Goal: Information Seeking & Learning: Learn about a topic

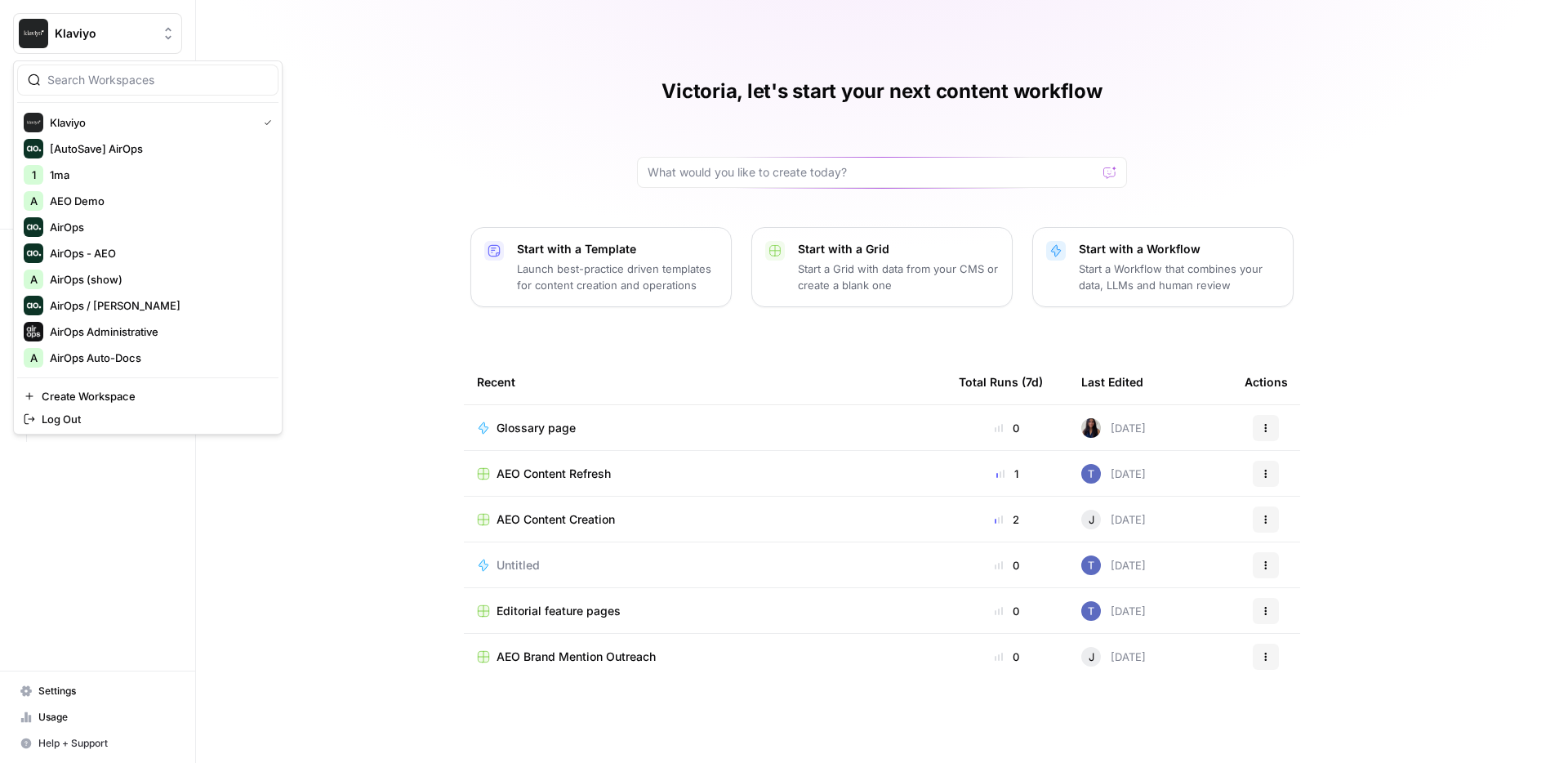
click at [60, 38] on span "Klaviyo" at bounding box center [104, 33] width 99 height 17
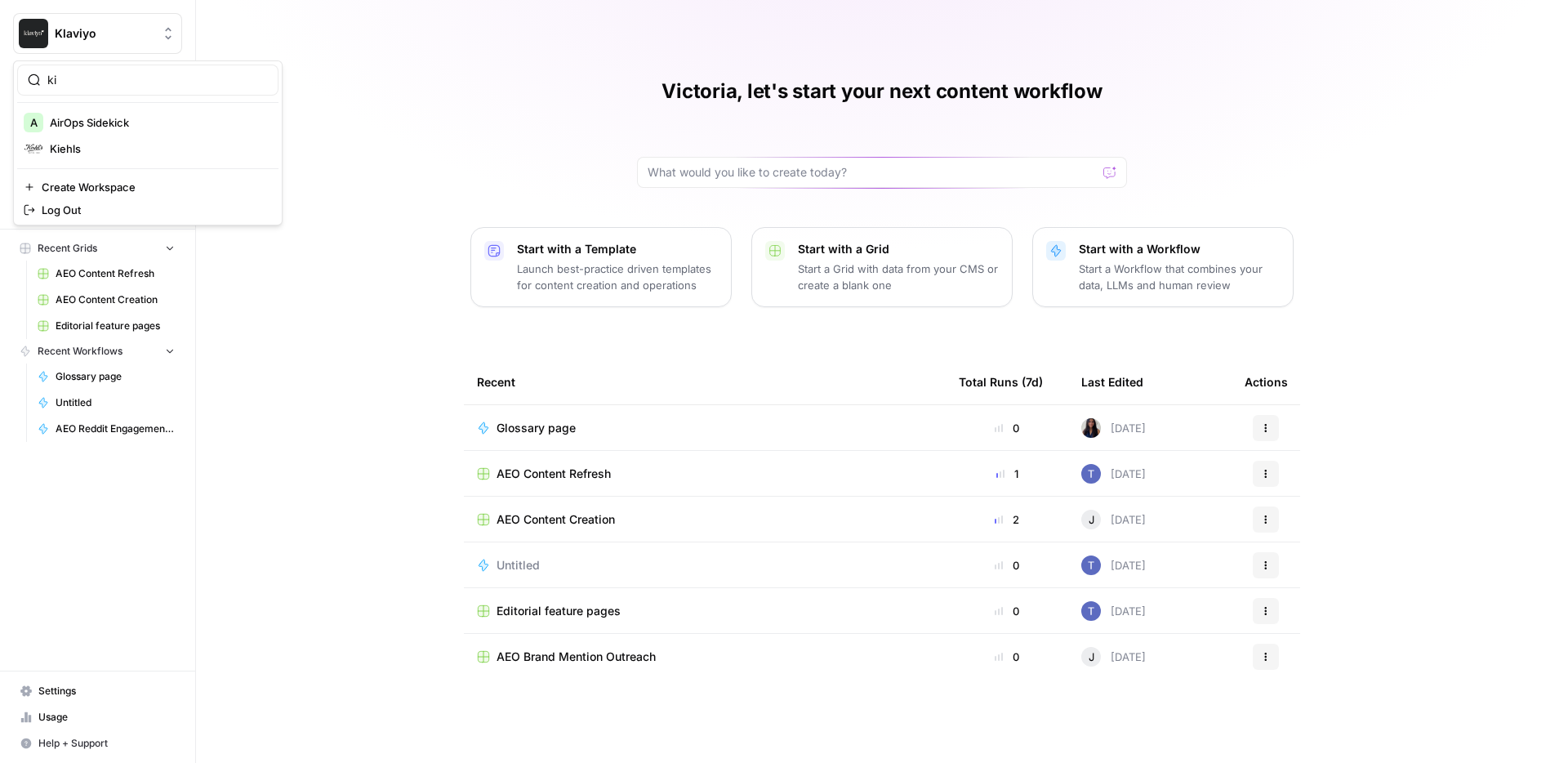
type input "ki"
click at [59, 148] on span "Kiehls" at bounding box center [157, 149] width 216 height 17
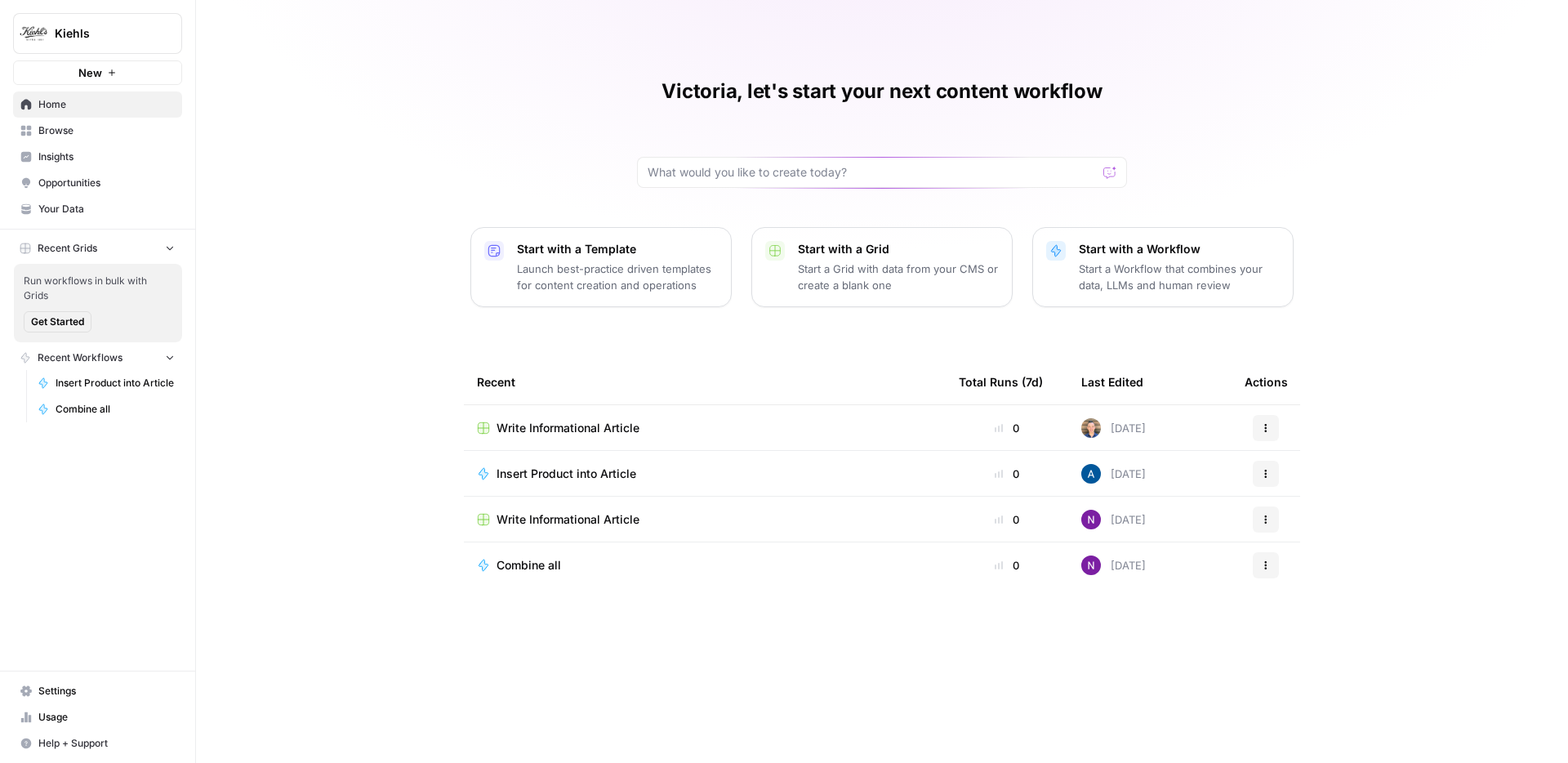
click at [100, 156] on span "Insights" at bounding box center [107, 156] width 136 height 15
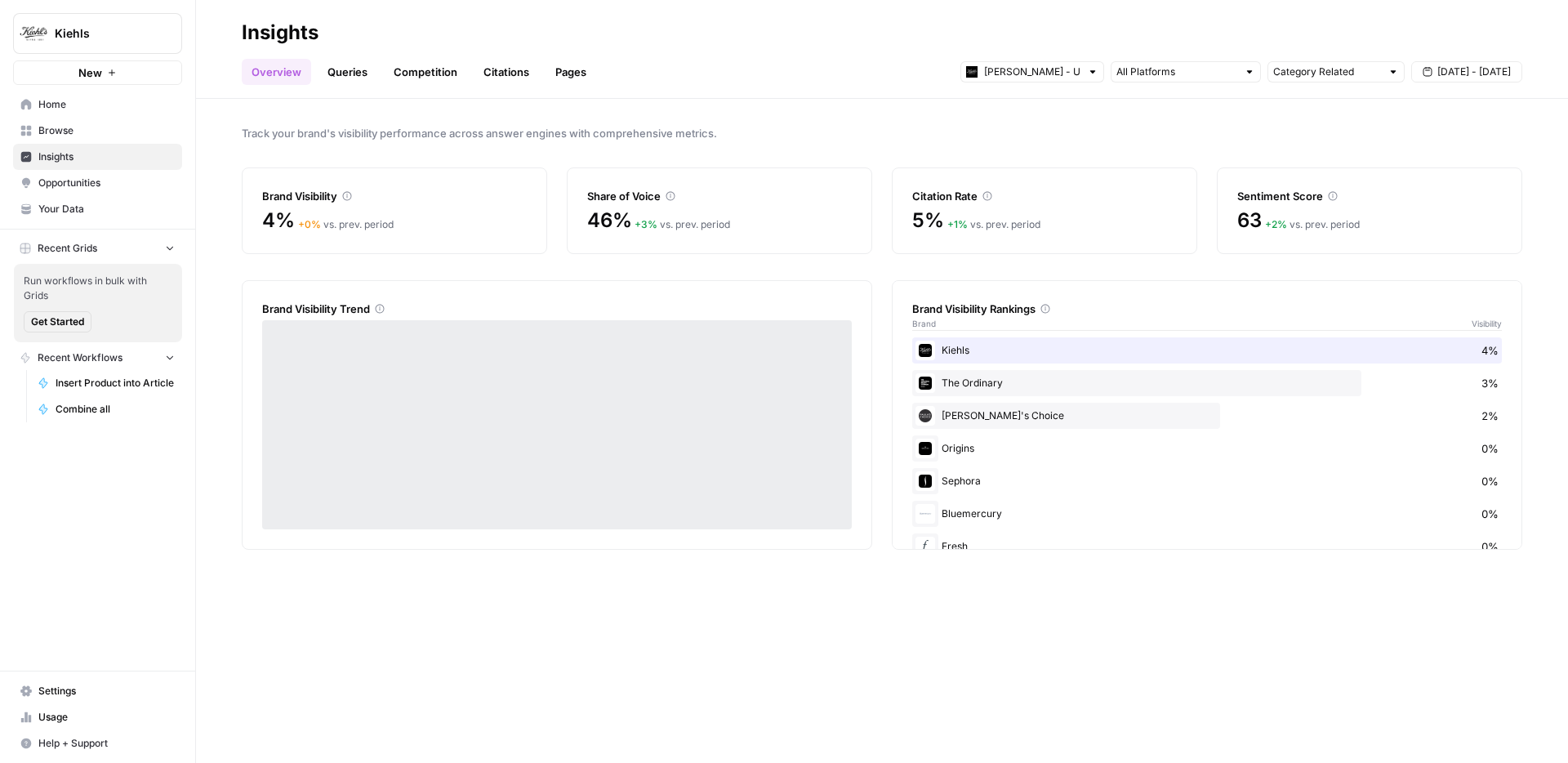
click at [1083, 80] on div "Kiehl's - US" at bounding box center [1032, 72] width 143 height 21
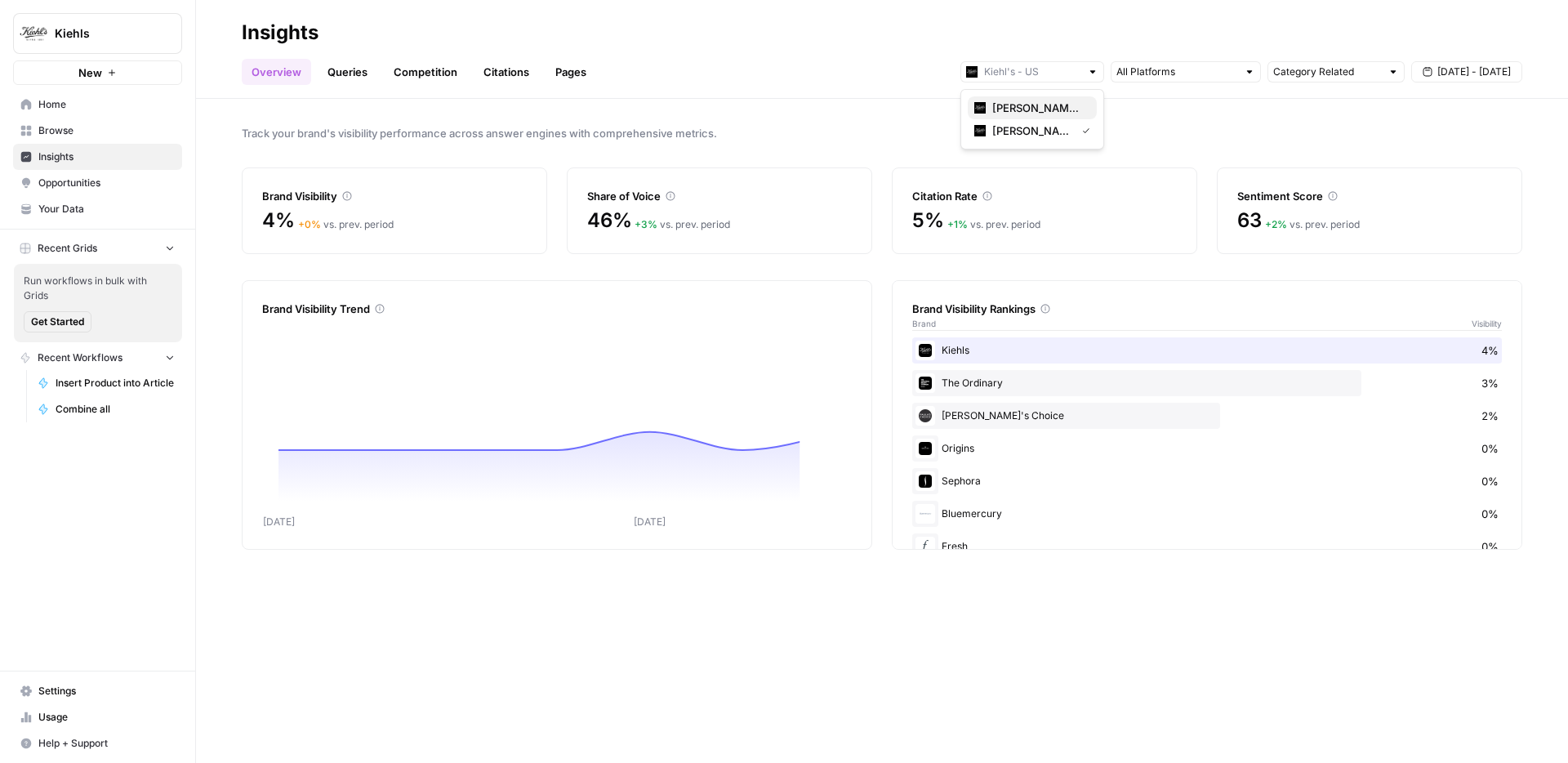
click at [1061, 108] on span "[PERSON_NAME] - [GEOGRAPHIC_DATA]" at bounding box center [1038, 108] width 92 height 17
type input "[PERSON_NAME] - [GEOGRAPHIC_DATA]"
click at [517, 245] on div "4% + 0 % vs. prev. period" at bounding box center [394, 230] width 265 height 45
click at [538, 263] on div "Track your brand's visibility performance across answer engines with comprehens…" at bounding box center [882, 431] width 1372 height 664
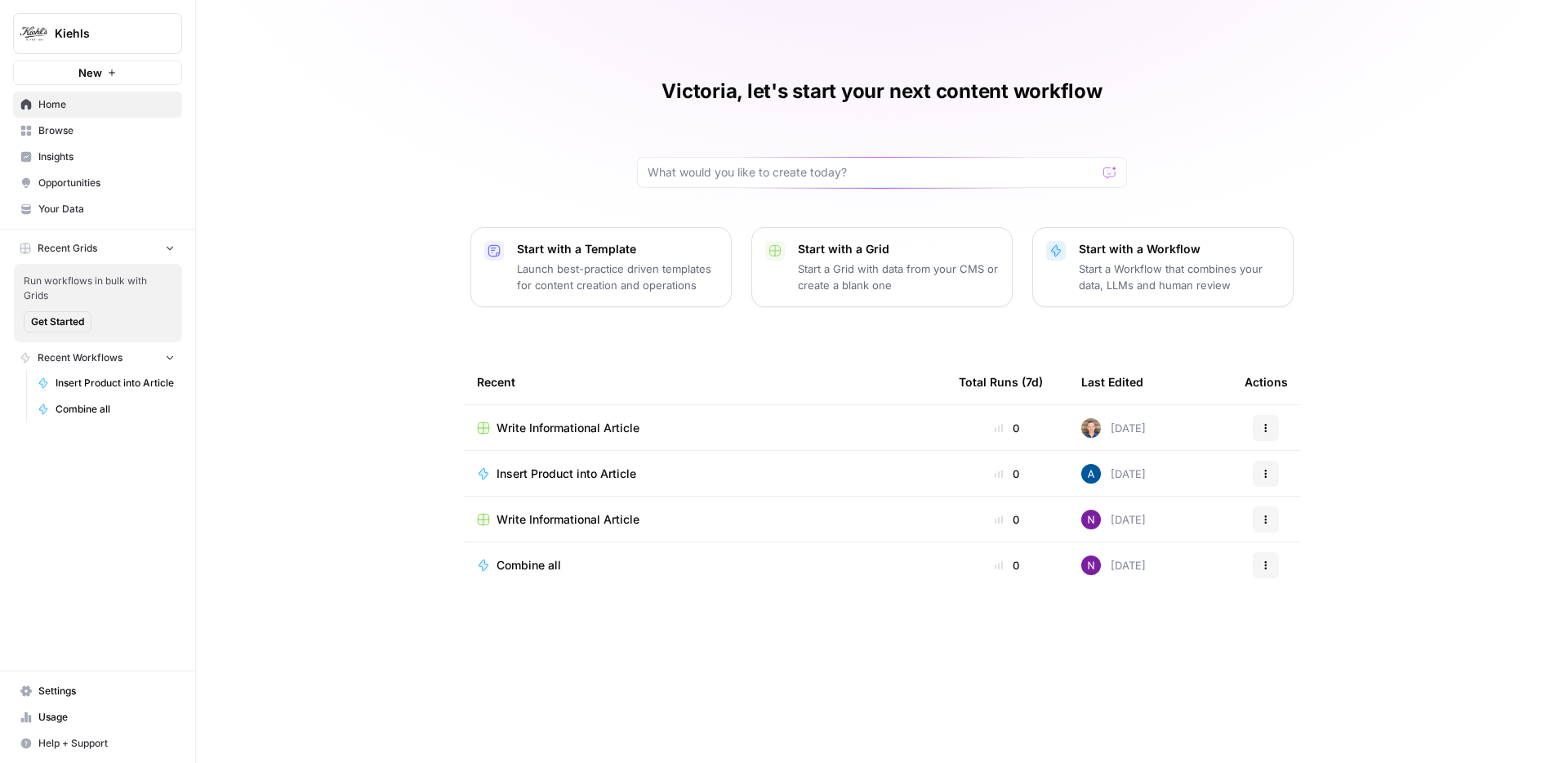
click at [71, 143] on link "Insights" at bounding box center [97, 156] width 169 height 26
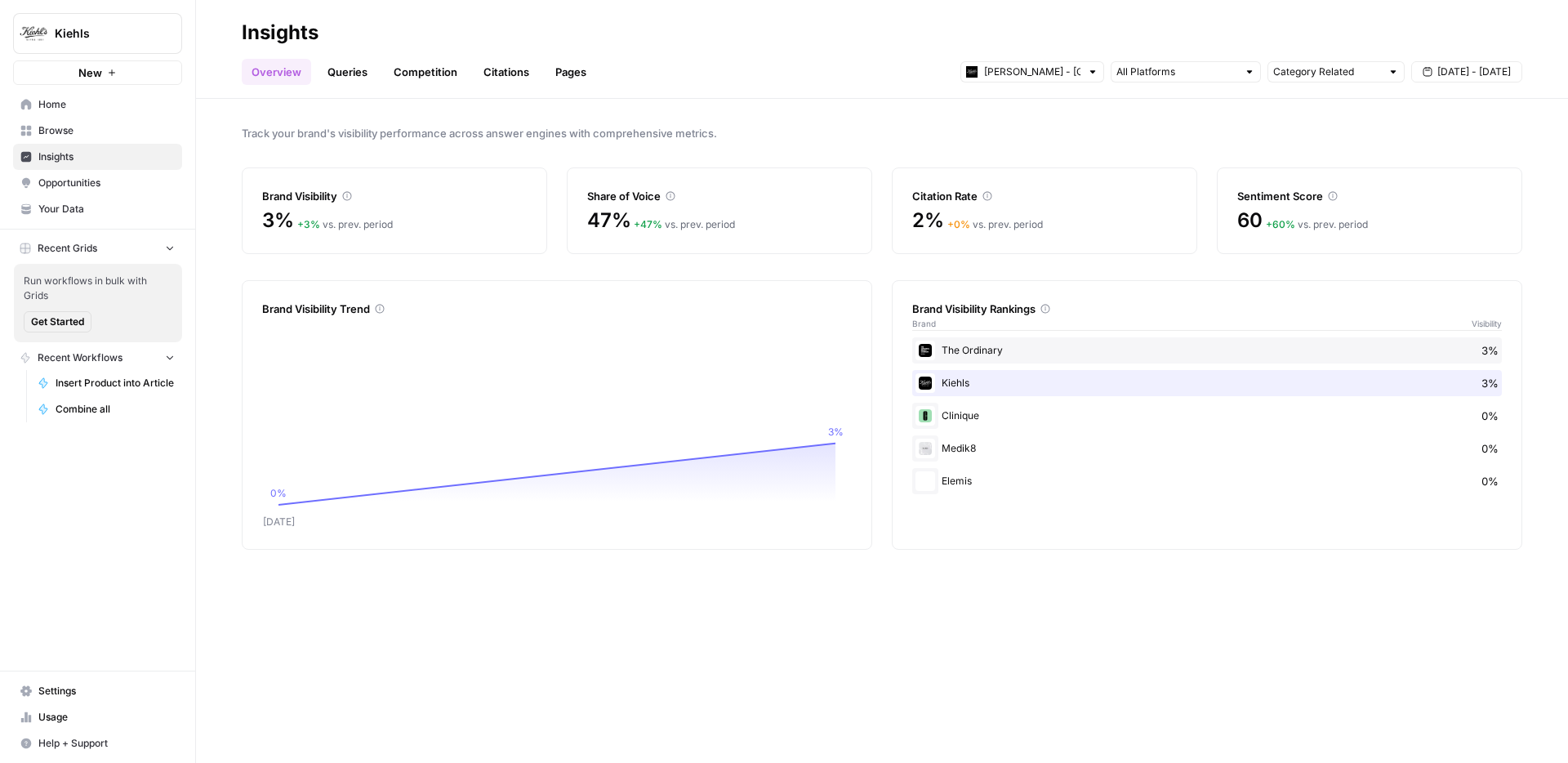
click at [928, 486] on div at bounding box center [926, 481] width 19 height 19
click at [949, 486] on div "Elemis 0%" at bounding box center [1207, 482] width 590 height 26
click at [927, 352] on img at bounding box center [925, 350] width 13 height 13
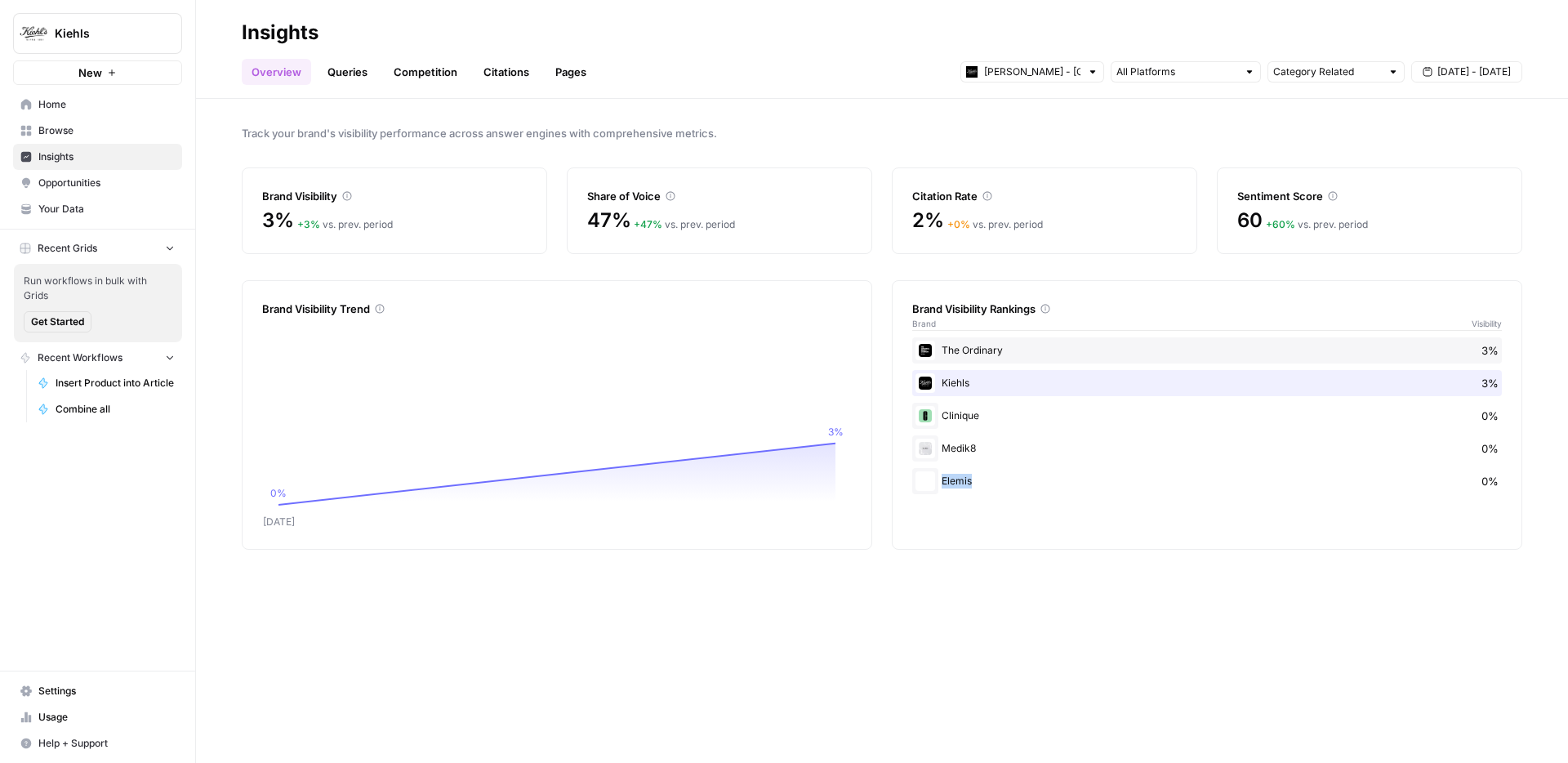
click at [928, 389] on img at bounding box center [925, 383] width 13 height 13
click at [930, 451] on img at bounding box center [925, 448] width 13 height 13
click at [961, 487] on div "Elemis 0%" at bounding box center [1207, 482] width 590 height 26
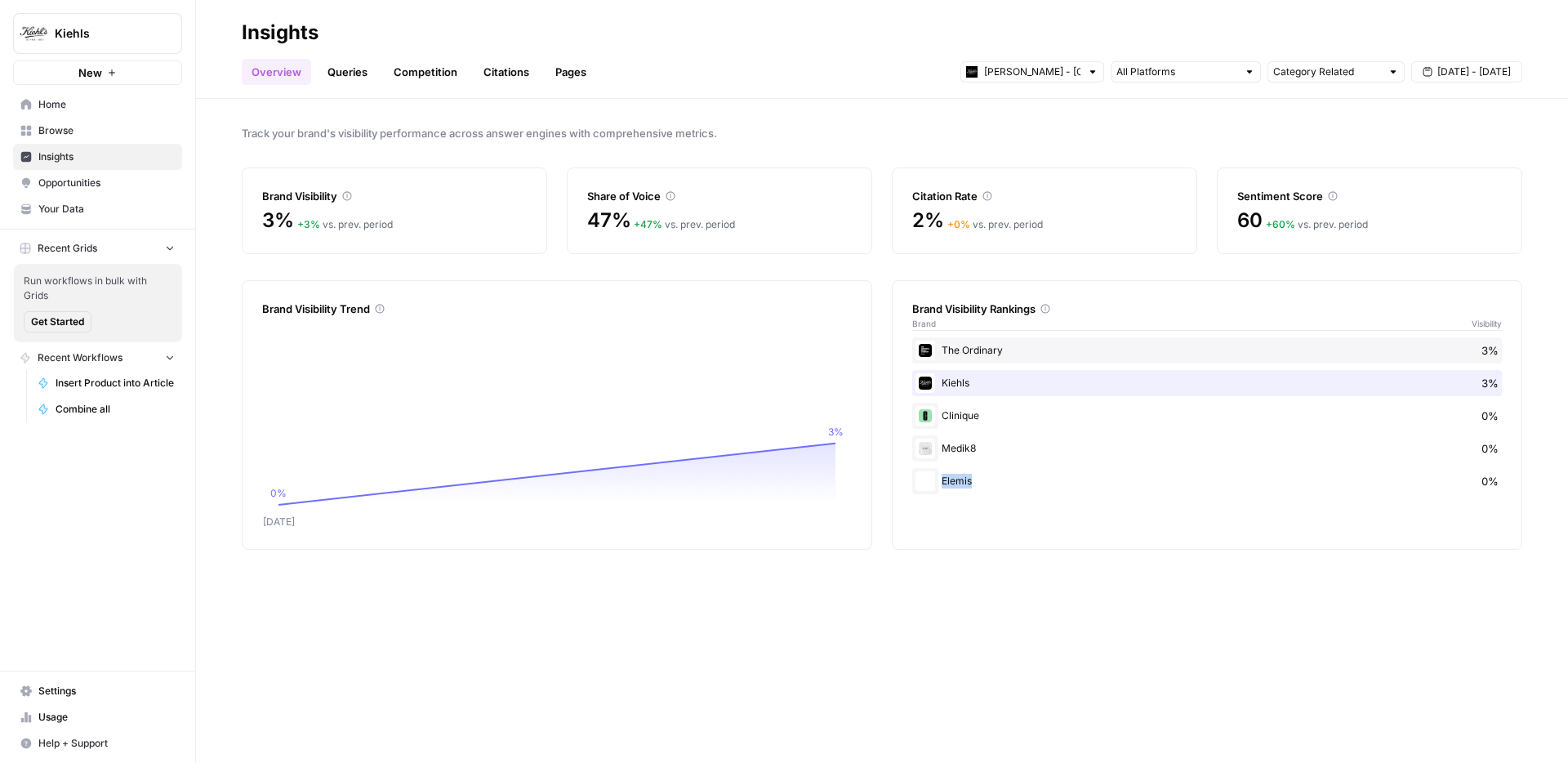
click at [961, 487] on div "Elemis 0%" at bounding box center [1207, 482] width 590 height 26
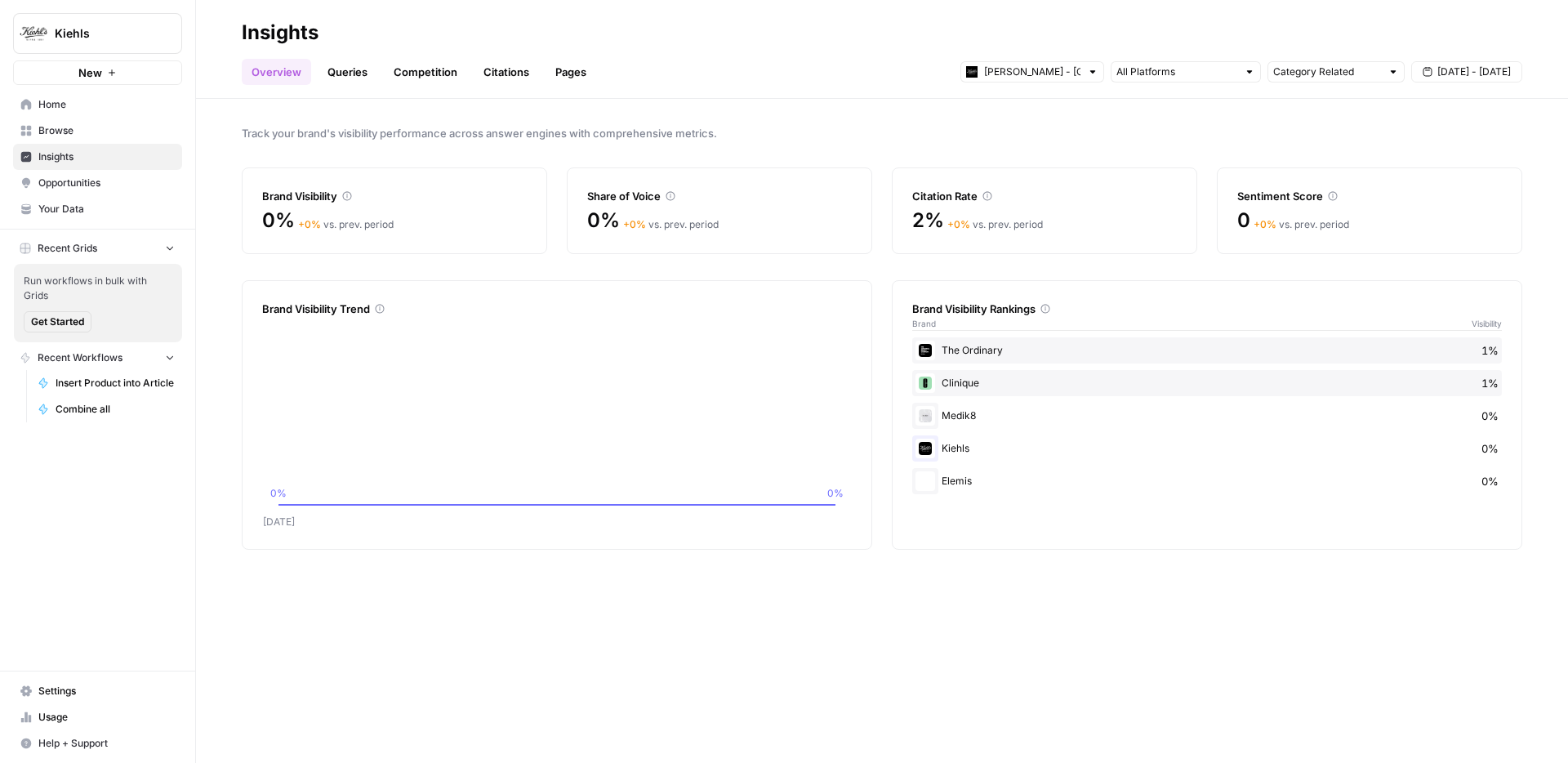
click at [969, 448] on div "Kiehls 0%" at bounding box center [1207, 448] width 590 height 26
click at [357, 77] on link "Queries" at bounding box center [348, 72] width 59 height 26
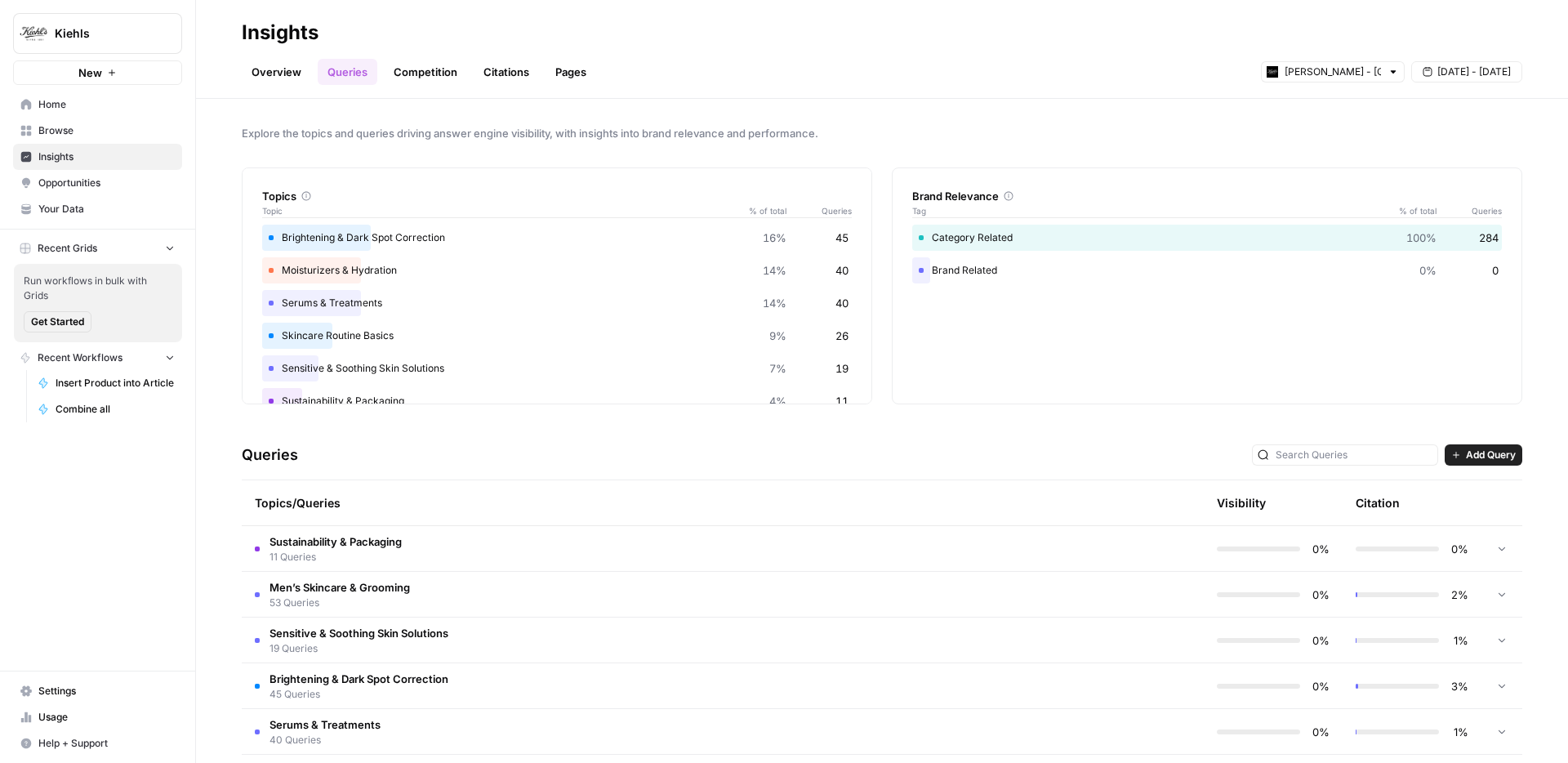
scroll to position [95, 0]
click at [346, 547] on span "Sustainability & Packaging" at bounding box center [335, 541] width 132 height 17
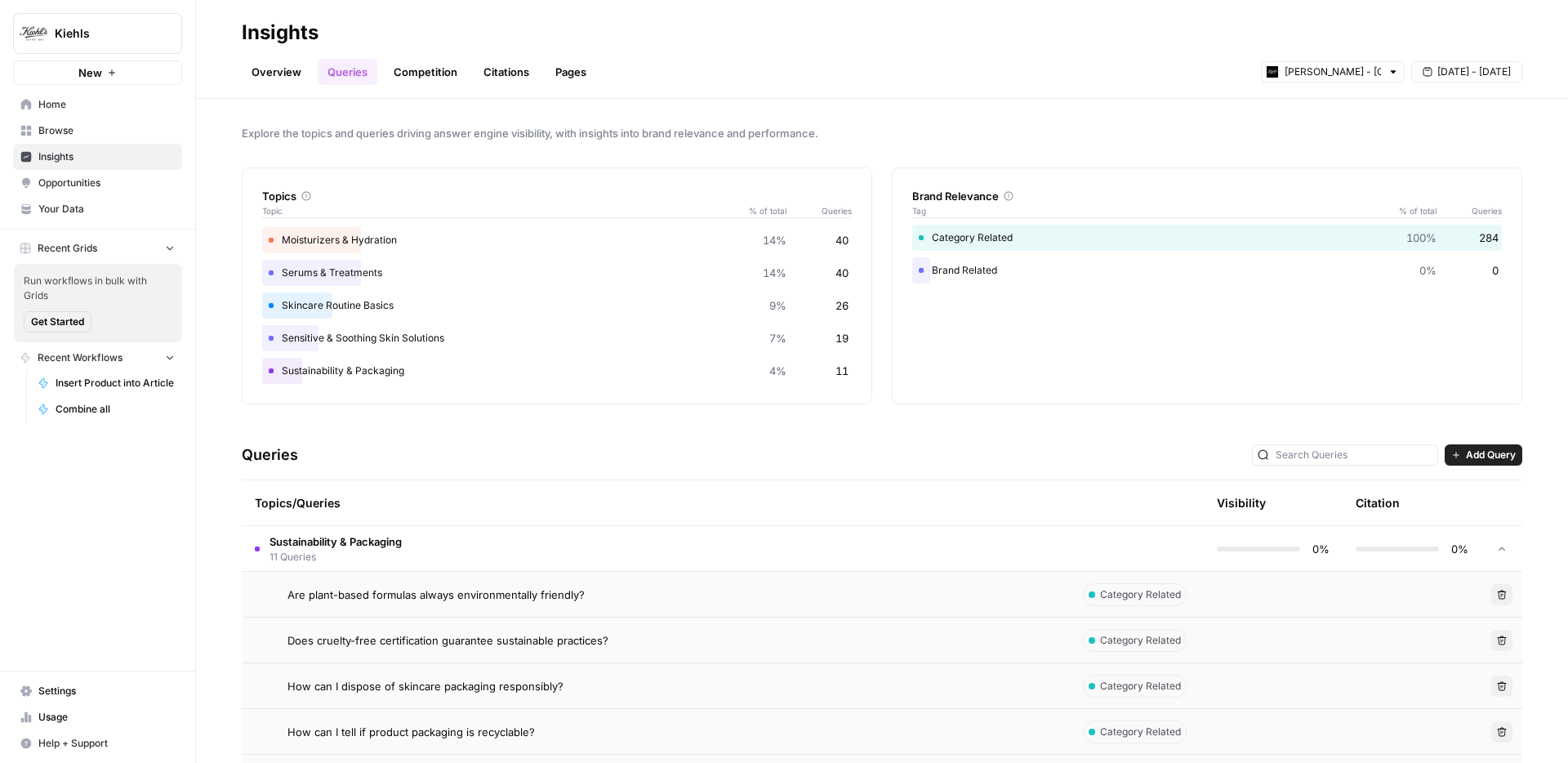
scroll to position [250, 0]
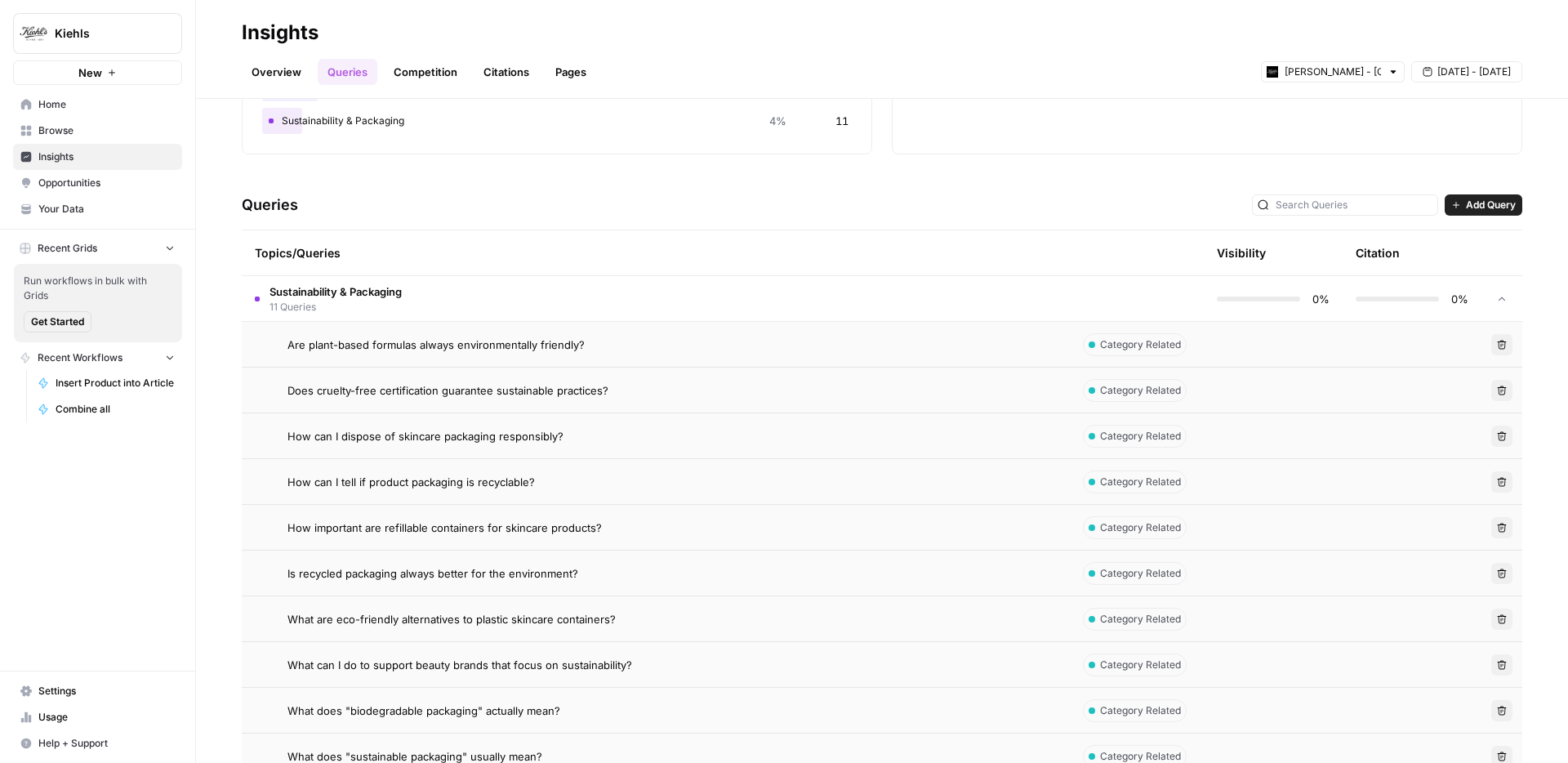
click at [478, 344] on span "Are plant-based formulas always environmentally friendly?" at bounding box center [436, 344] width 297 height 17
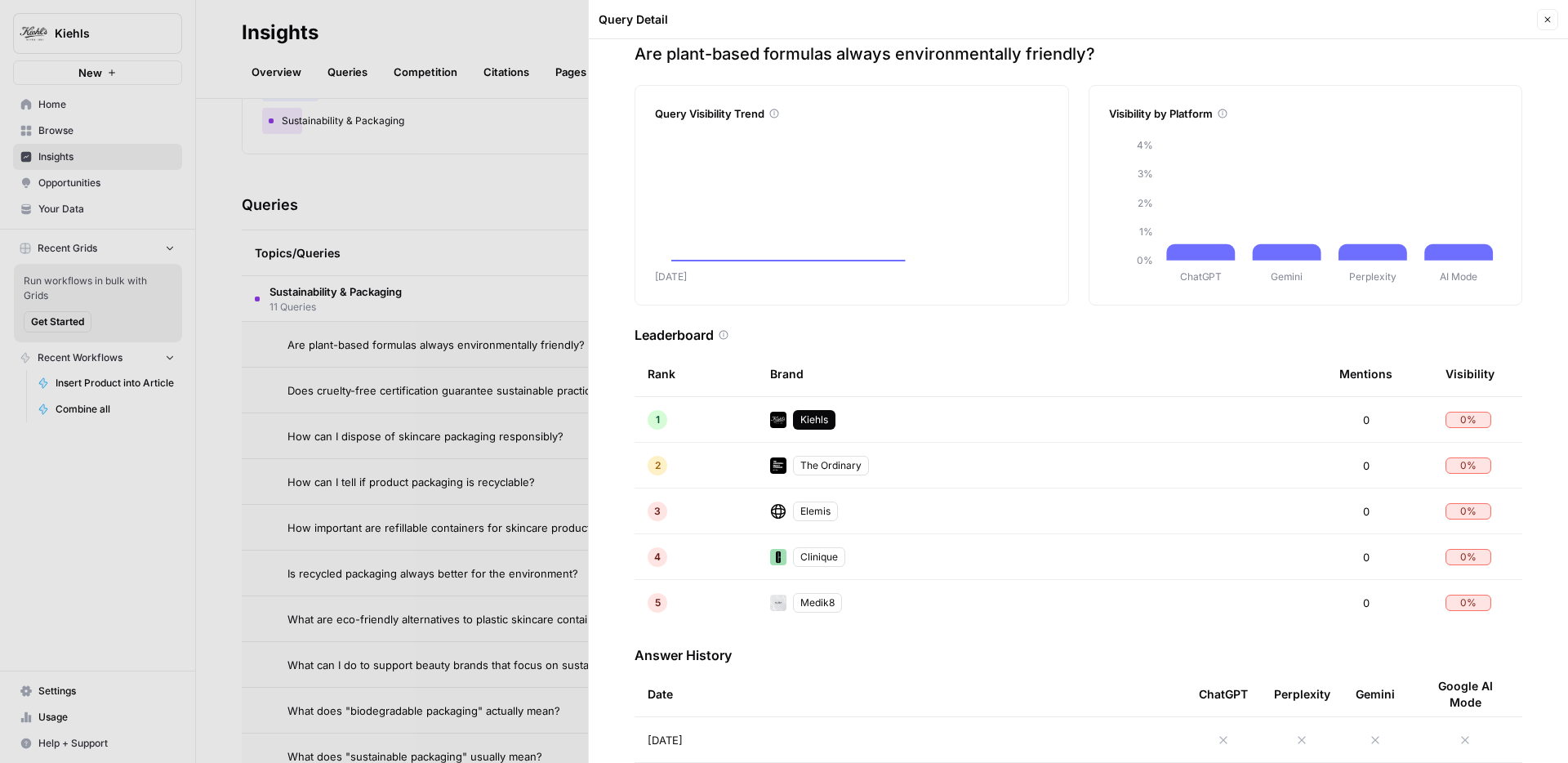
scroll to position [108, 0]
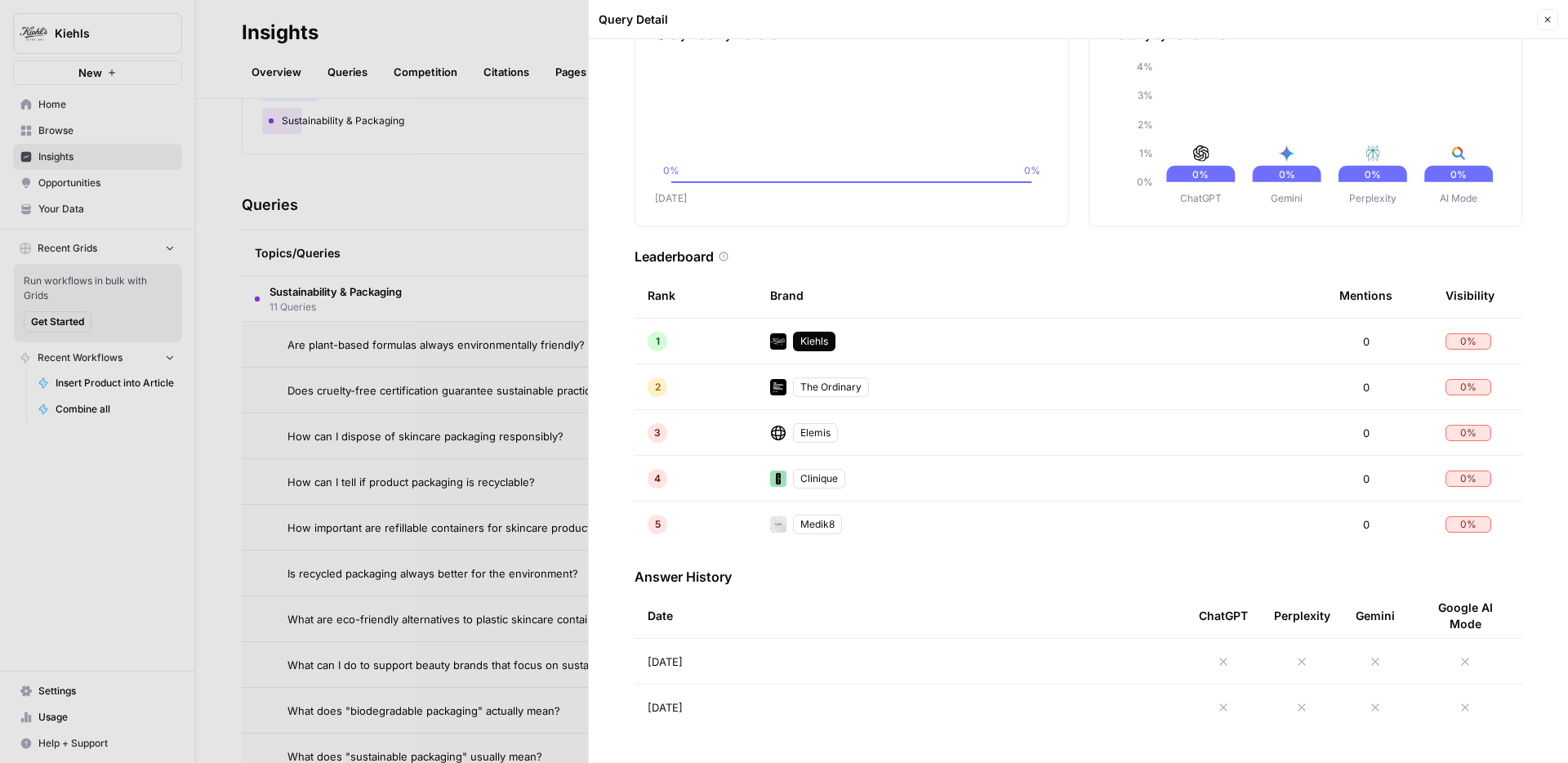
click at [932, 656] on td "[DATE]" at bounding box center [910, 661] width 552 height 45
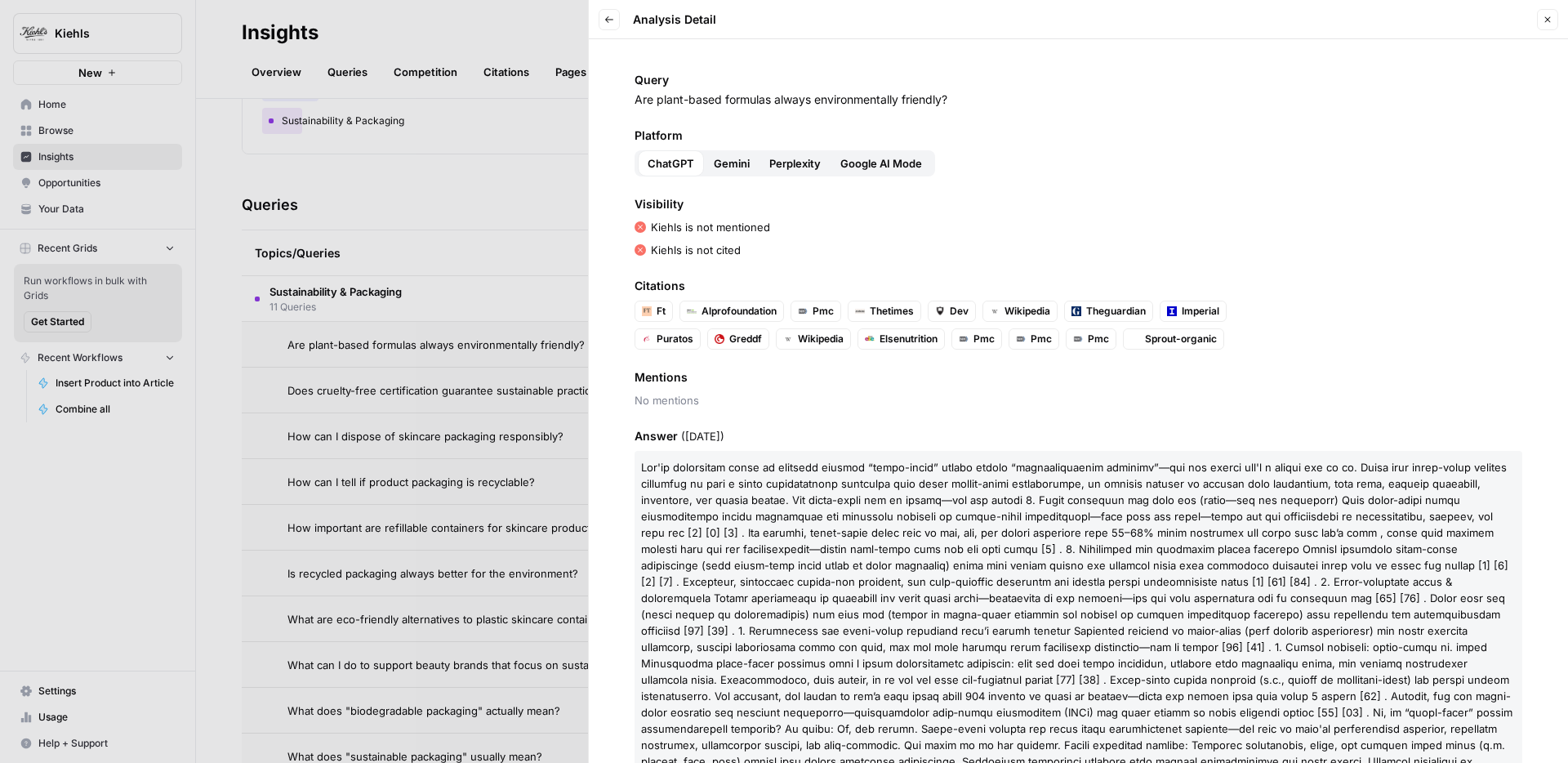
click at [448, 259] on div at bounding box center [784, 381] width 1568 height 763
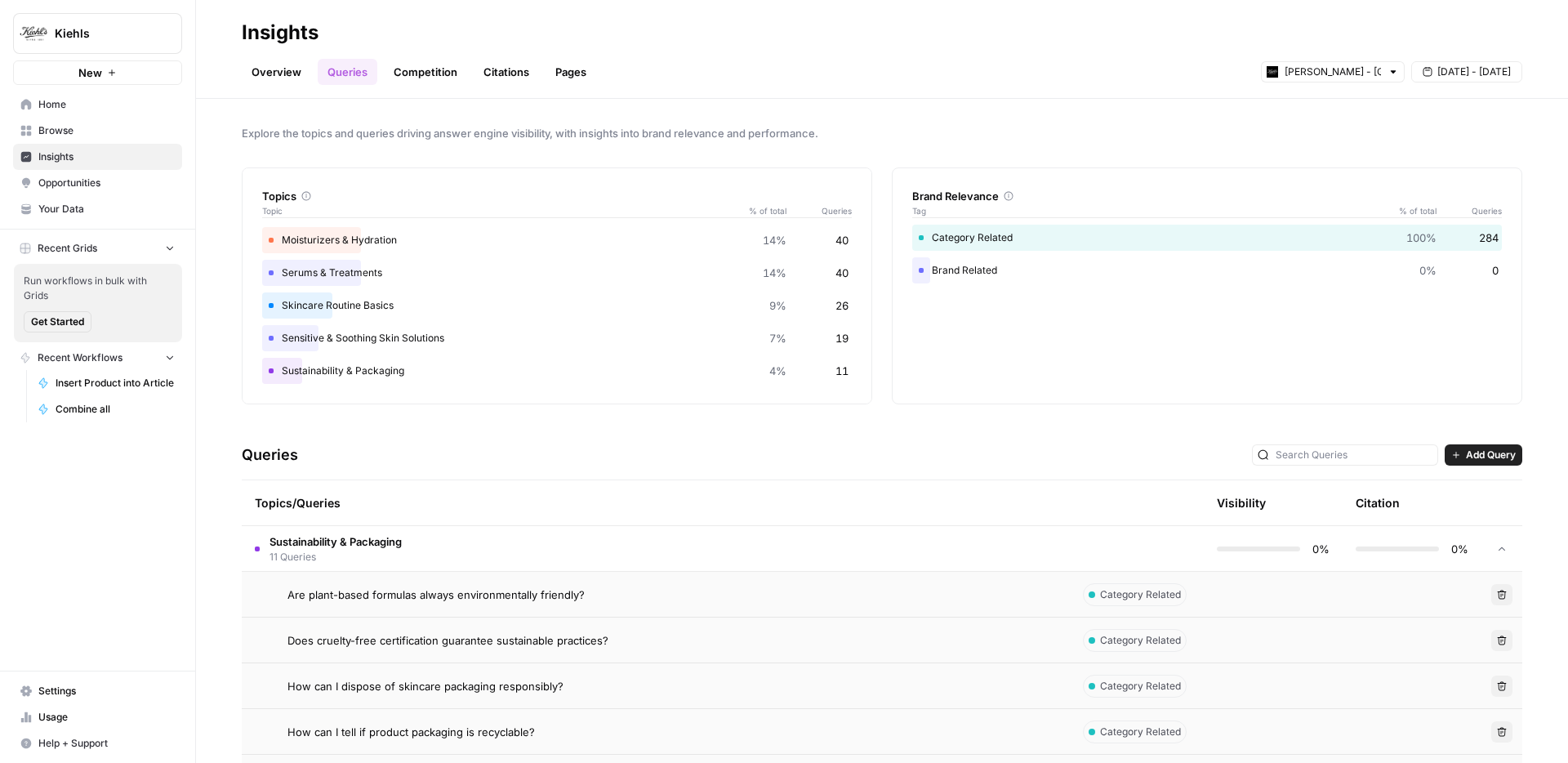
click at [276, 69] on link "Overview" at bounding box center [276, 72] width 69 height 26
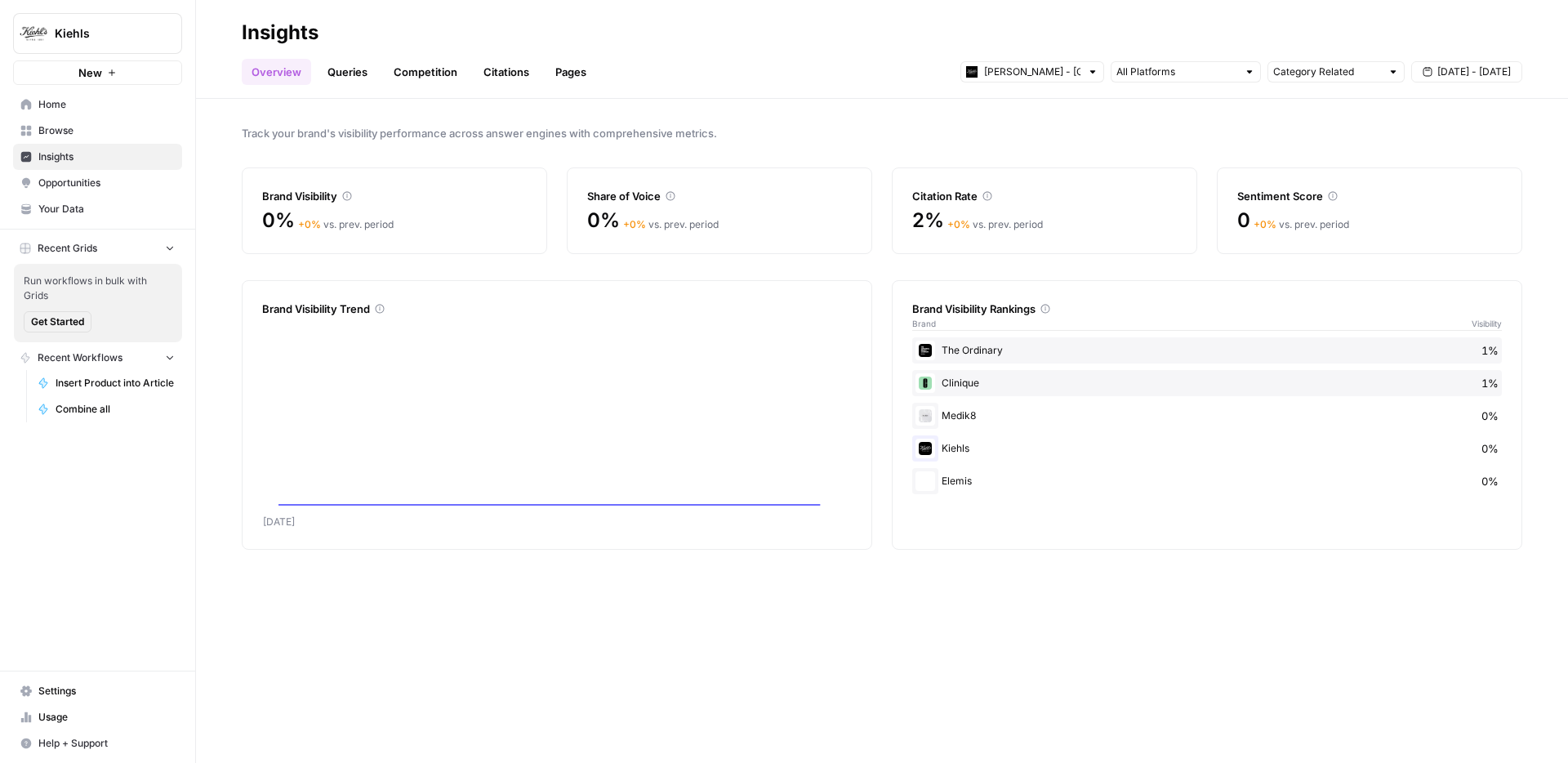
click at [528, 605] on div "Track your brand's visibility performance across answer engines with comprehens…" at bounding box center [882, 431] width 1372 height 664
click at [351, 70] on link "Queries" at bounding box center [348, 72] width 59 height 26
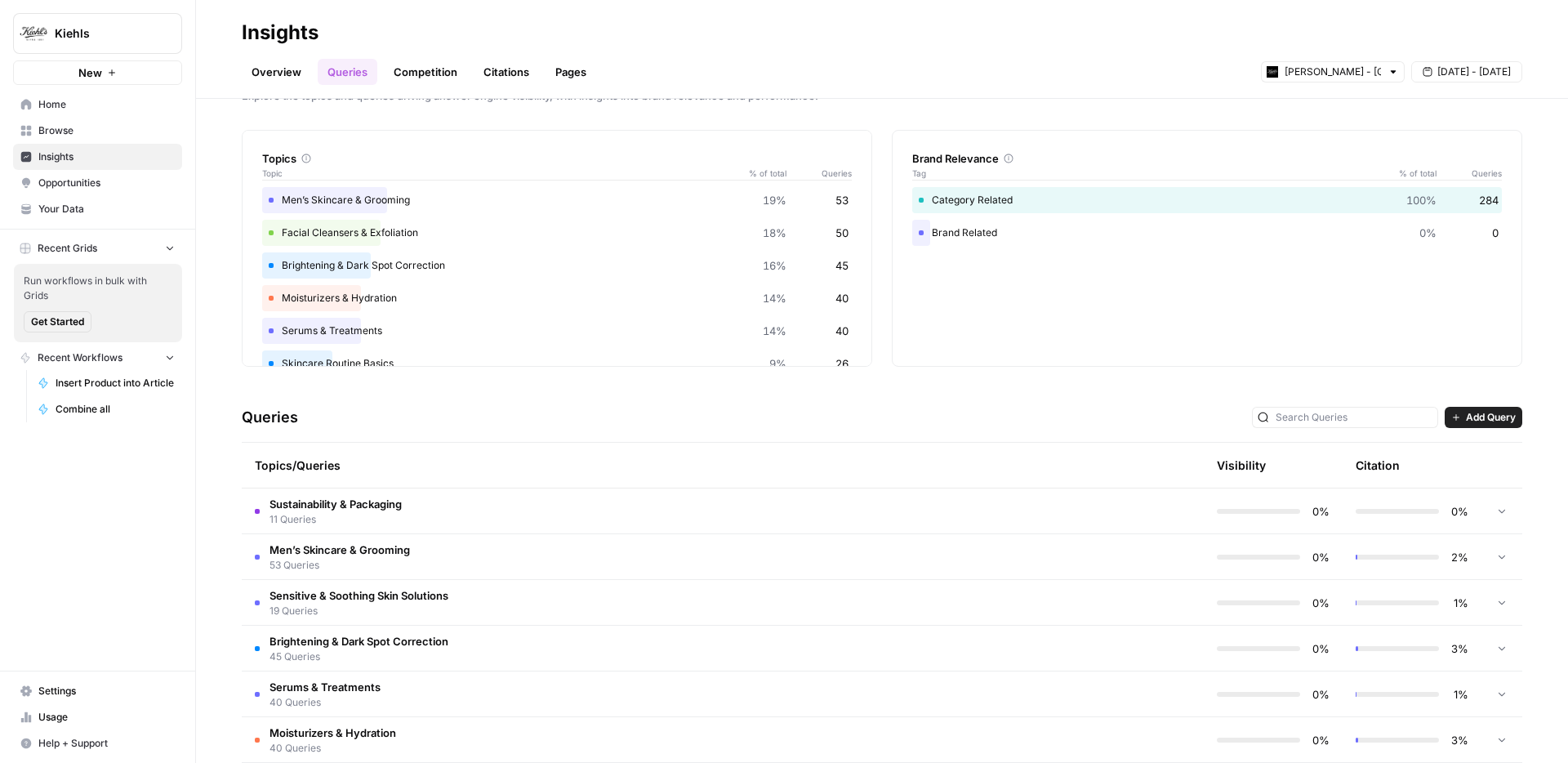
scroll to position [127, 0]
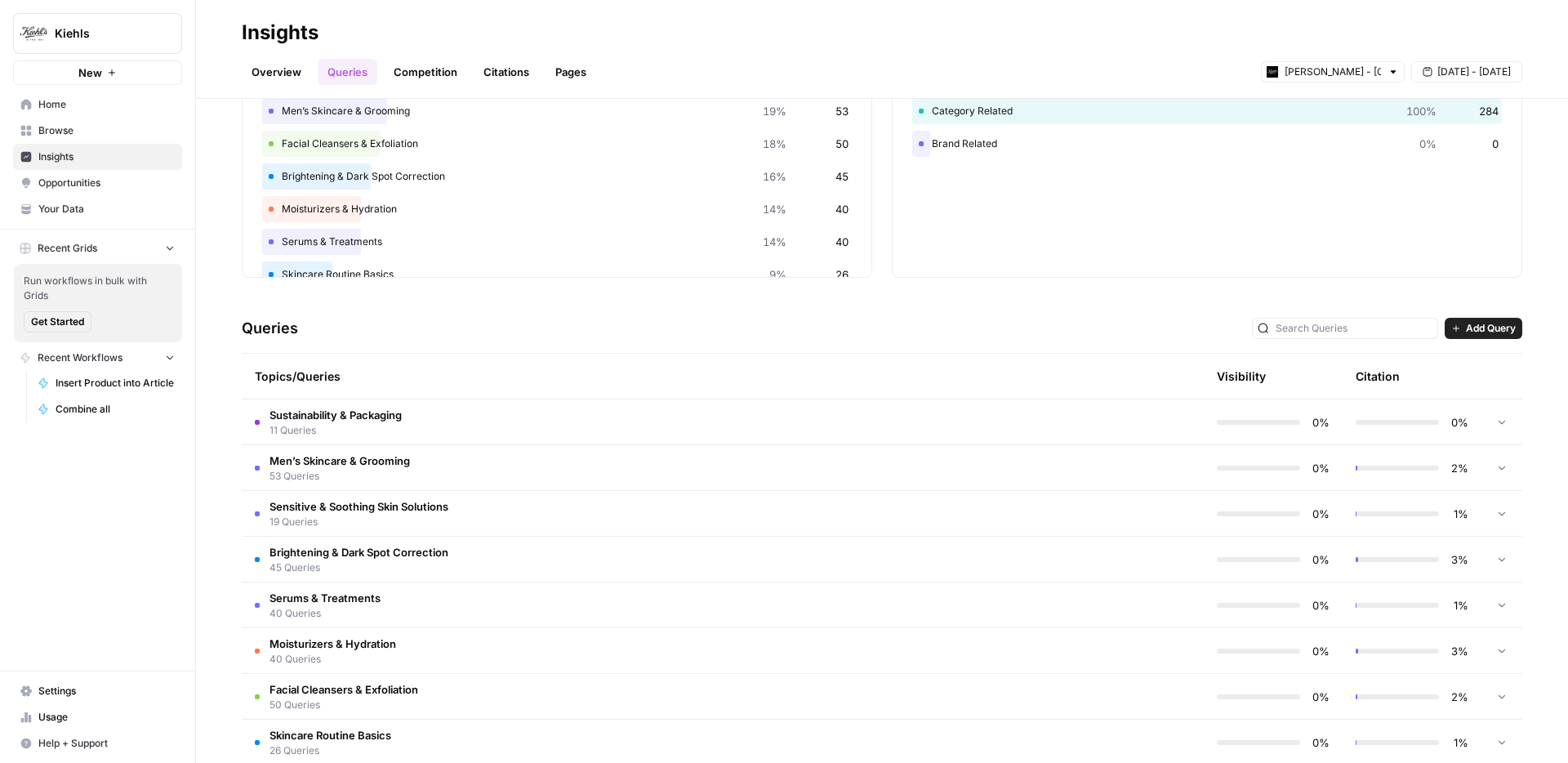
click at [373, 417] on span "Sustainability & Packaging" at bounding box center [335, 414] width 132 height 17
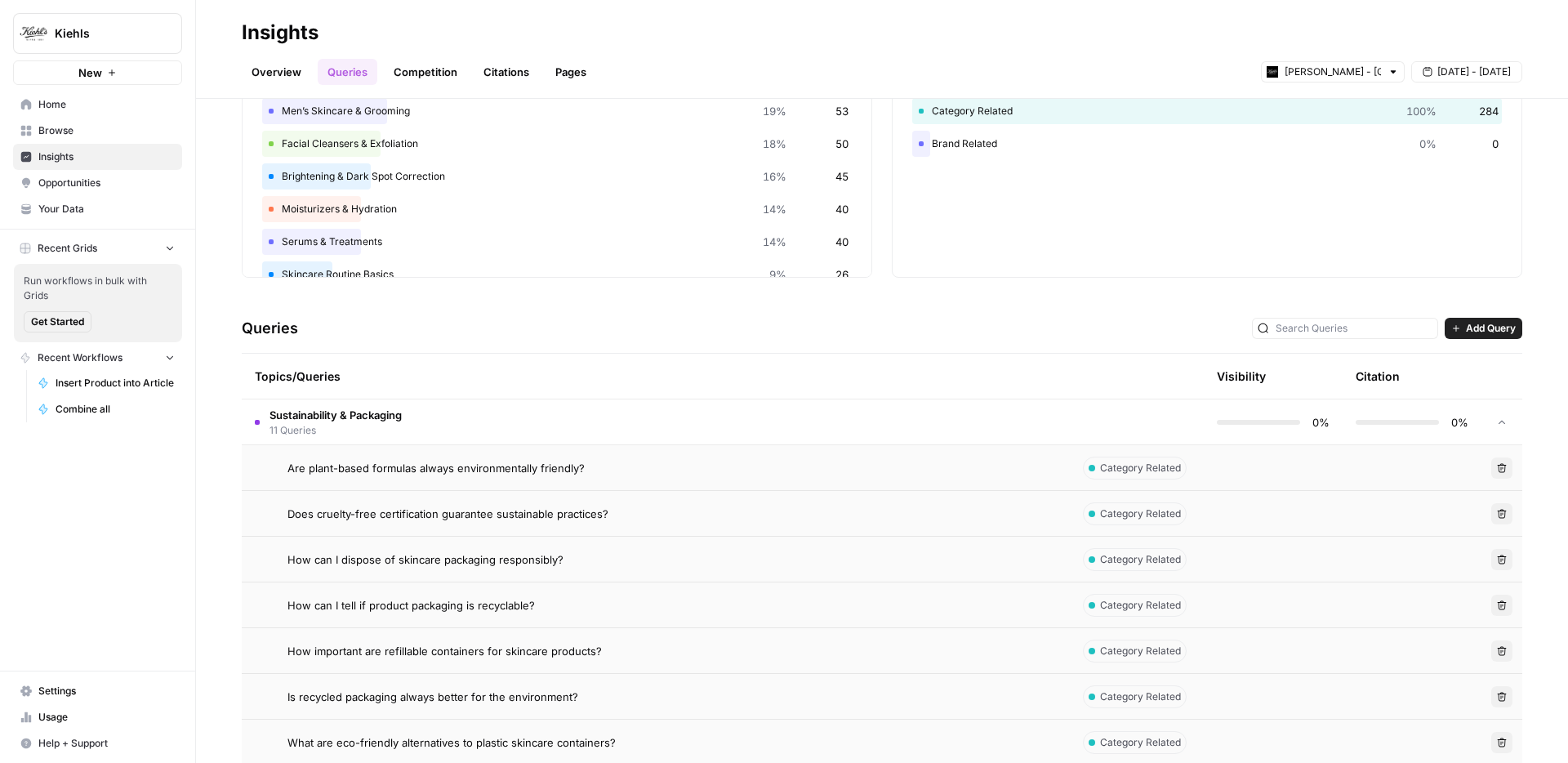
click at [396, 465] on span "Are plant-based formulas always environmentally friendly?" at bounding box center [436, 468] width 297 height 17
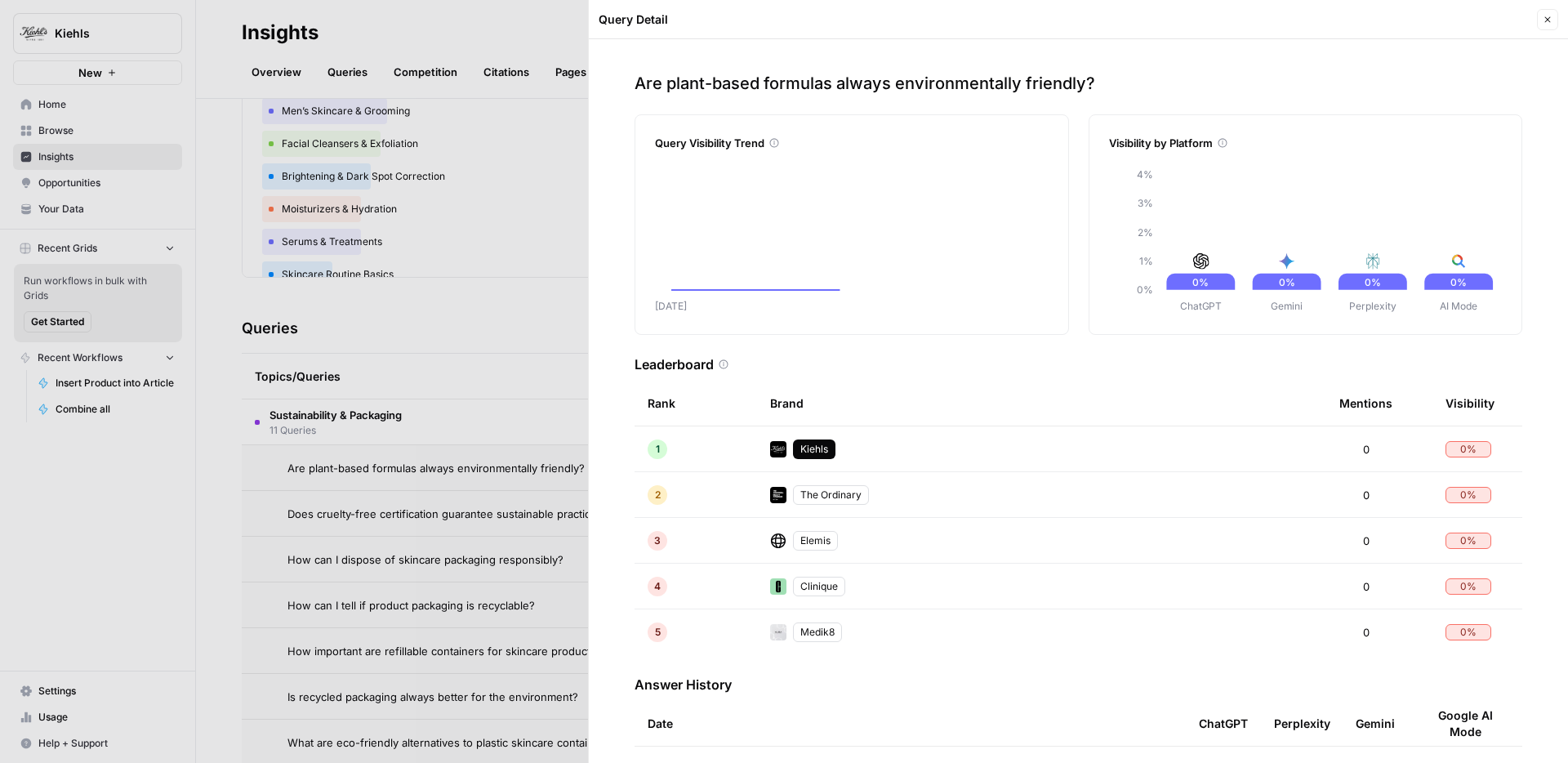
scroll to position [108, 0]
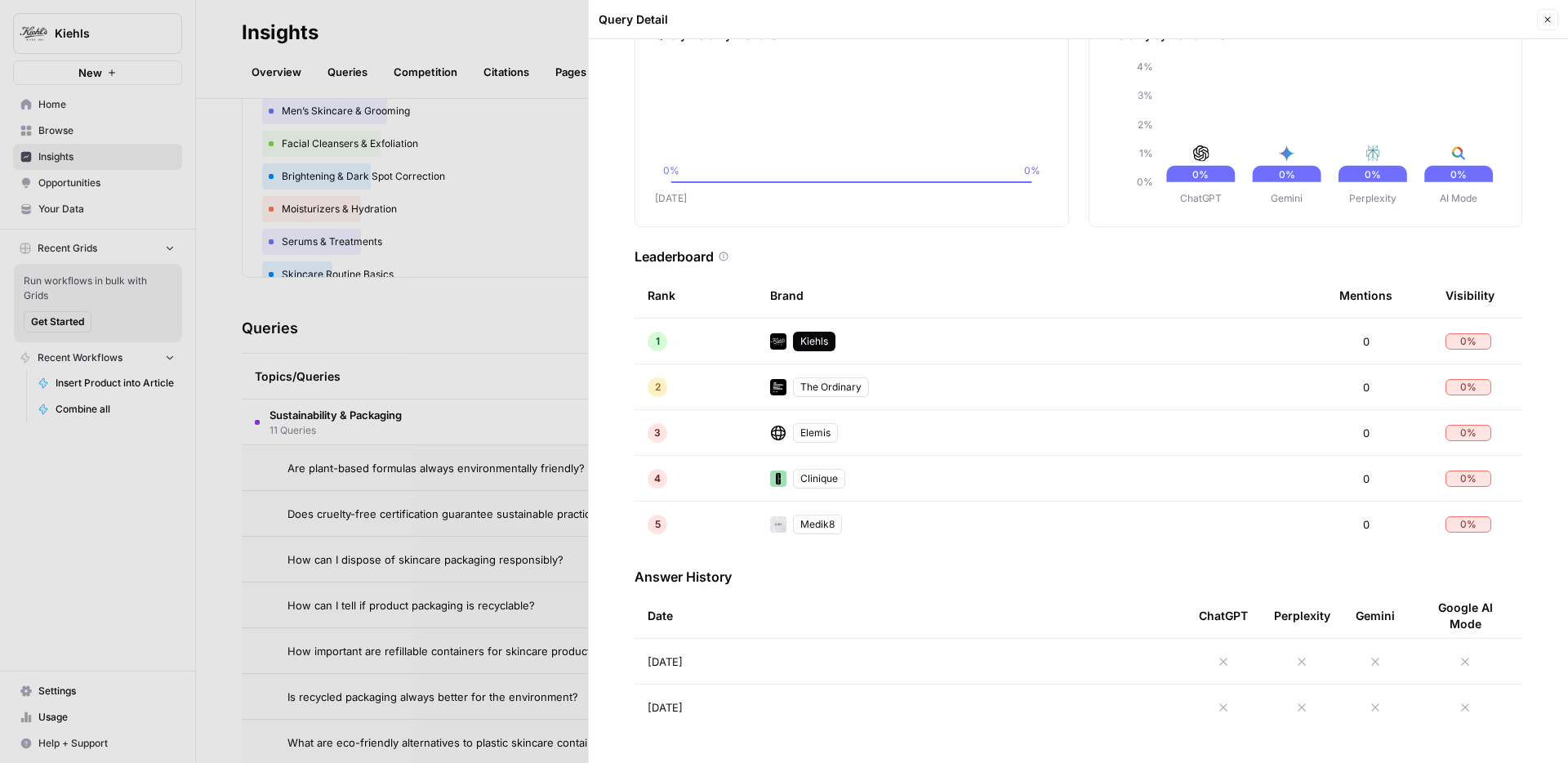
click at [435, 302] on div at bounding box center [784, 381] width 1568 height 763
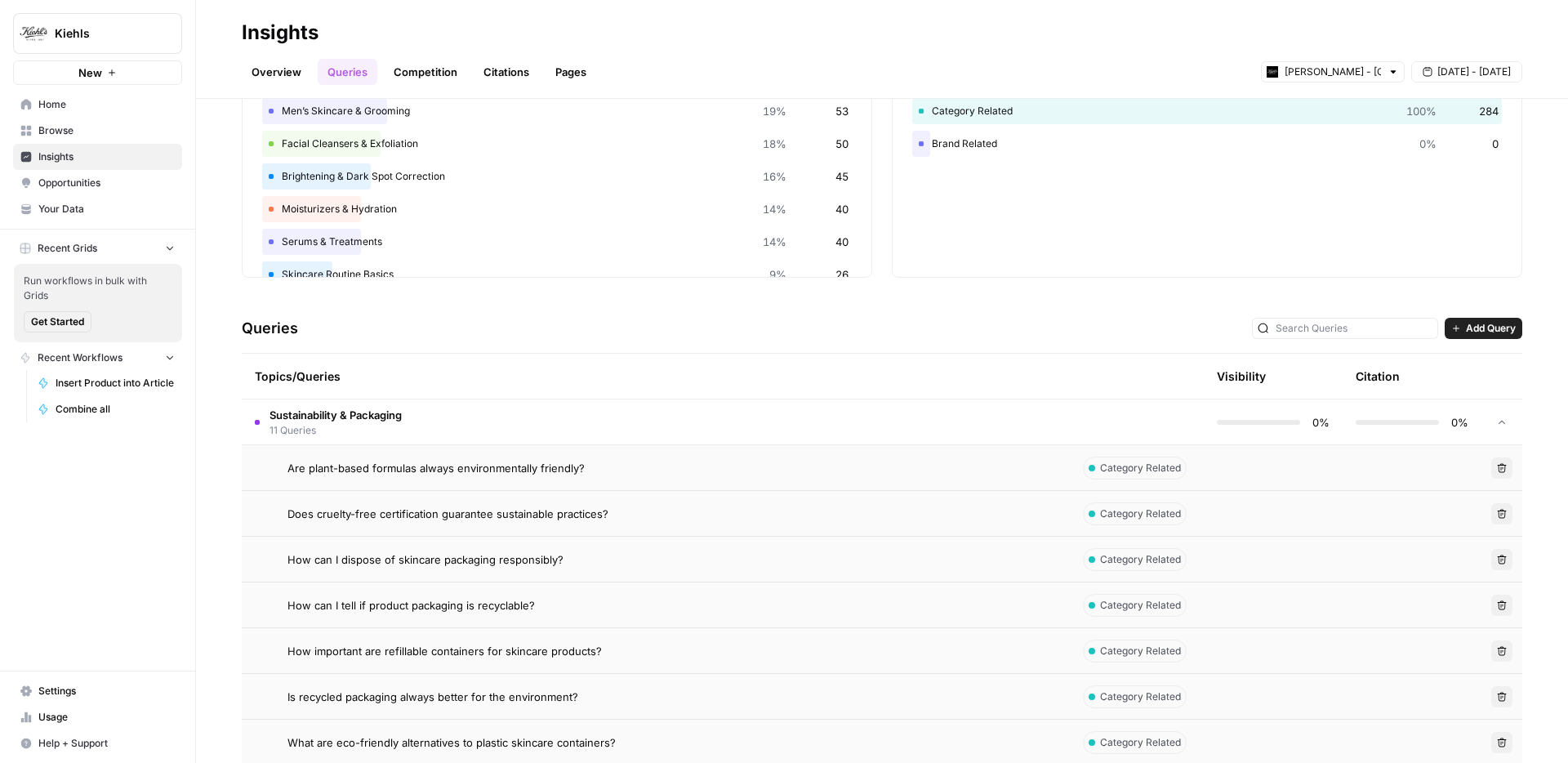
click at [435, 296] on div "Explore the topics and queries driving answer engine visibility, with insights …" at bounding box center [882, 431] width 1372 height 664
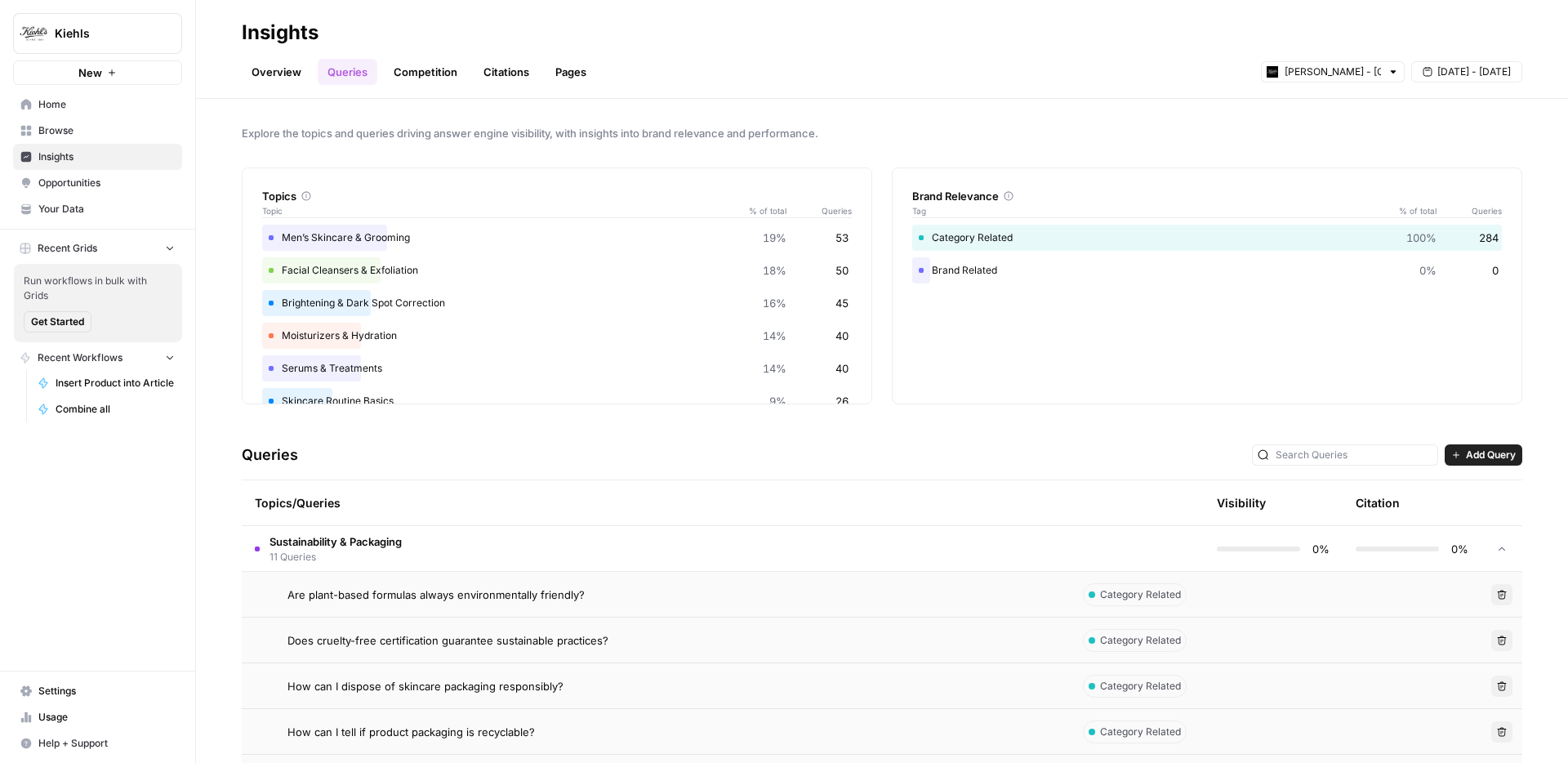
click at [370, 135] on span "Explore the topics and queries driving answer engine visibility, with insights …" at bounding box center [882, 133] width 1280 height 17
click at [438, 150] on div "Explore the topics and queries driving answer engine visibility, with insights …" at bounding box center [882, 431] width 1372 height 664
click at [378, 116] on div "Explore the topics and queries driving answer engine visibility, with insights …" at bounding box center [882, 431] width 1372 height 664
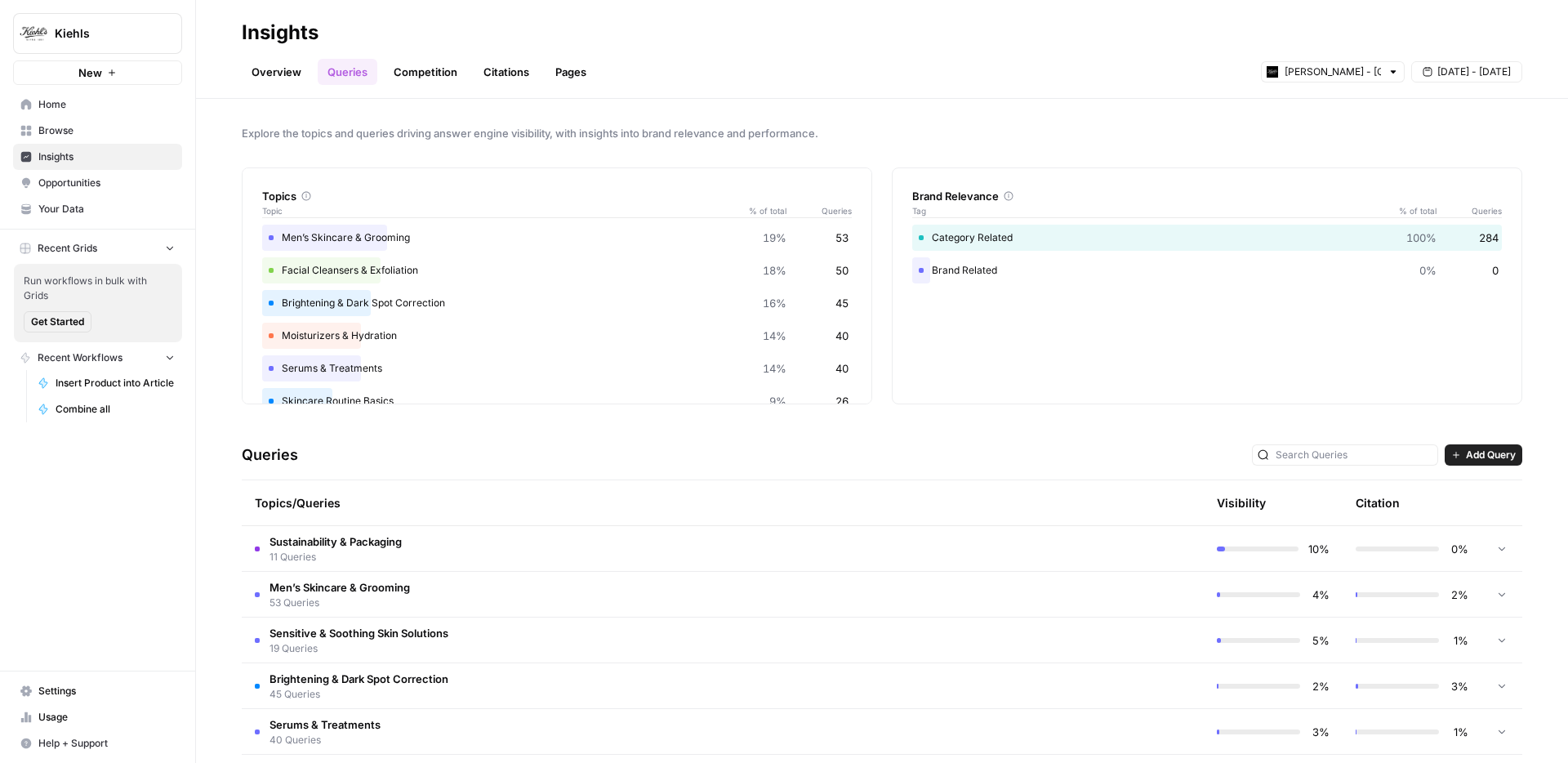
click at [284, 74] on link "Overview" at bounding box center [276, 72] width 69 height 26
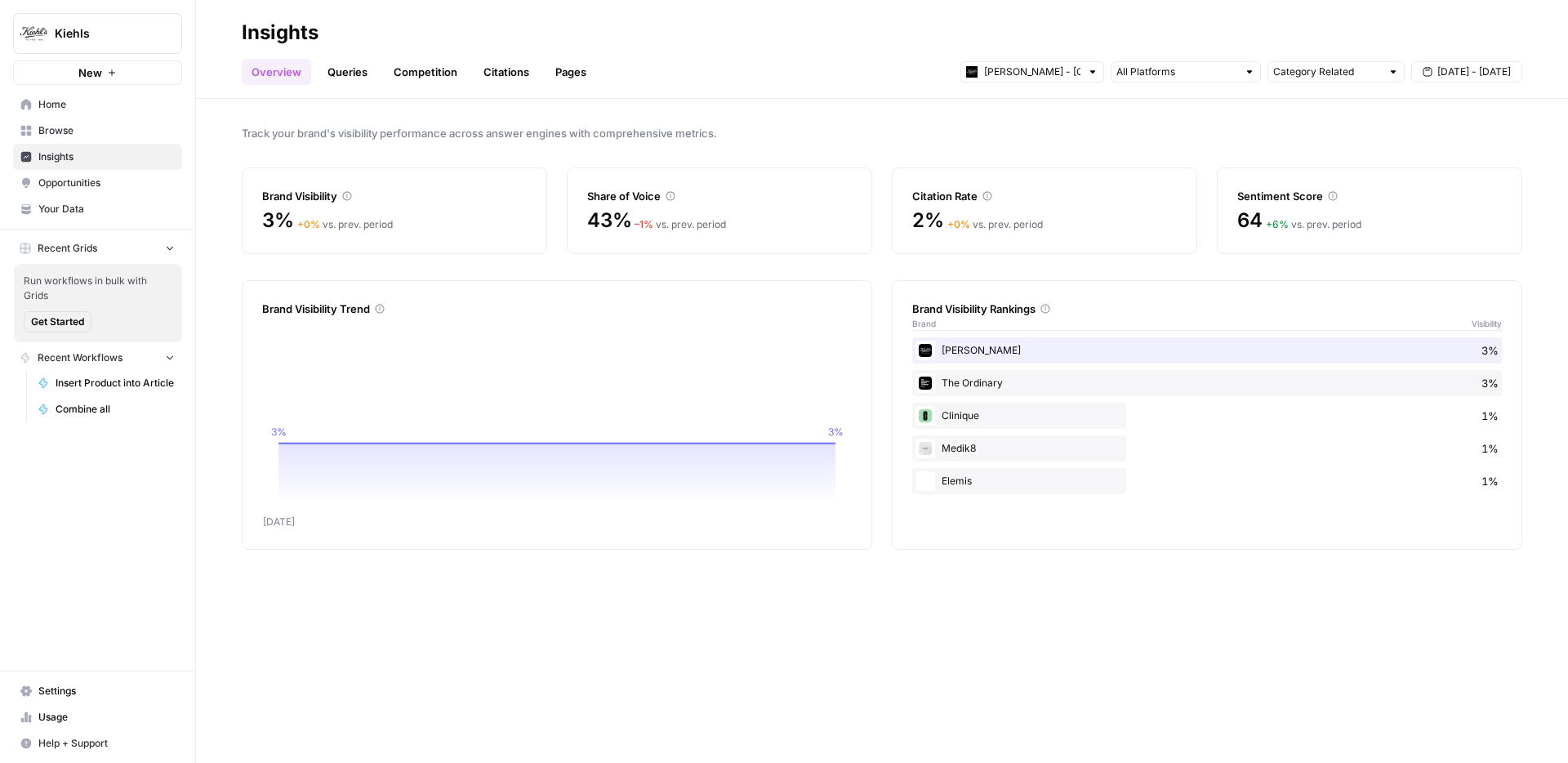
click at [636, 645] on div "Track your brand's visibility performance across answer engines with comprehens…" at bounding box center [882, 431] width 1372 height 664
click at [340, 69] on link "Queries" at bounding box center [348, 72] width 59 height 26
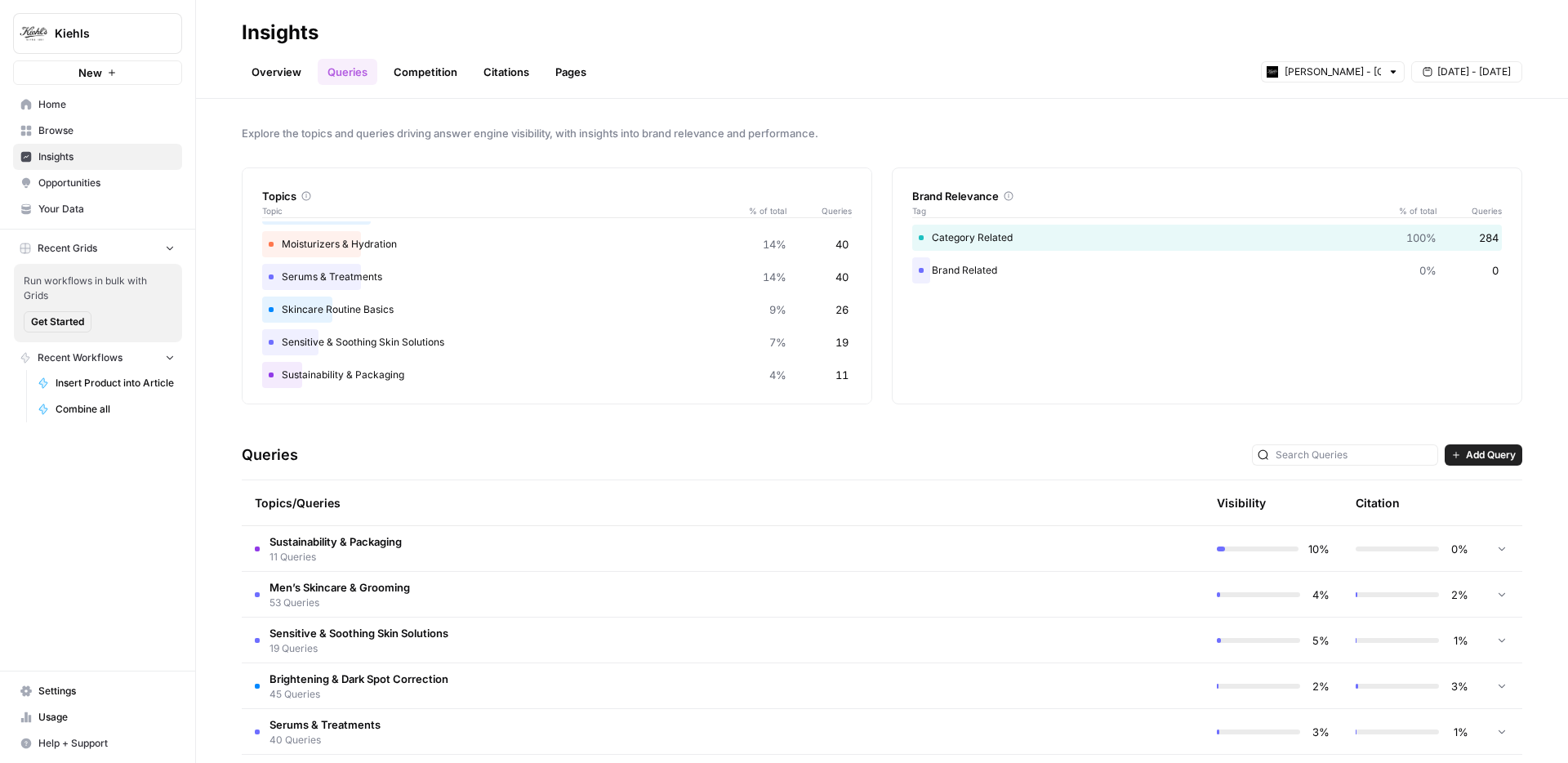
scroll to position [95, 0]
click at [357, 547] on span "Sustainability & Packaging" at bounding box center [335, 541] width 132 height 17
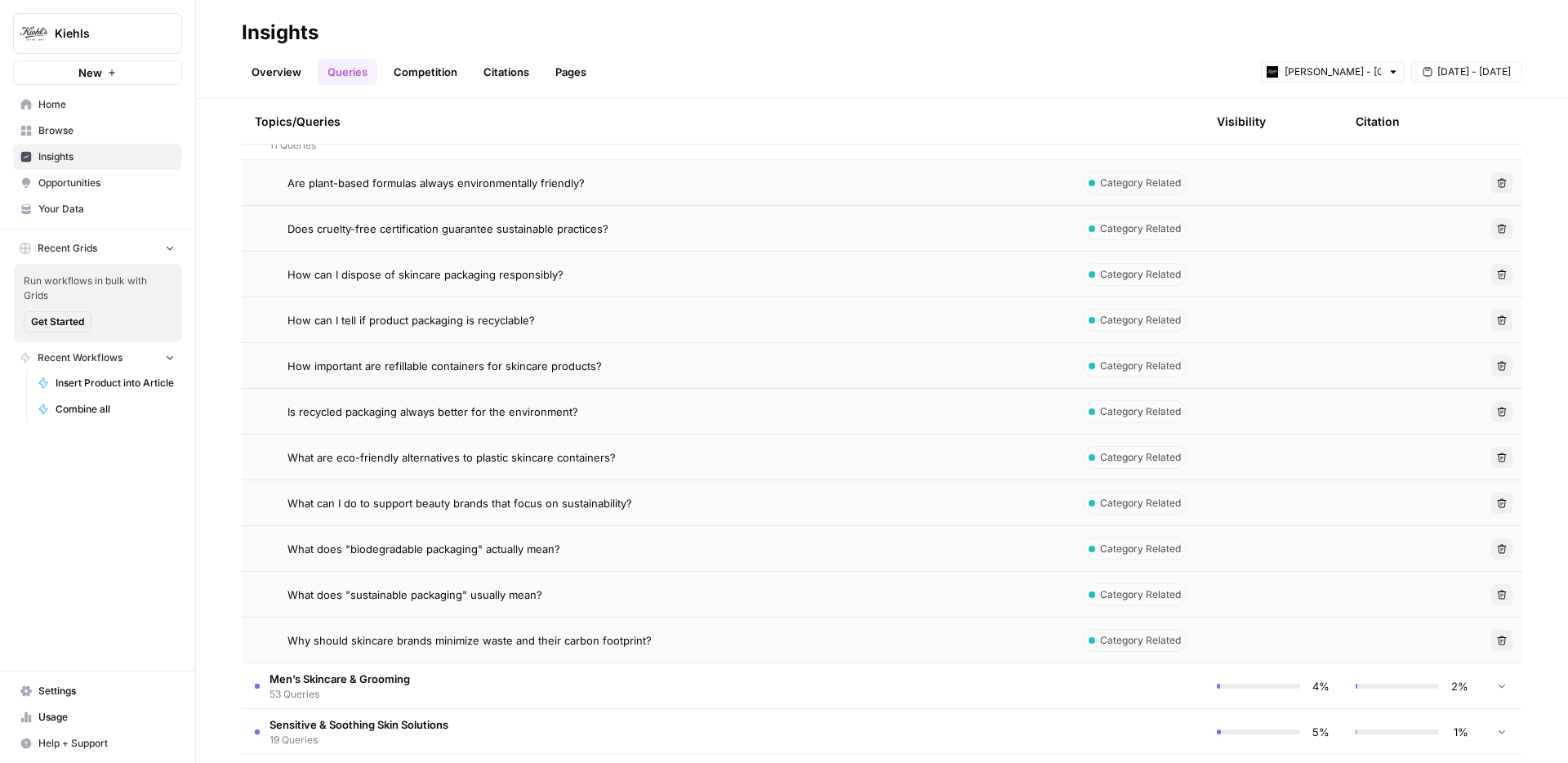
scroll to position [340, 0]
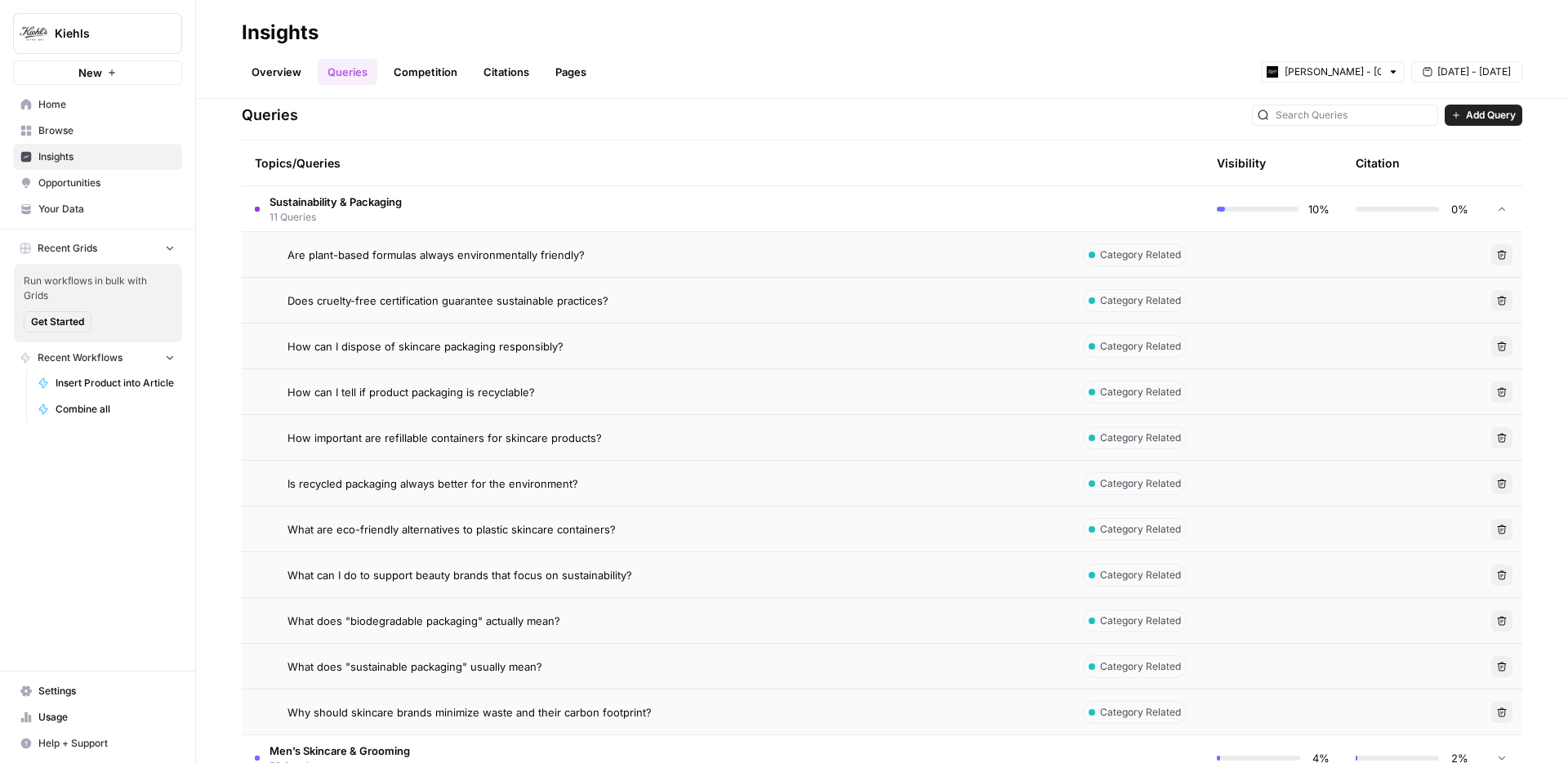
click at [768, 257] on div "Are plant-based formulas always environmentally friendly?" at bounding box center [670, 254] width 765 height 17
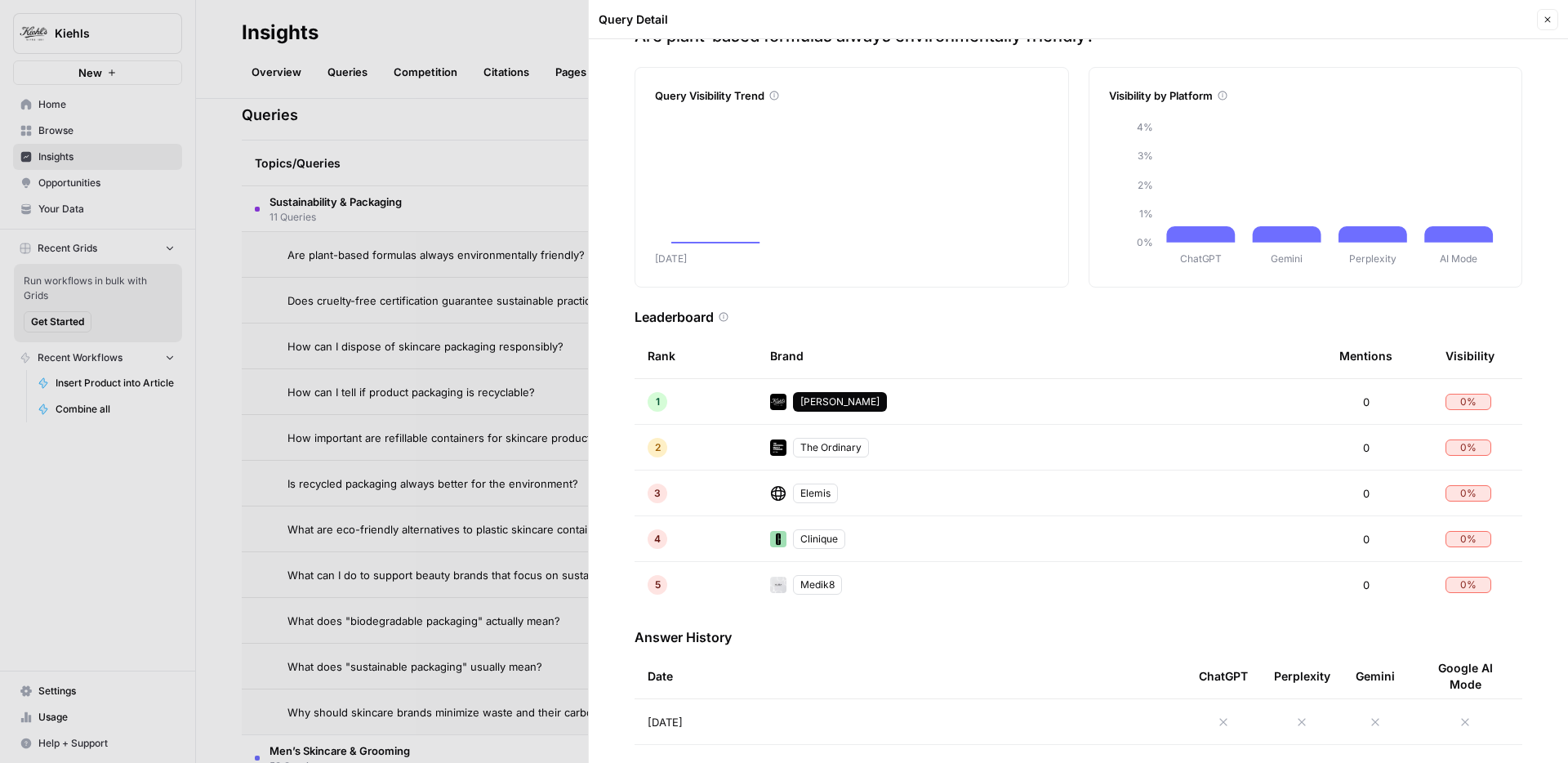
scroll to position [108, 0]
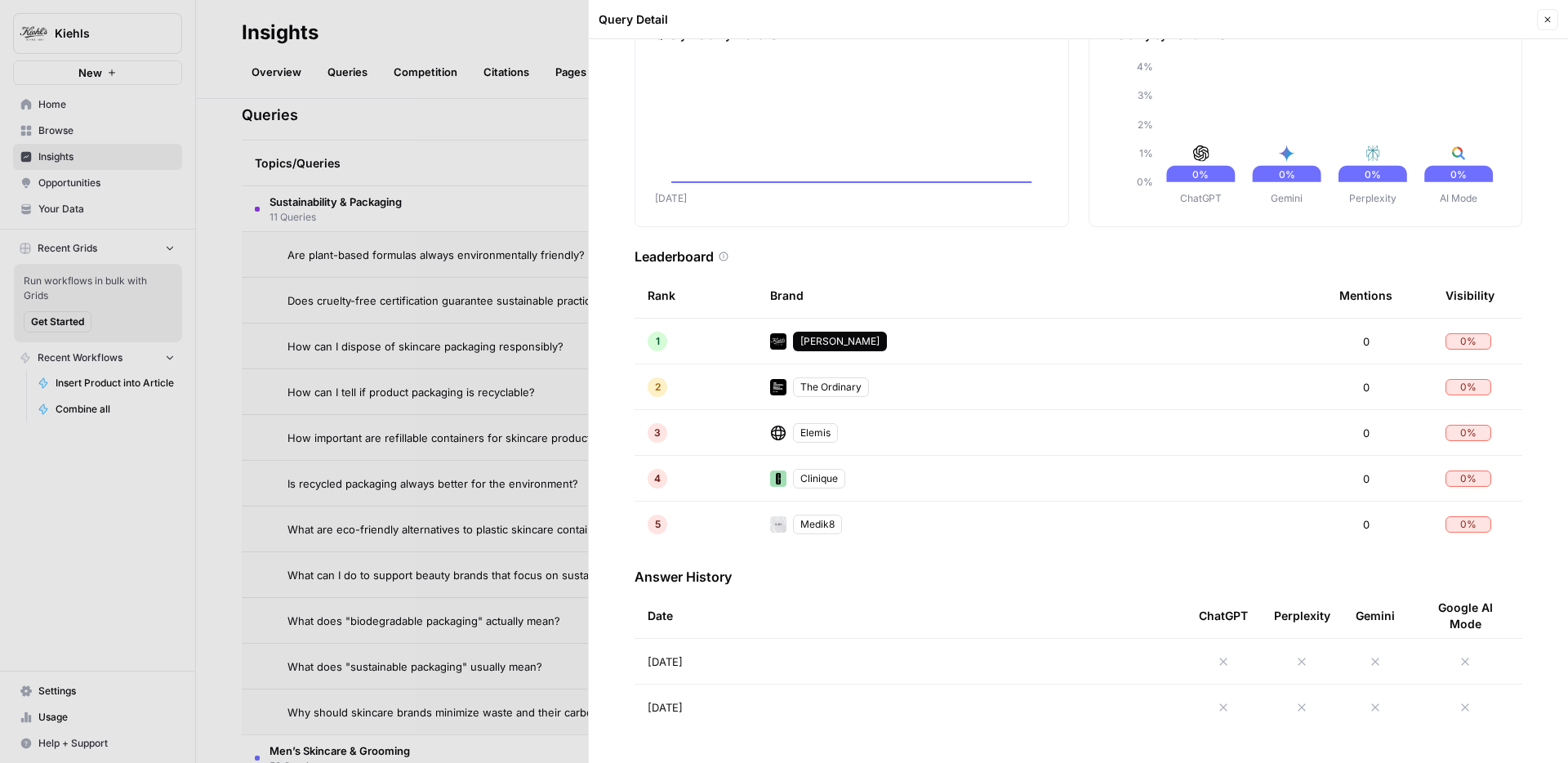
click at [426, 303] on div at bounding box center [784, 381] width 1568 height 763
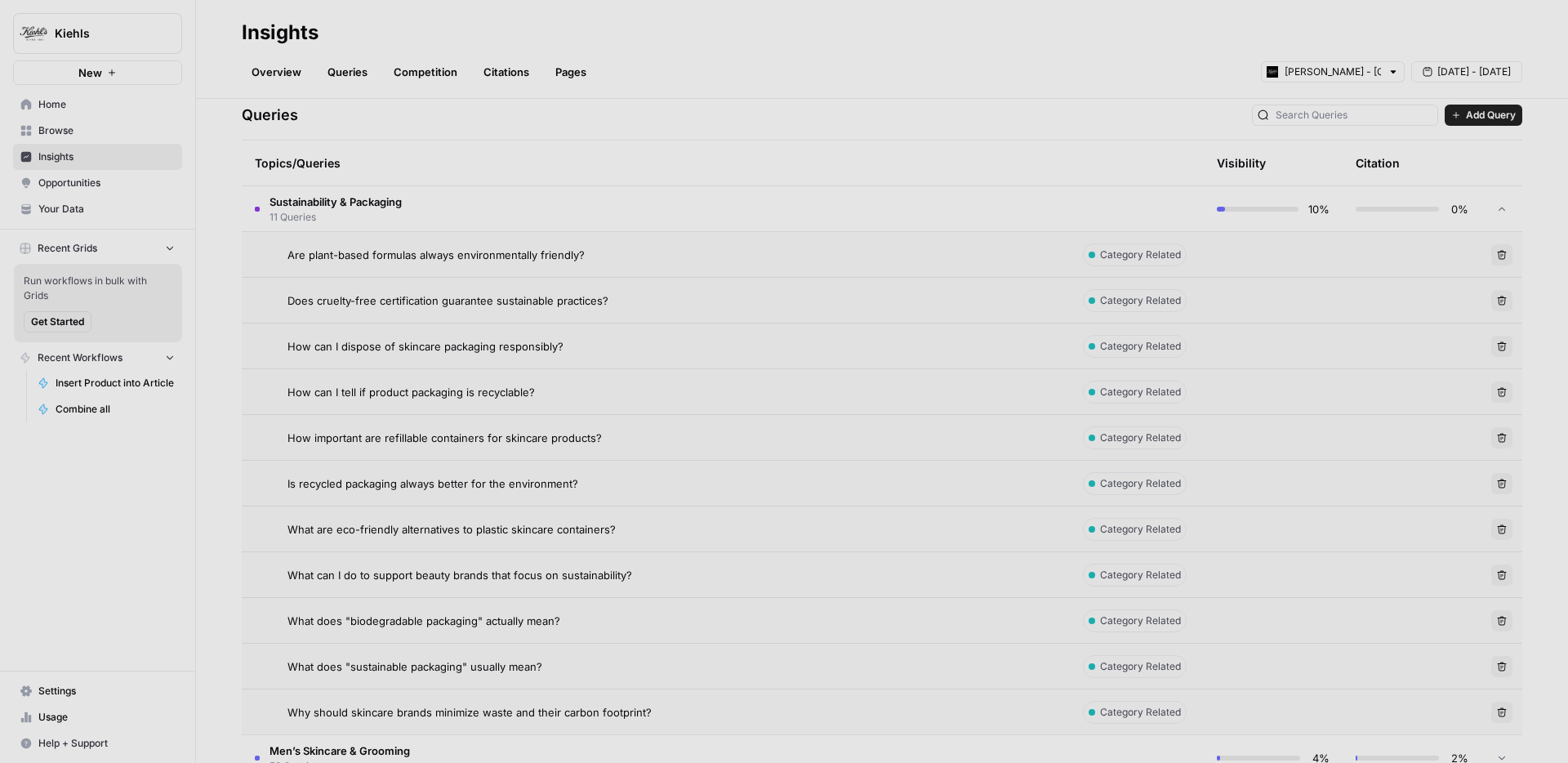
click at [414, 301] on span "Does cruelty-free certification guarantee sustainable practices?" at bounding box center [448, 301] width 321 height 17
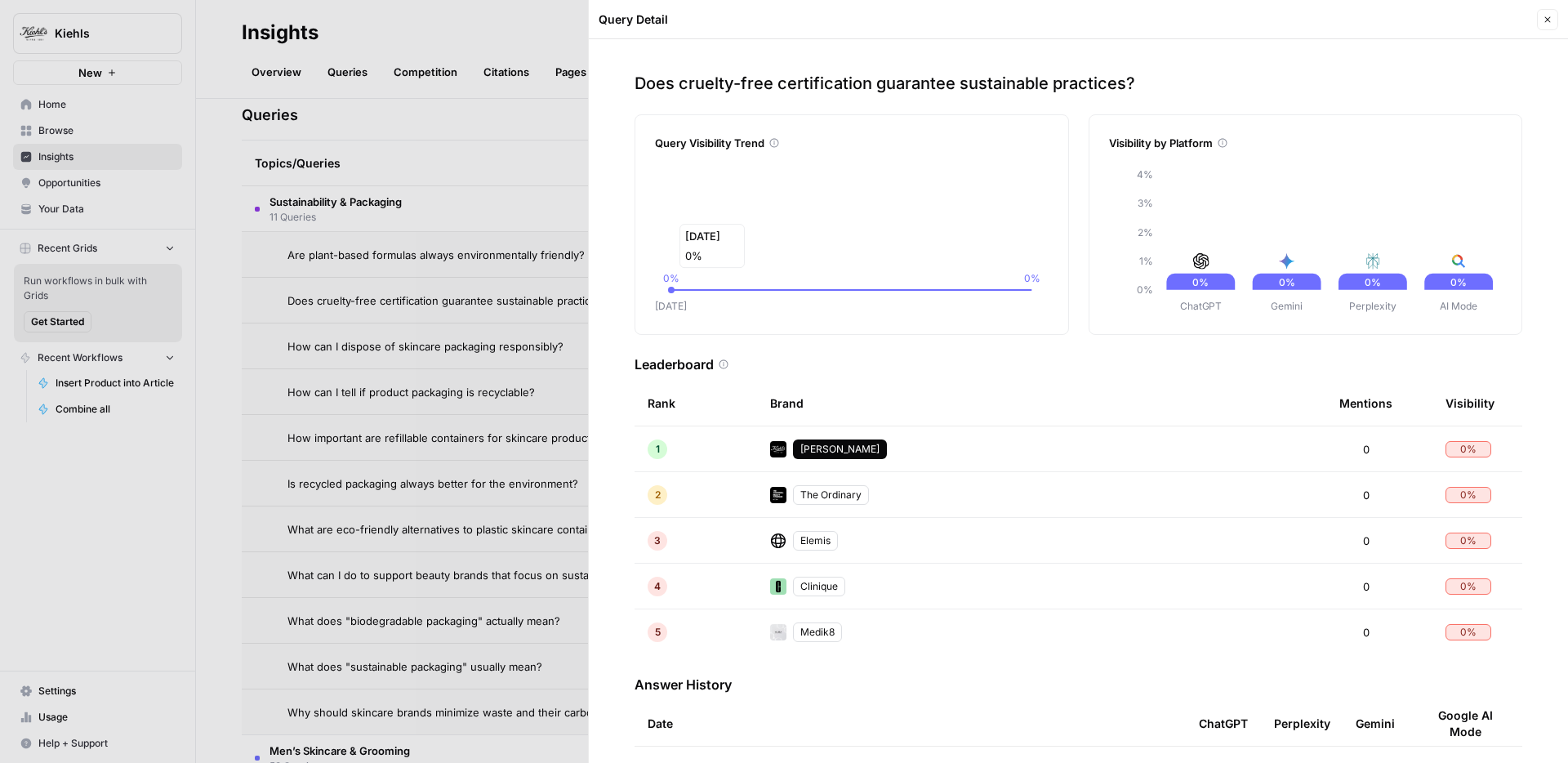
scroll to position [108, 0]
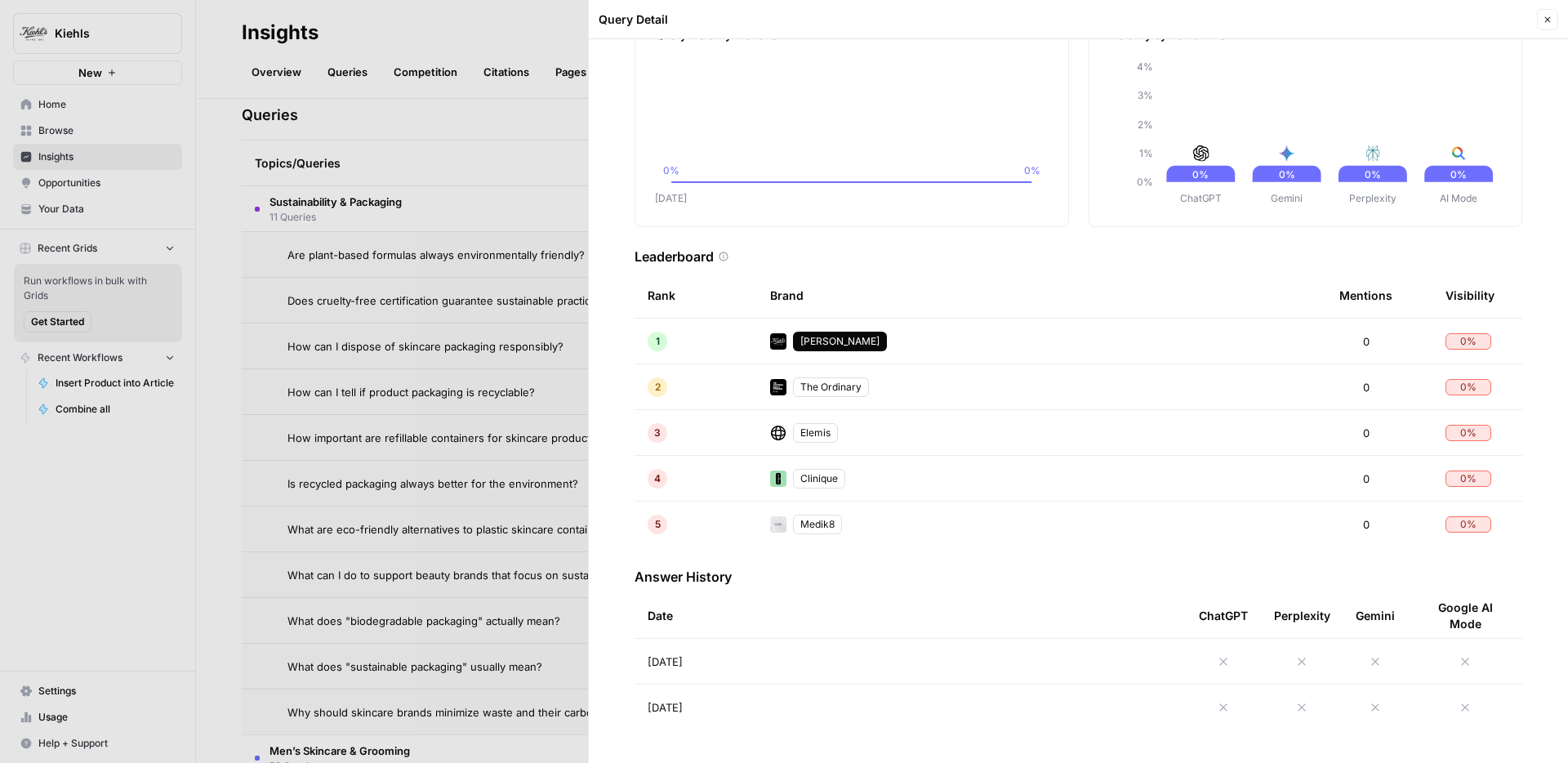
click at [389, 329] on div at bounding box center [784, 381] width 1568 height 763
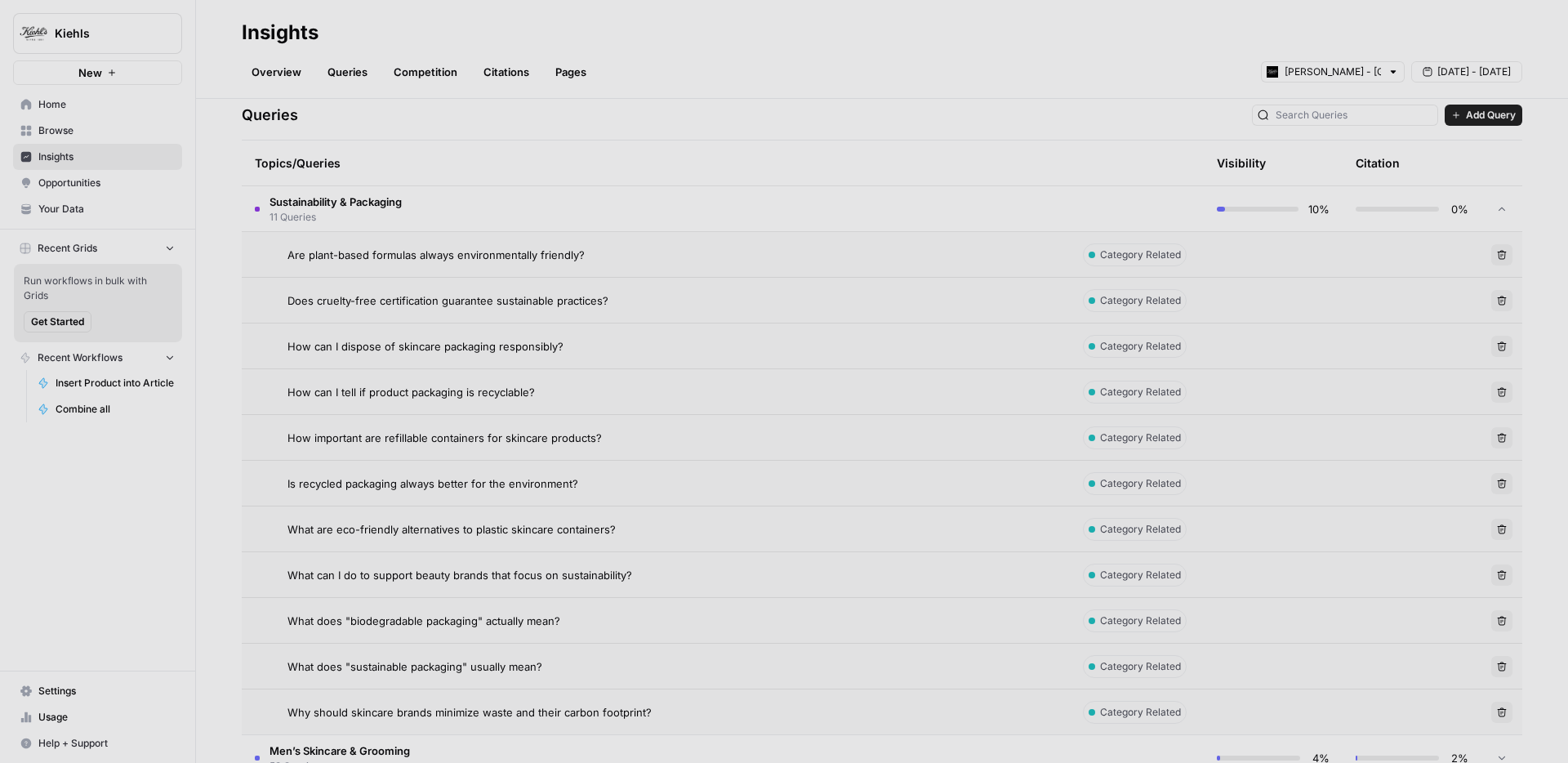
click at [369, 345] on span "How can I dispose of skincare packaging responsibly?" at bounding box center [426, 346] width 276 height 17
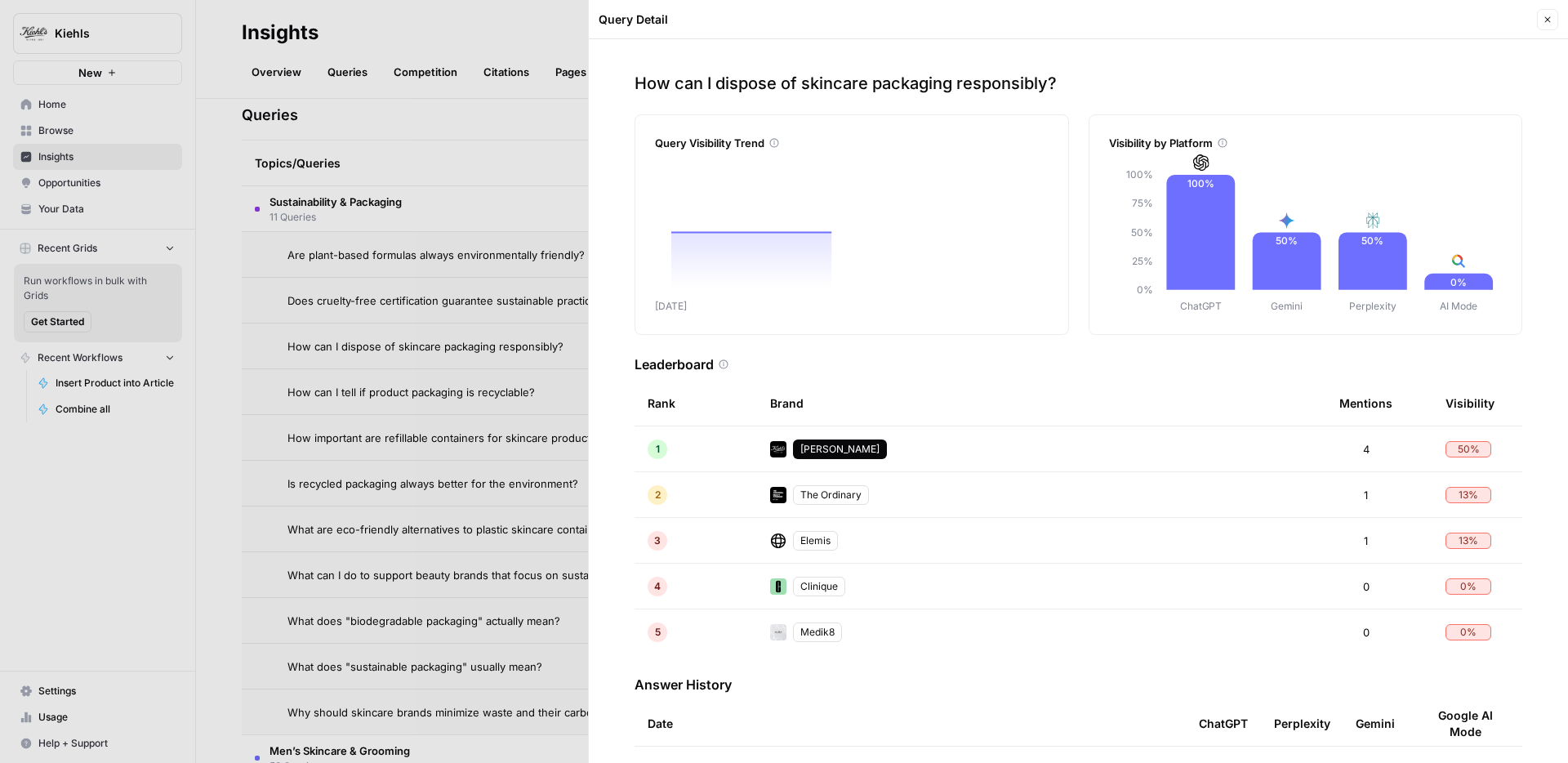
scroll to position [108, 0]
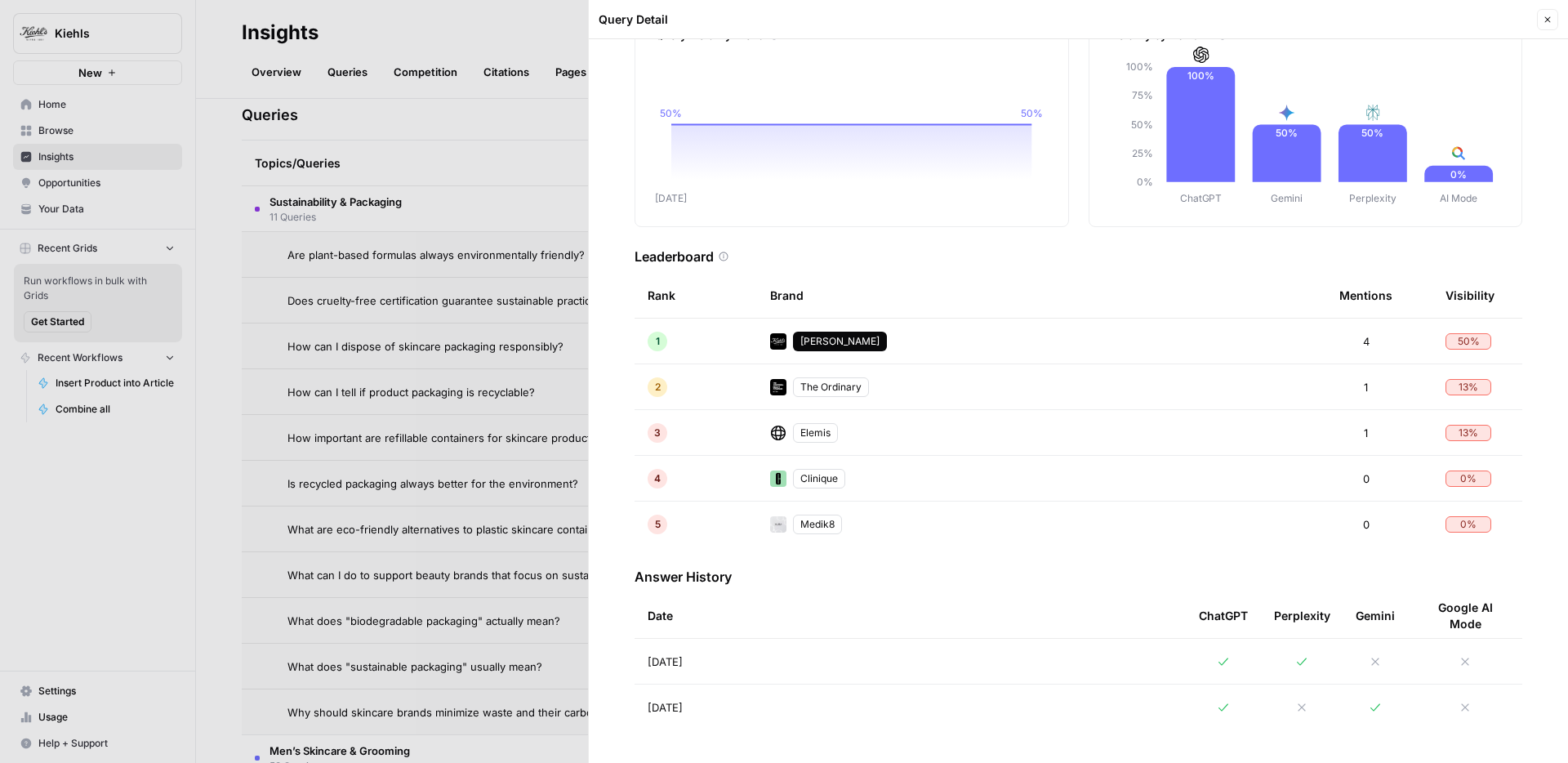
click at [831, 659] on td "Sep 3, 2025" at bounding box center [910, 661] width 552 height 45
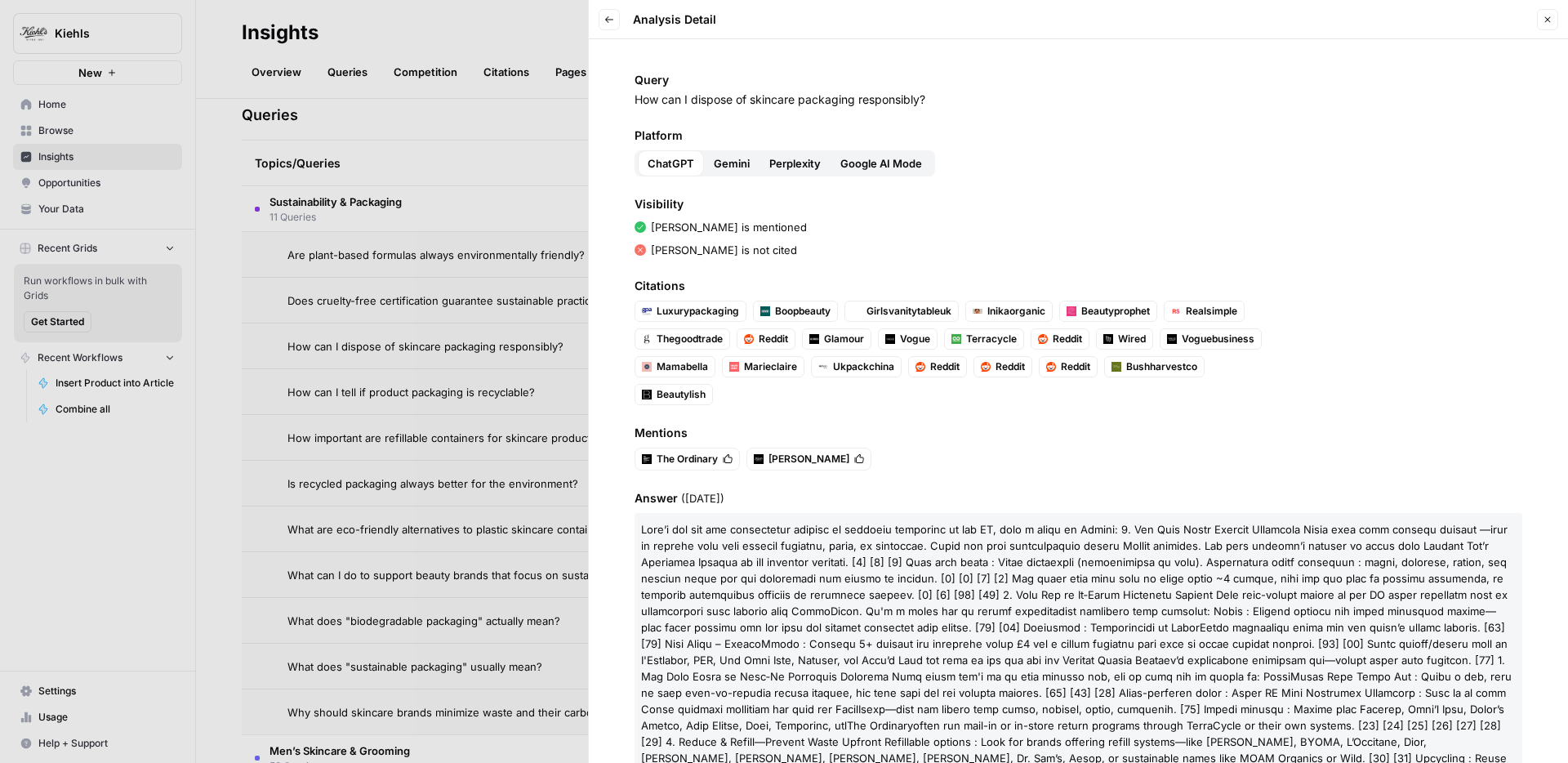
click at [487, 359] on div at bounding box center [784, 381] width 1568 height 763
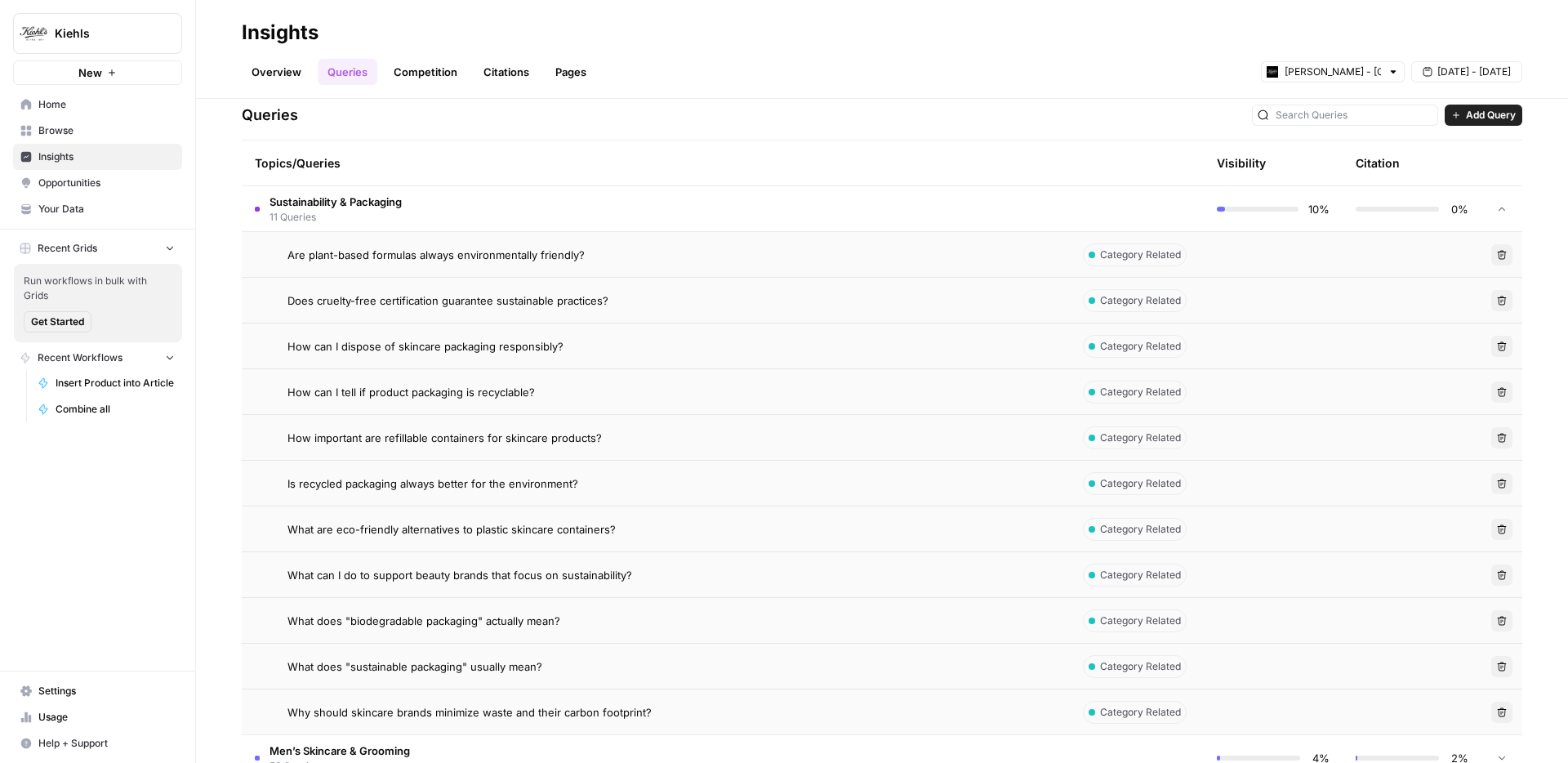
click at [473, 390] on span "How can I tell if product packaging is recyclable?" at bounding box center [411, 392] width 247 height 17
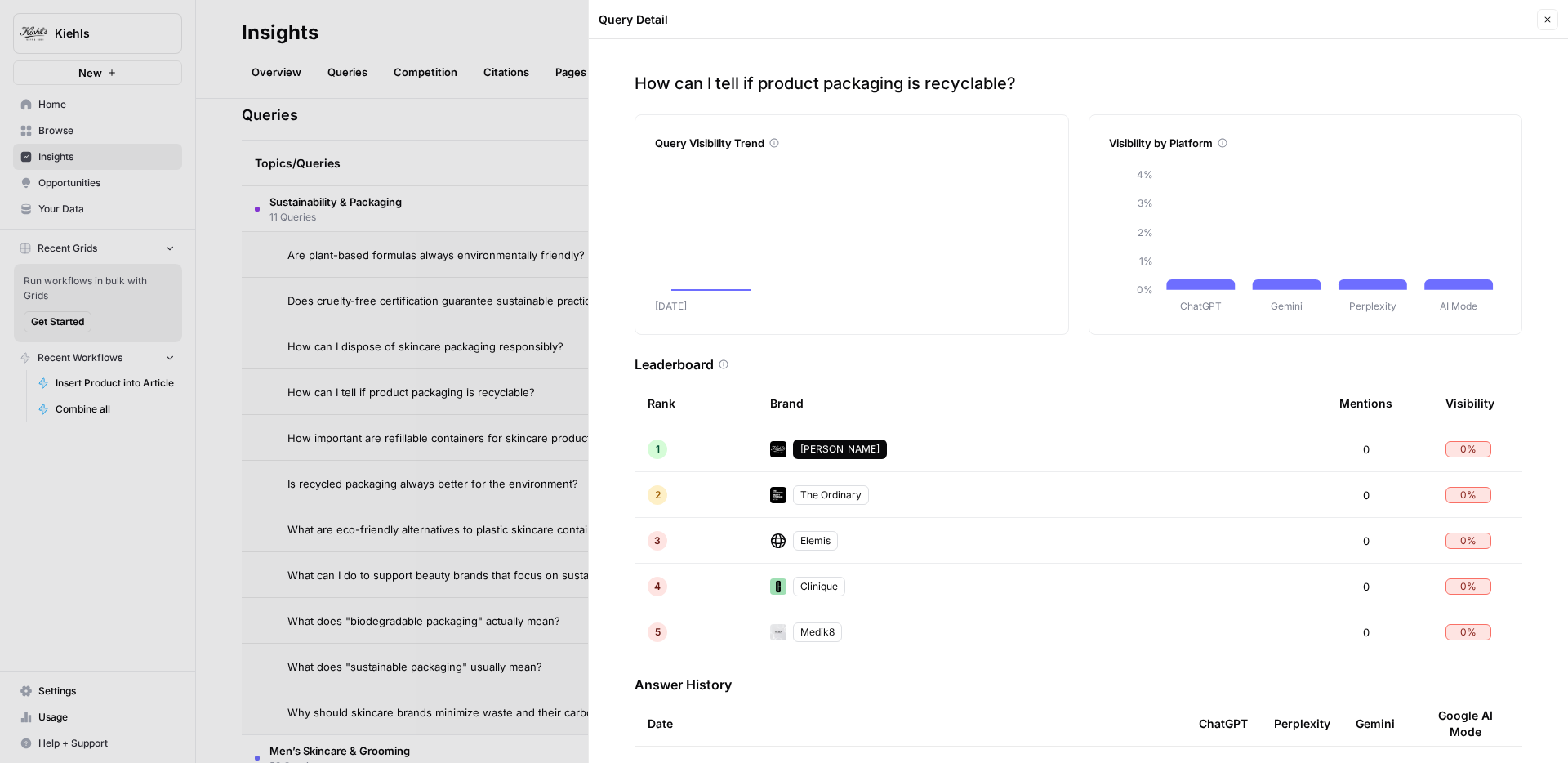
scroll to position [108, 0]
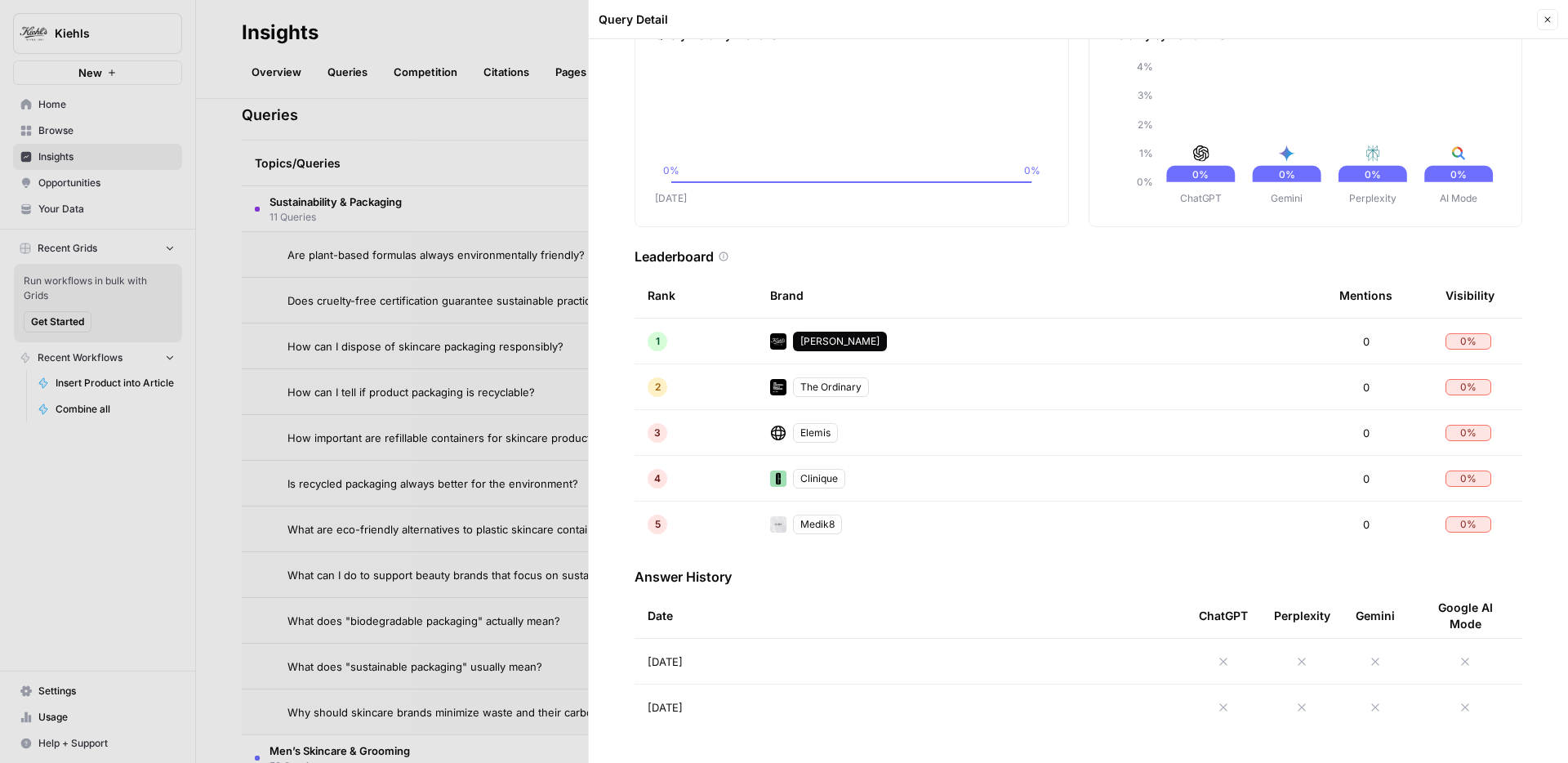
click at [478, 355] on div at bounding box center [784, 381] width 1568 height 763
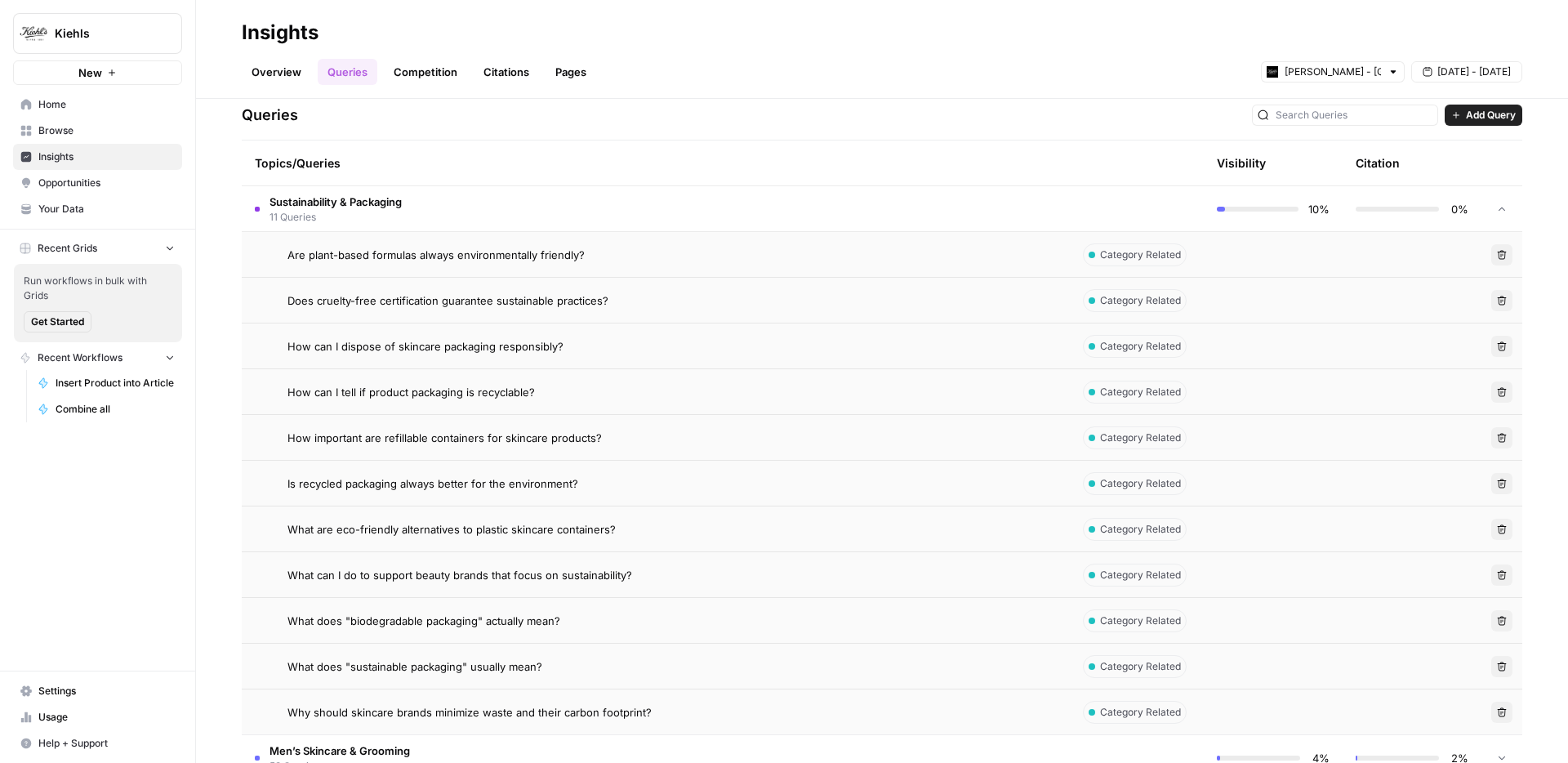
click at [470, 350] on span "How can I dispose of skincare packaging responsibly?" at bounding box center [426, 346] width 276 height 17
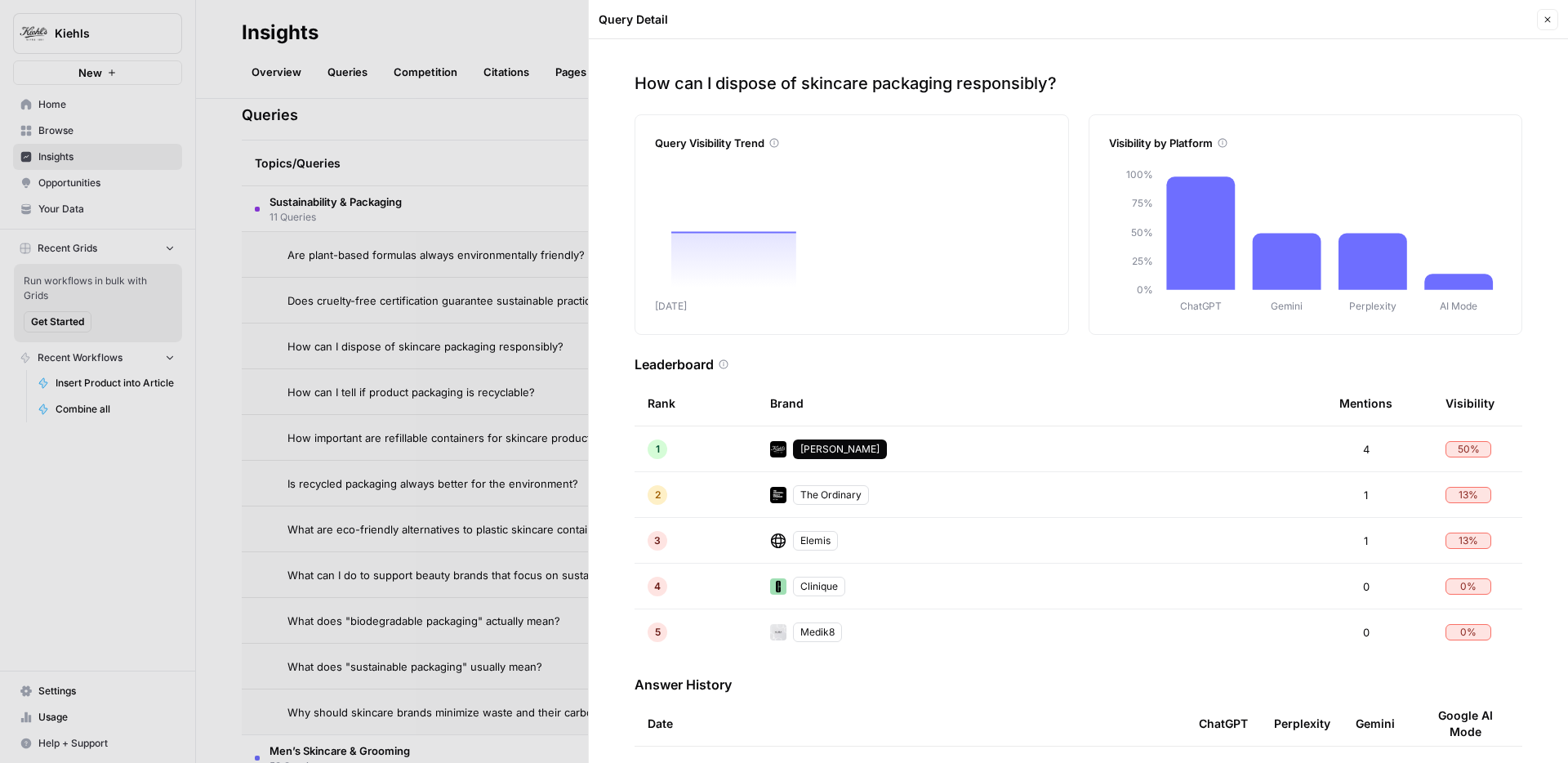
scroll to position [108, 0]
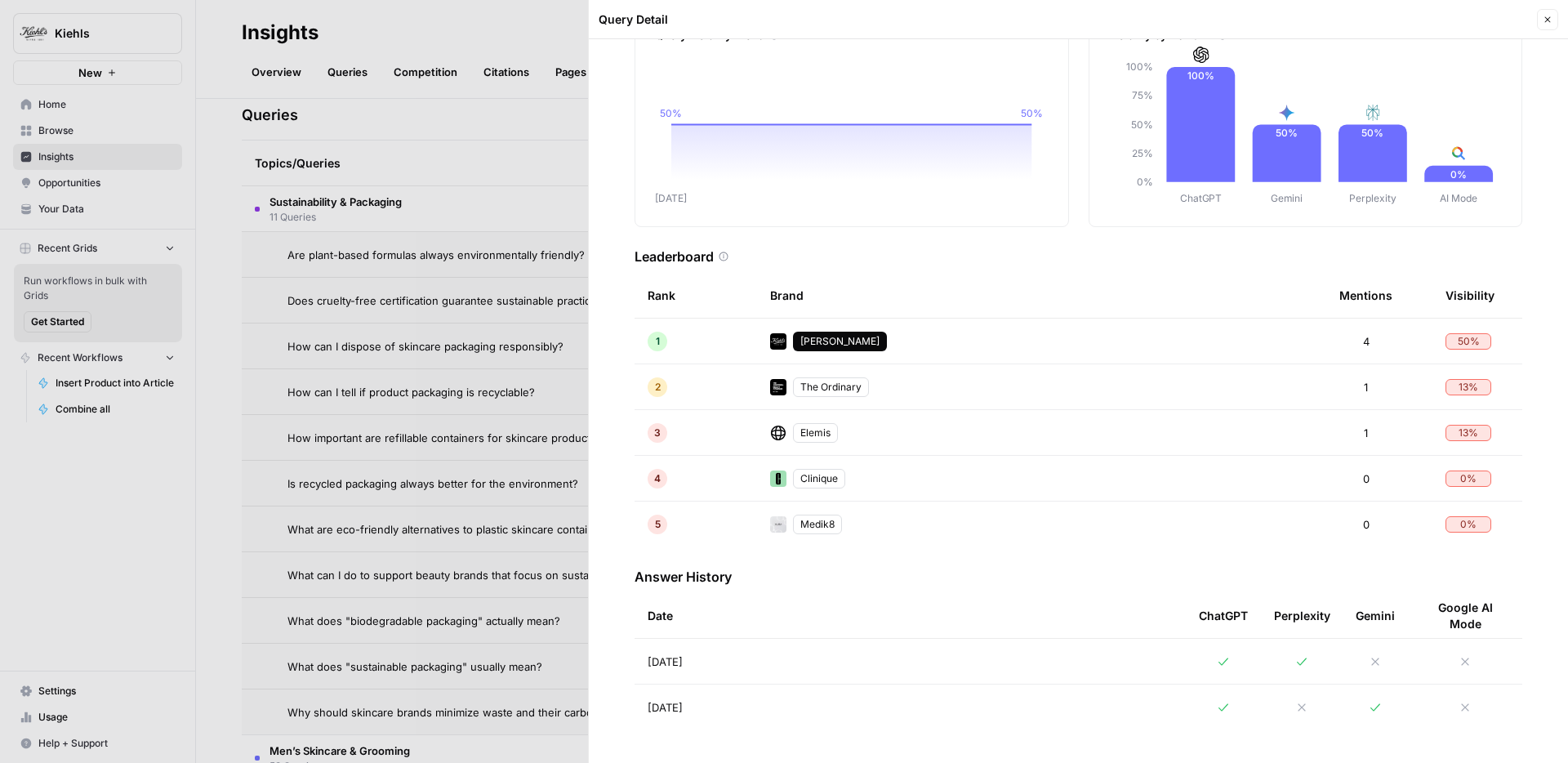
click at [1006, 710] on td "Sep 2, 2025" at bounding box center [910, 707] width 552 height 45
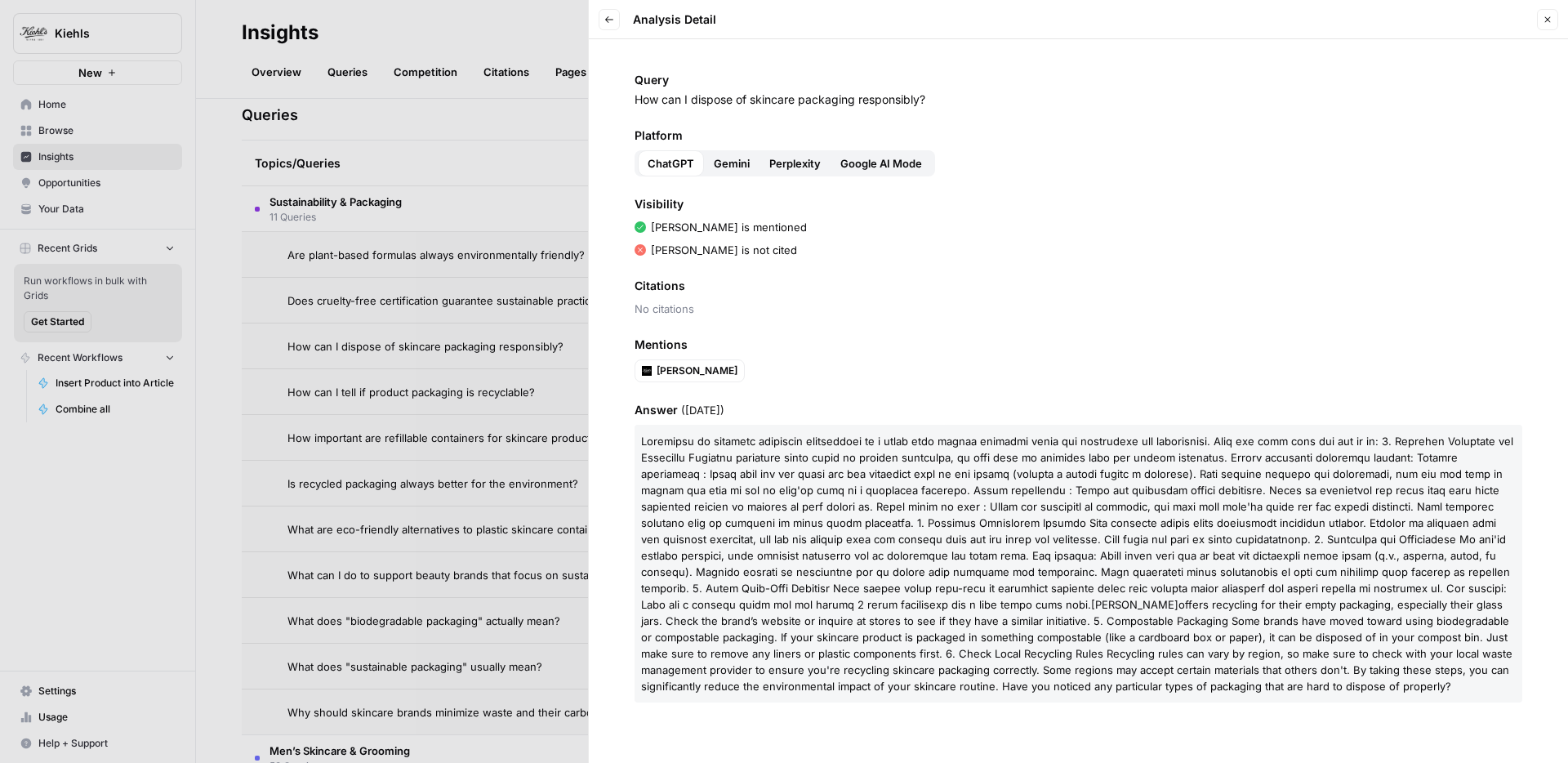
click at [737, 156] on span "Gemini" at bounding box center [732, 163] width 36 height 17
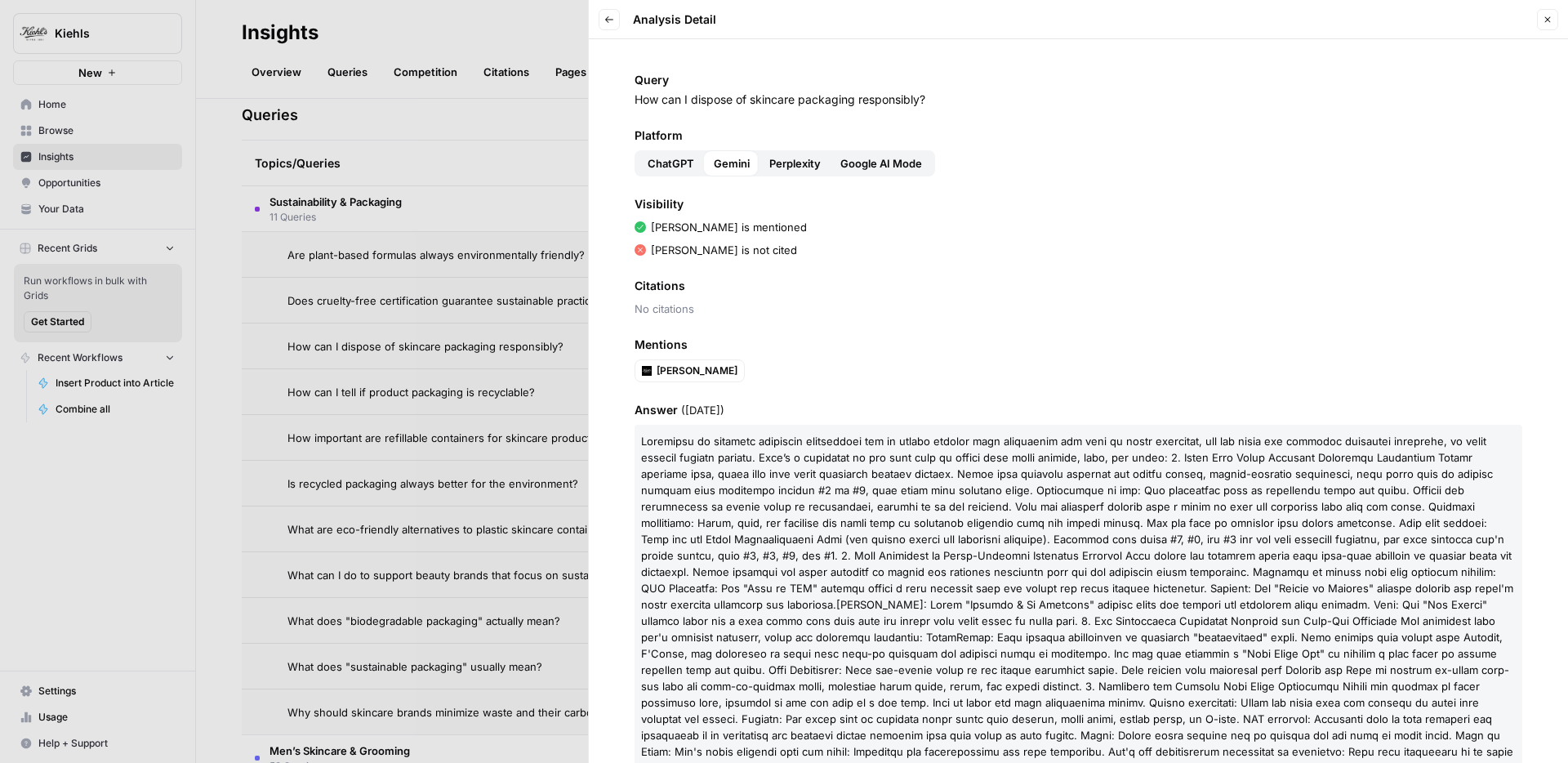
scroll to position [70, 0]
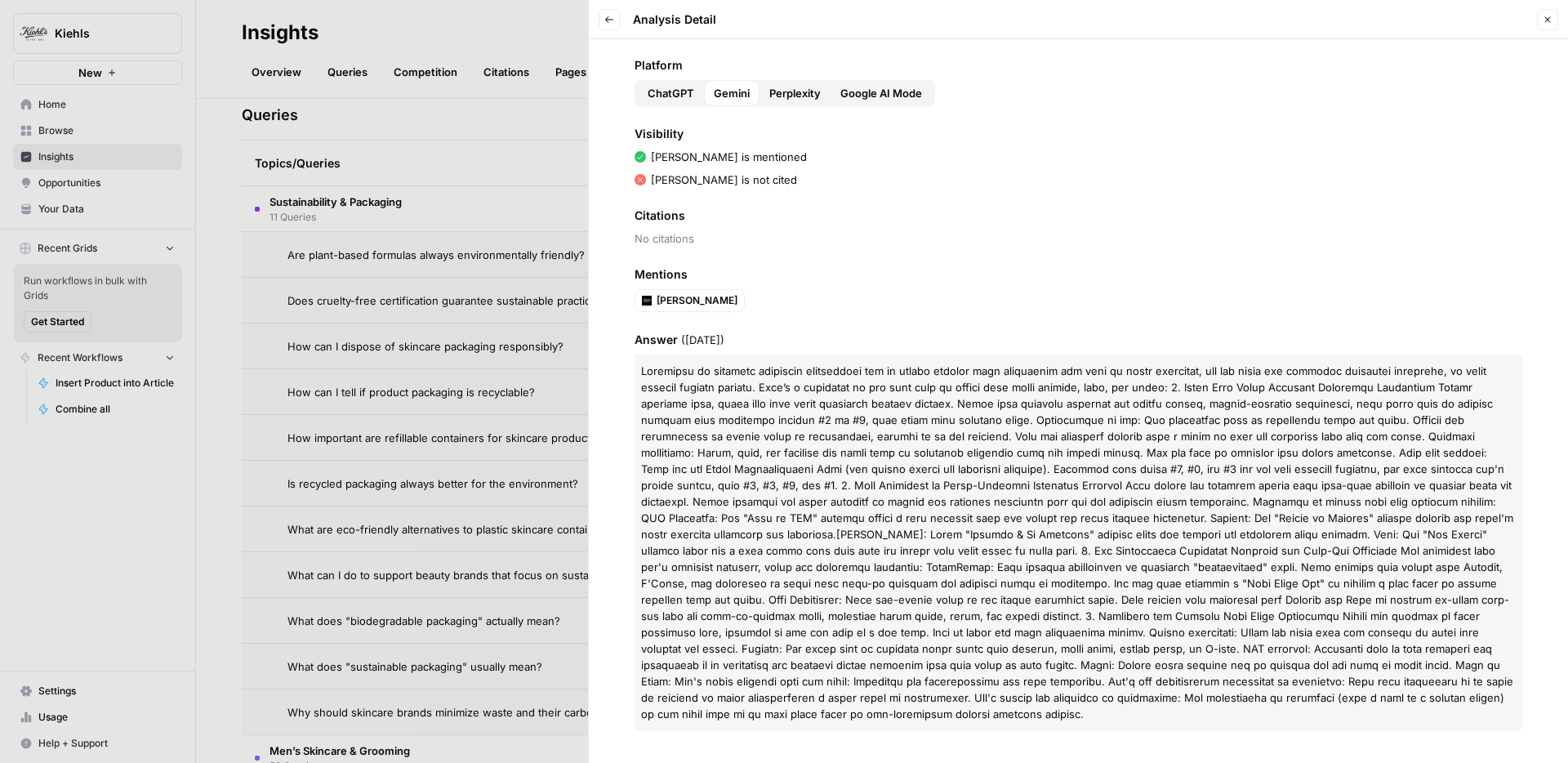
click at [616, 24] on button "Back" at bounding box center [609, 19] width 21 height 21
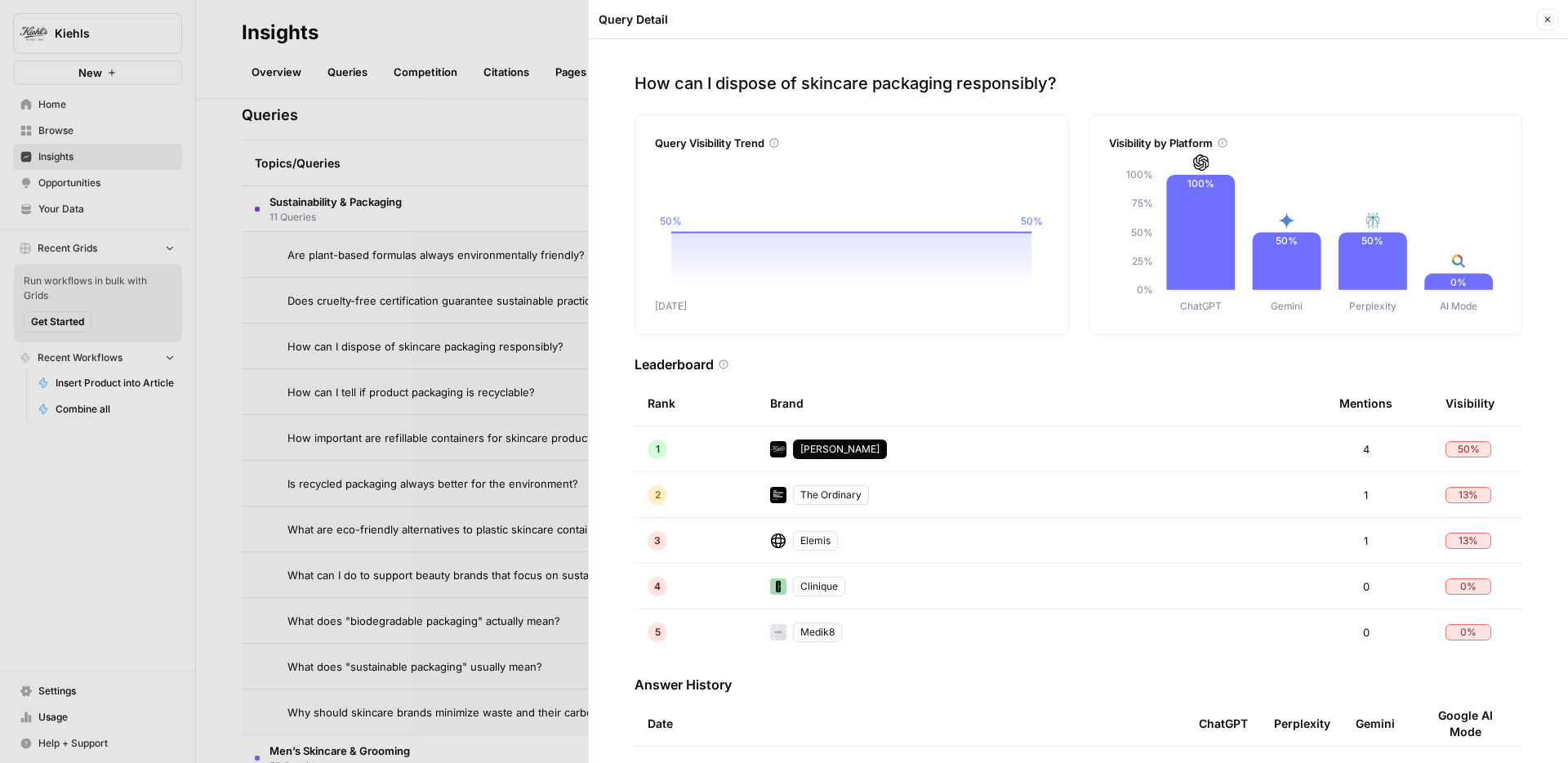
scroll to position [108, 0]
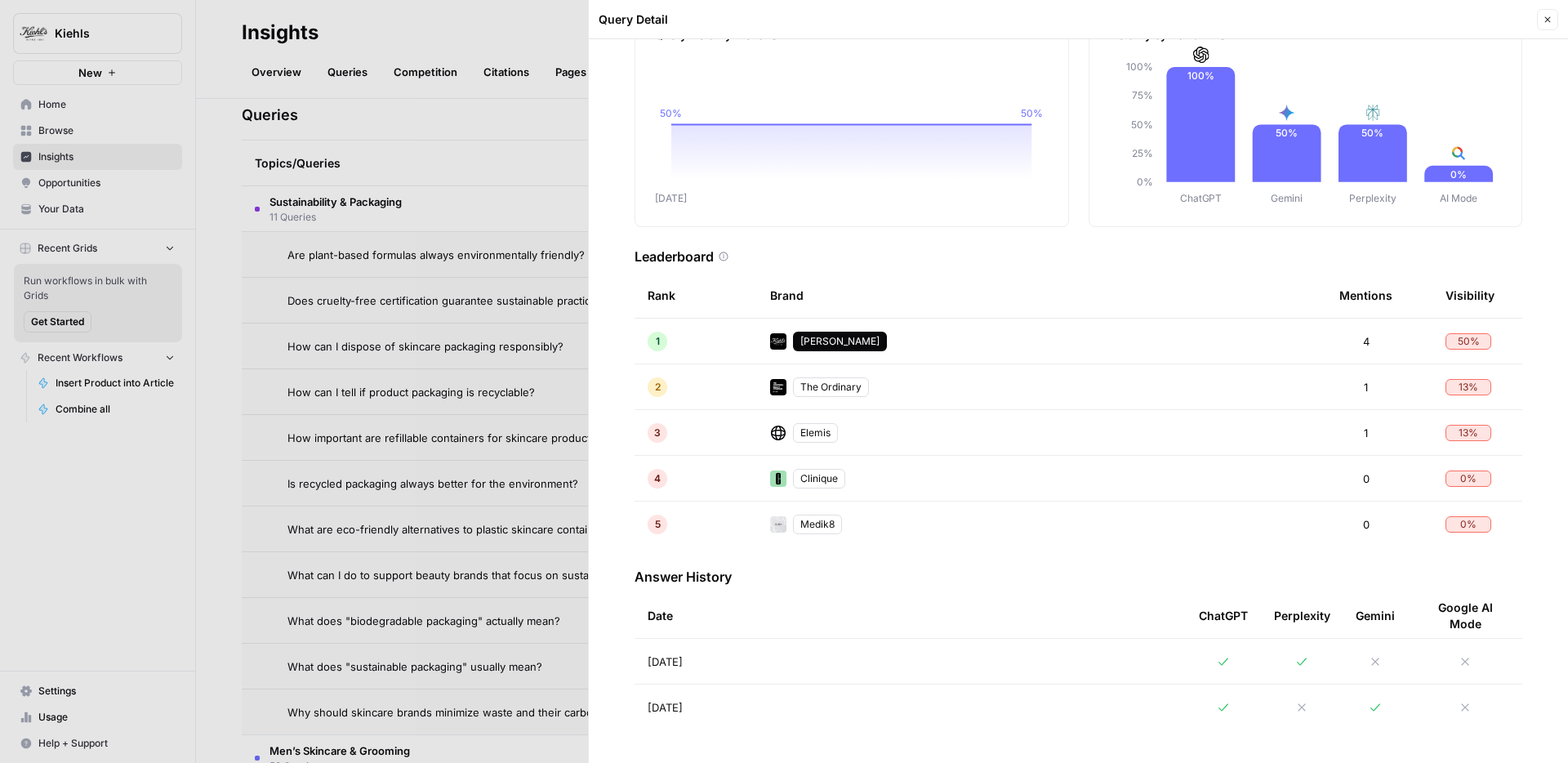
click at [1065, 658] on td "Sep 3, 2025" at bounding box center [910, 661] width 552 height 45
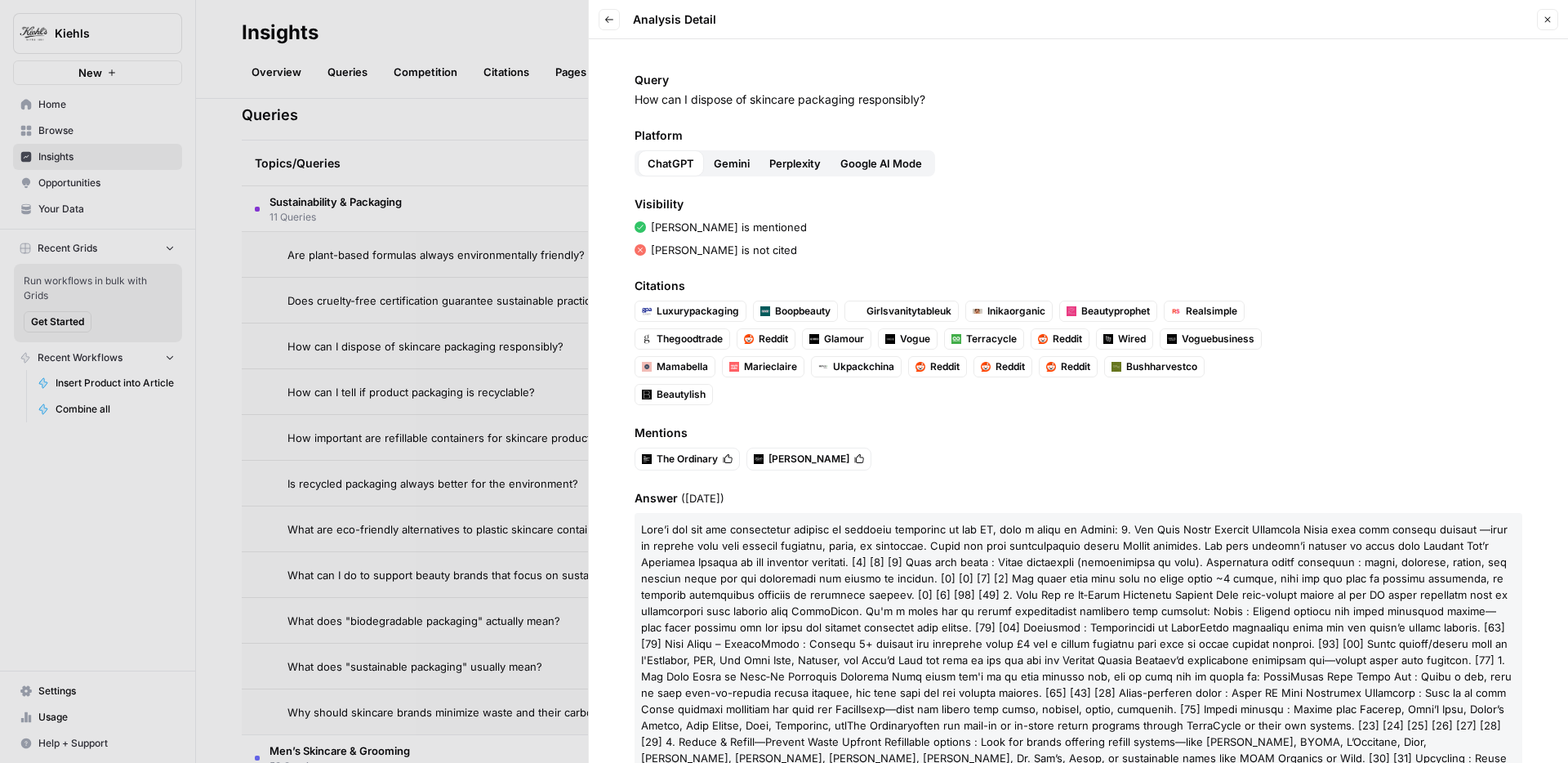
click at [805, 158] on span "Perplexity" at bounding box center [794, 163] width 52 height 17
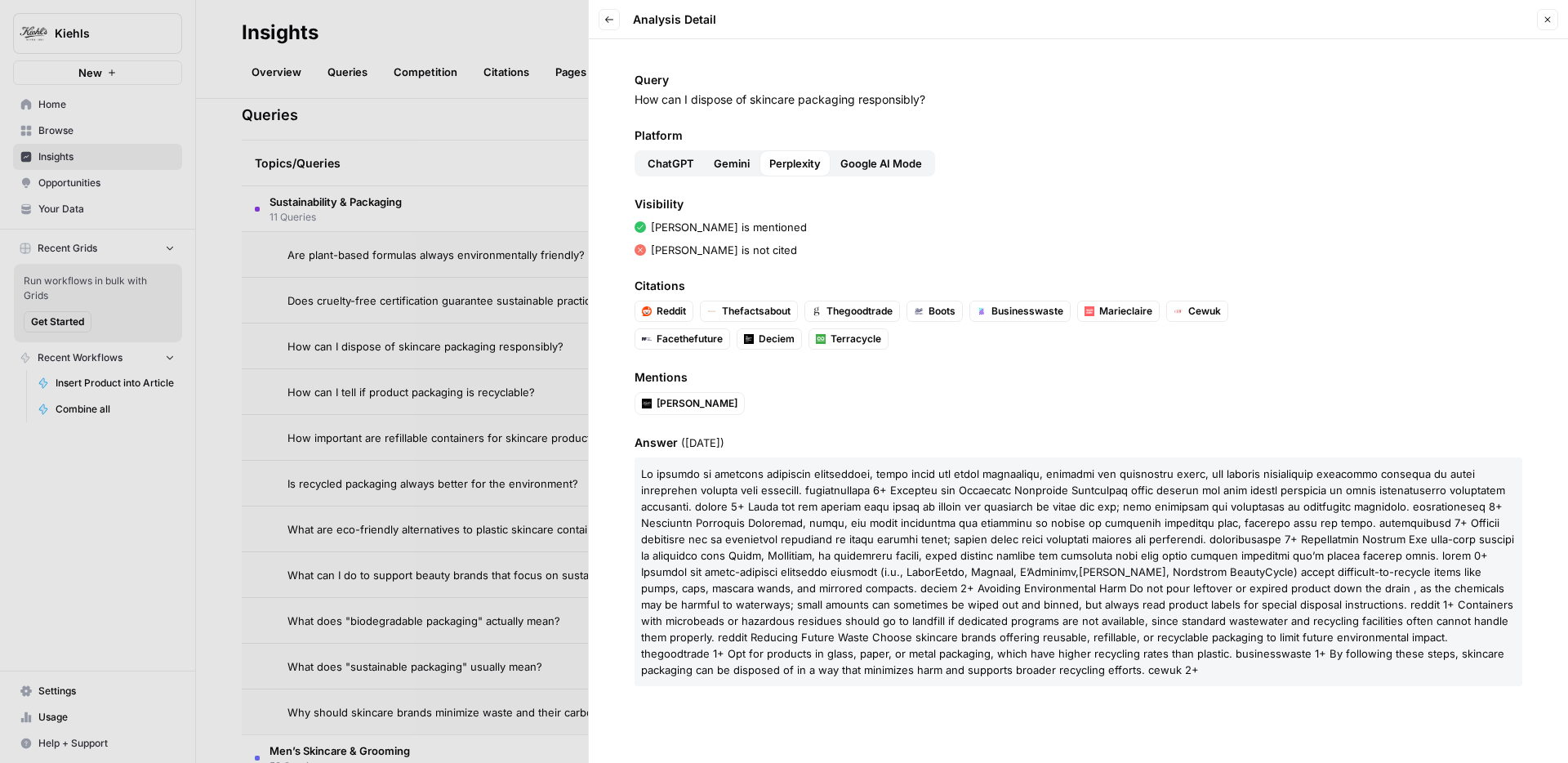
click at [871, 150] on button "Google AI Mode" at bounding box center [881, 163] width 101 height 26
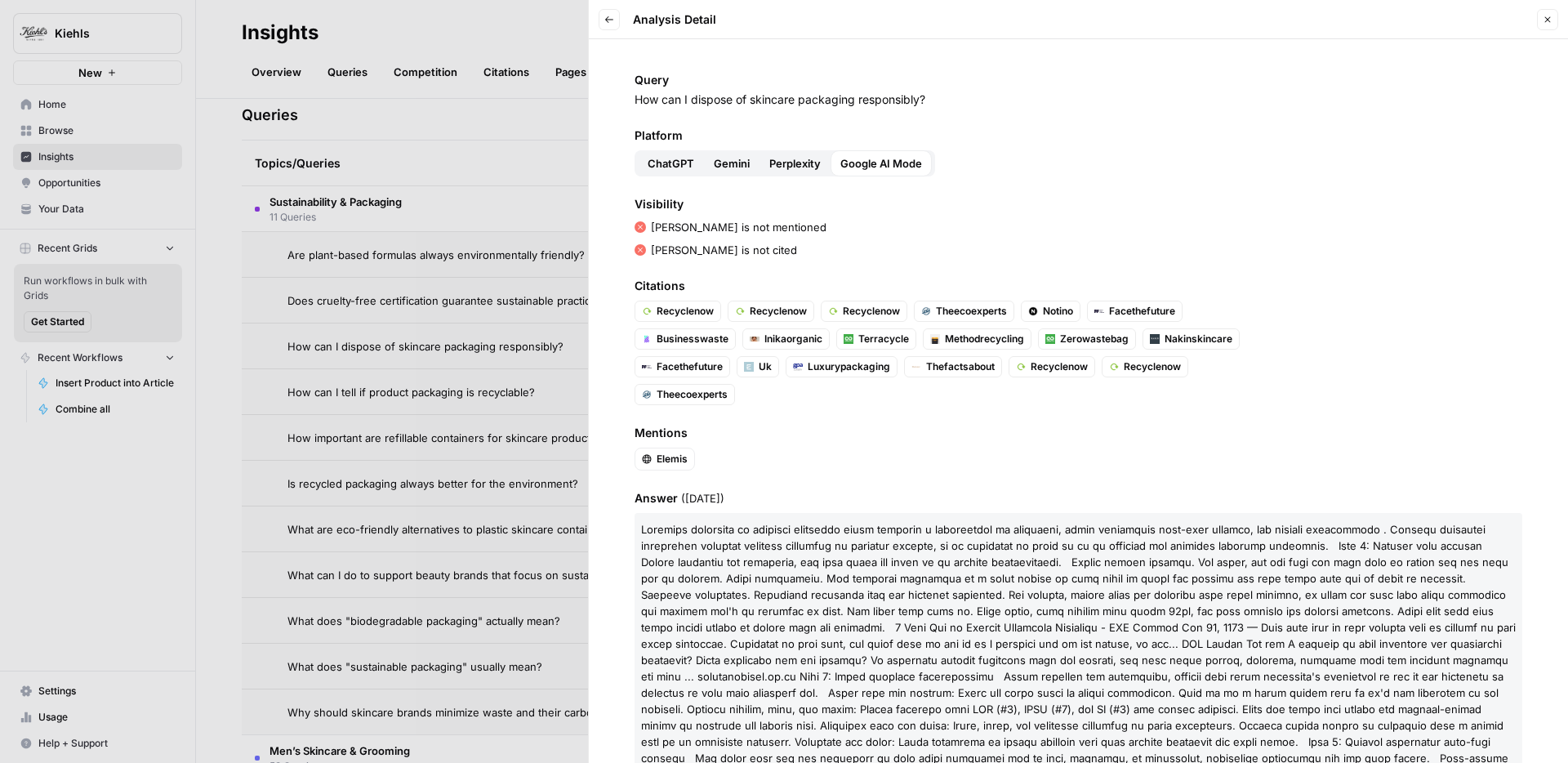
scroll to position [191, 0]
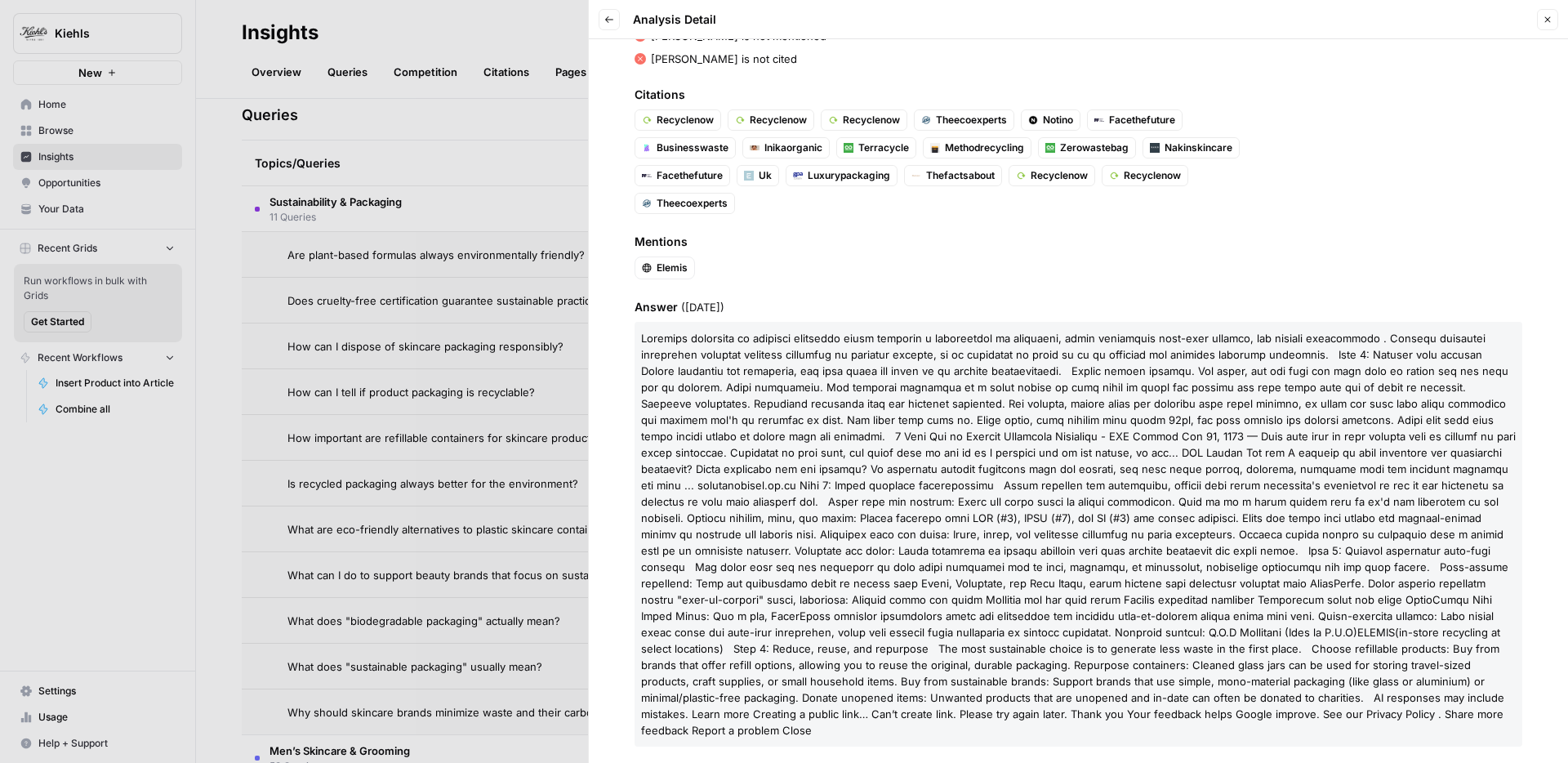
click at [605, 15] on icon "button" at bounding box center [609, 19] width 10 height 10
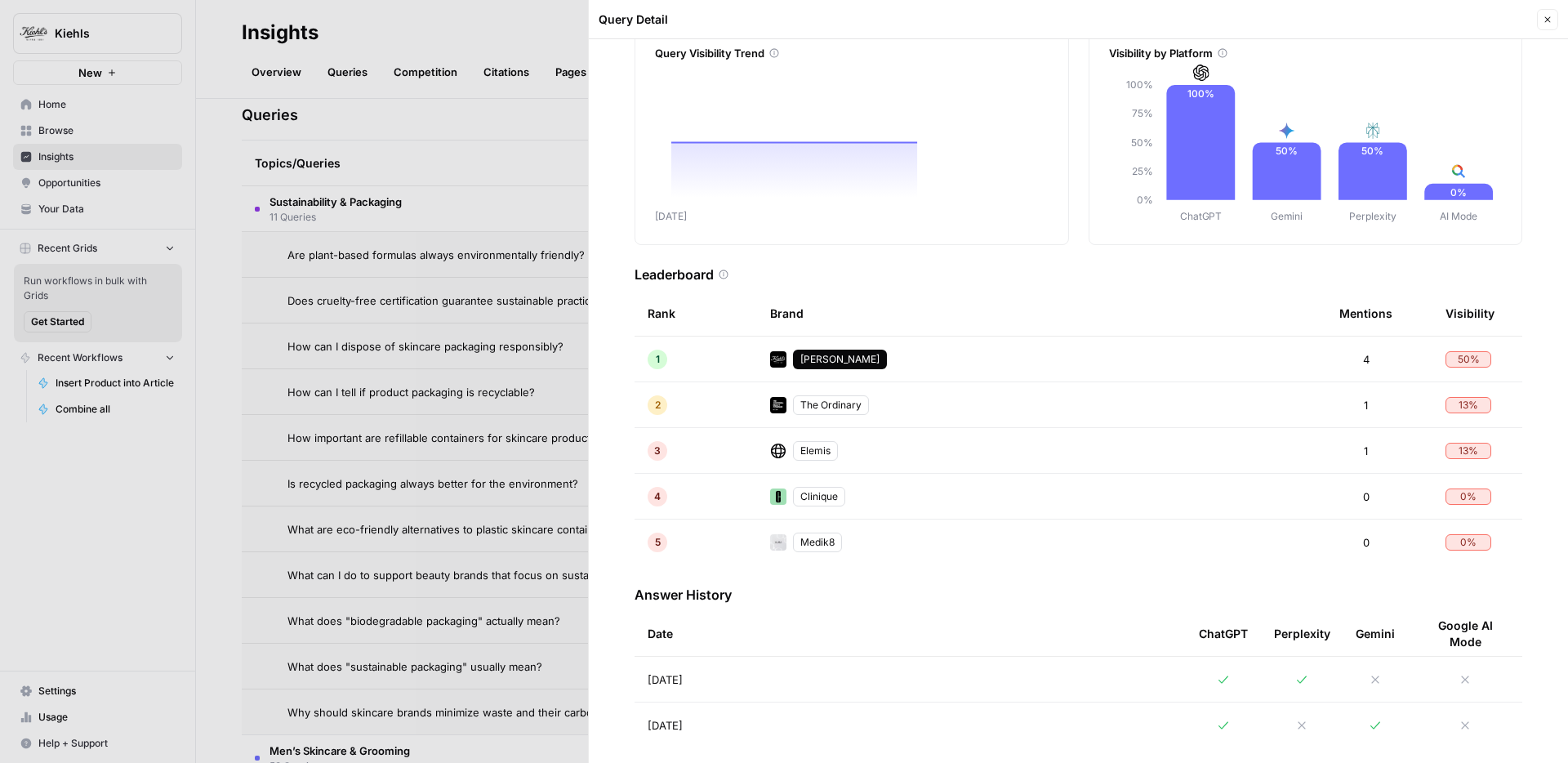
scroll to position [108, 0]
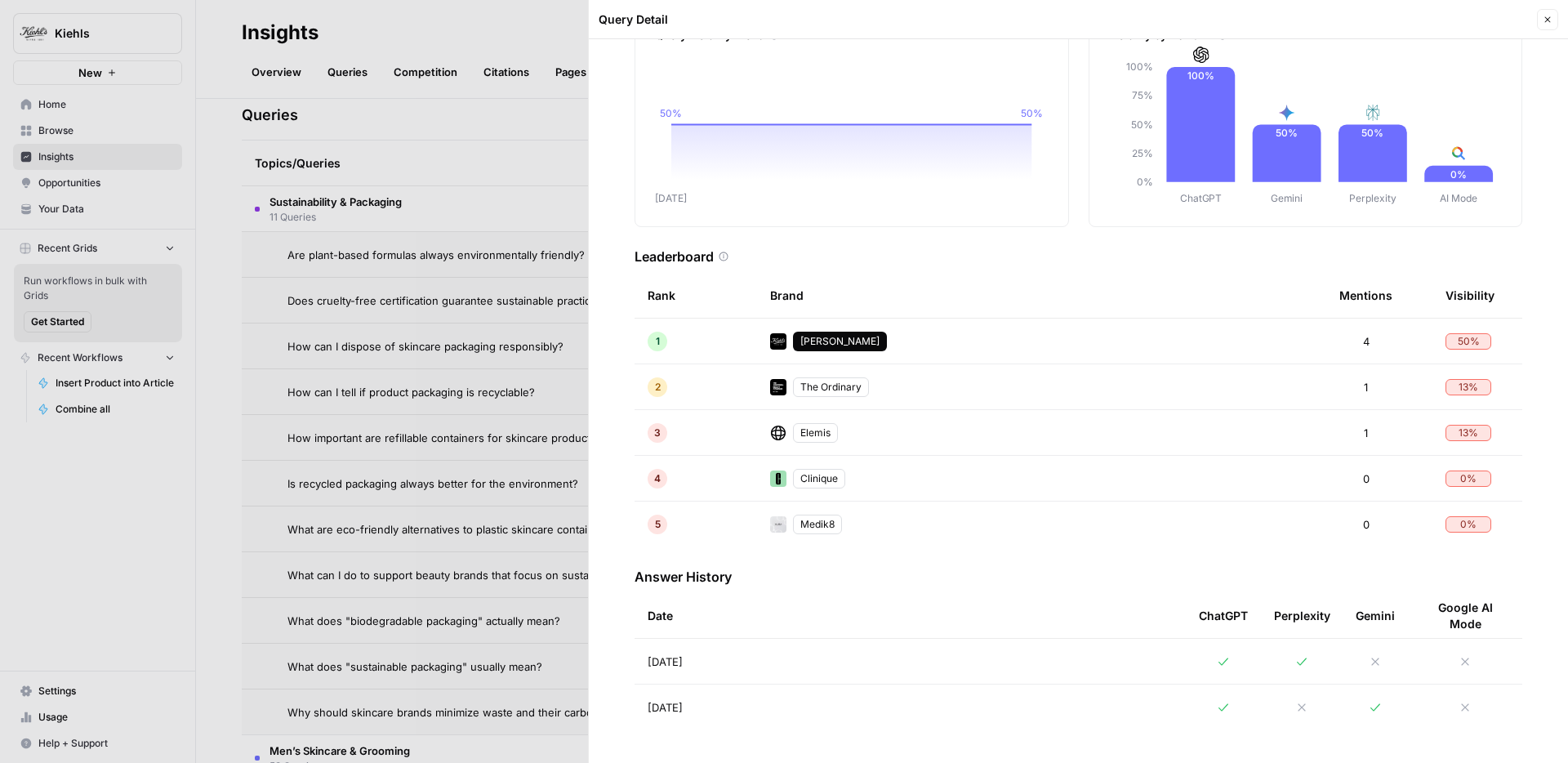
click at [855, 653] on td "Sep 3, 2025" at bounding box center [910, 661] width 552 height 45
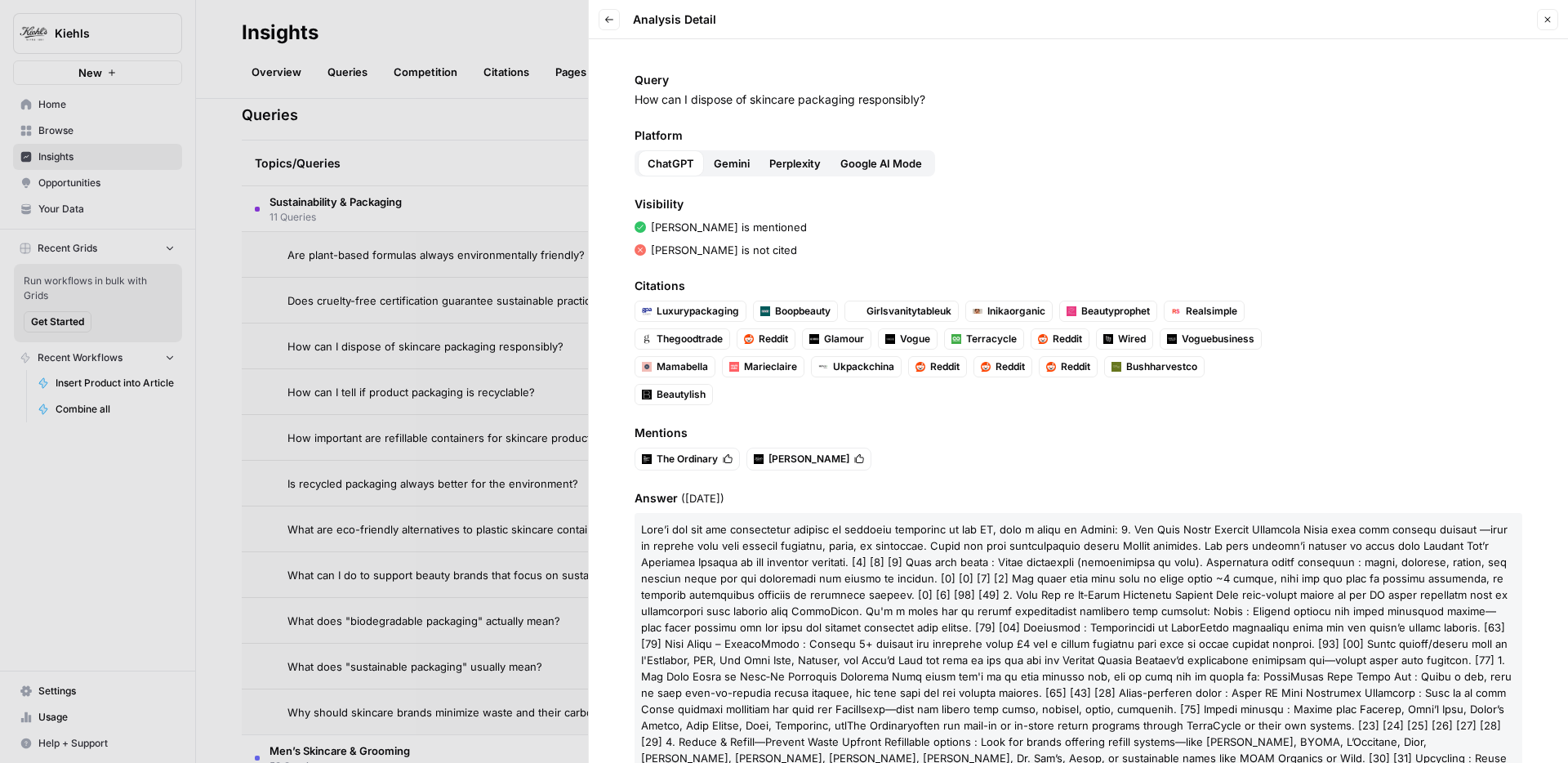
click at [792, 165] on span "Perplexity" at bounding box center [794, 163] width 52 height 17
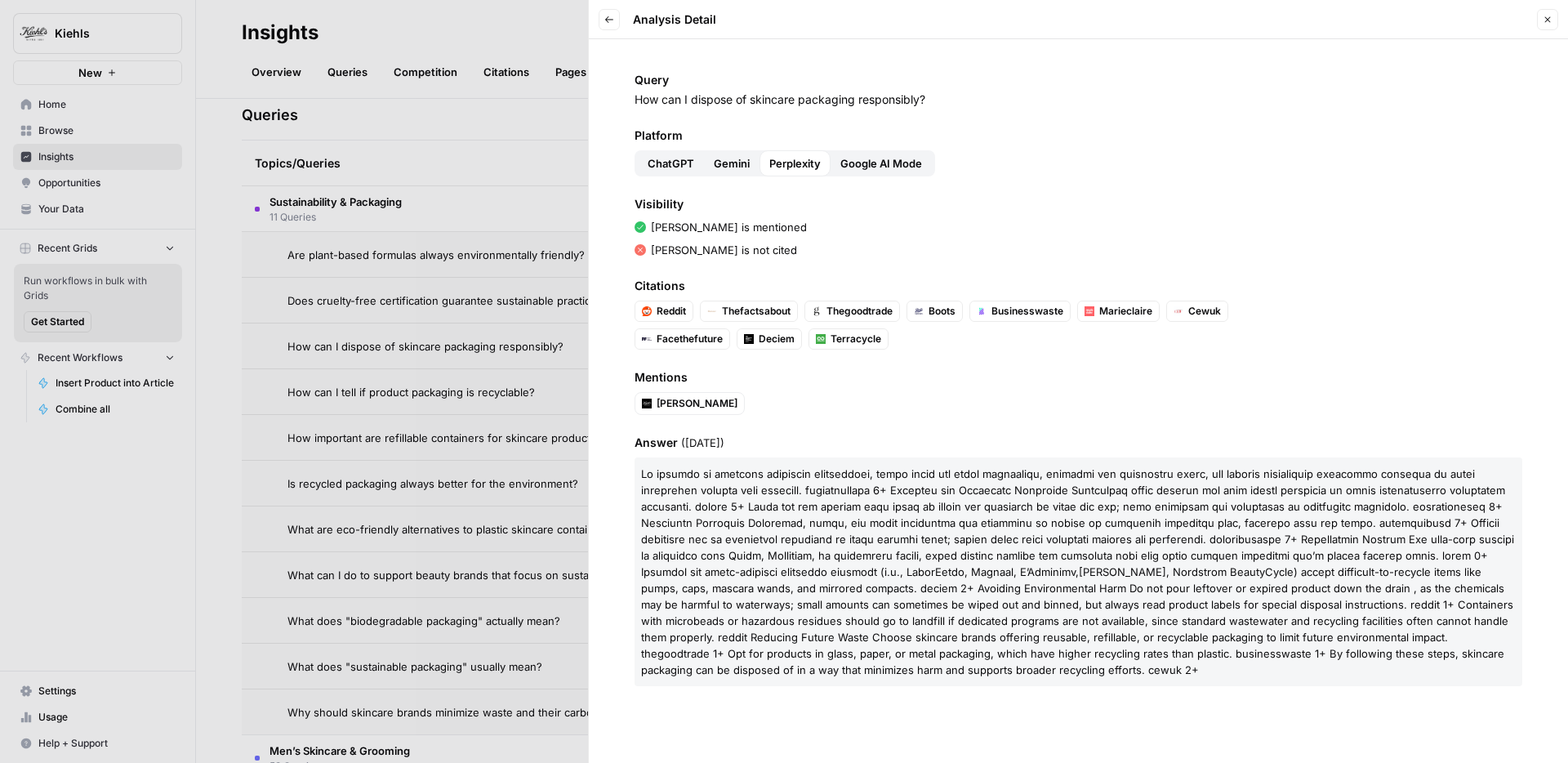
click at [420, 361] on div at bounding box center [784, 381] width 1568 height 763
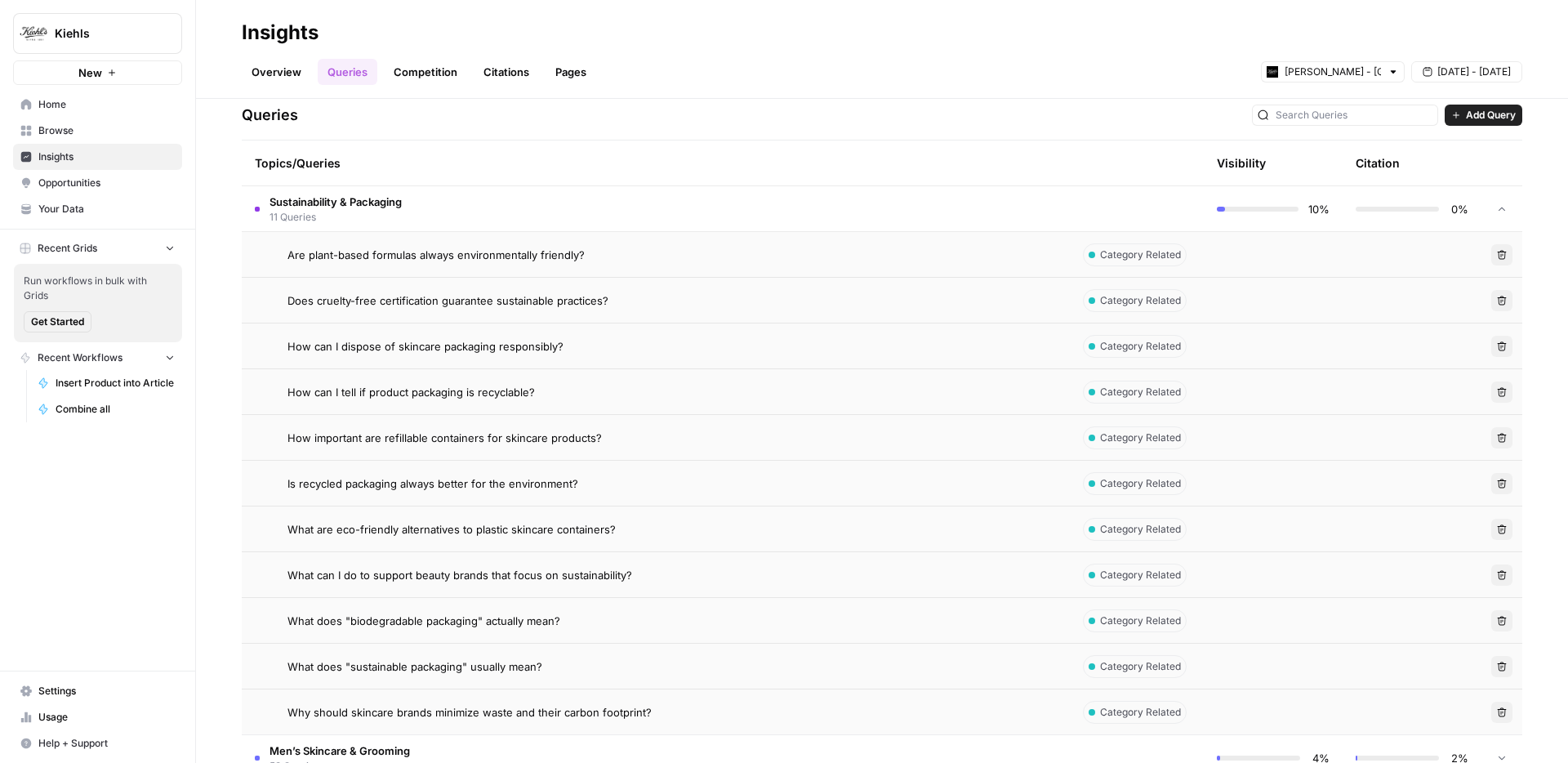
click at [419, 395] on span "How can I tell if product packaging is recyclable?" at bounding box center [411, 392] width 247 height 17
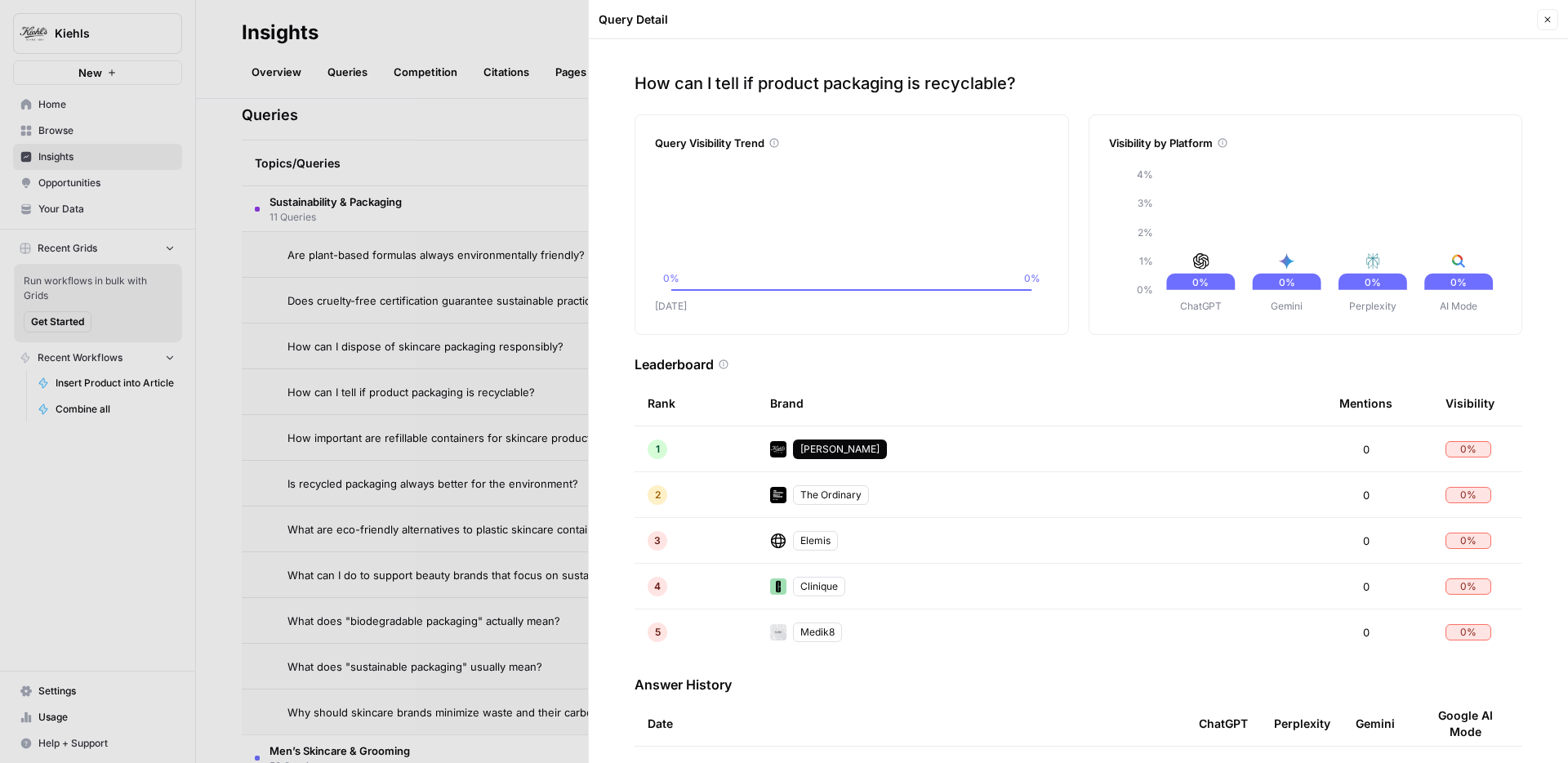
click at [333, 405] on div at bounding box center [784, 381] width 1568 height 763
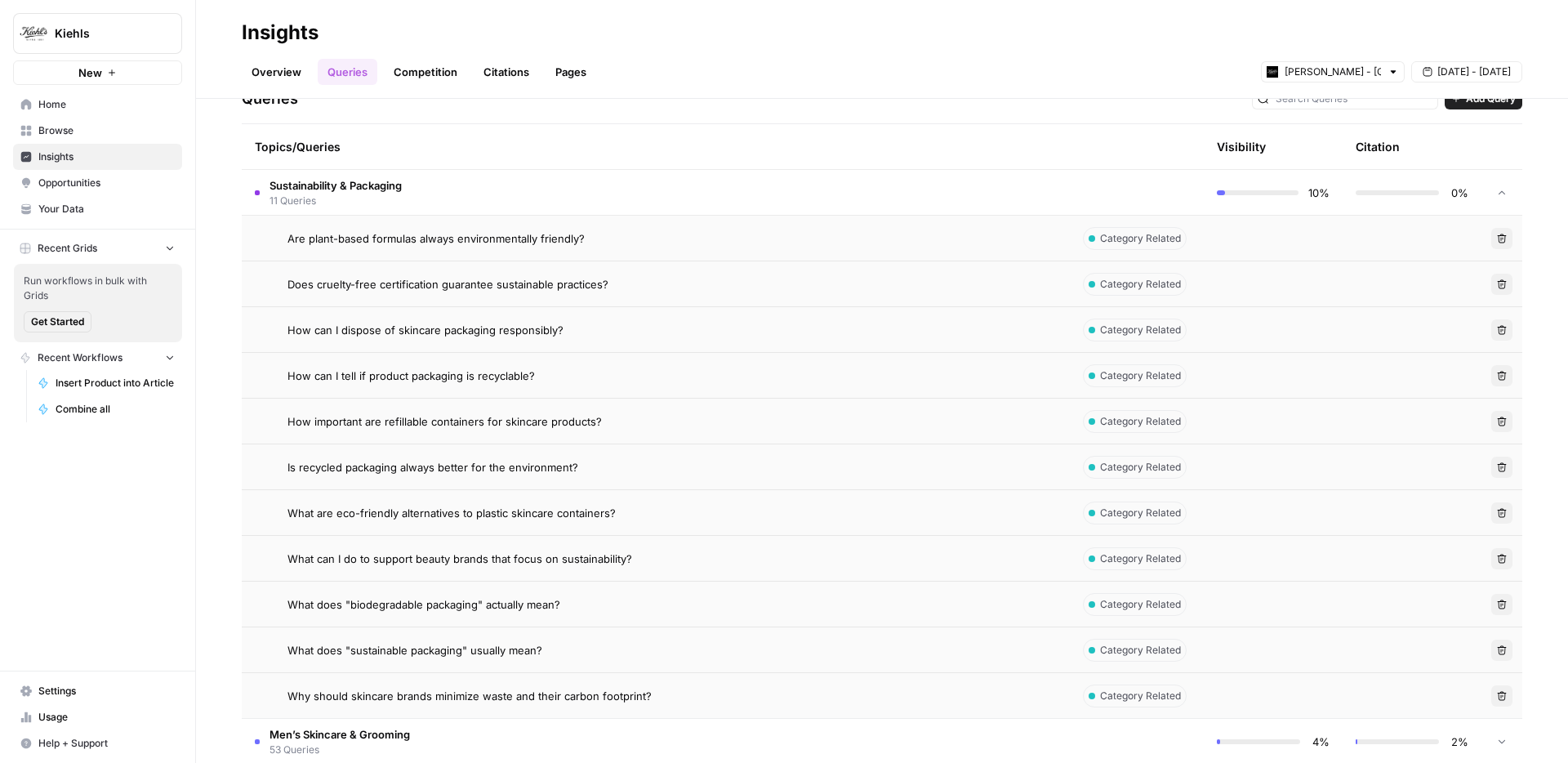
scroll to position [358, 0]
click at [459, 393] on td "How can I tell if product packaging is recyclable?" at bounding box center [654, 372] width 823 height 45
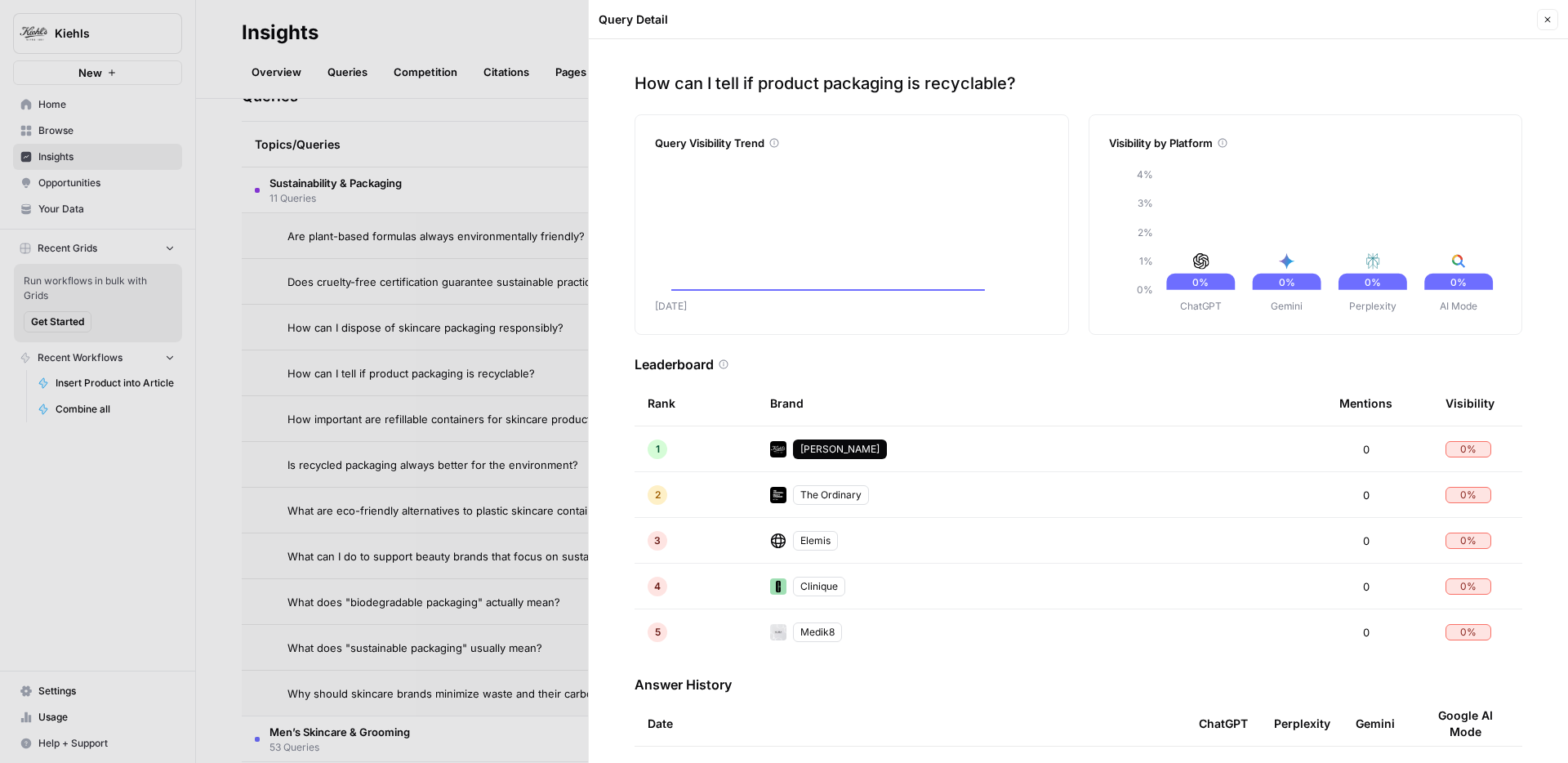
scroll to position [108, 0]
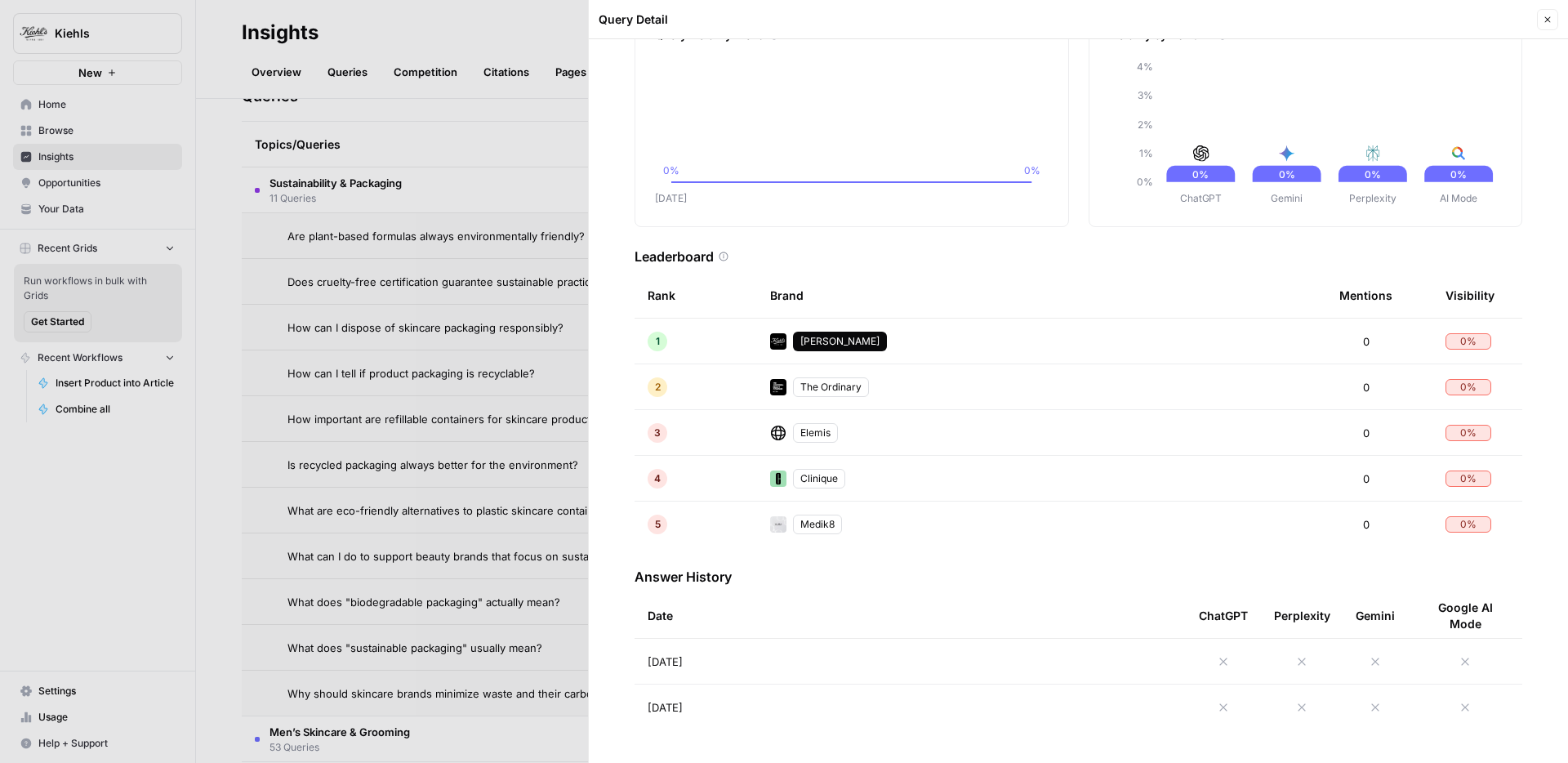
click at [475, 449] on div at bounding box center [784, 381] width 1568 height 763
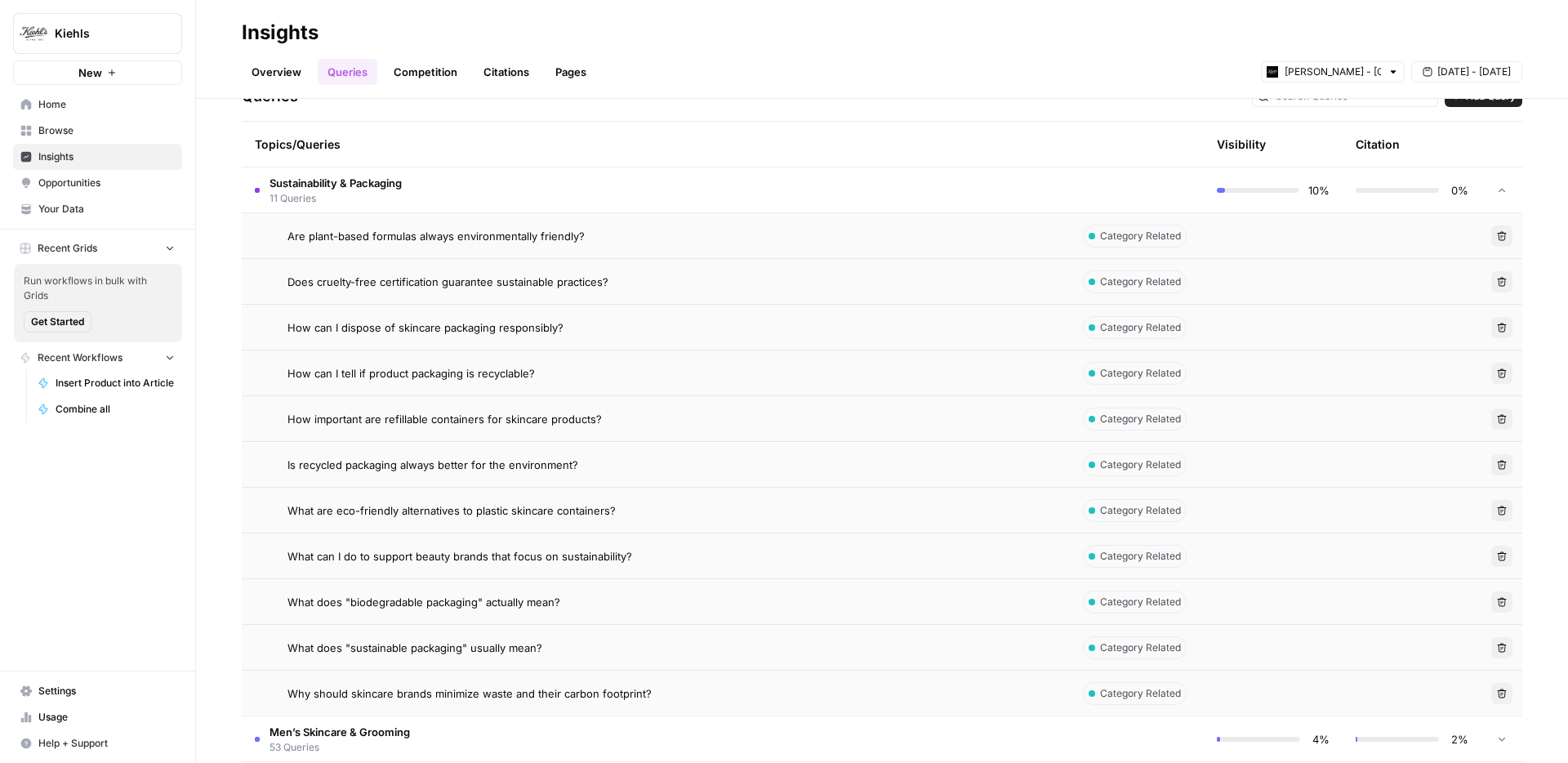
click at [464, 454] on td "Is recycled packaging always better for the environment?" at bounding box center [654, 464] width 823 height 45
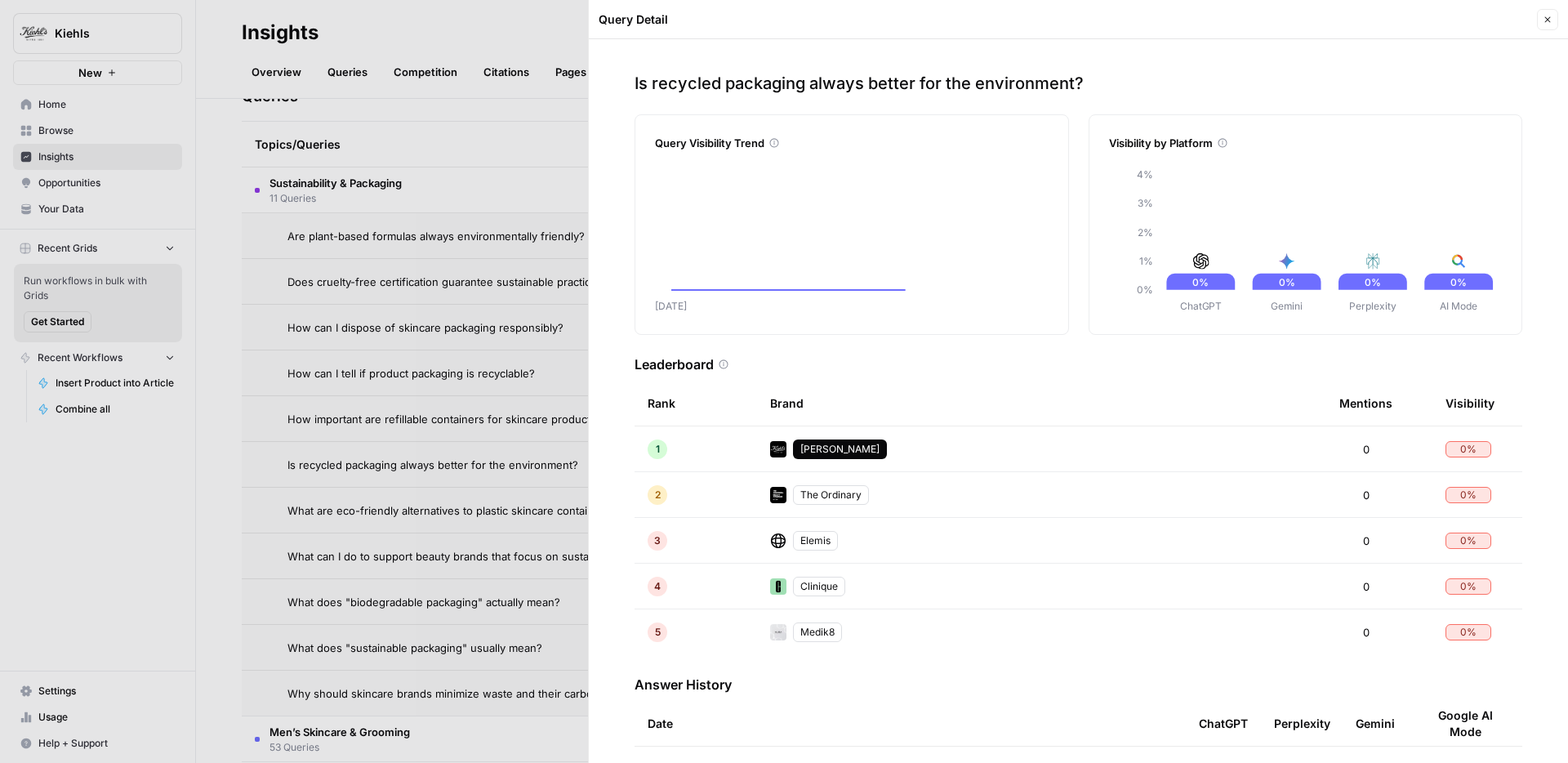
scroll to position [108, 0]
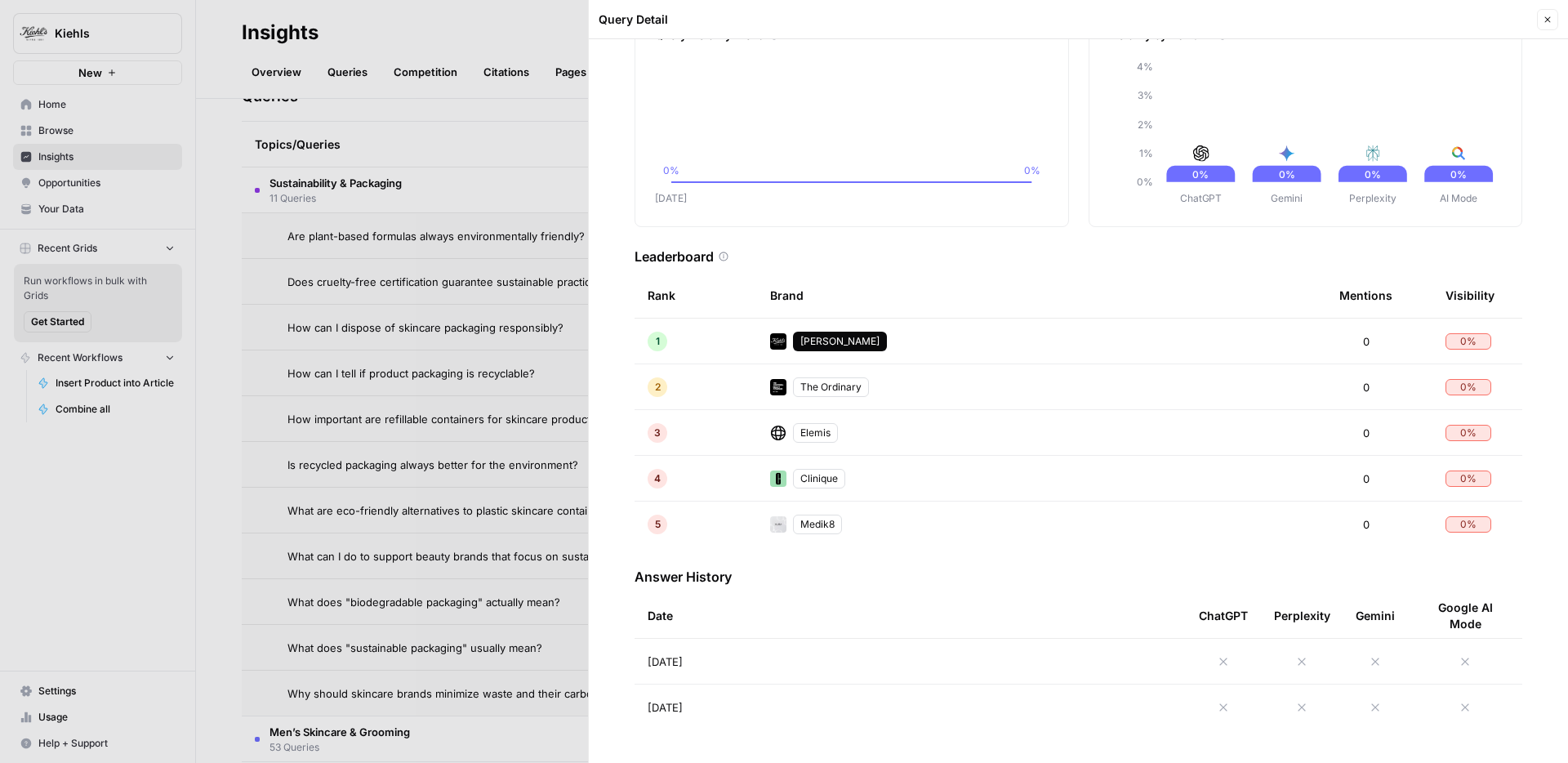
click at [403, 494] on div at bounding box center [784, 381] width 1568 height 763
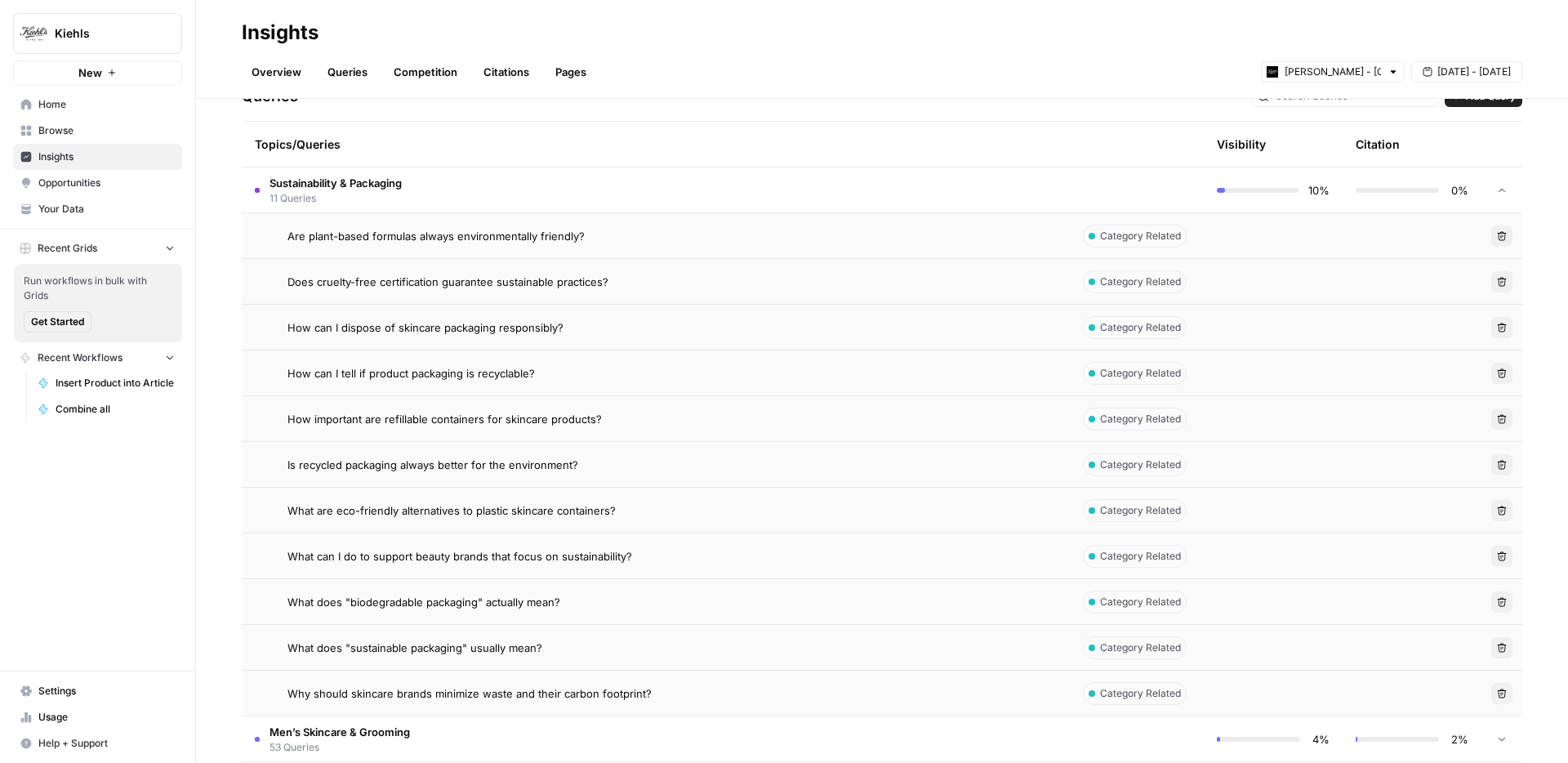
click at [405, 503] on span "What are eco-friendly alternatives to plastic skincare containers?" at bounding box center [452, 510] width 329 height 17
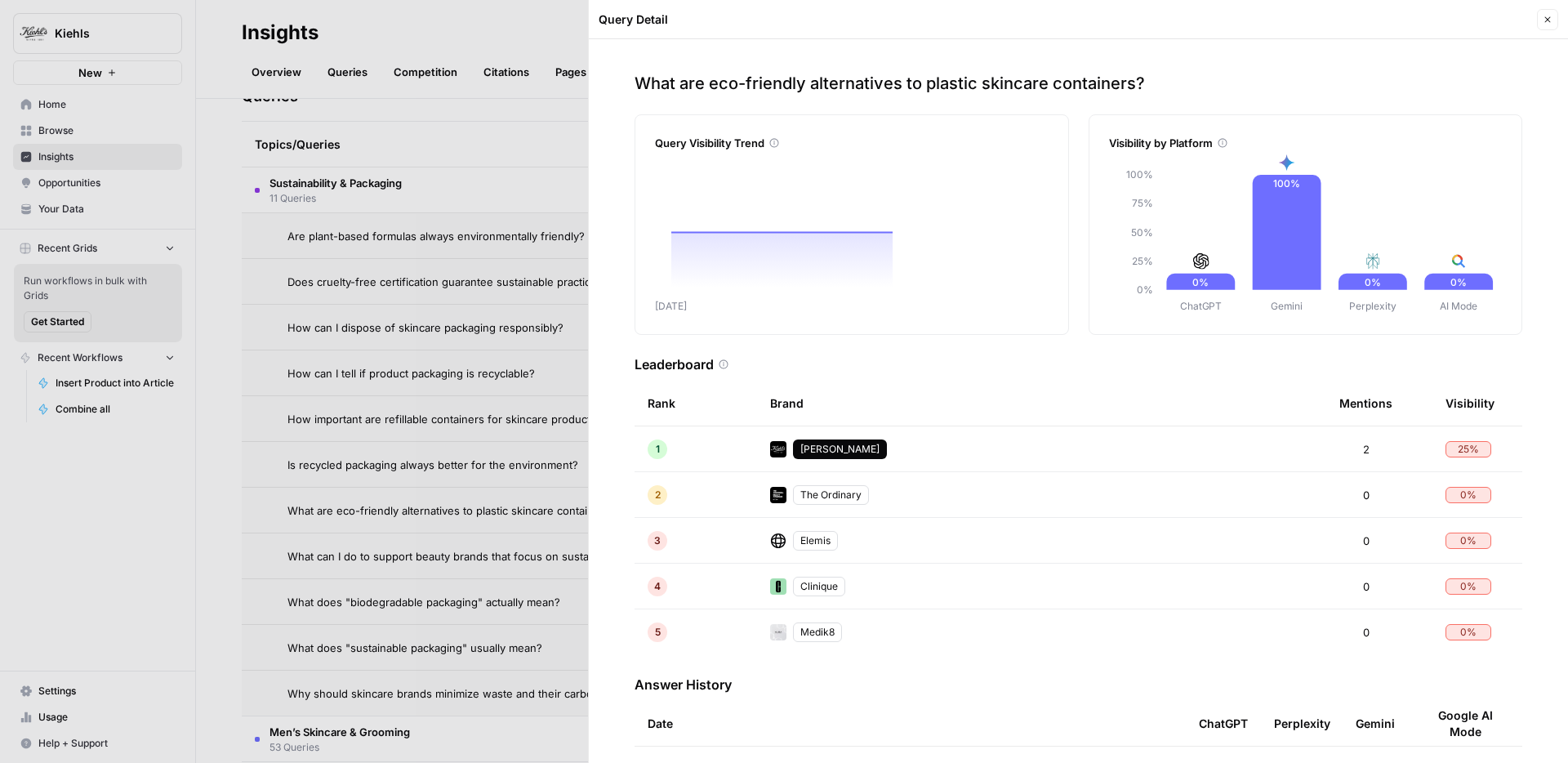
scroll to position [108, 0]
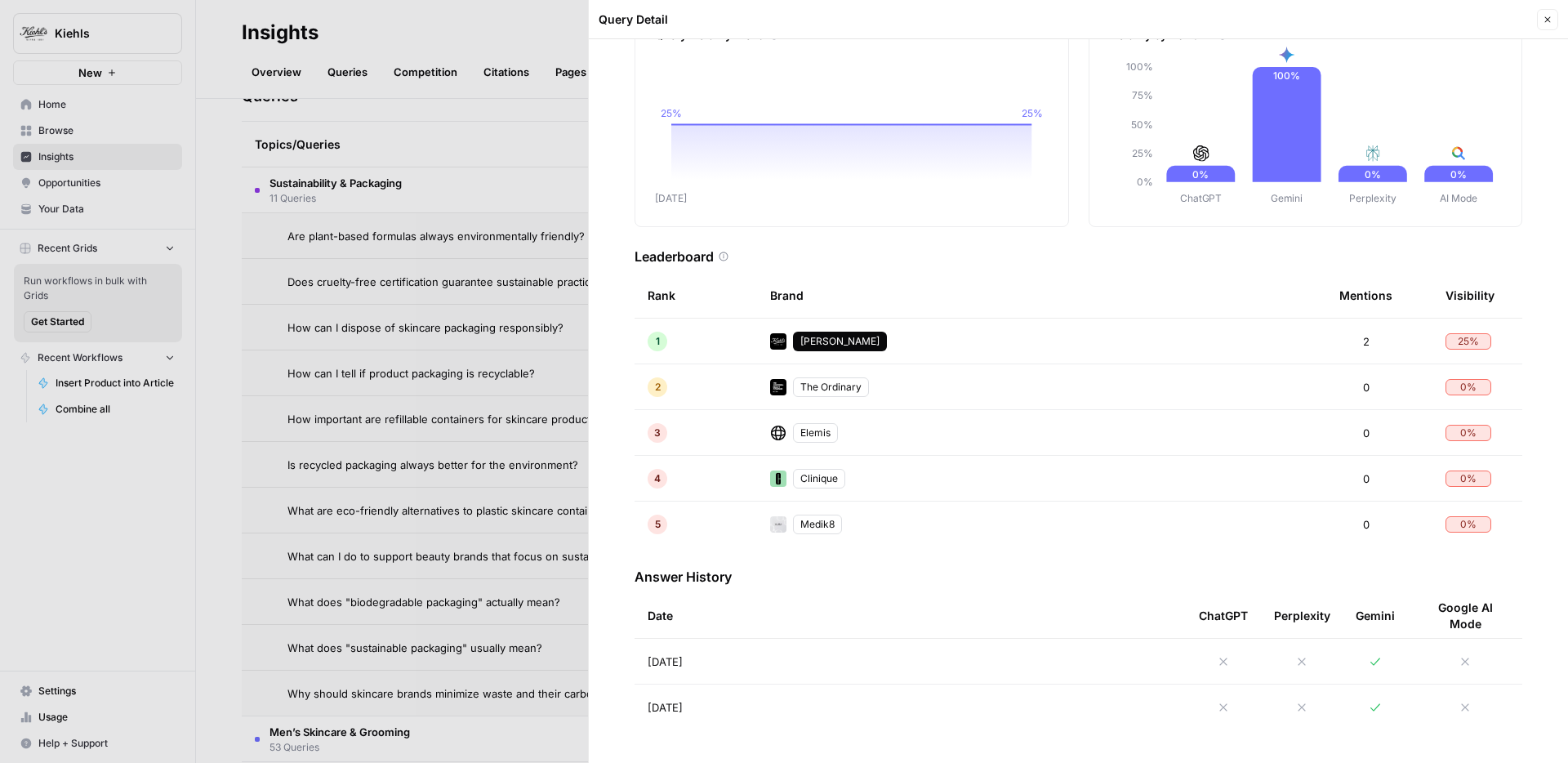
click at [1381, 663] on icon at bounding box center [1375, 662] width 13 height 13
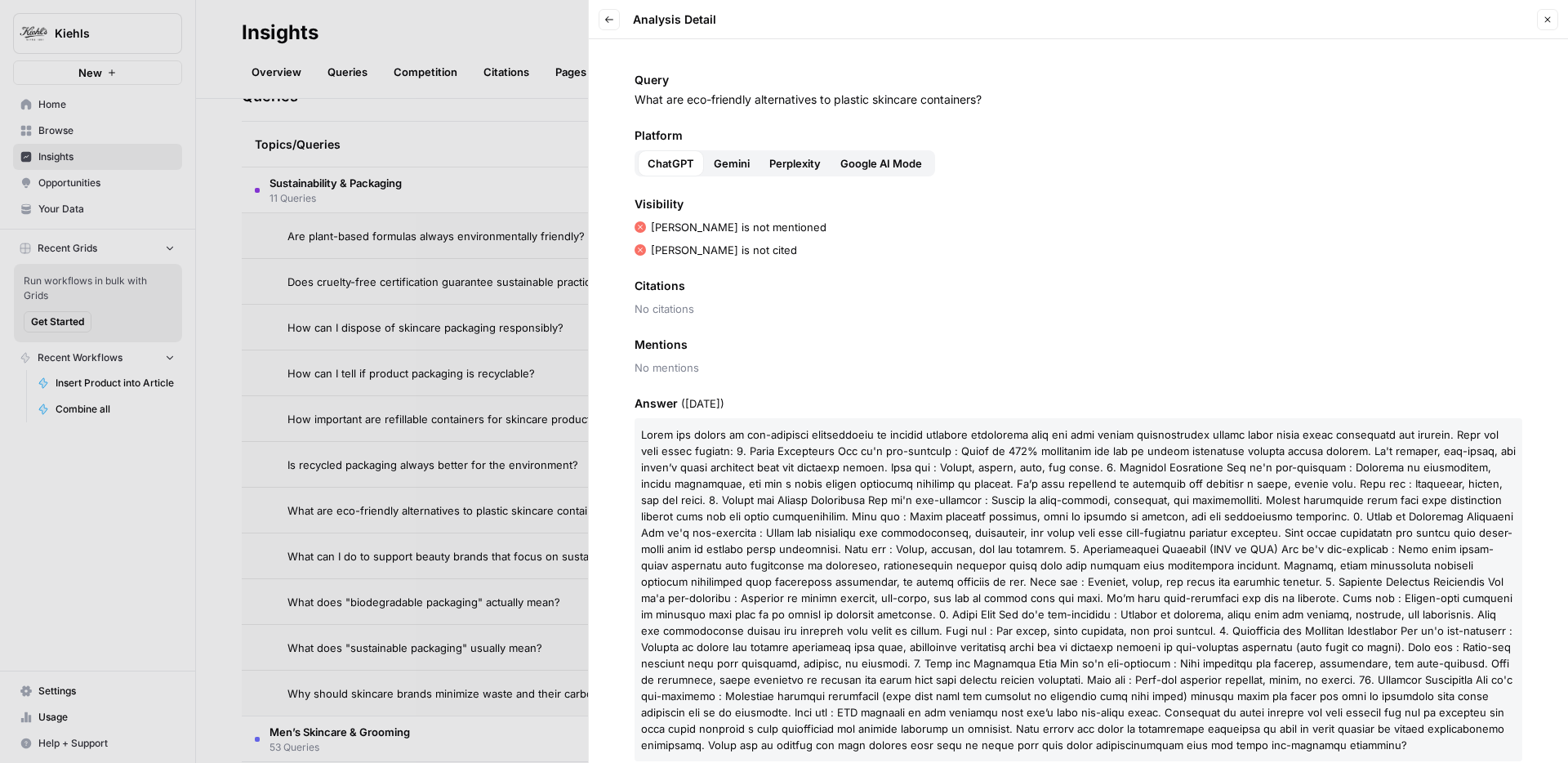
click at [728, 156] on span "Gemini" at bounding box center [732, 163] width 36 height 17
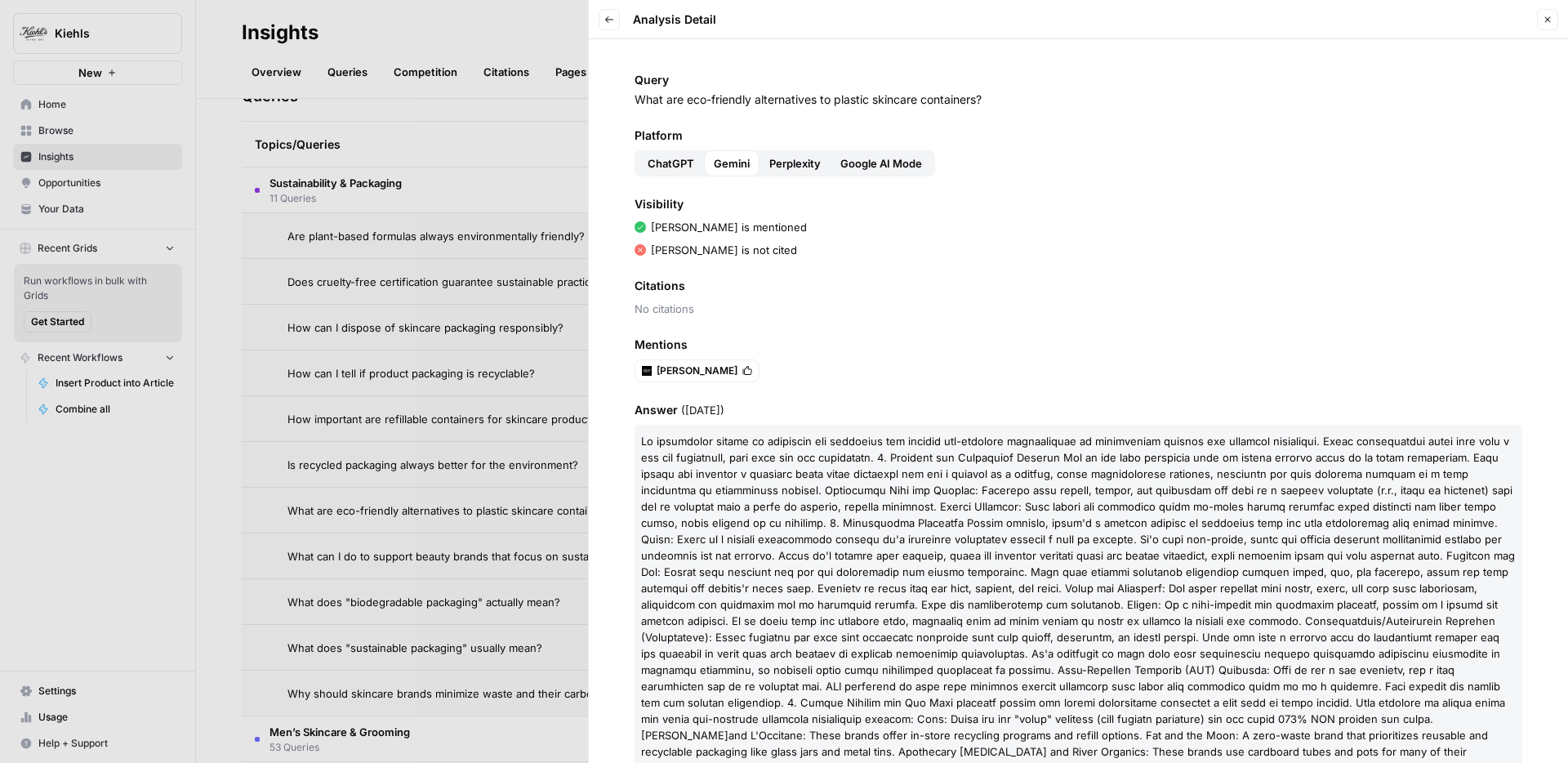
click at [616, 19] on button "Back" at bounding box center [609, 19] width 21 height 21
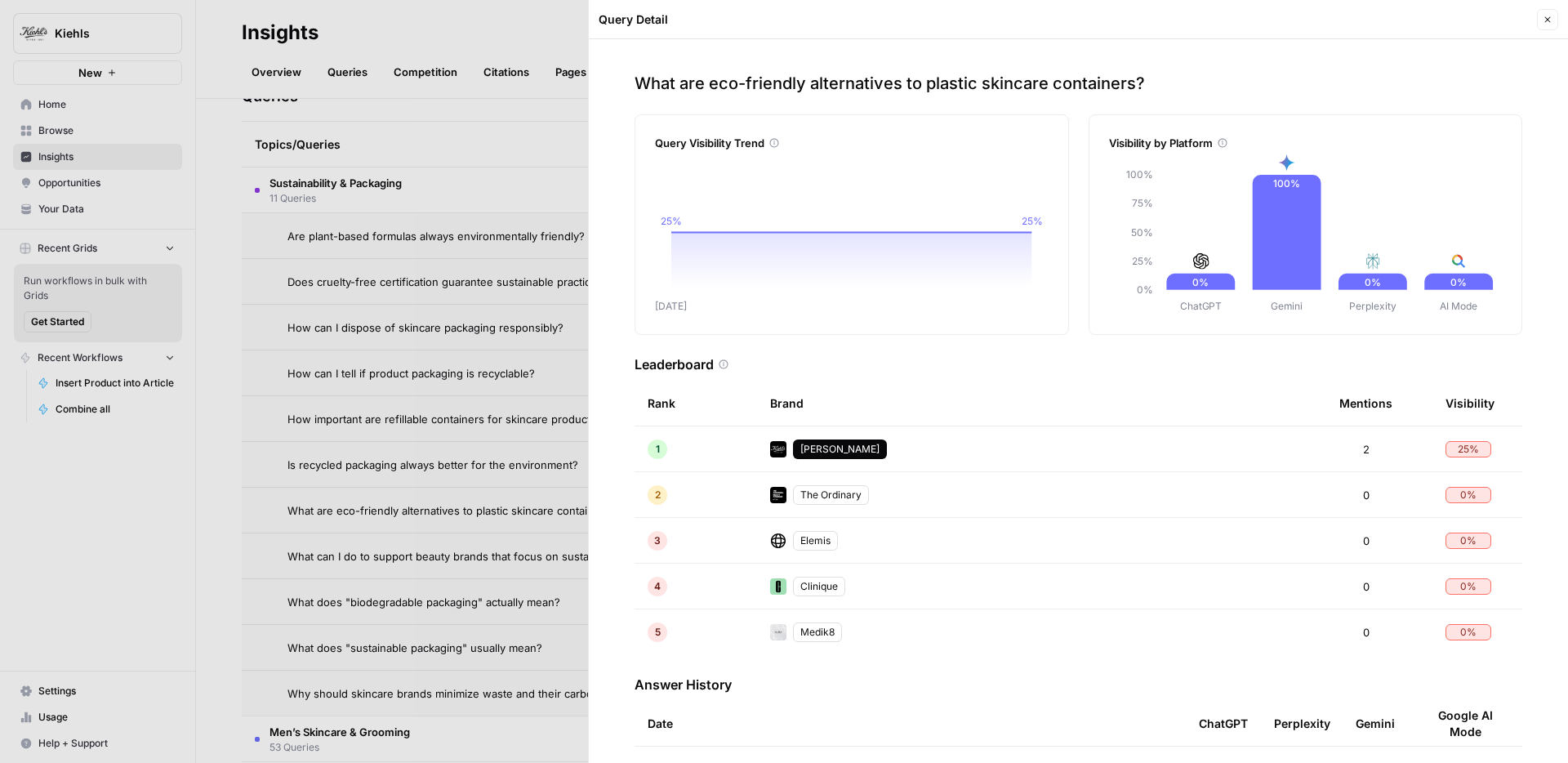
click at [426, 343] on div at bounding box center [784, 381] width 1568 height 763
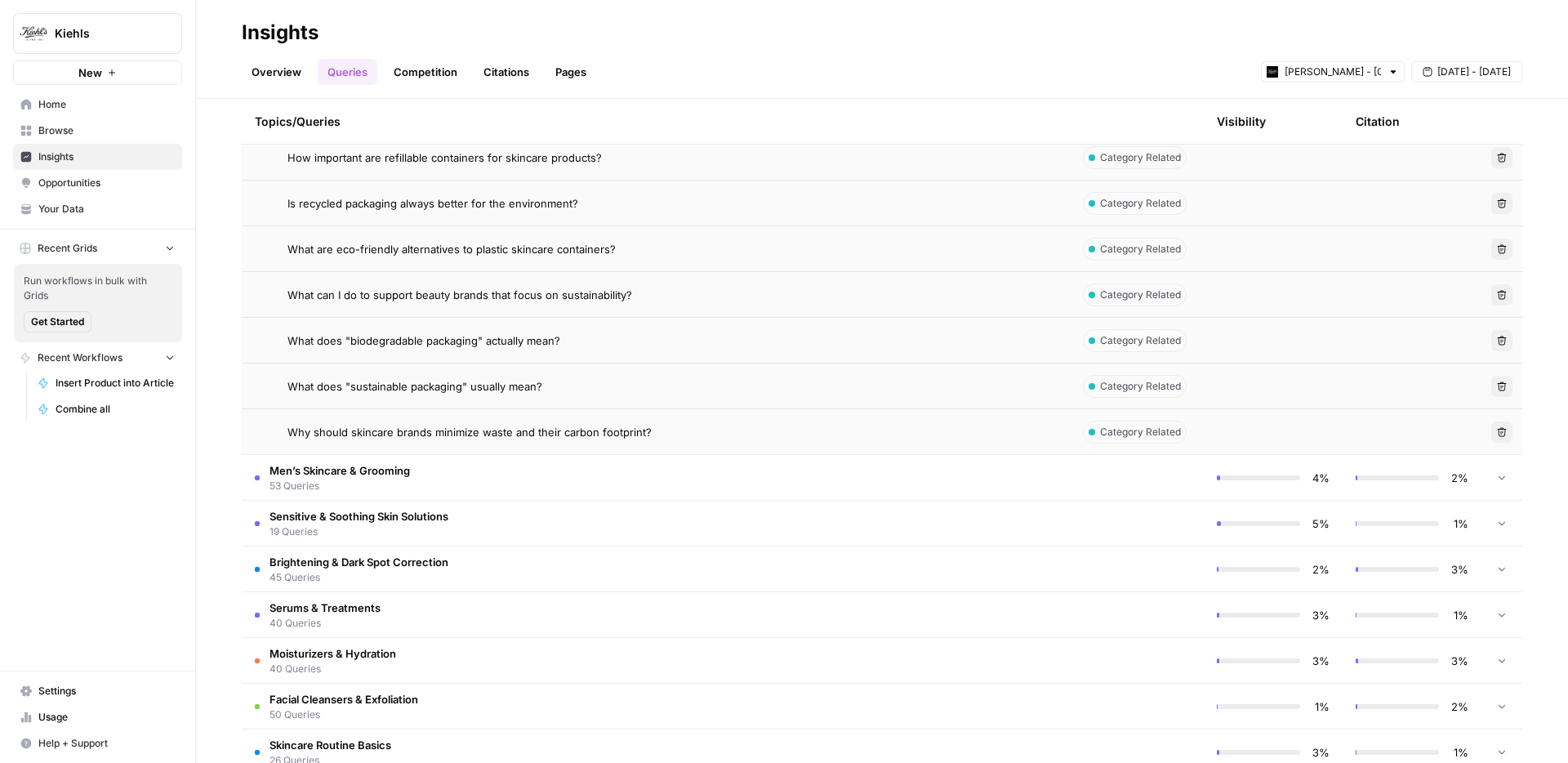
scroll to position [656, 0]
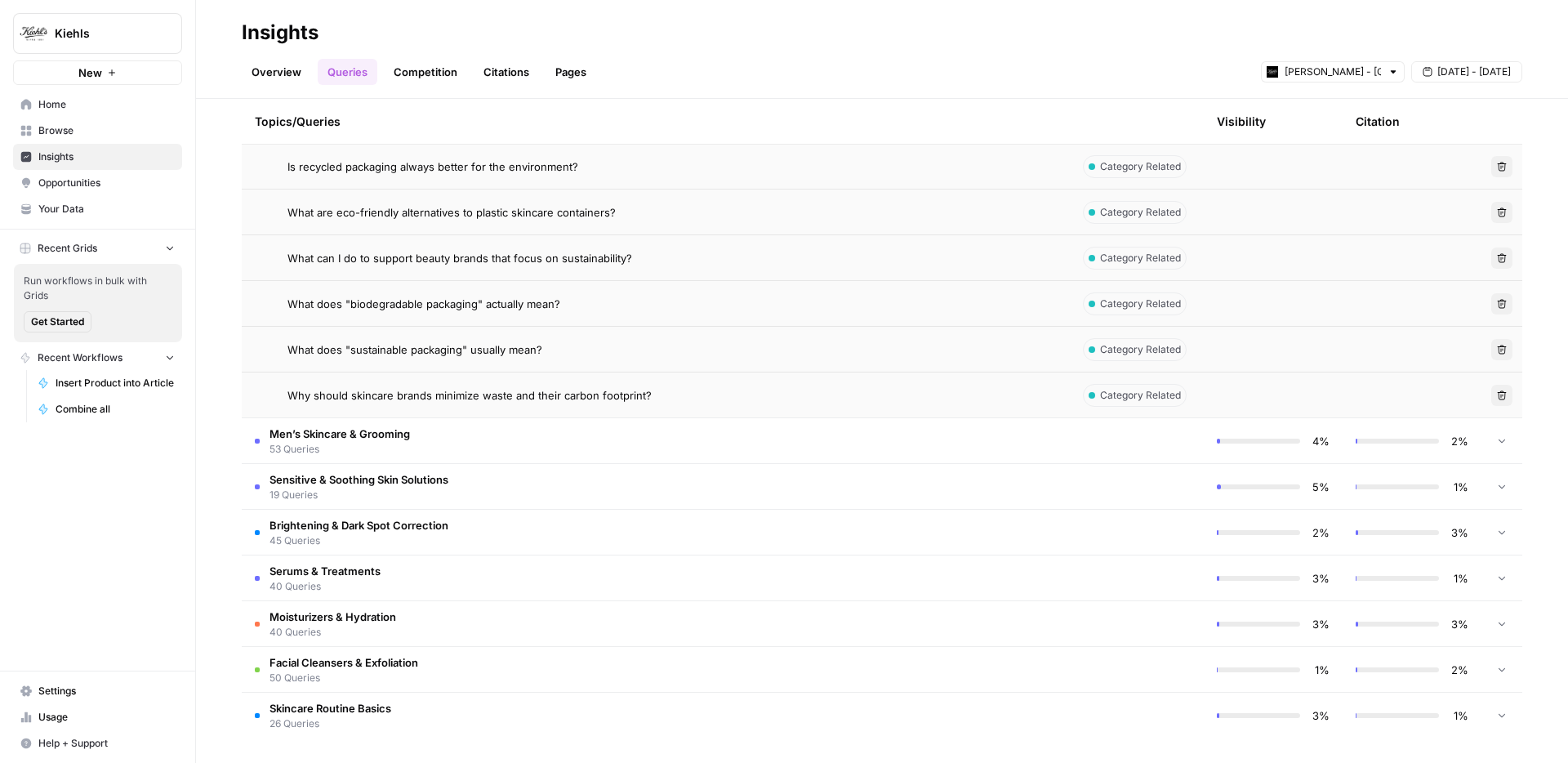
click at [600, 354] on div "What does "sustainable packaging" usually mean?" at bounding box center [670, 350] width 765 height 17
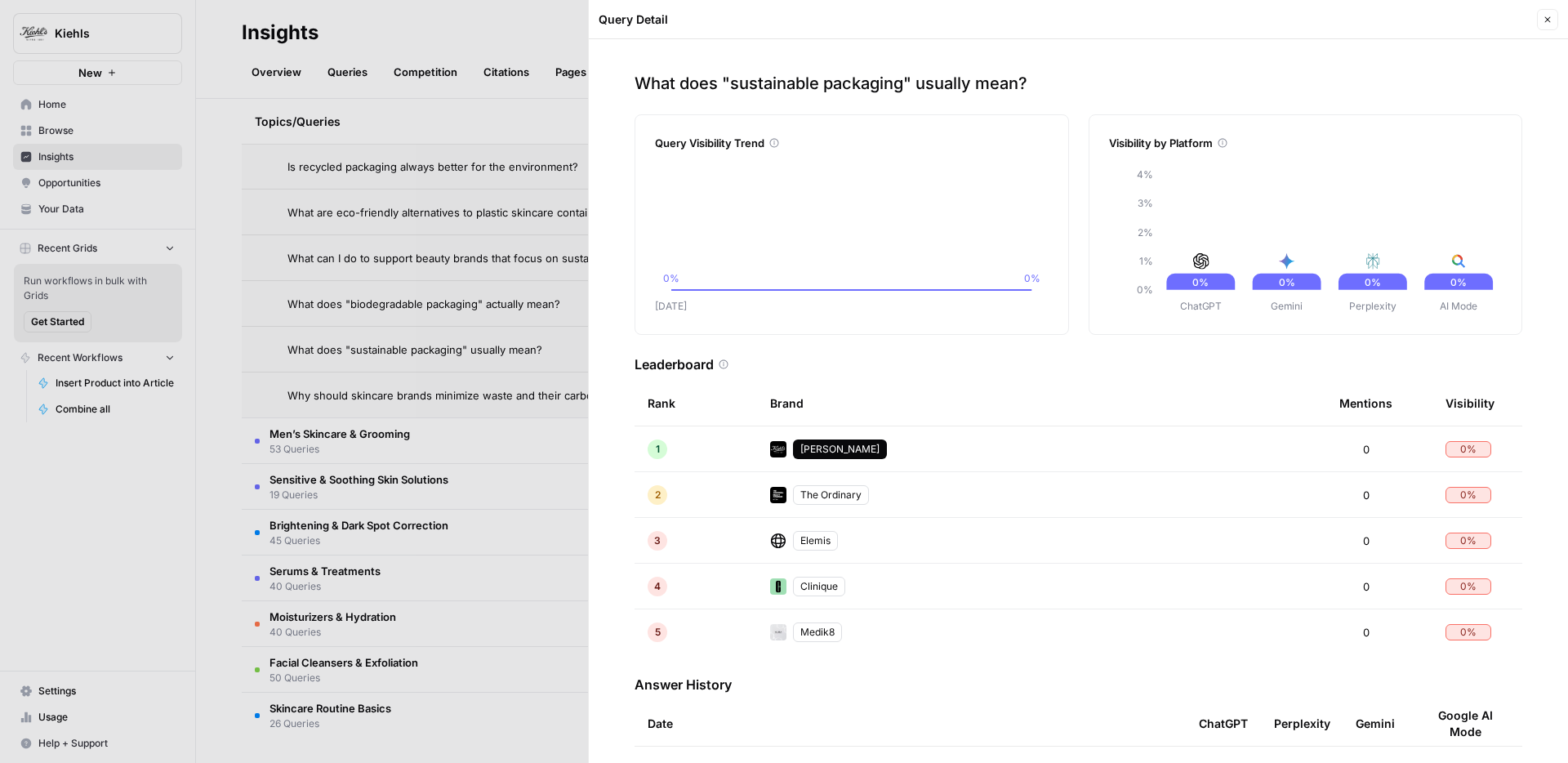
click at [397, 207] on div at bounding box center [784, 381] width 1568 height 763
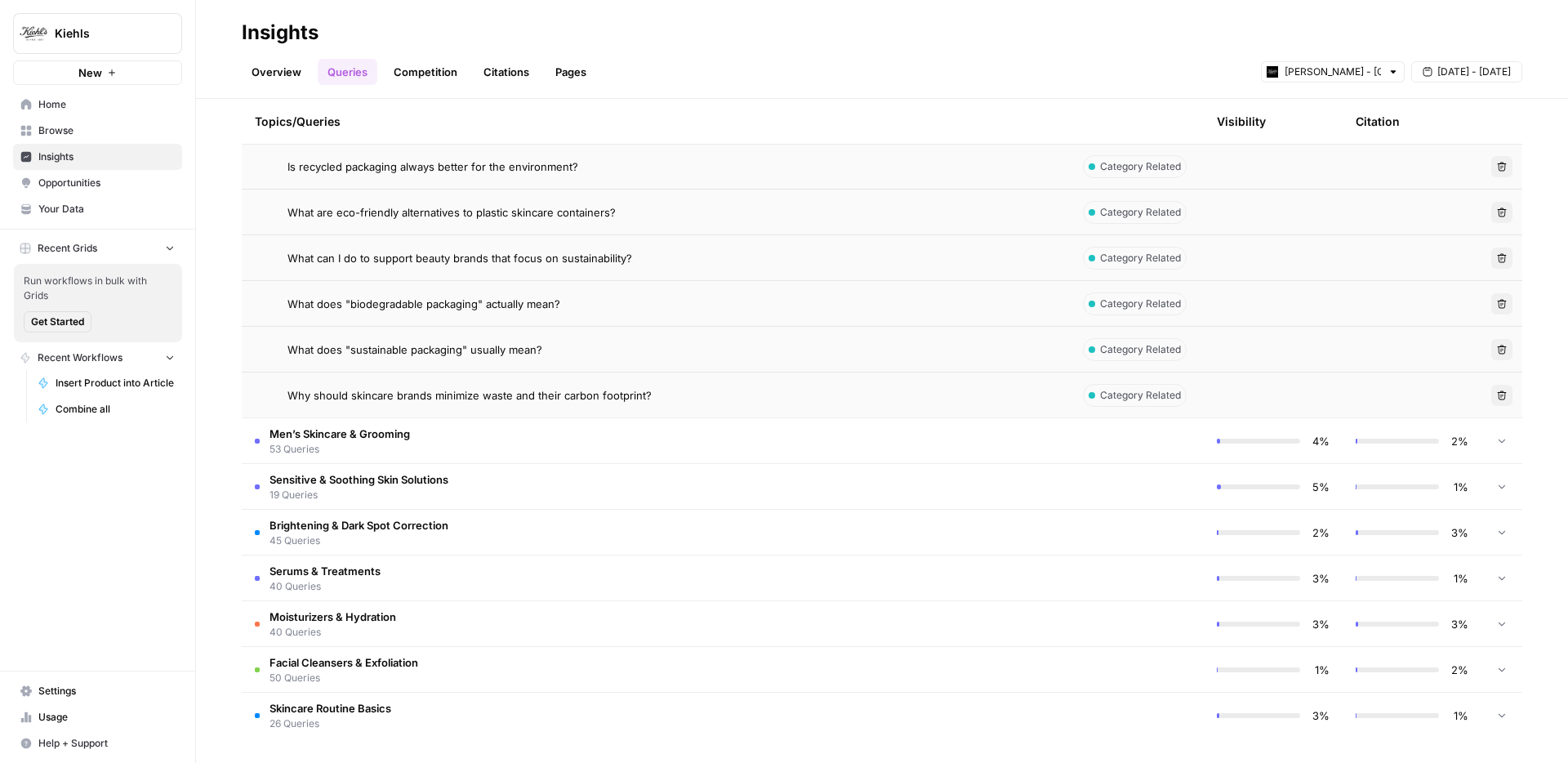
click at [398, 399] on span "Why should skincare brands minimize waste and their carbon footprint?" at bounding box center [469, 395] width 364 height 17
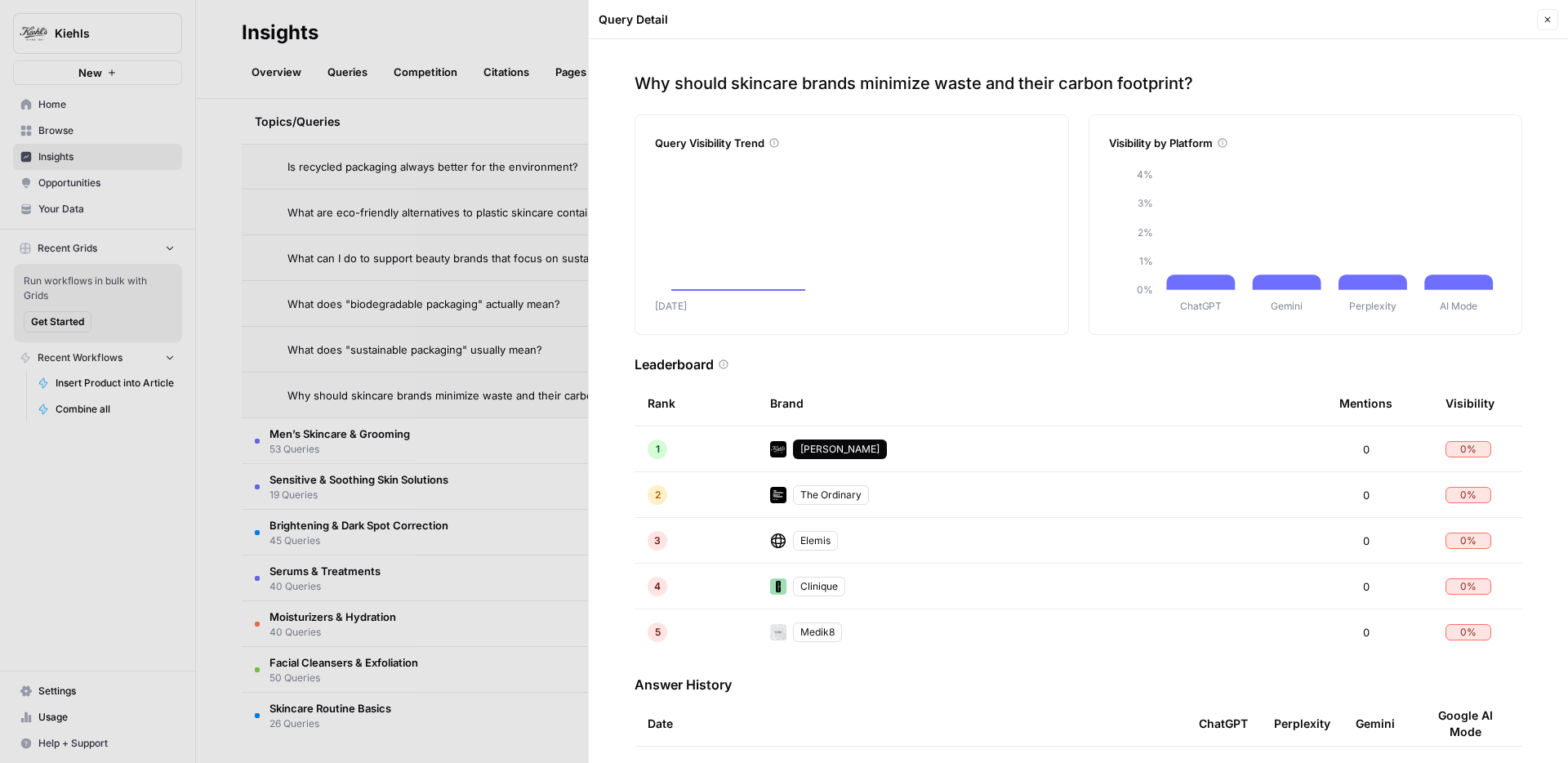
scroll to position [108, 0]
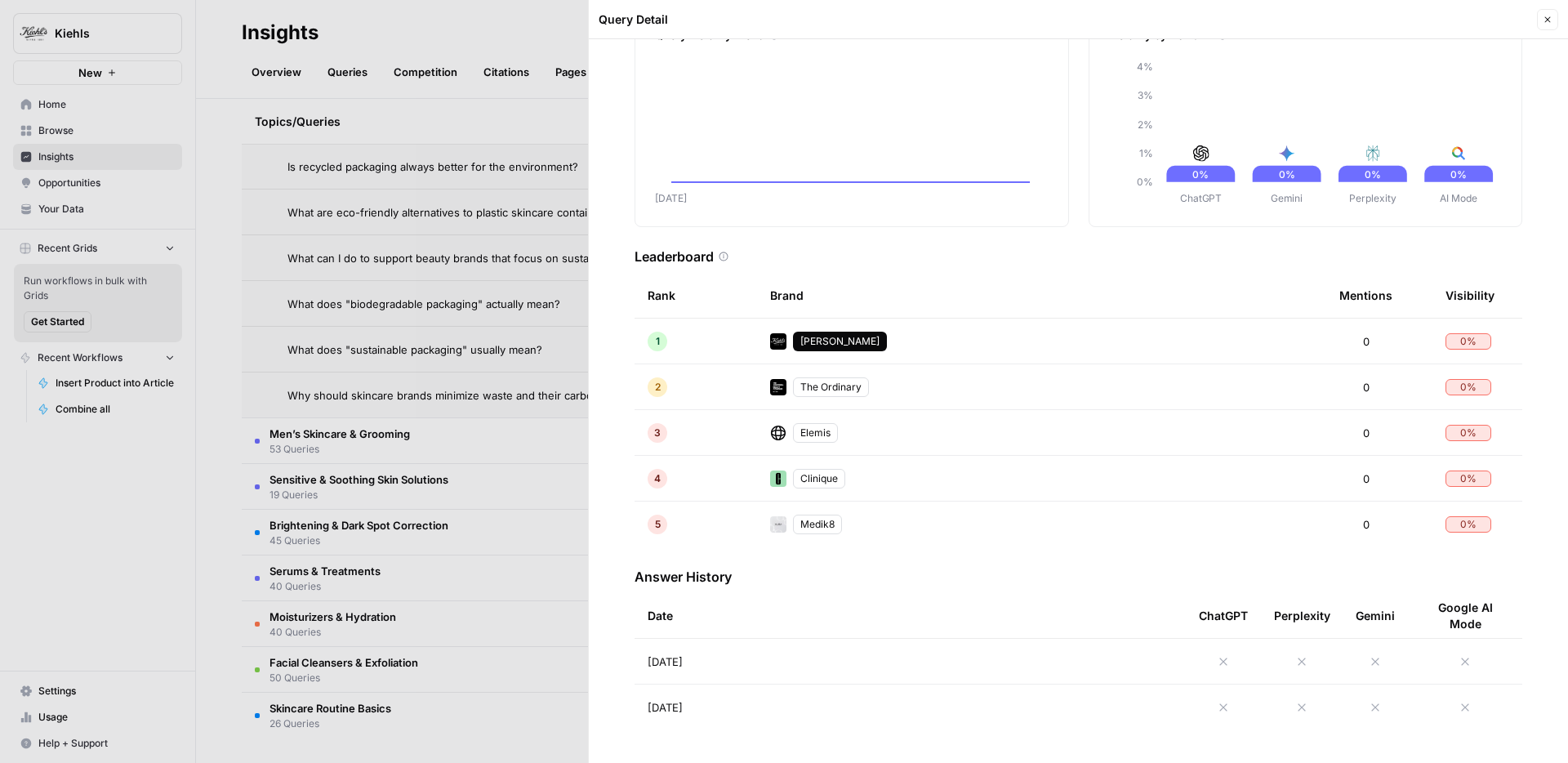
click at [465, 362] on div at bounding box center [784, 381] width 1568 height 763
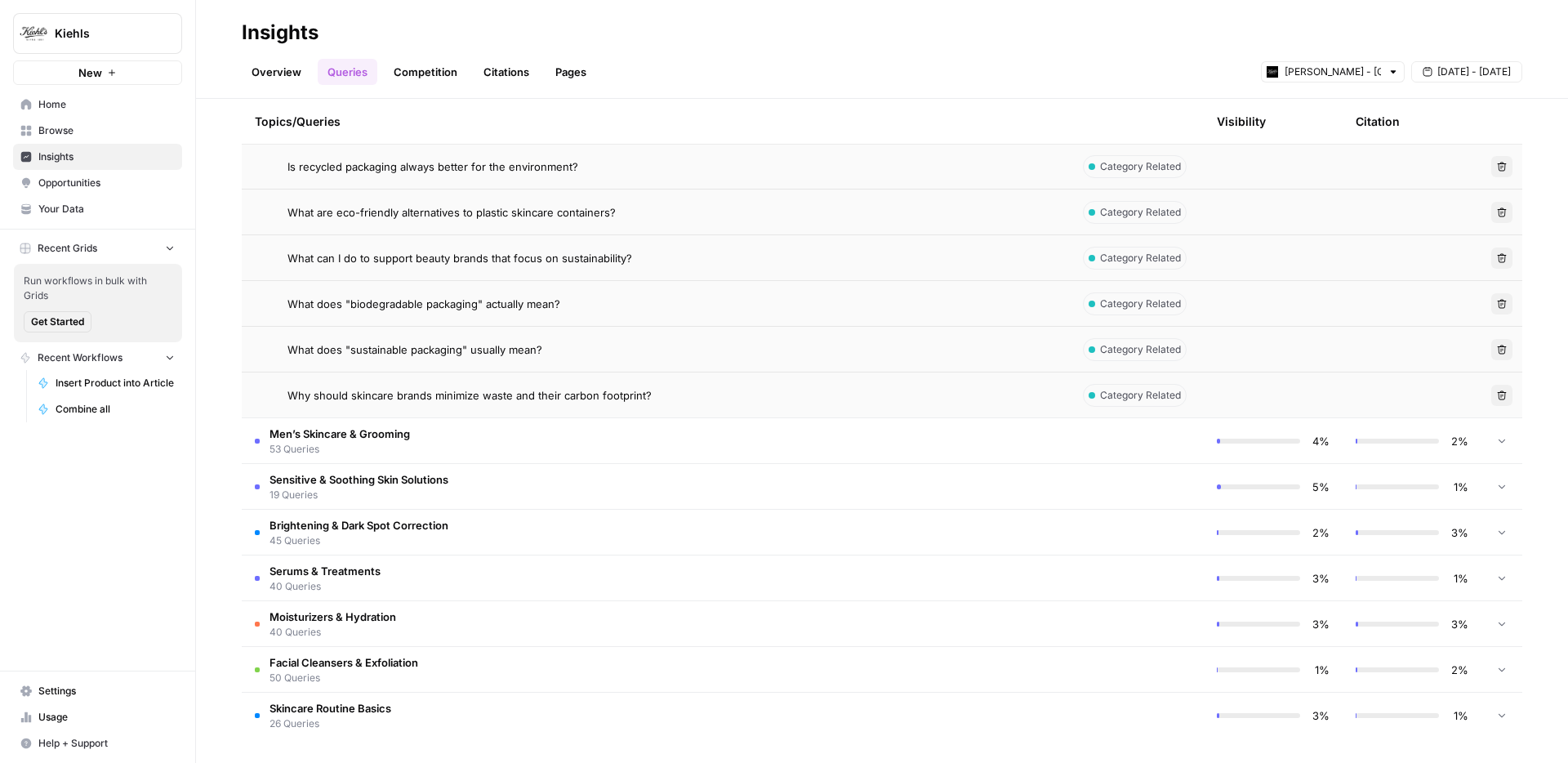
click at [399, 442] on span "53 Queries" at bounding box center [339, 449] width 141 height 15
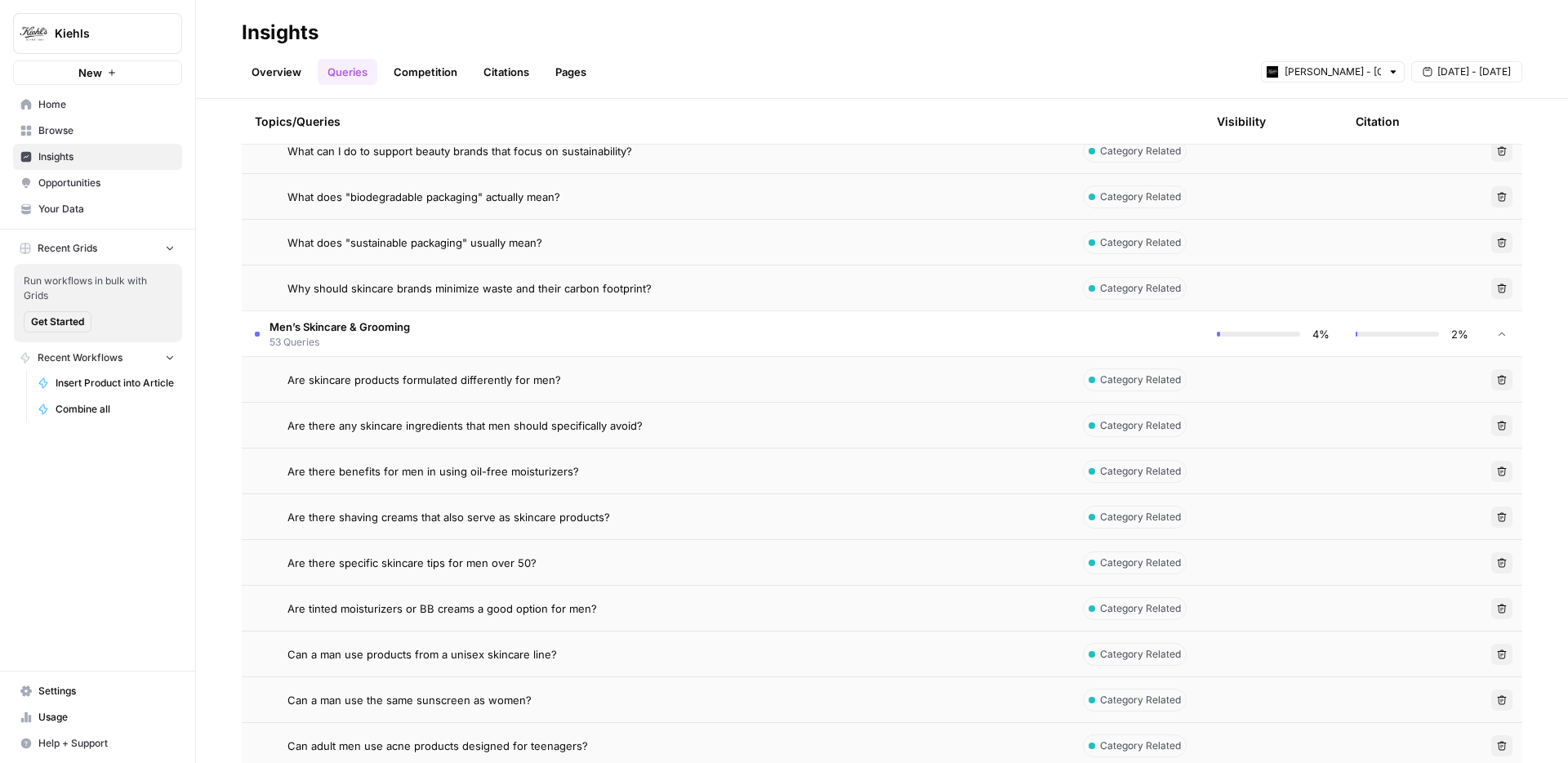
scroll to position [896, 0]
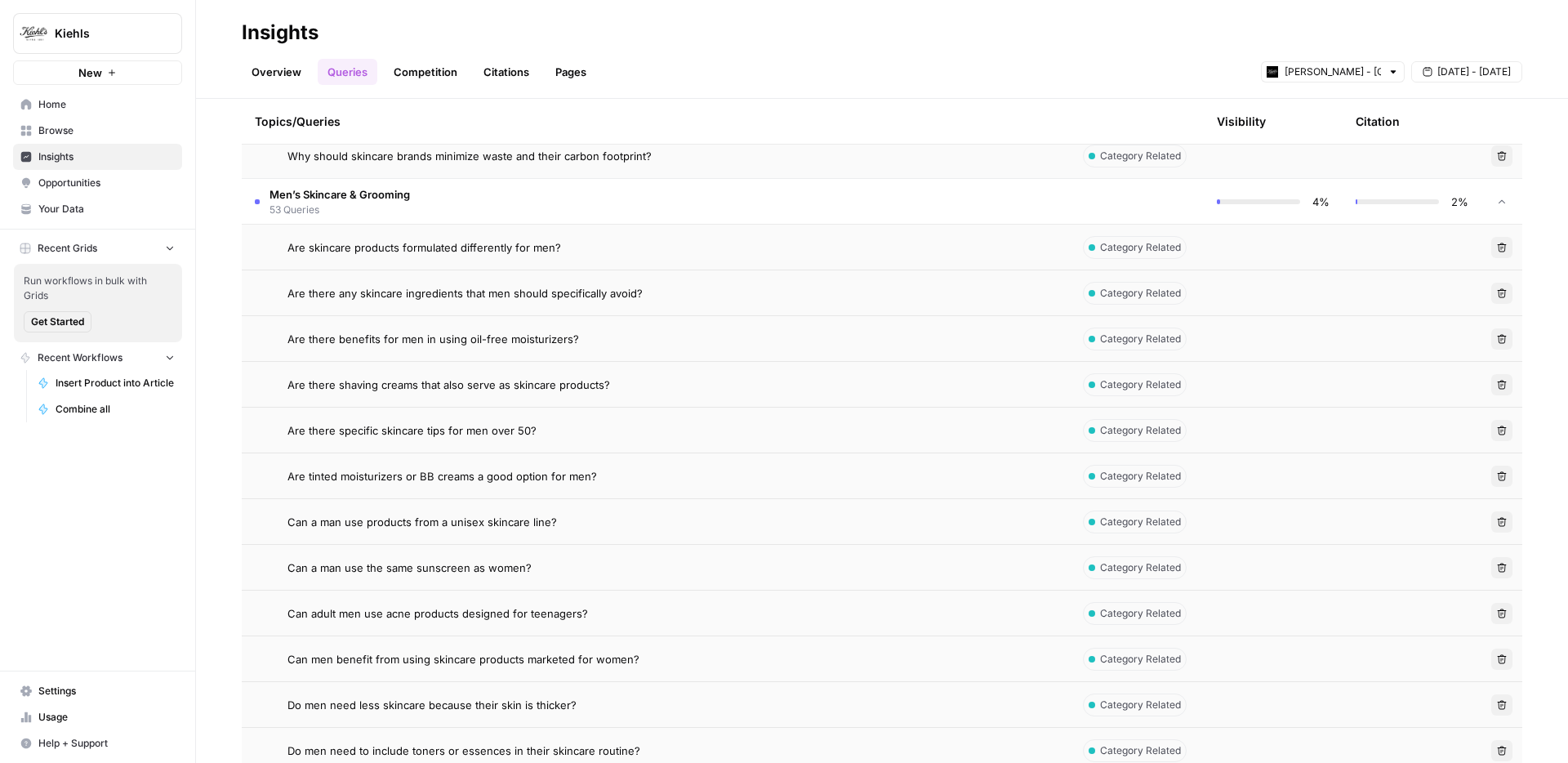
click at [468, 249] on span "Are skincare products formulated differently for men?" at bounding box center [424, 247] width 274 height 17
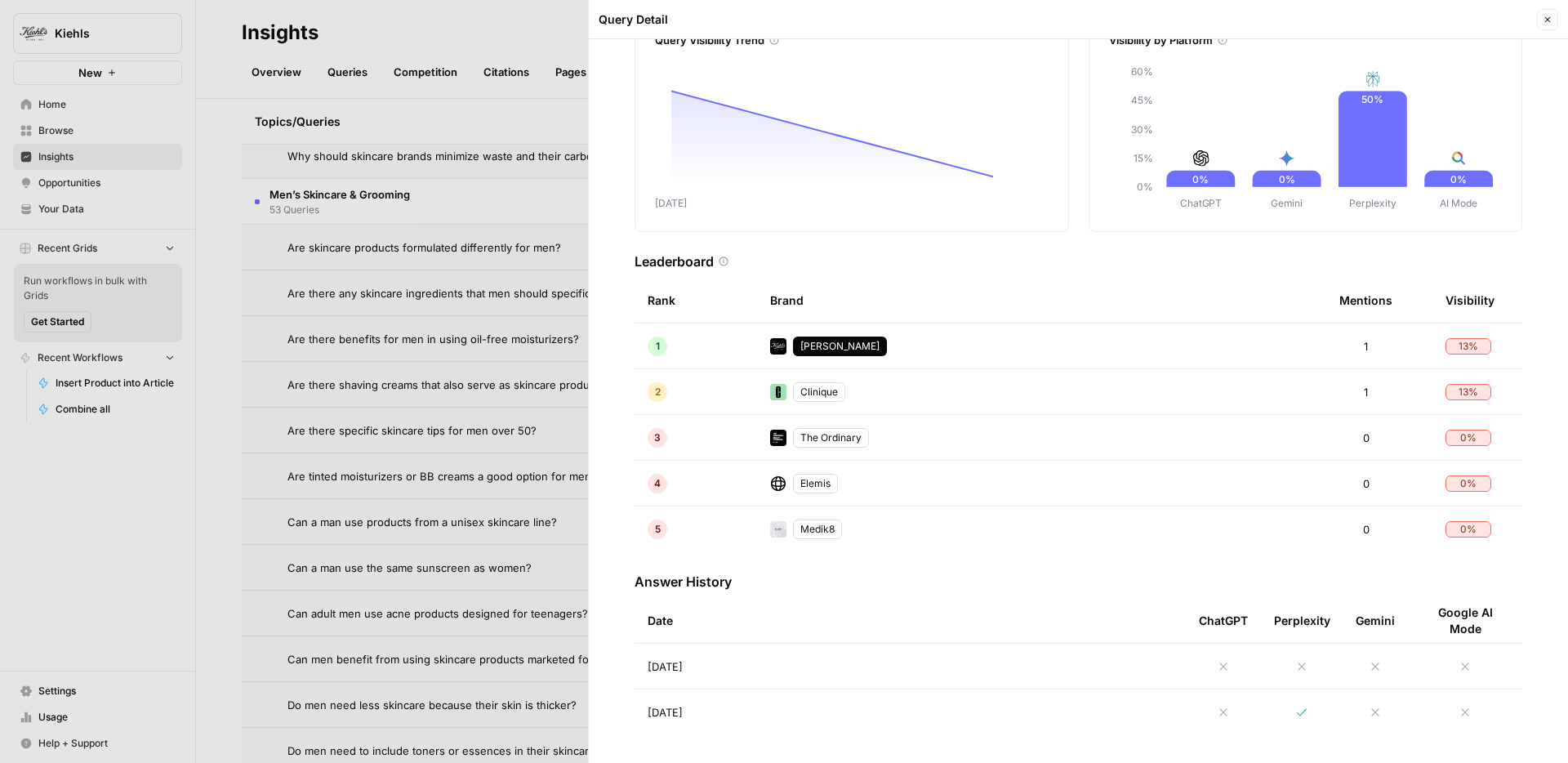
scroll to position [108, 0]
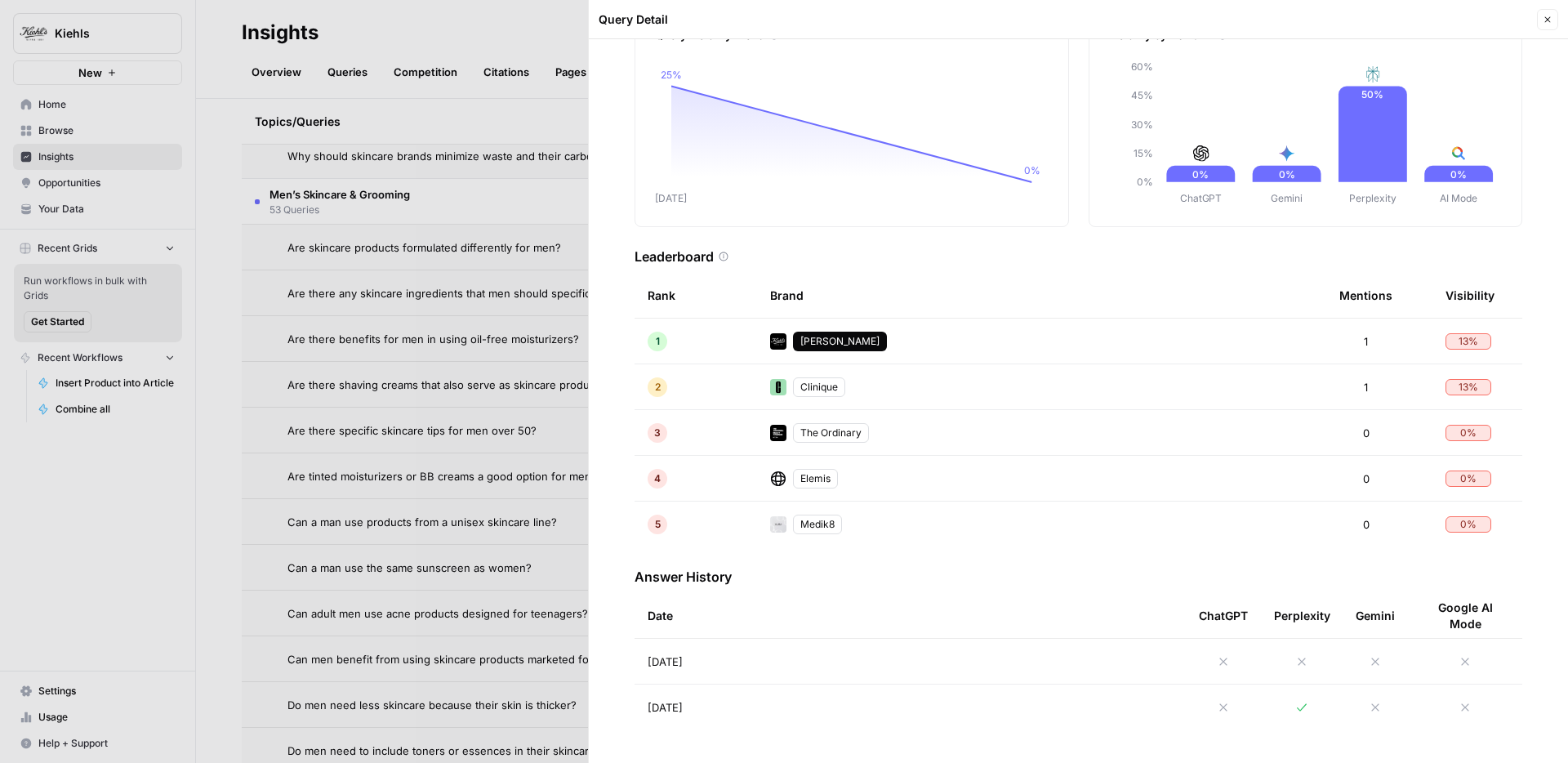
click at [1280, 705] on div at bounding box center [1302, 707] width 56 height 13
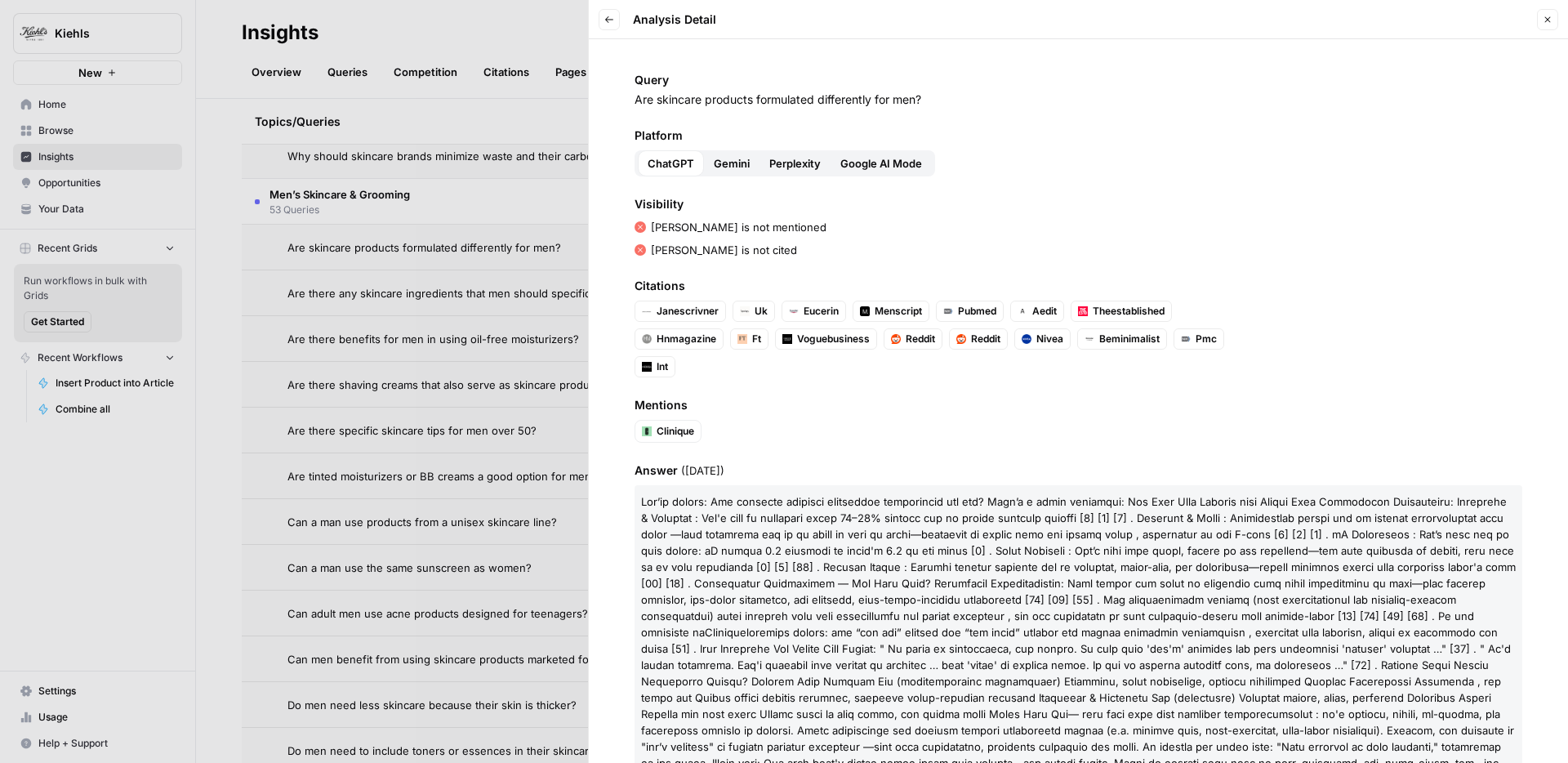
click at [778, 171] on button "Perplexity" at bounding box center [794, 163] width 71 height 26
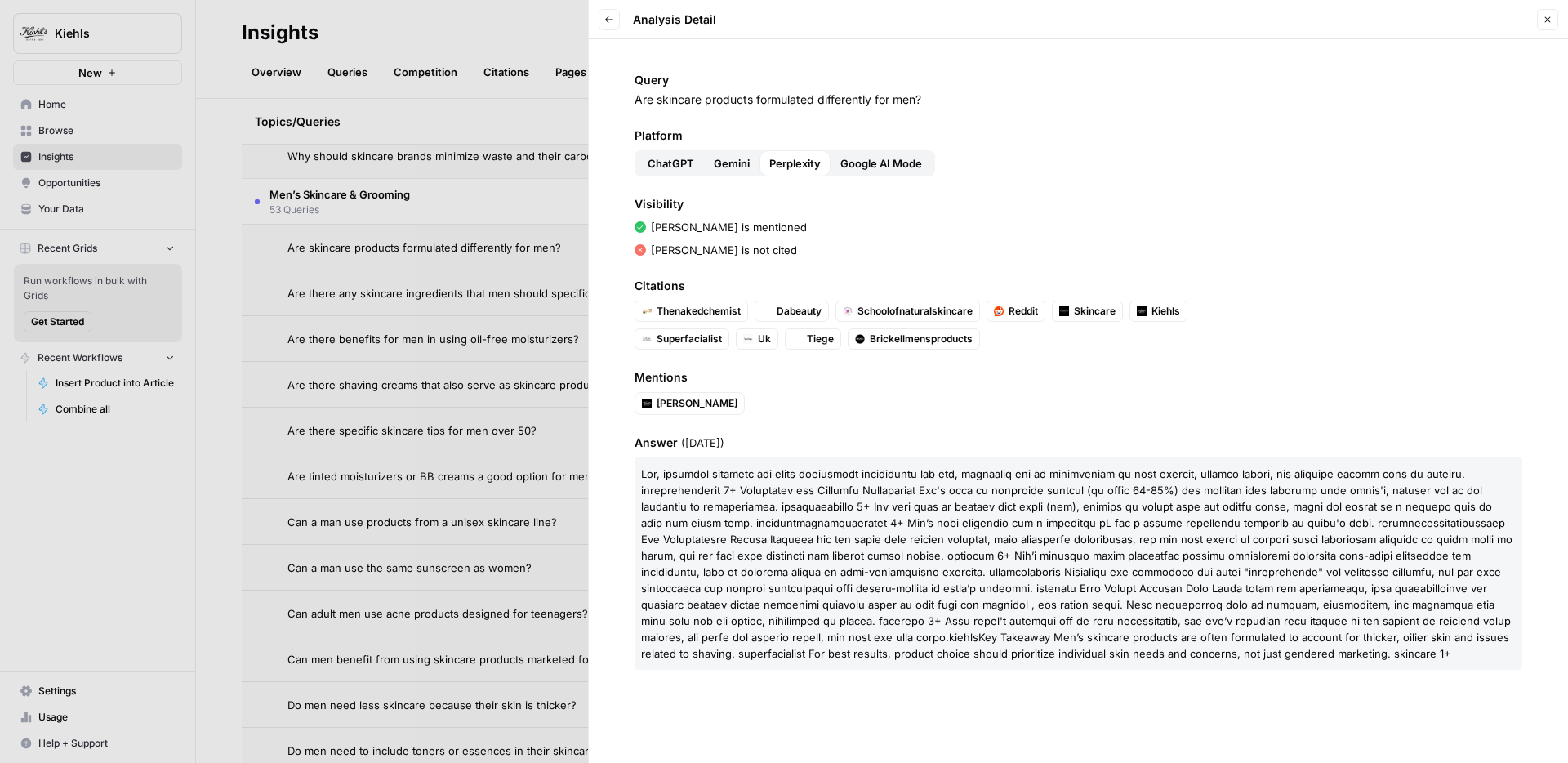
click at [615, 16] on button "Back" at bounding box center [609, 19] width 21 height 21
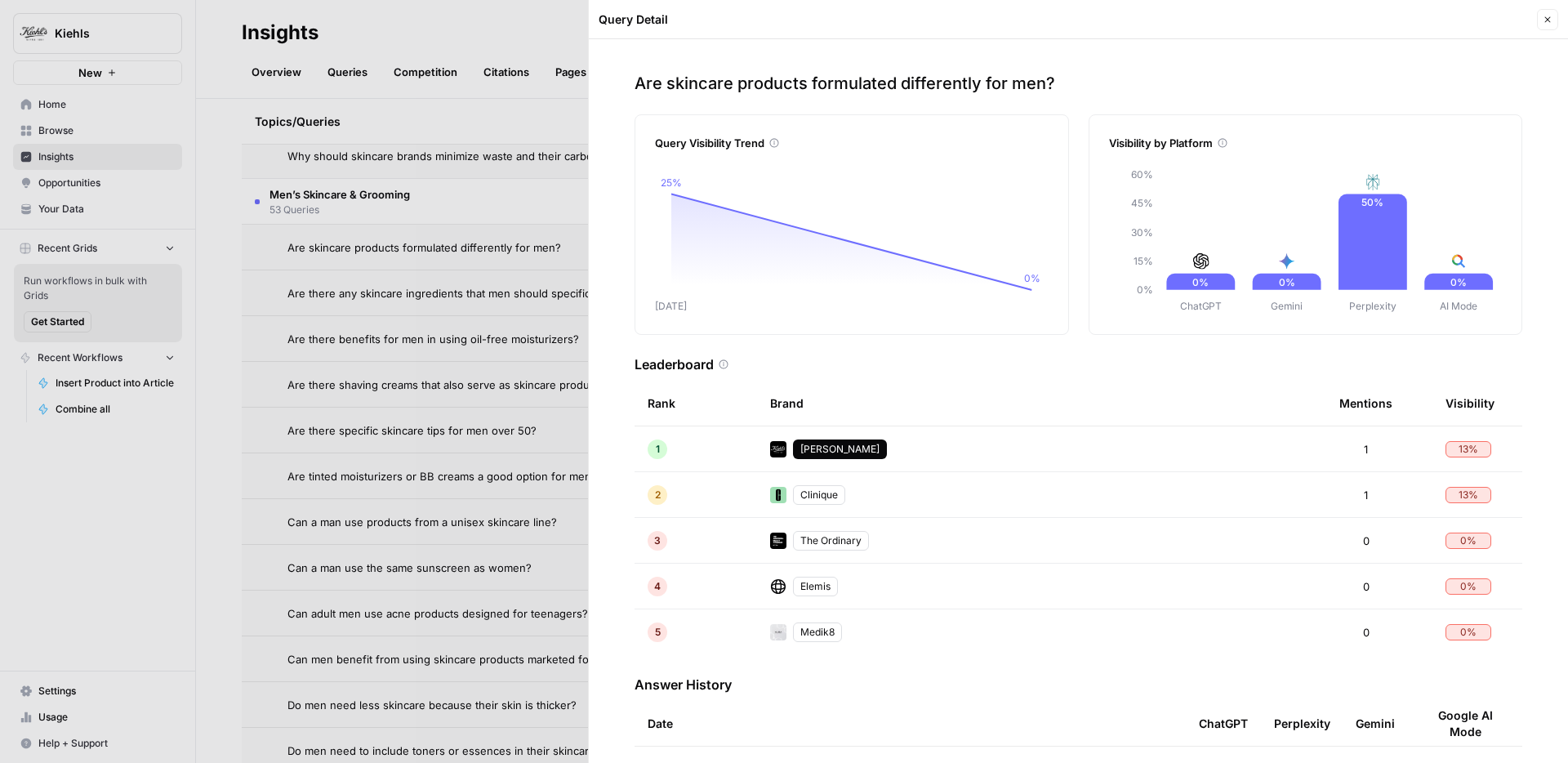
click at [353, 298] on div at bounding box center [784, 381] width 1568 height 763
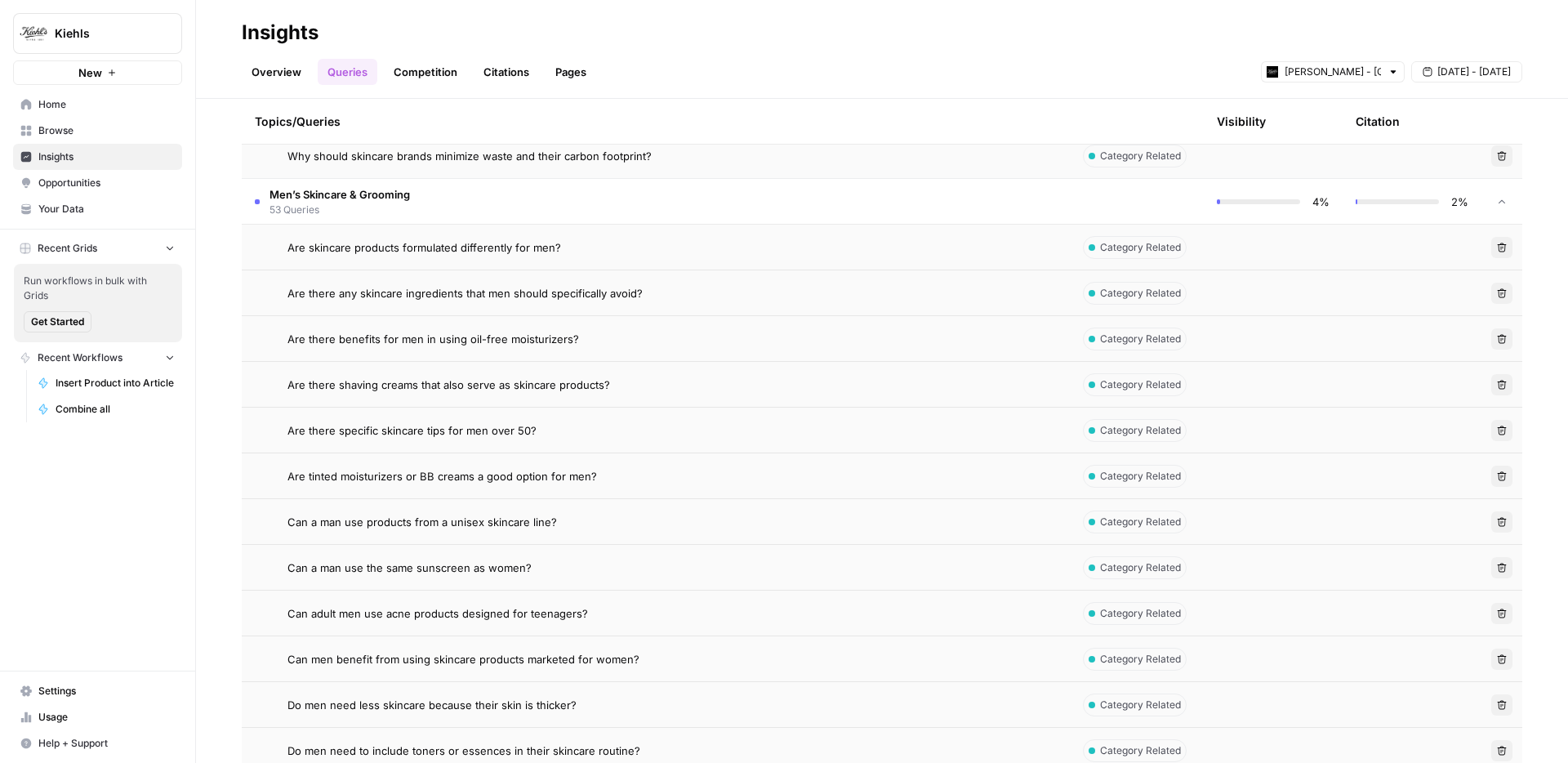
click at [421, 295] on span "Are there any skincare ingredients that men should specifically avoid?" at bounding box center [465, 293] width 356 height 17
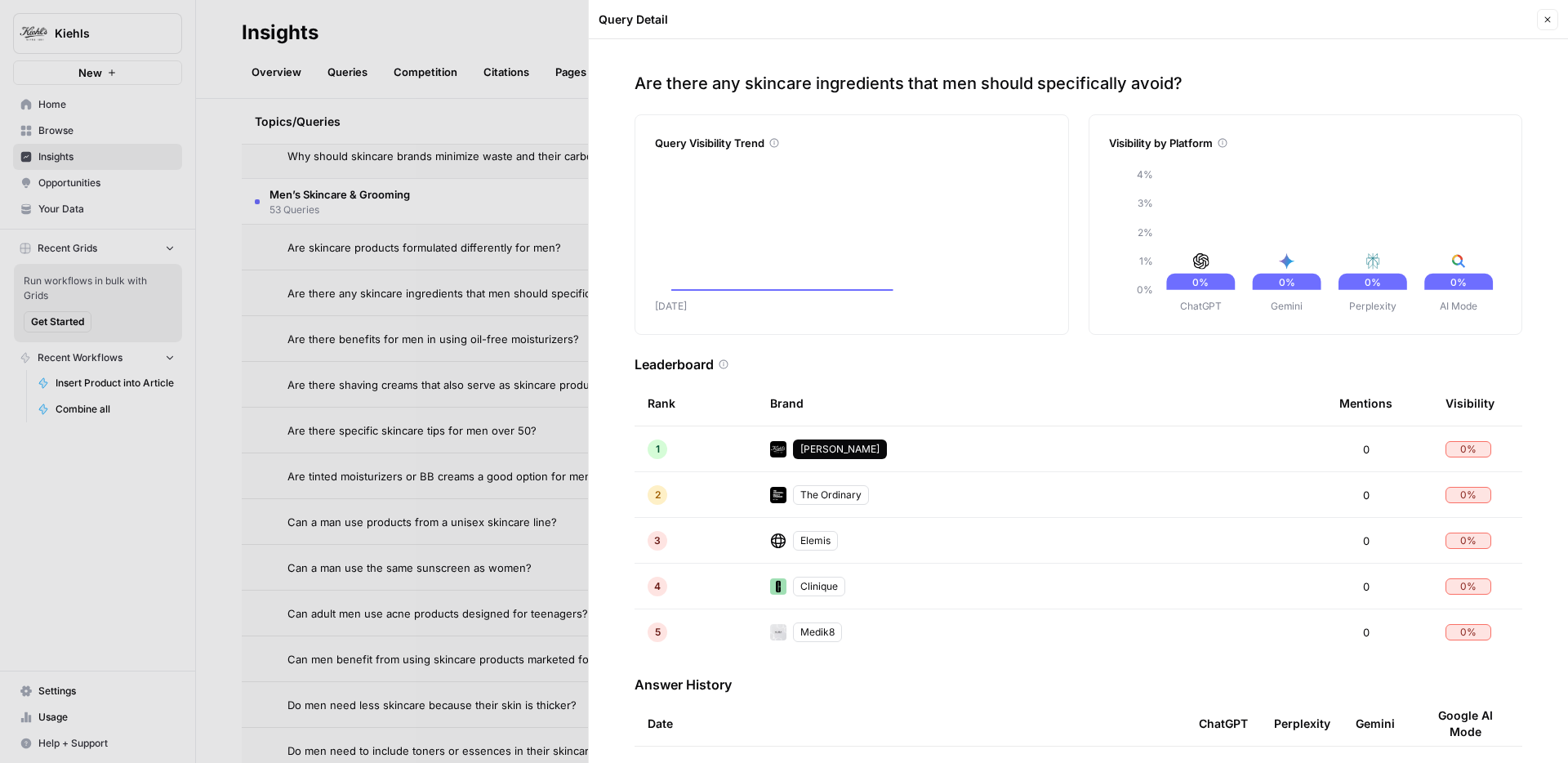
scroll to position [108, 0]
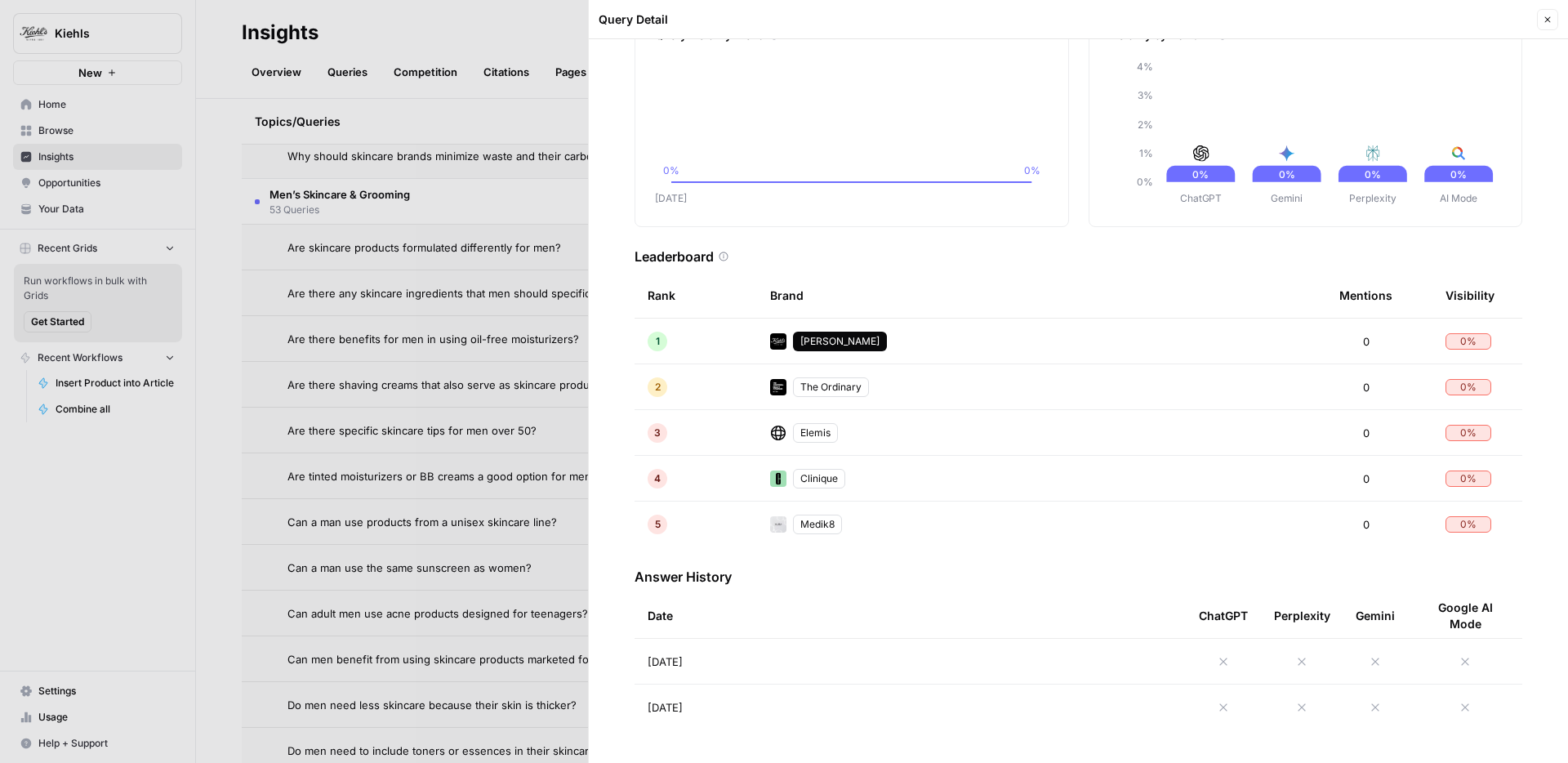
click at [438, 340] on div at bounding box center [784, 381] width 1568 height 763
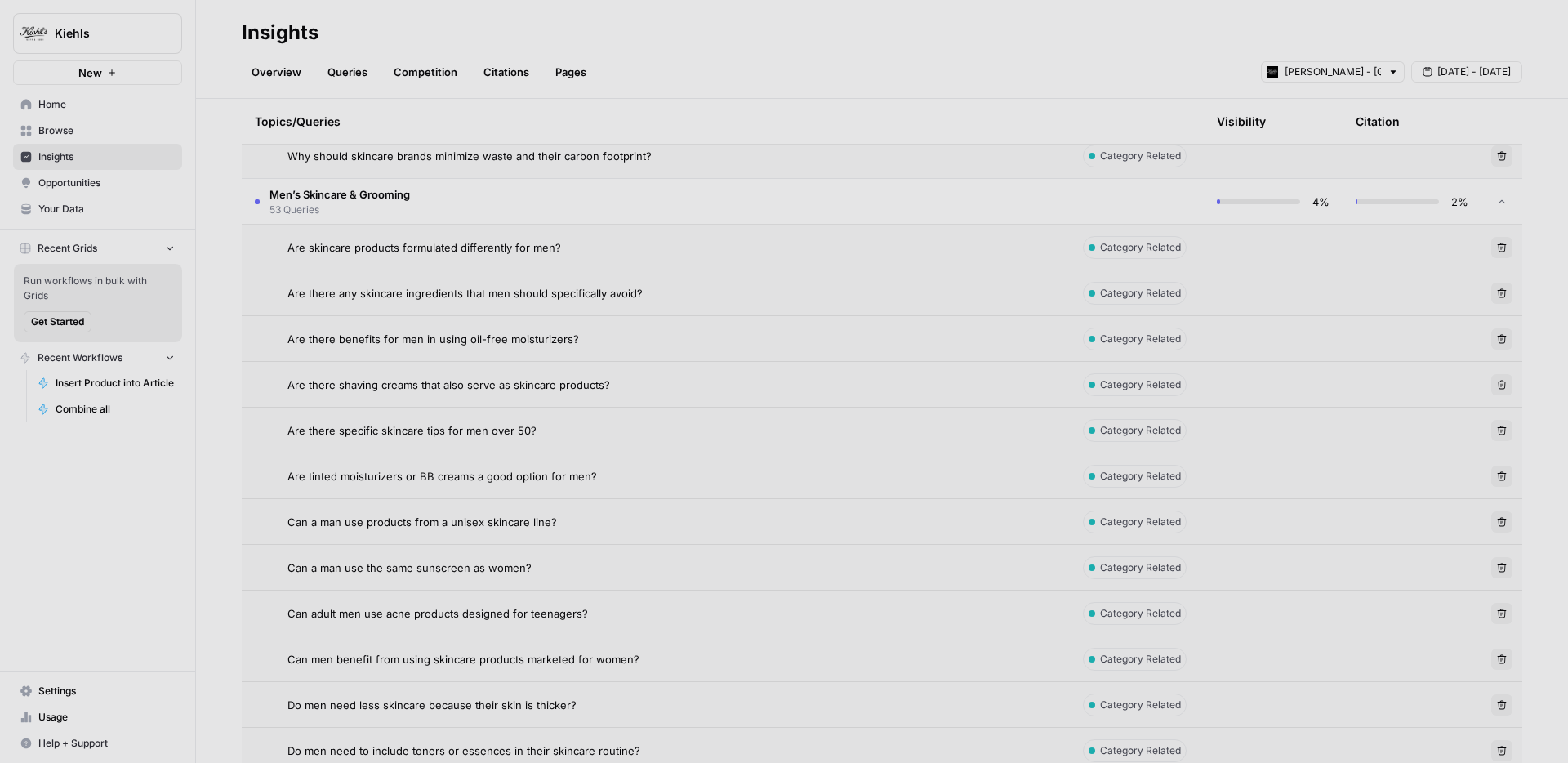
click at [437, 340] on span "Are there benefits for men in using oil-free moisturizers?" at bounding box center [434, 339] width 292 height 17
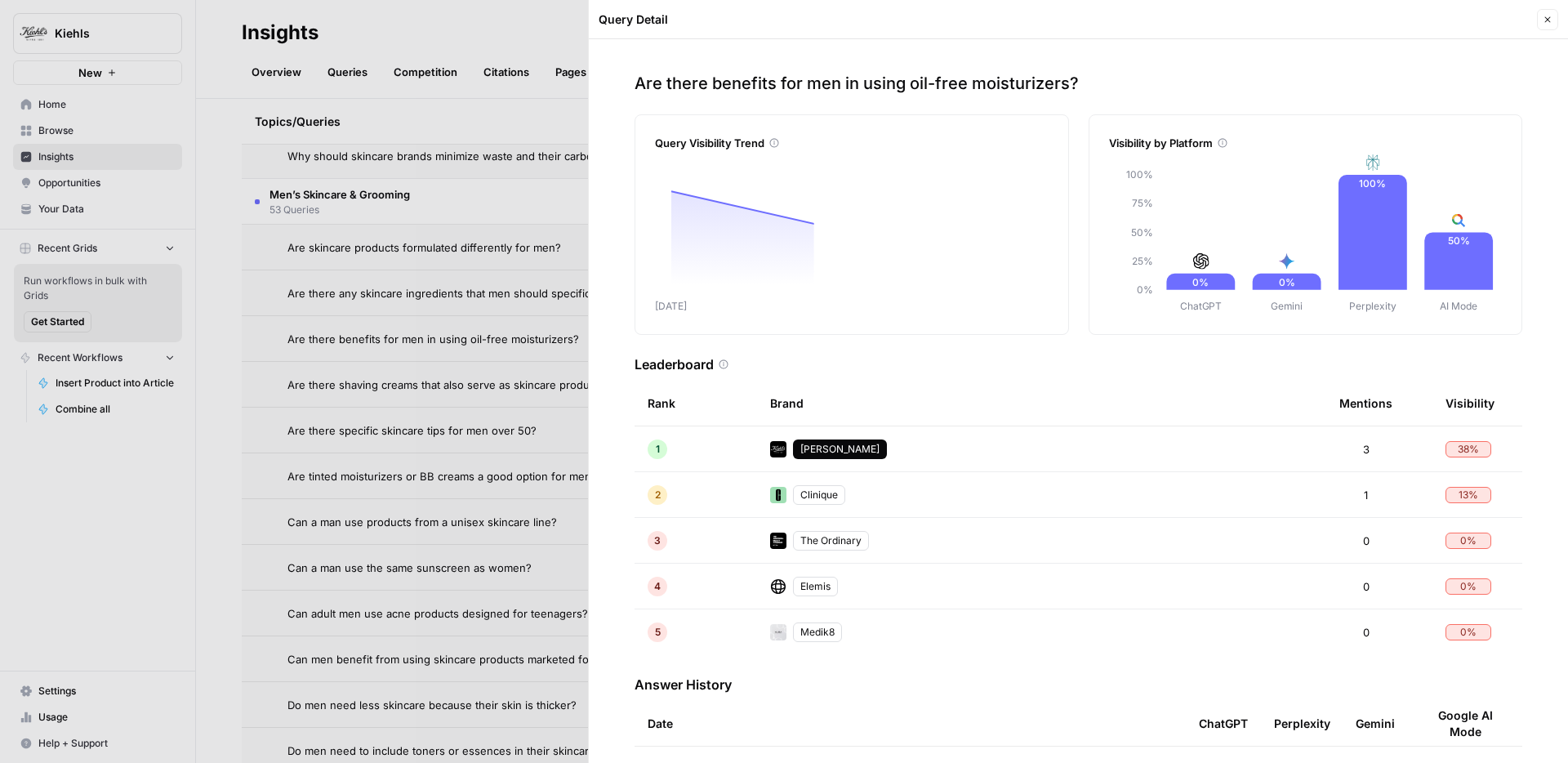
scroll to position [108, 0]
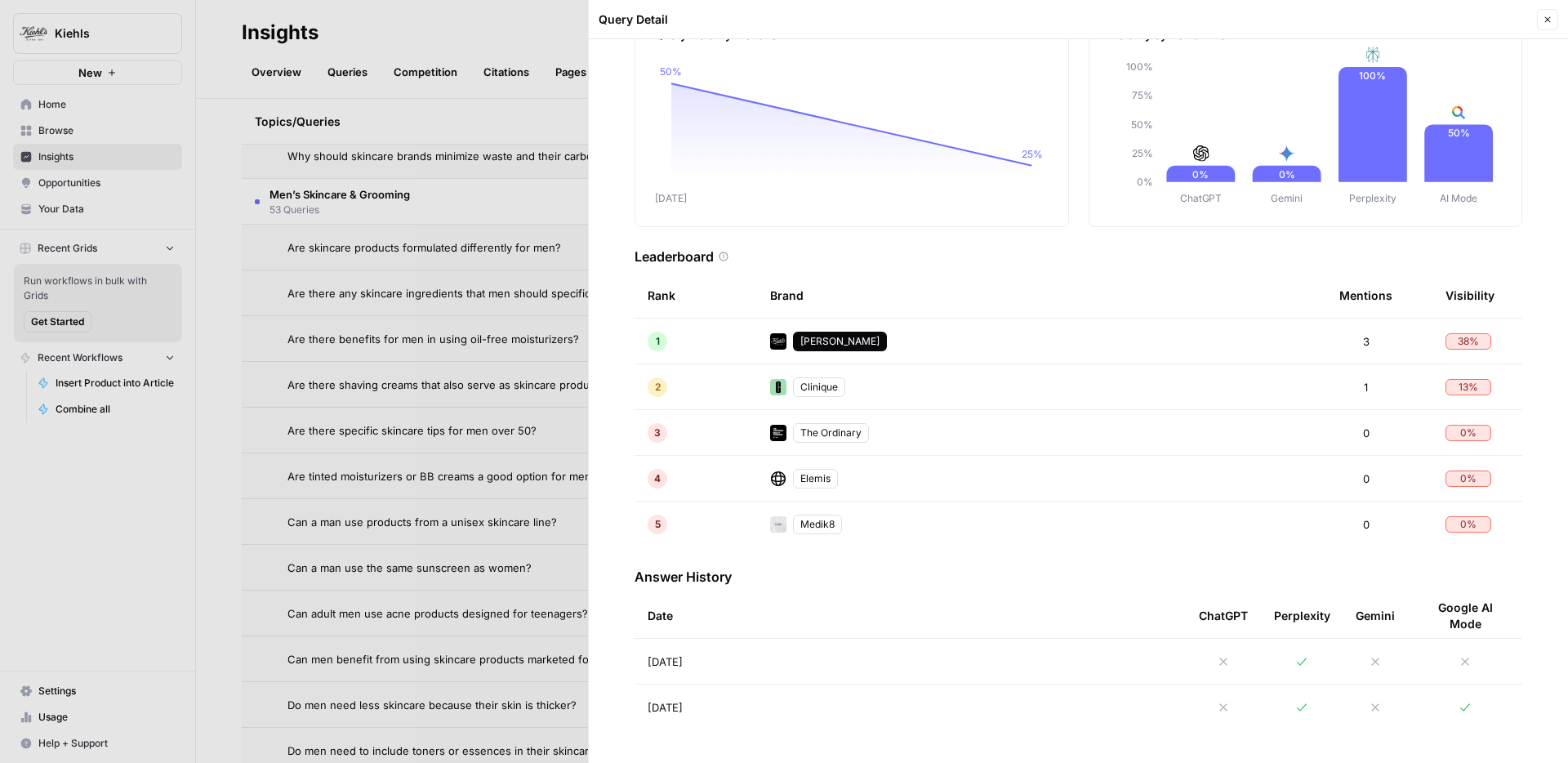
click at [1182, 661] on td "Sep 3, 2025" at bounding box center [910, 661] width 552 height 45
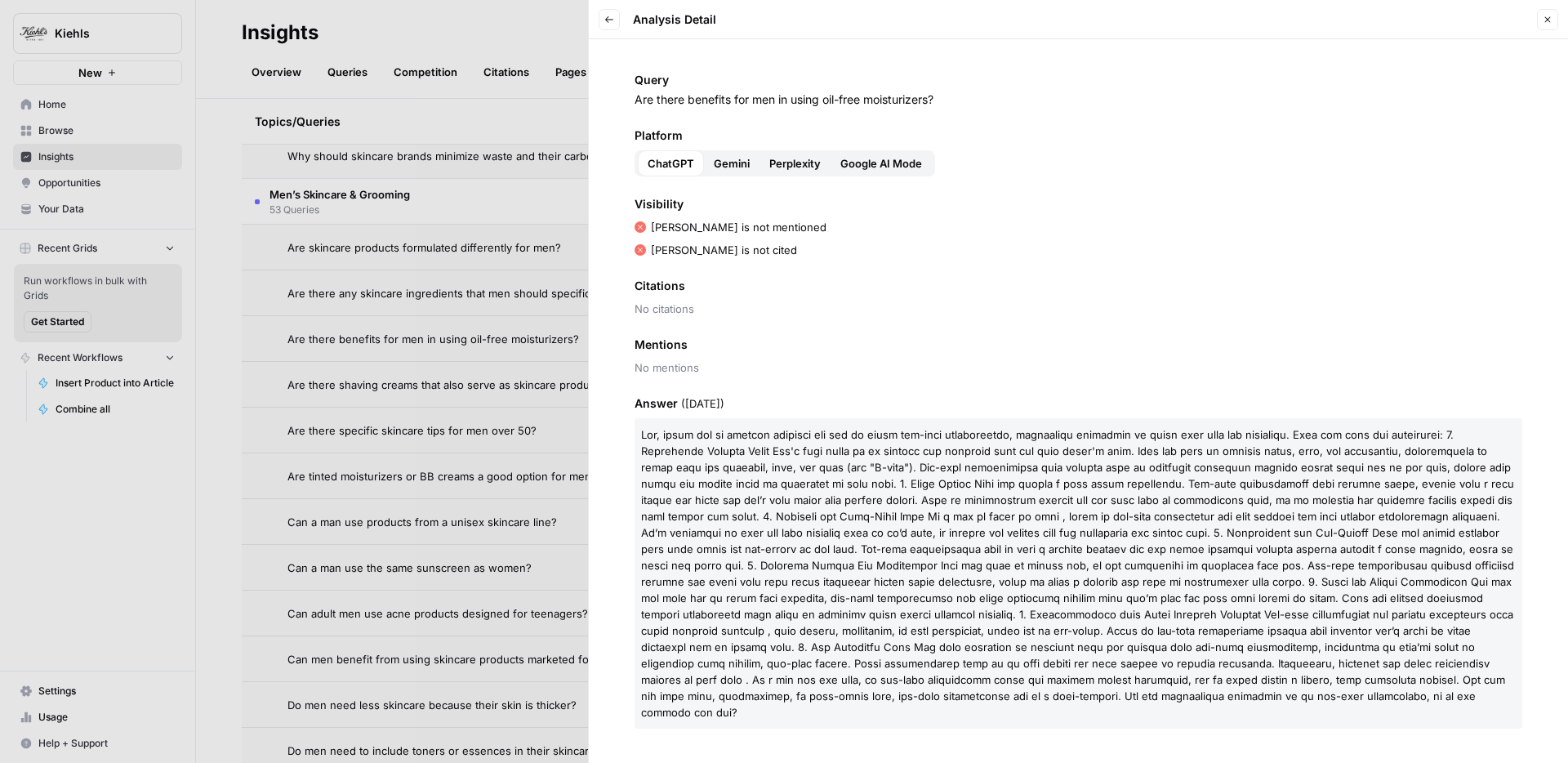
click at [803, 164] on span "Perplexity" at bounding box center [794, 163] width 52 height 17
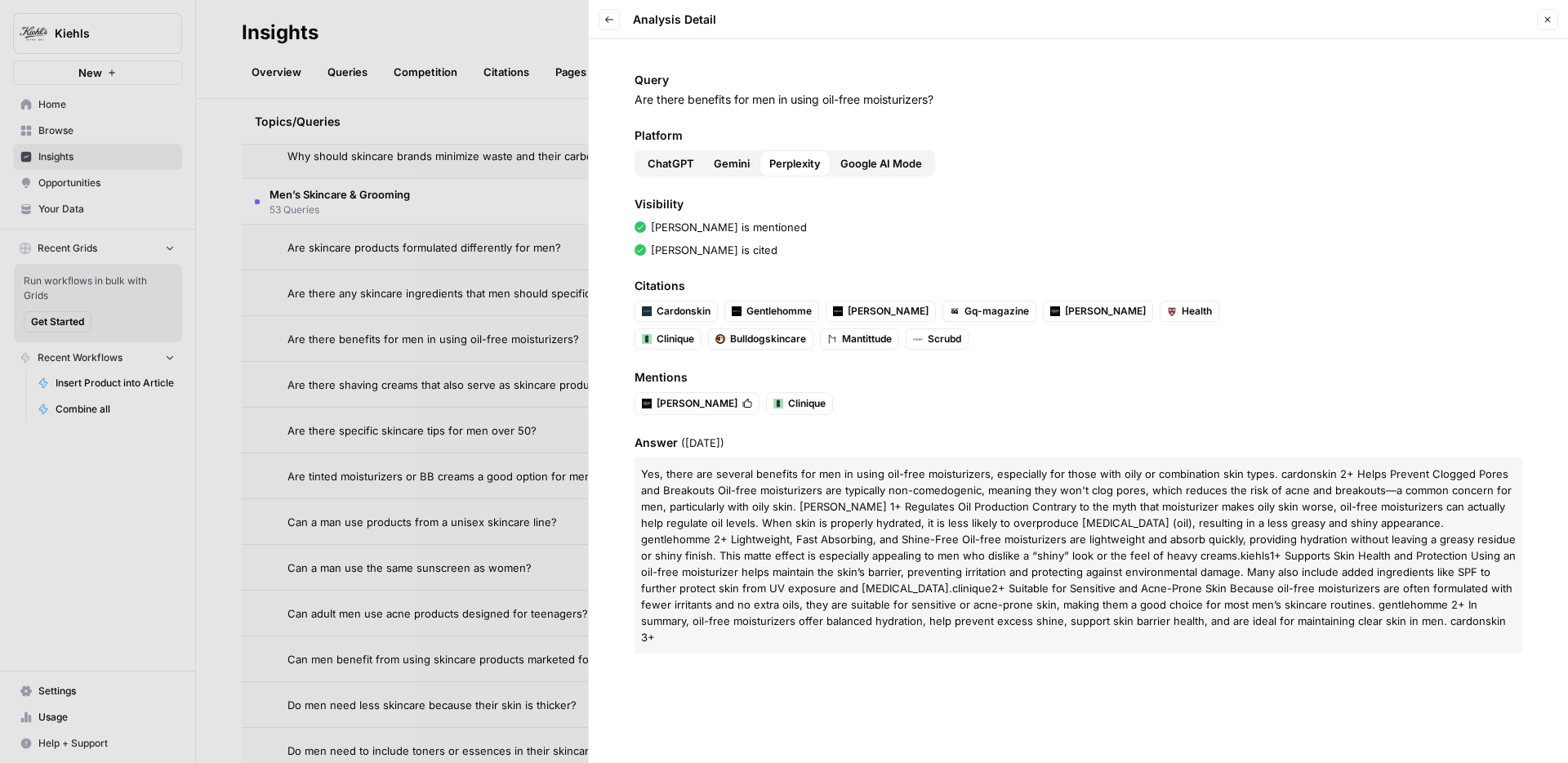
click at [237, 333] on div at bounding box center [784, 381] width 1568 height 763
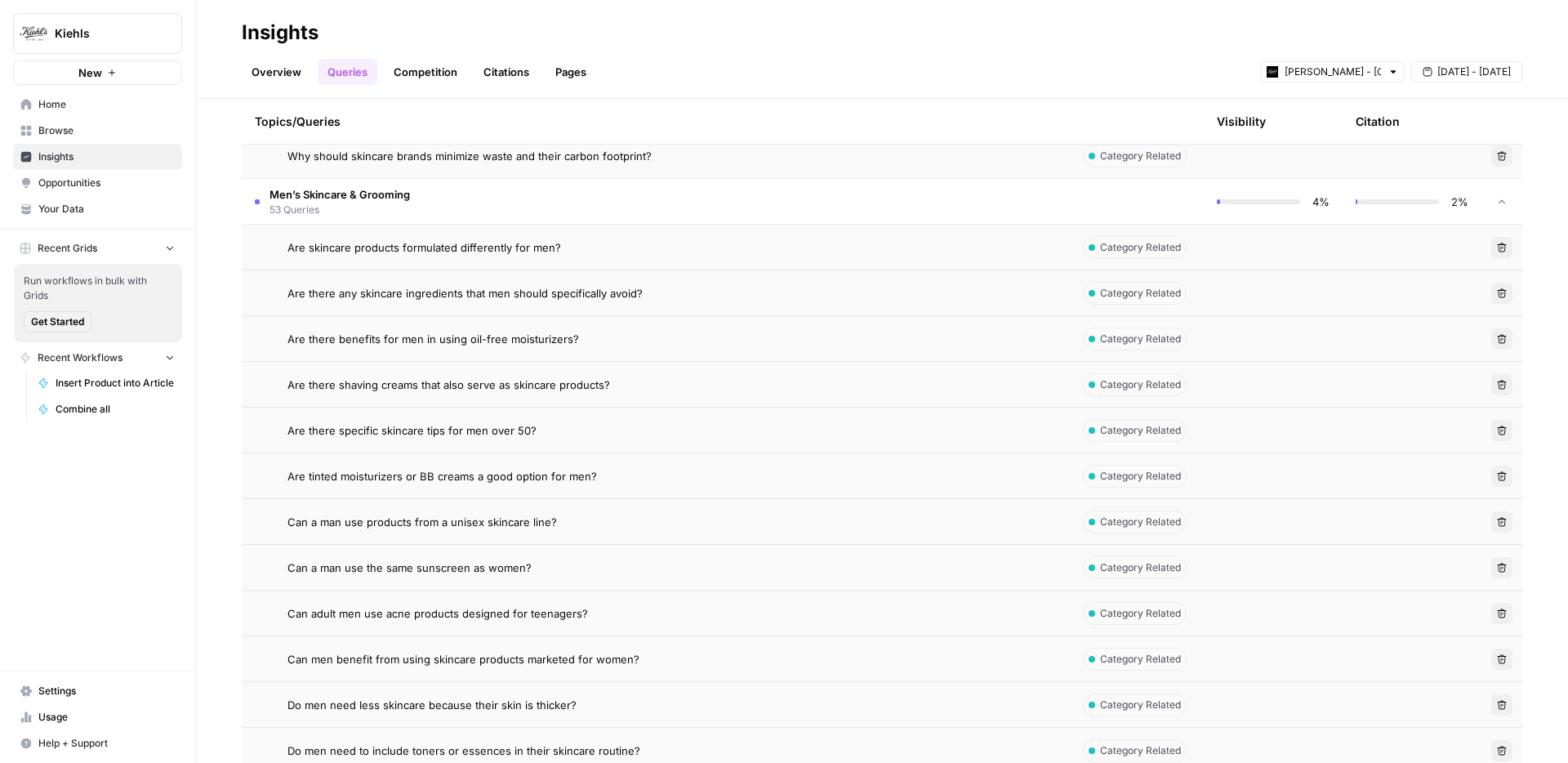
click at [539, 340] on span "Are there benefits for men in using oil-free moisturizers?" at bounding box center [434, 339] width 292 height 17
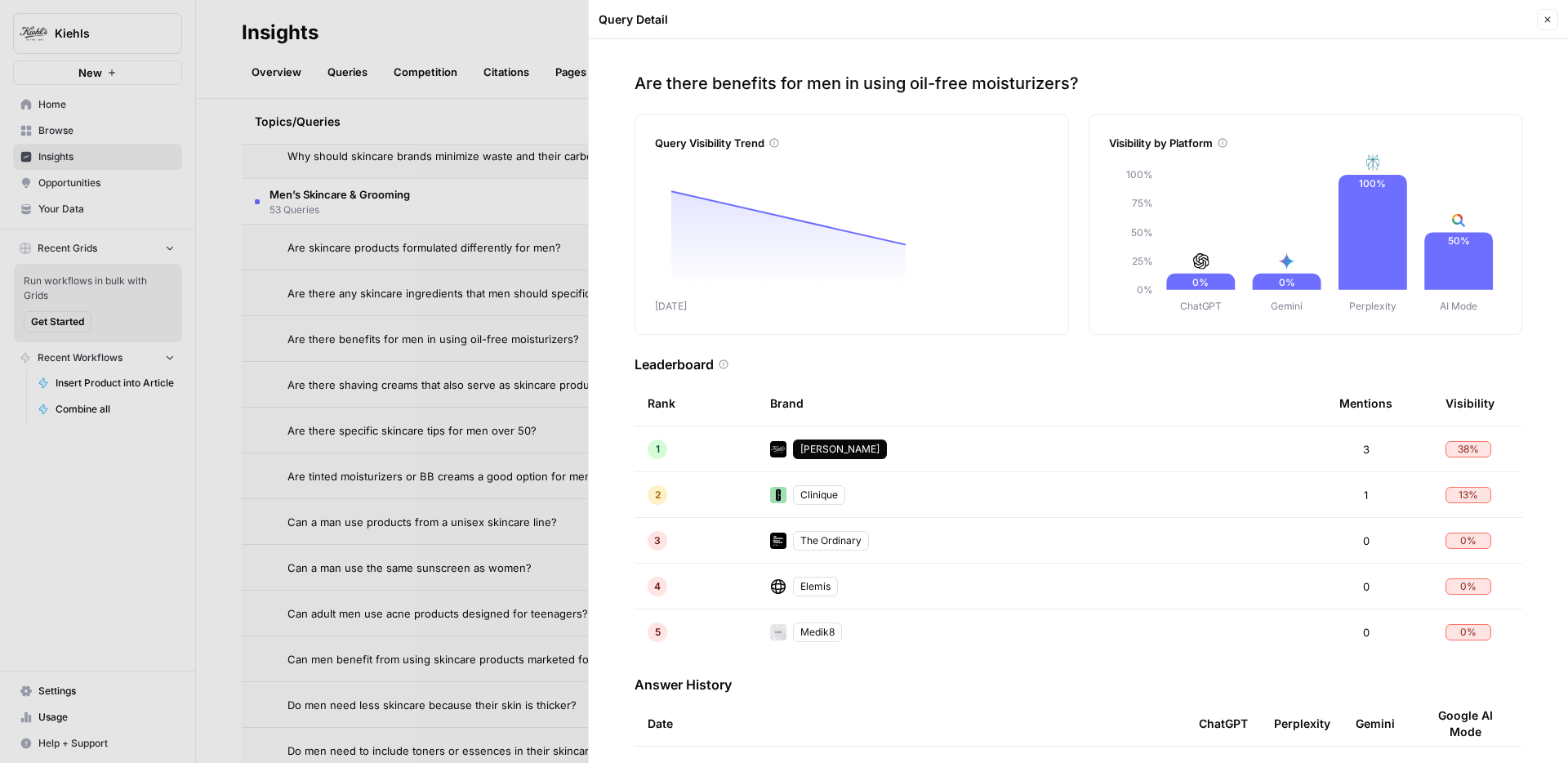
scroll to position [108, 0]
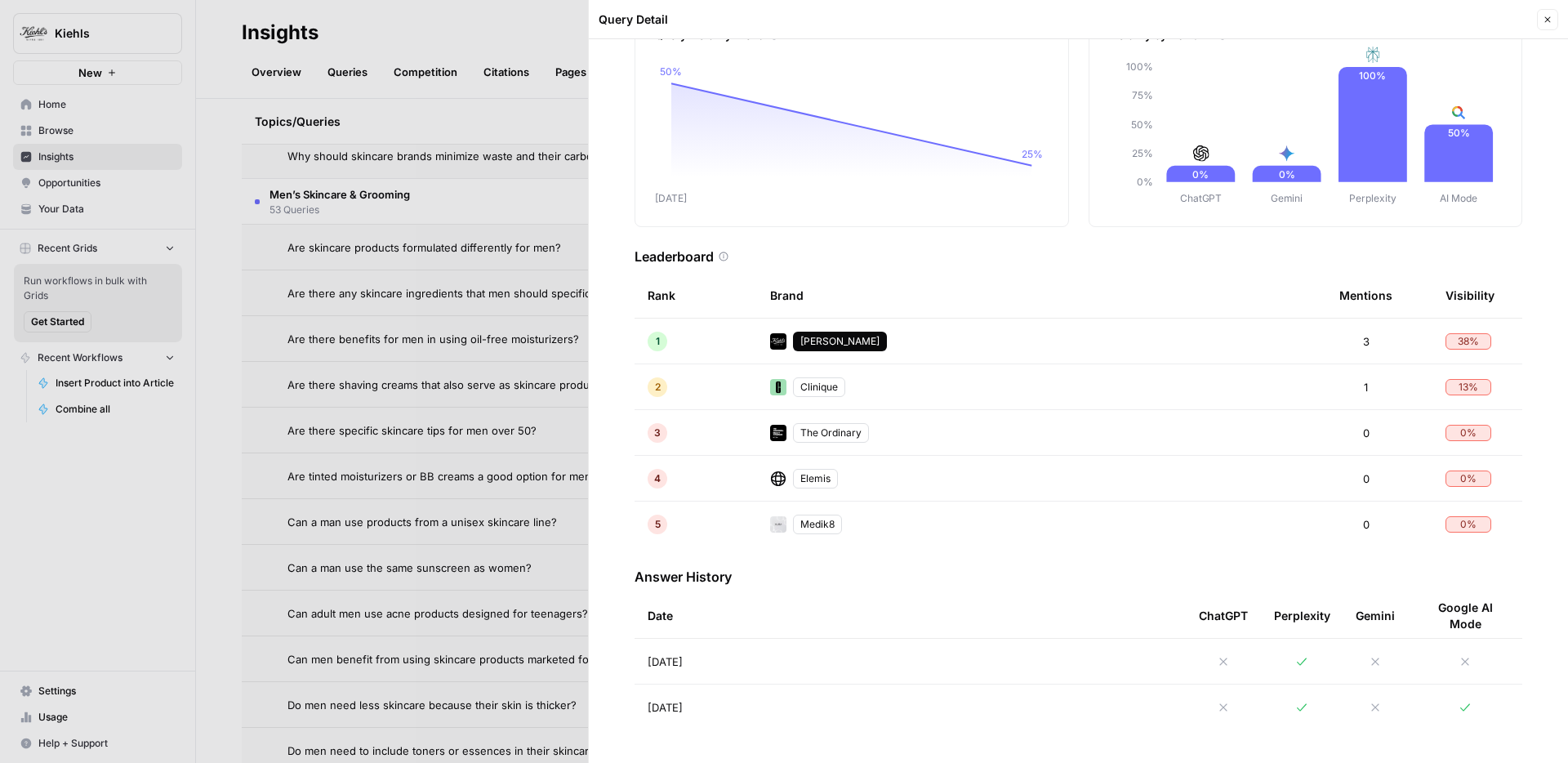
click at [943, 642] on td "Sep 3, 2025" at bounding box center [910, 661] width 552 height 45
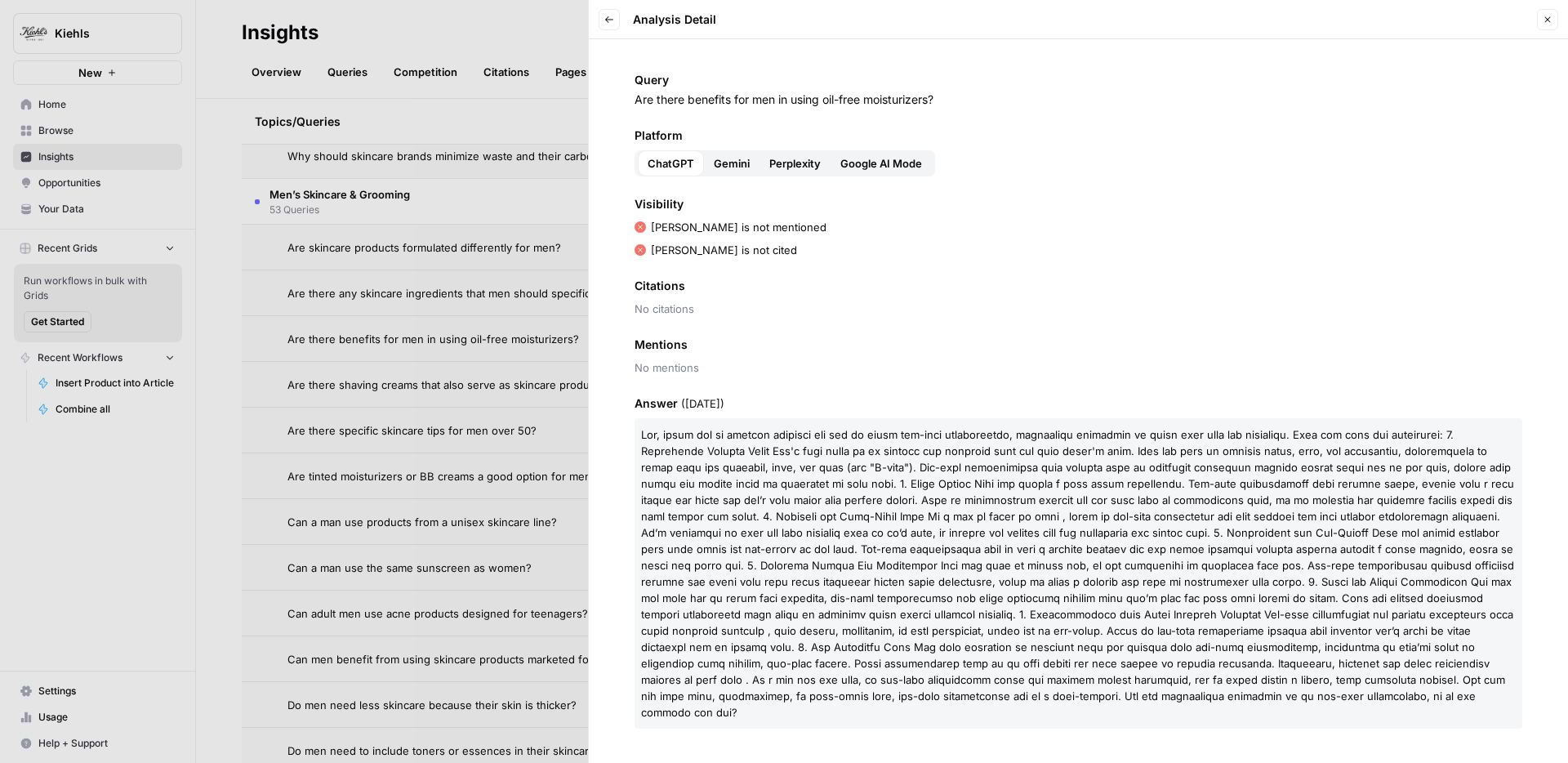
click at [922, 175] on button "Google AI Mode" at bounding box center [881, 163] width 101 height 26
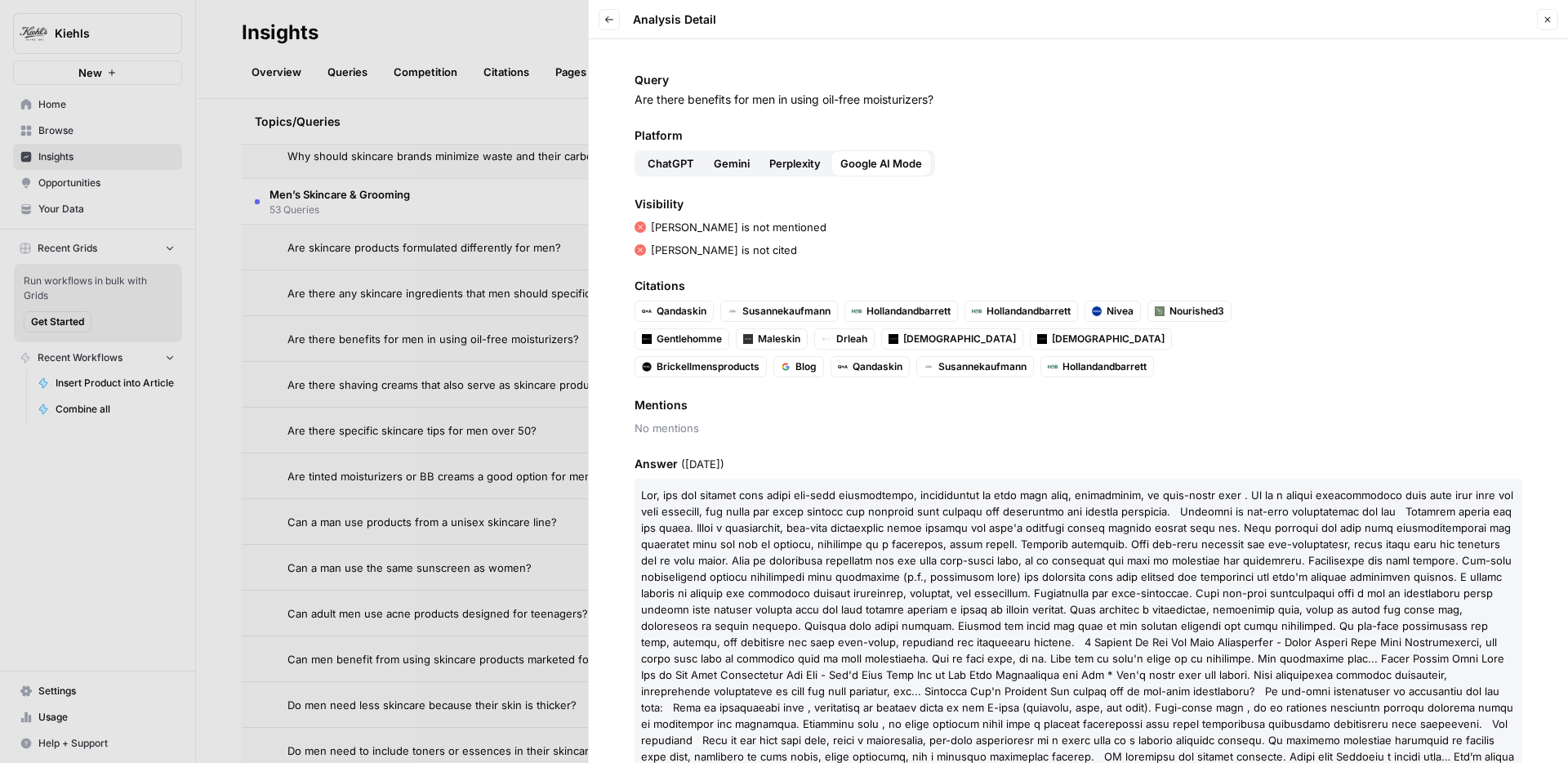
scroll to position [59, 0]
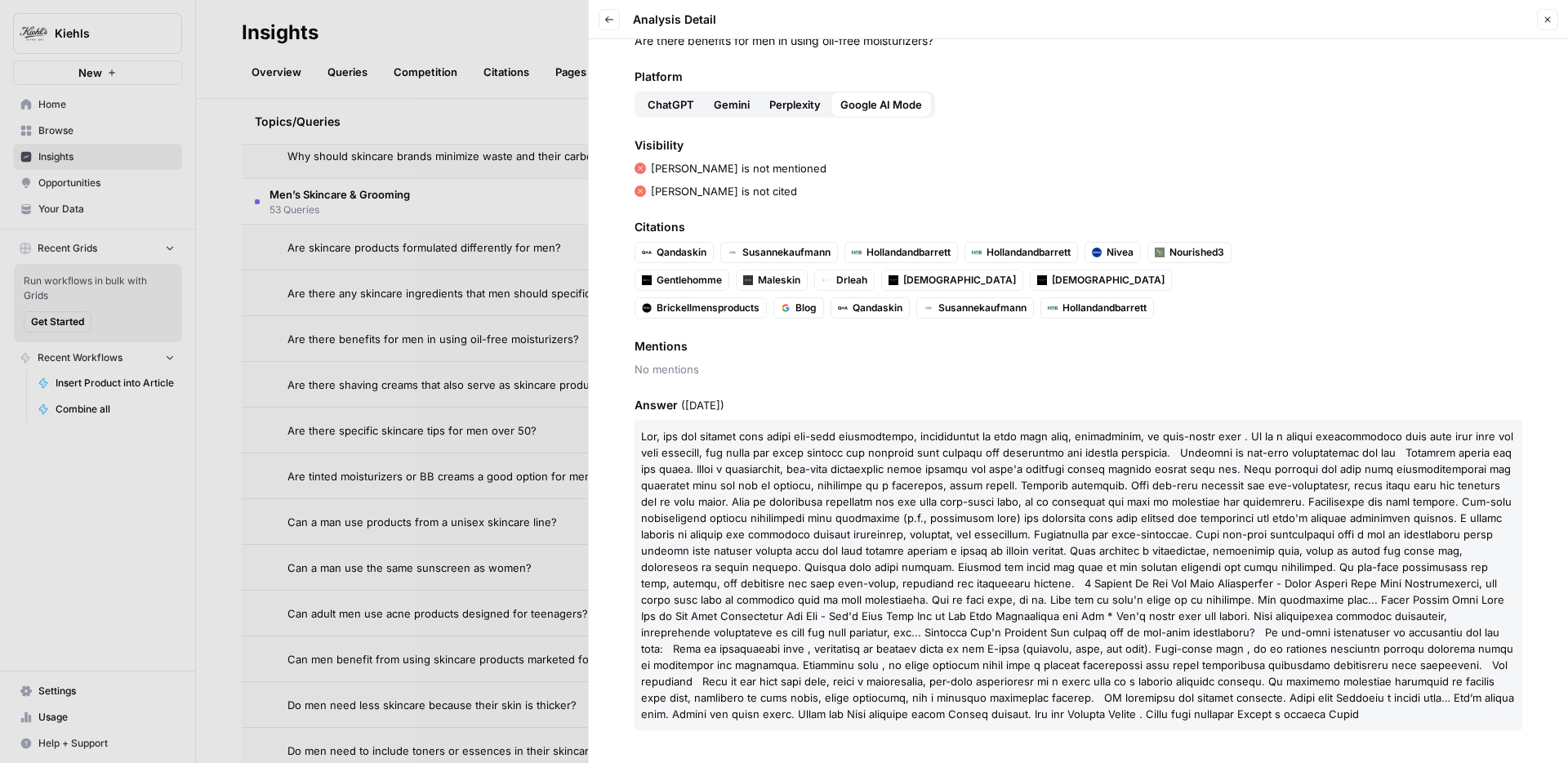
click at [715, 481] on span at bounding box center [1078, 575] width 873 height 291
click at [496, 461] on div at bounding box center [784, 381] width 1568 height 763
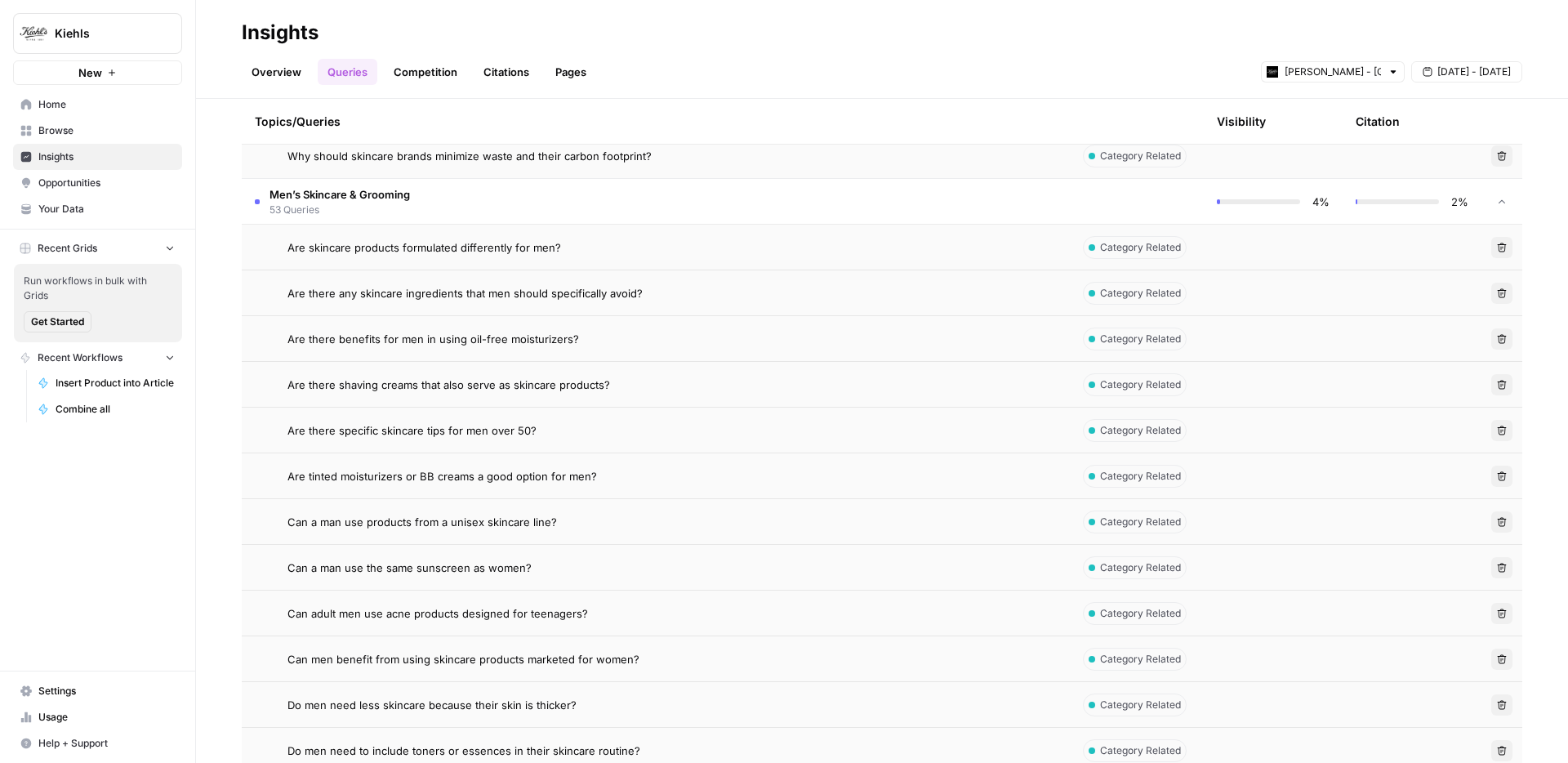
click at [703, 519] on div "Can a man use products from a unisex skincare line?" at bounding box center [670, 522] width 765 height 17
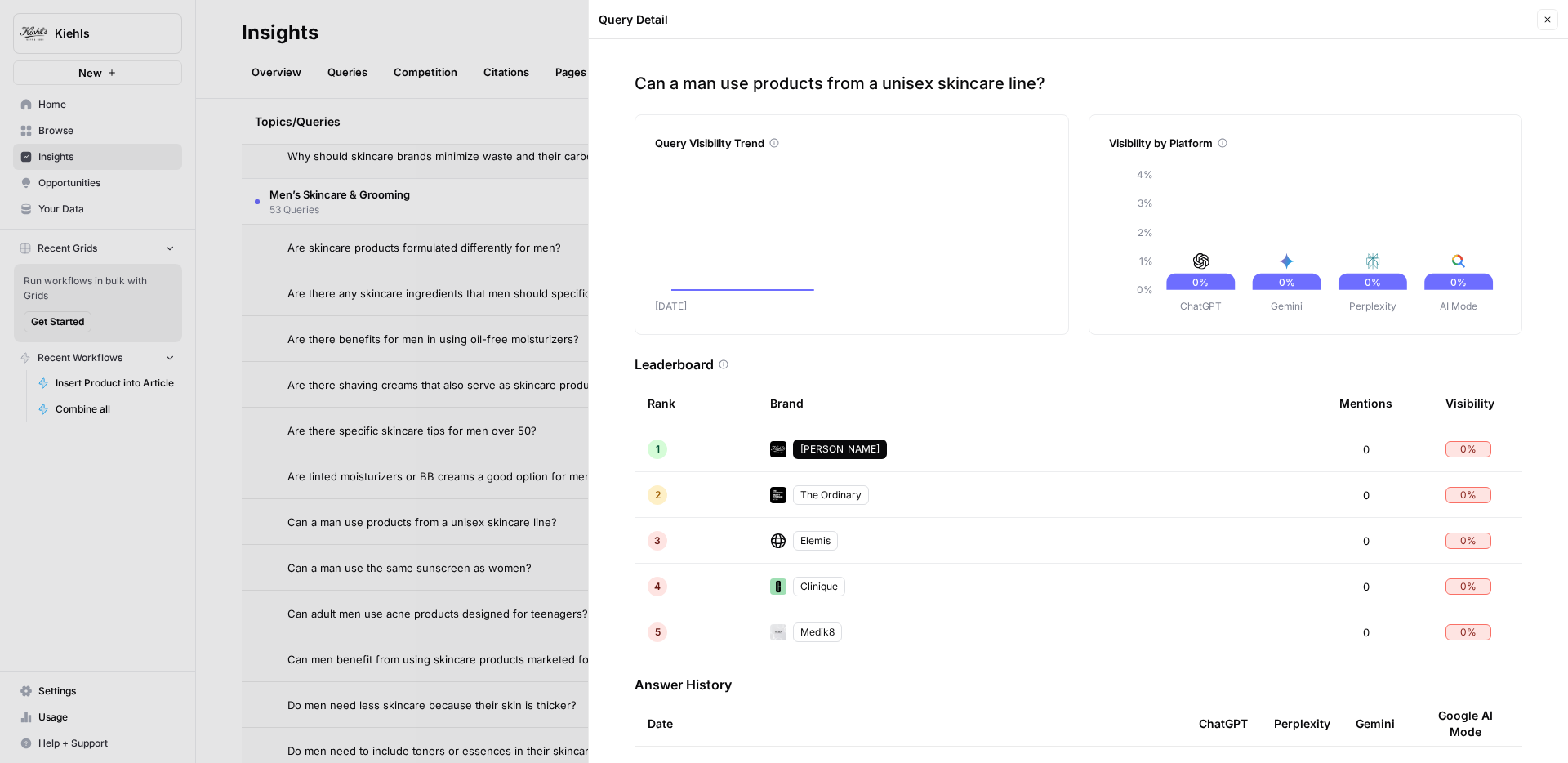
scroll to position [108, 0]
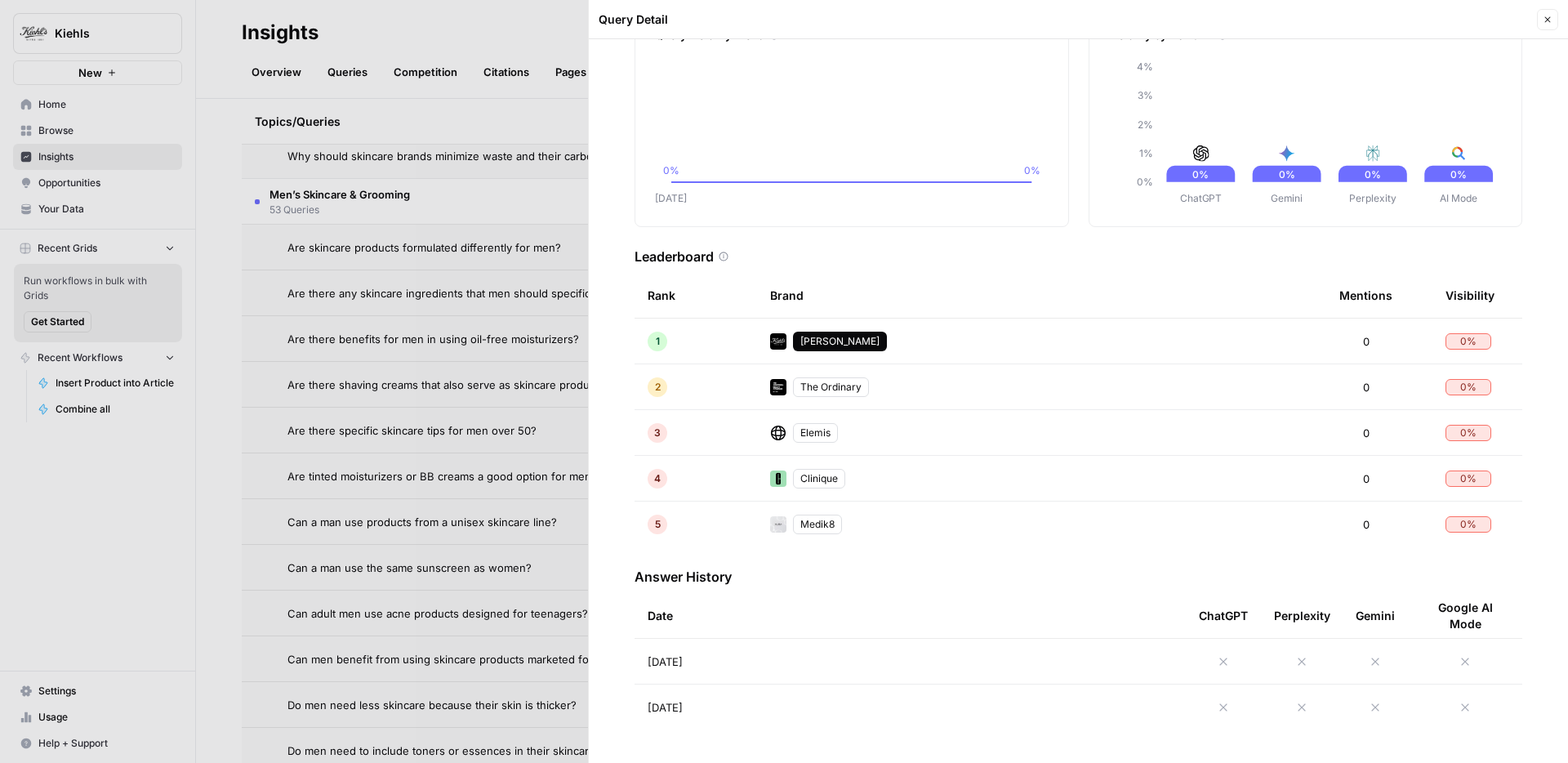
click at [457, 465] on div at bounding box center [784, 381] width 1568 height 763
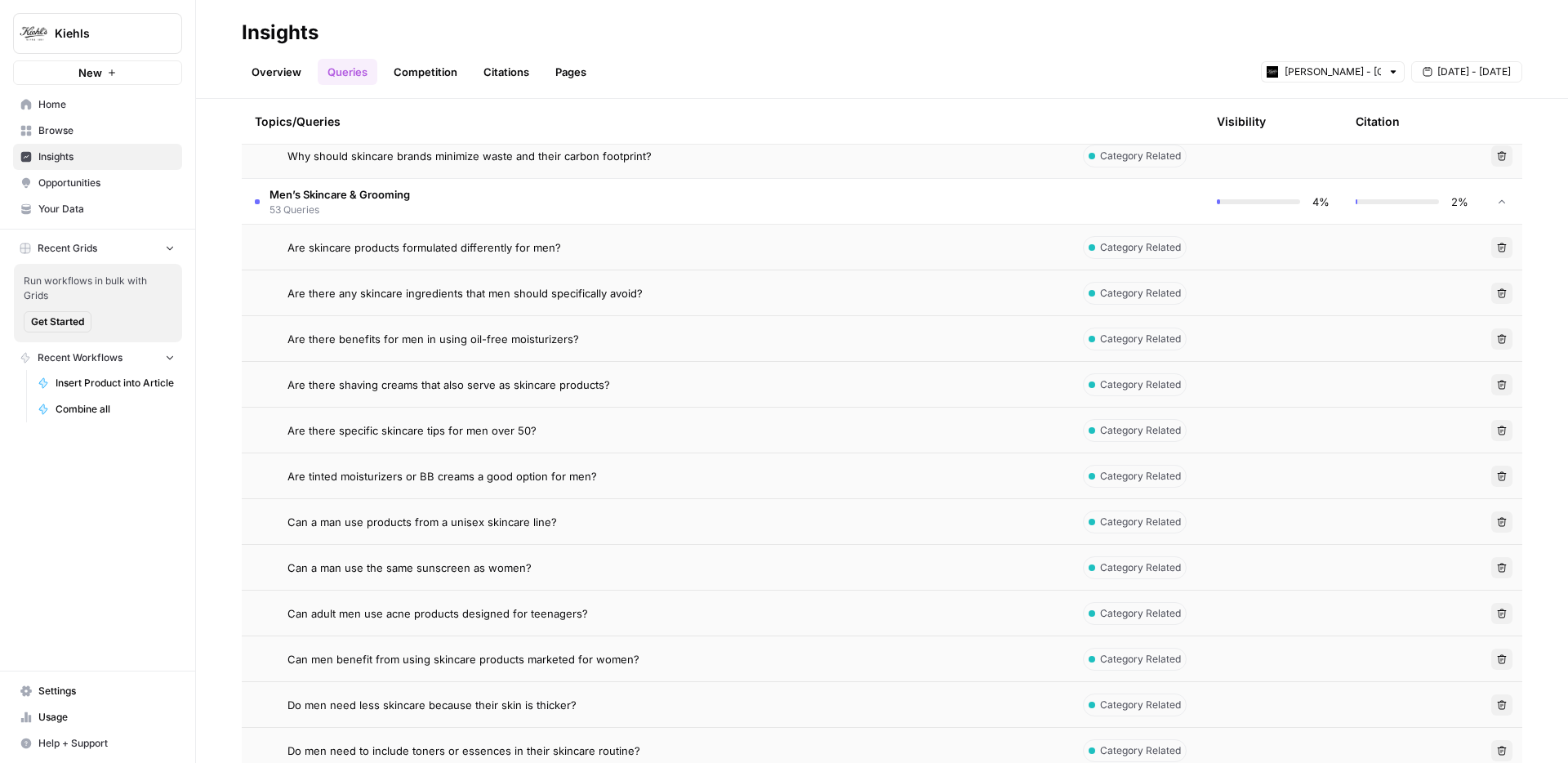
click at [476, 419] on td "Are there specific skincare tips for men over 50?" at bounding box center [654, 429] width 823 height 45
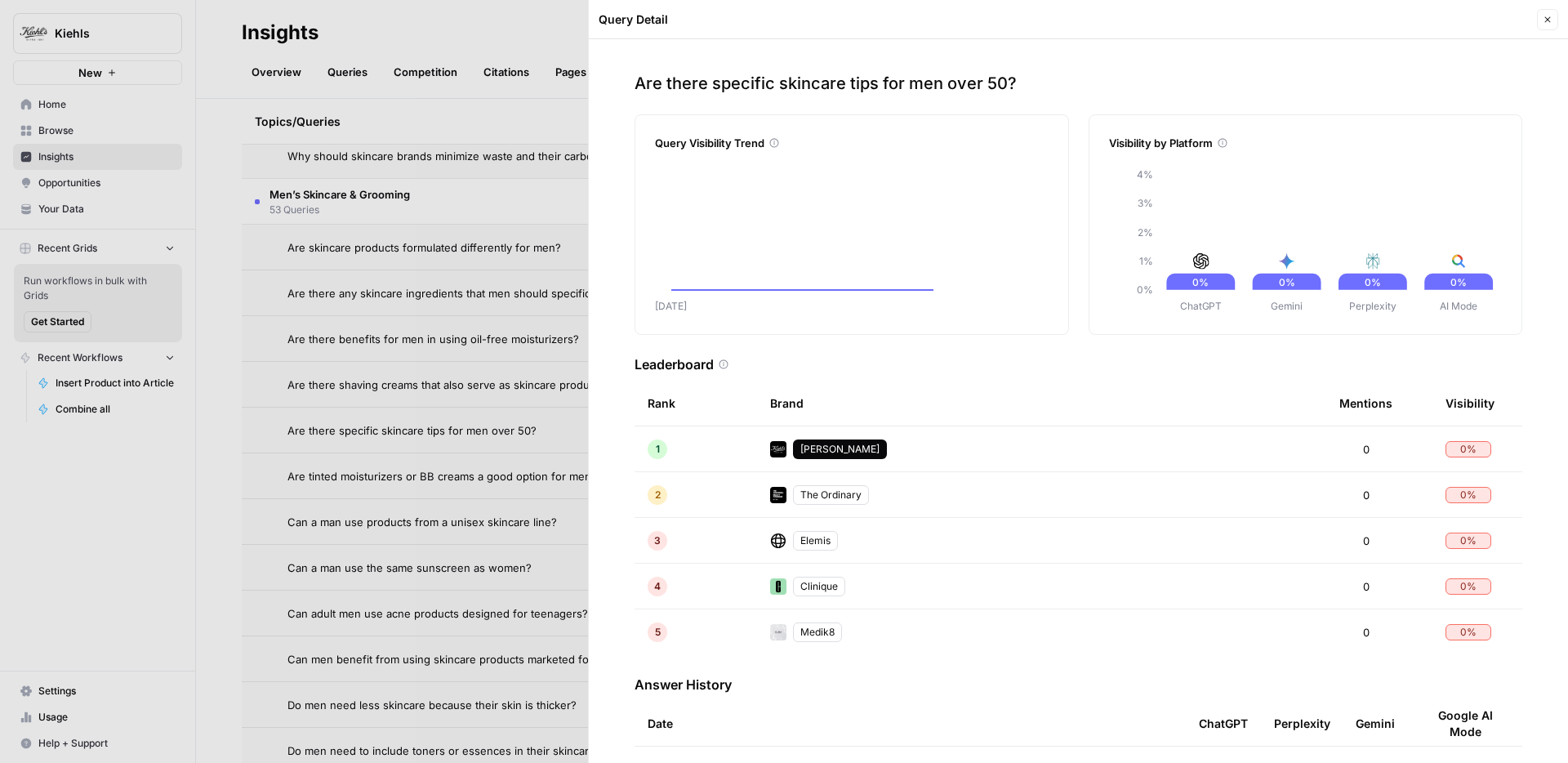
click at [433, 411] on div at bounding box center [784, 381] width 1568 height 763
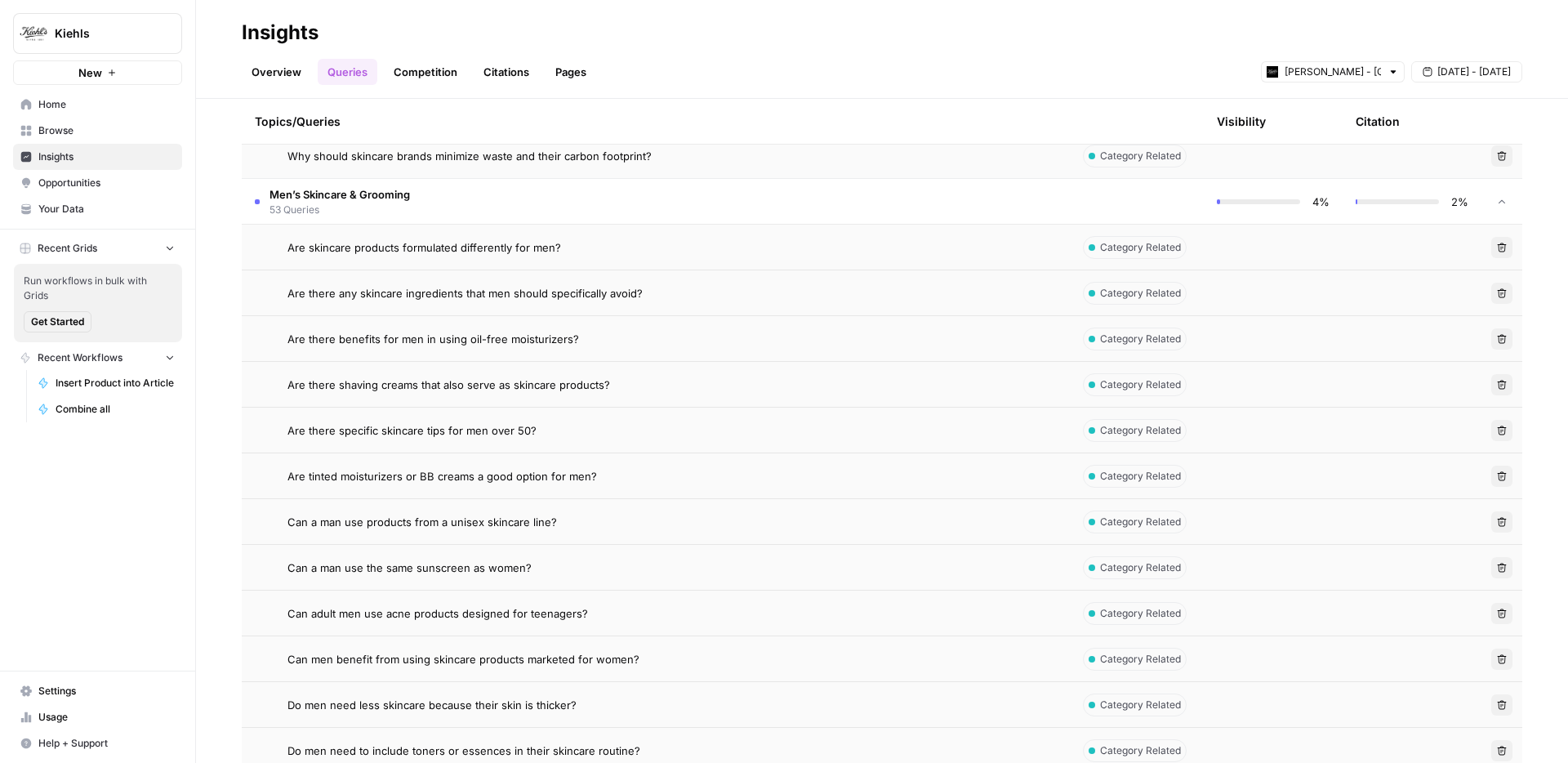
click at [431, 390] on span "Are there shaving creams that also serve as skincare products?" at bounding box center [448, 385] width 323 height 17
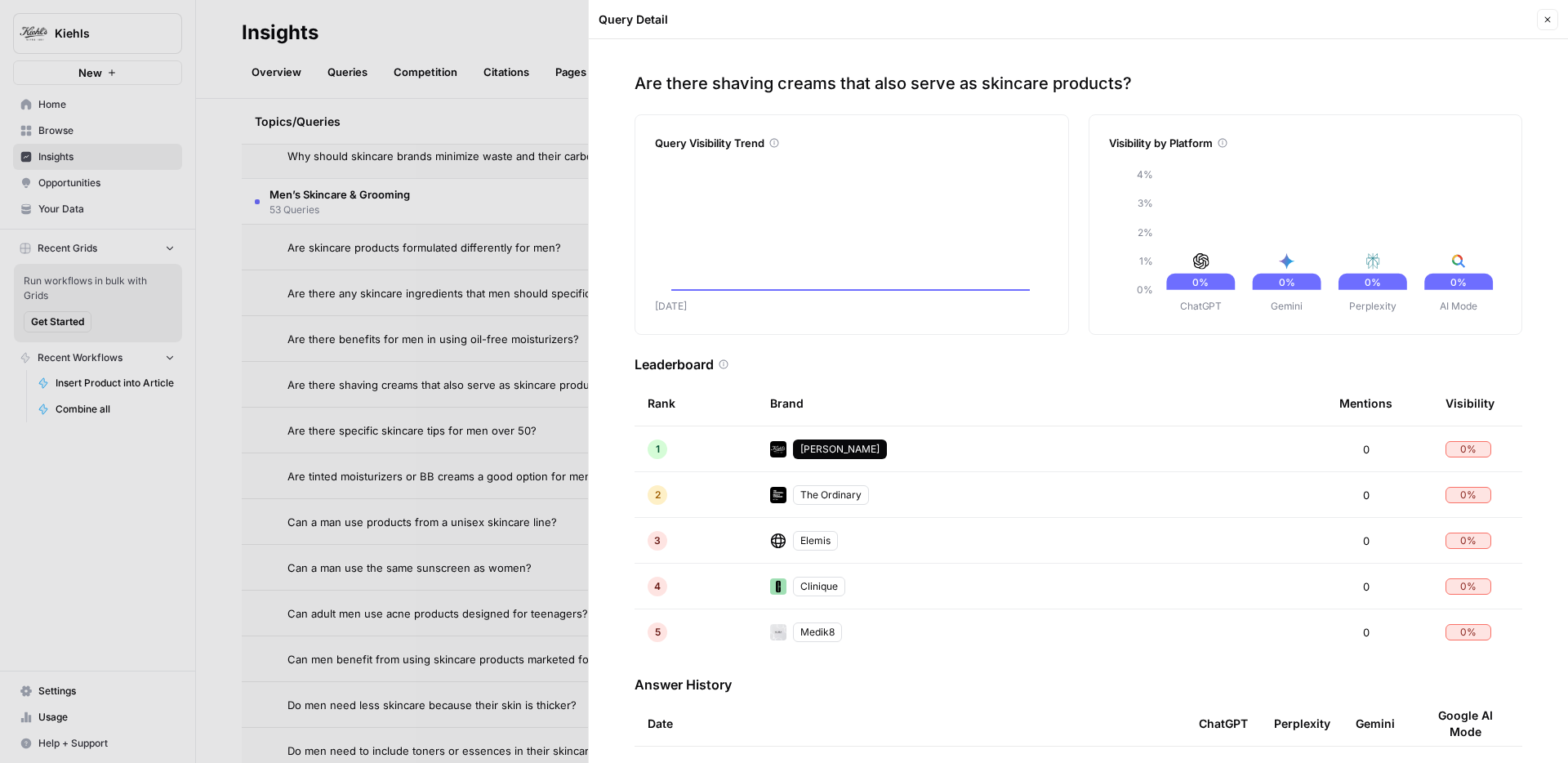
scroll to position [108, 0]
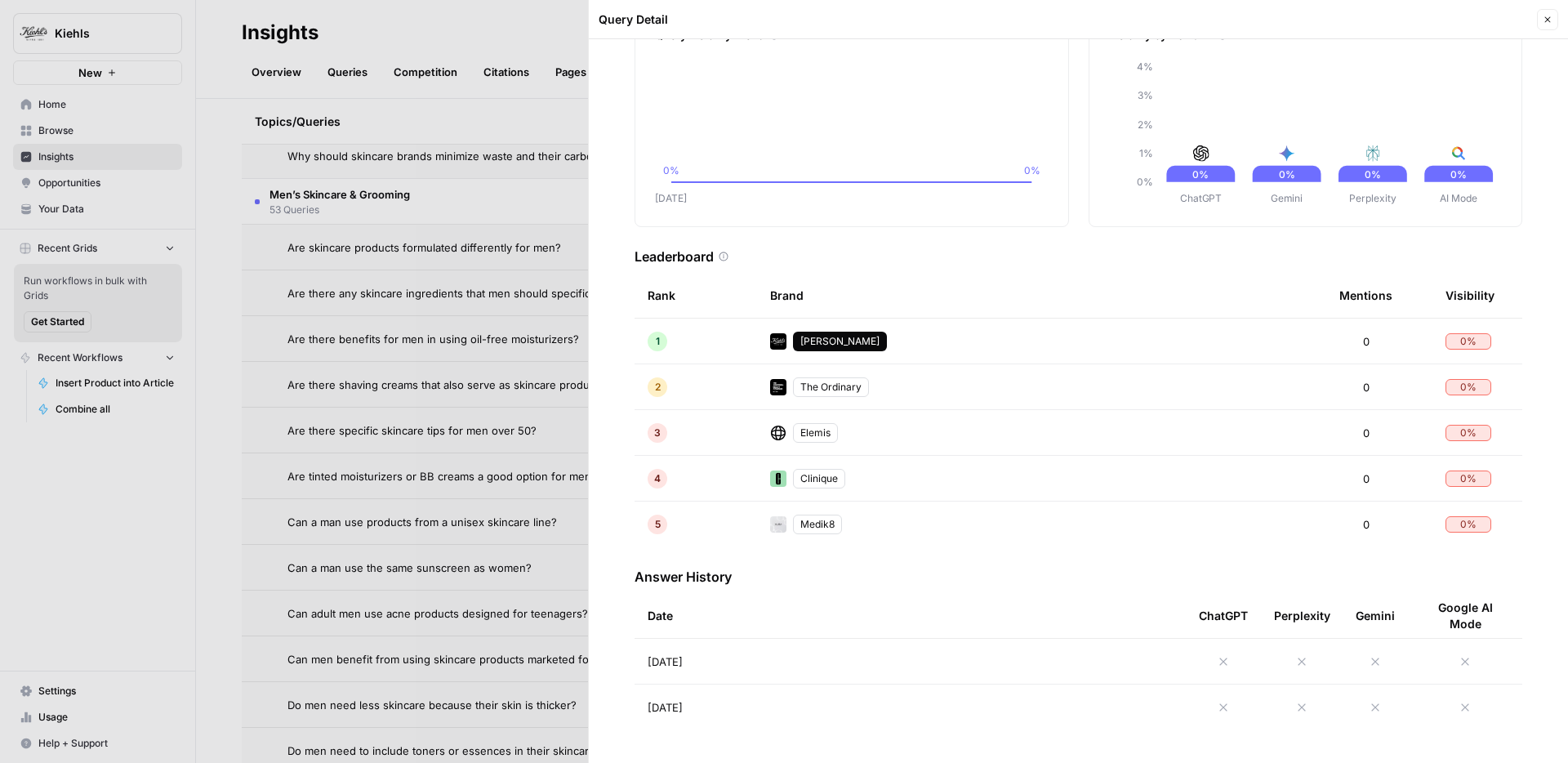
click at [400, 368] on div at bounding box center [784, 381] width 1568 height 763
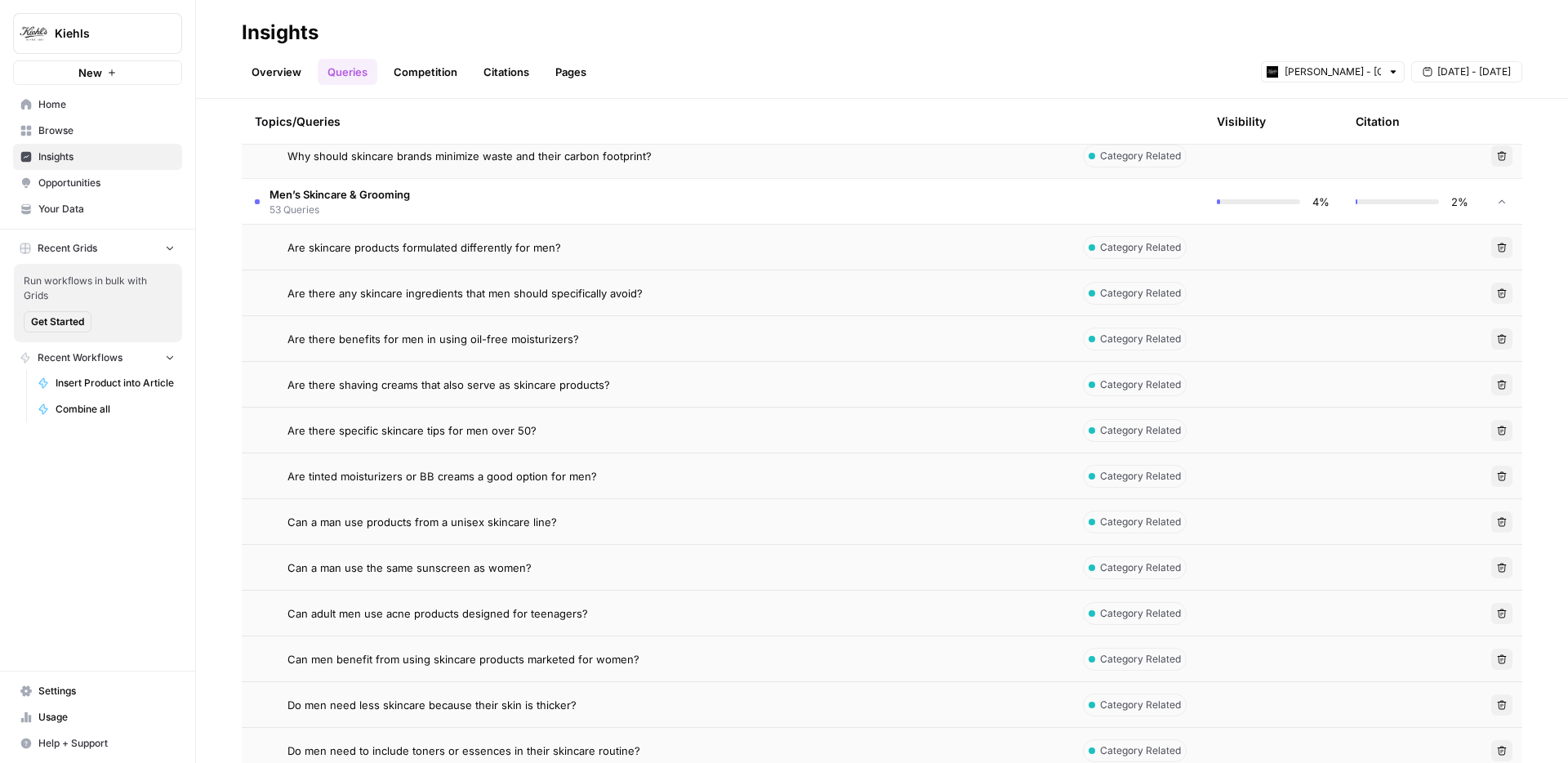
click at [405, 346] on td "Are there benefits for men in using oil-free moisturizers?" at bounding box center [654, 338] width 823 height 45
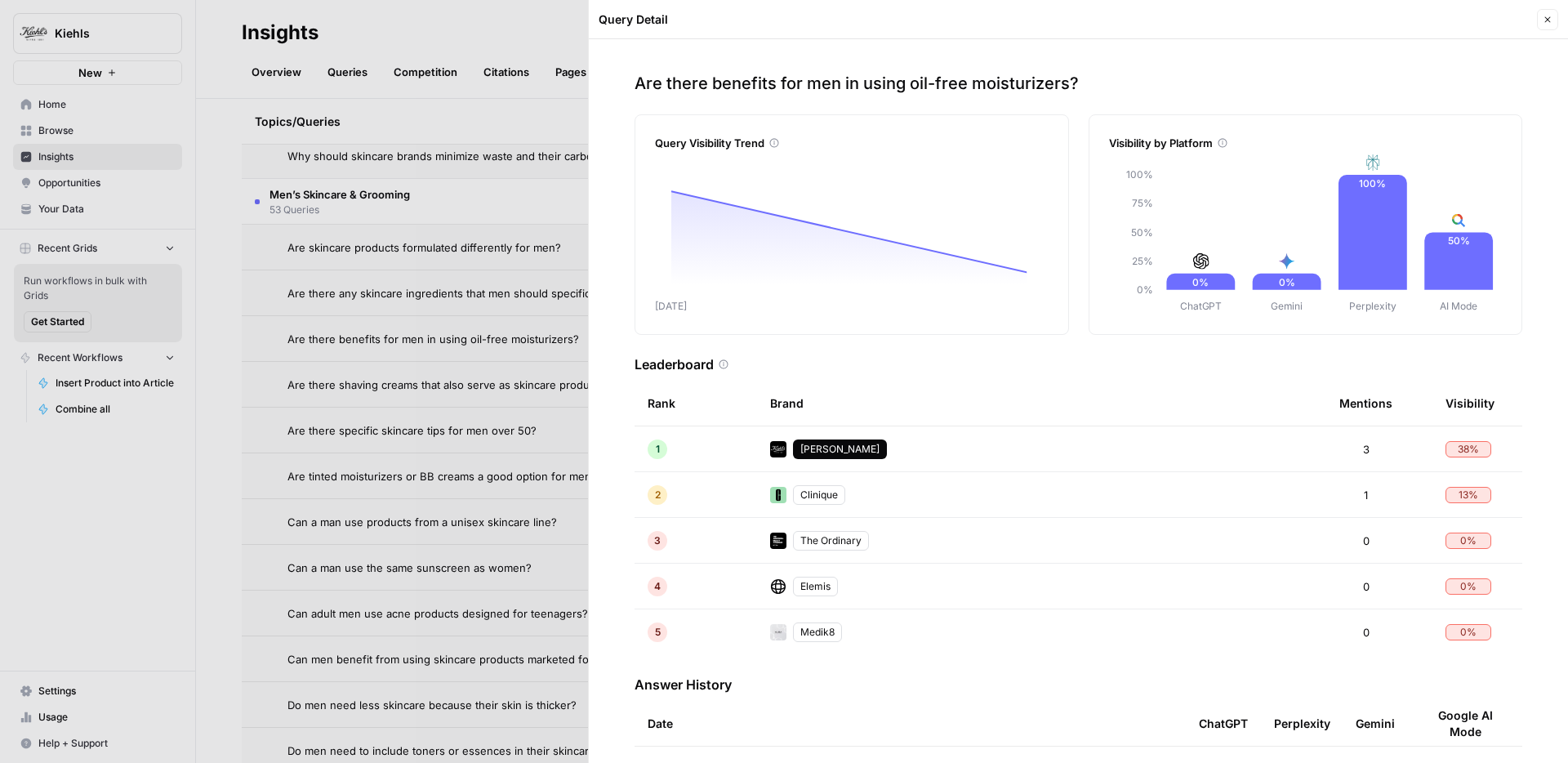
scroll to position [108, 0]
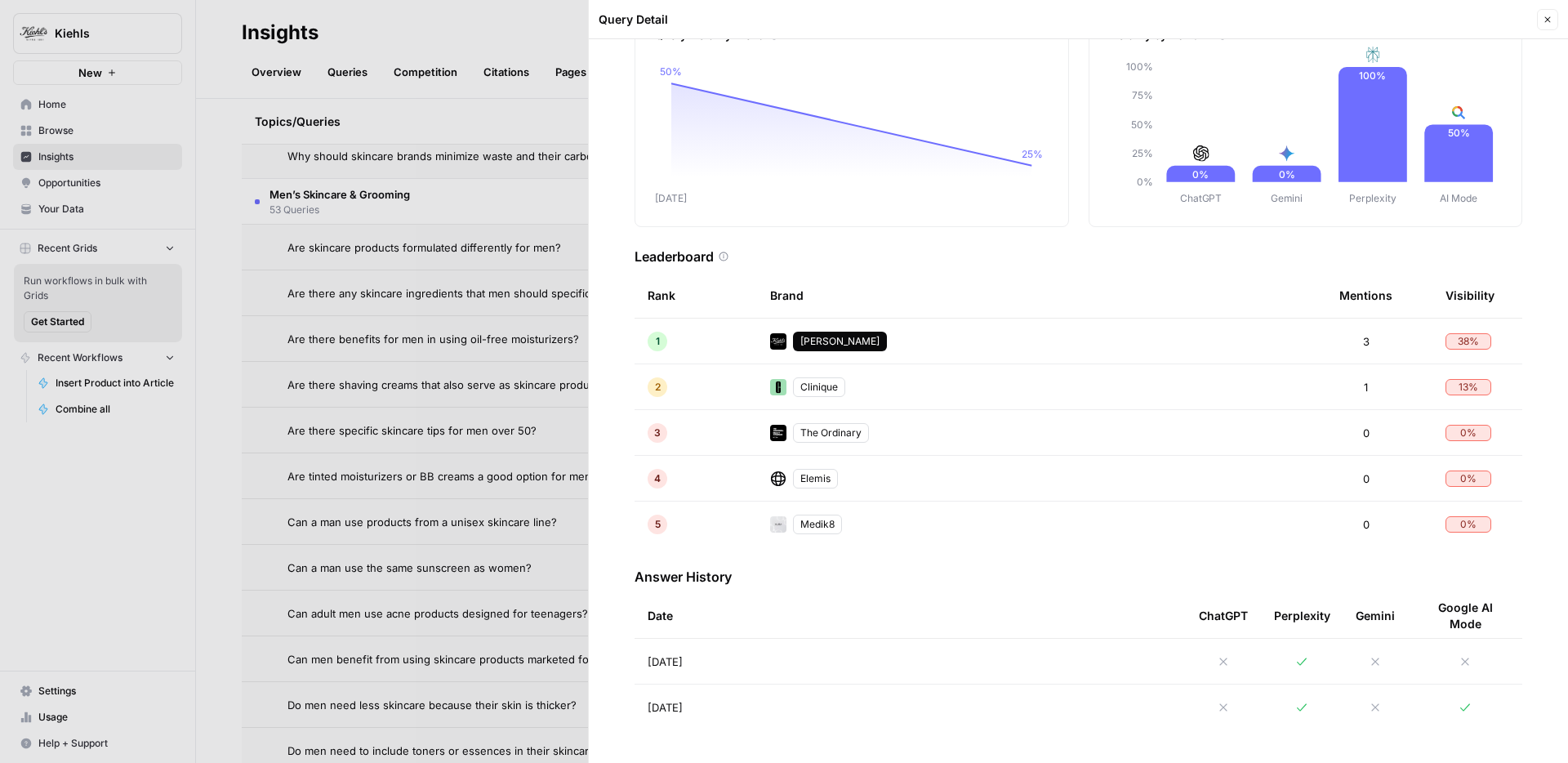
click at [1119, 702] on td "Sep 2, 2025" at bounding box center [910, 707] width 552 height 45
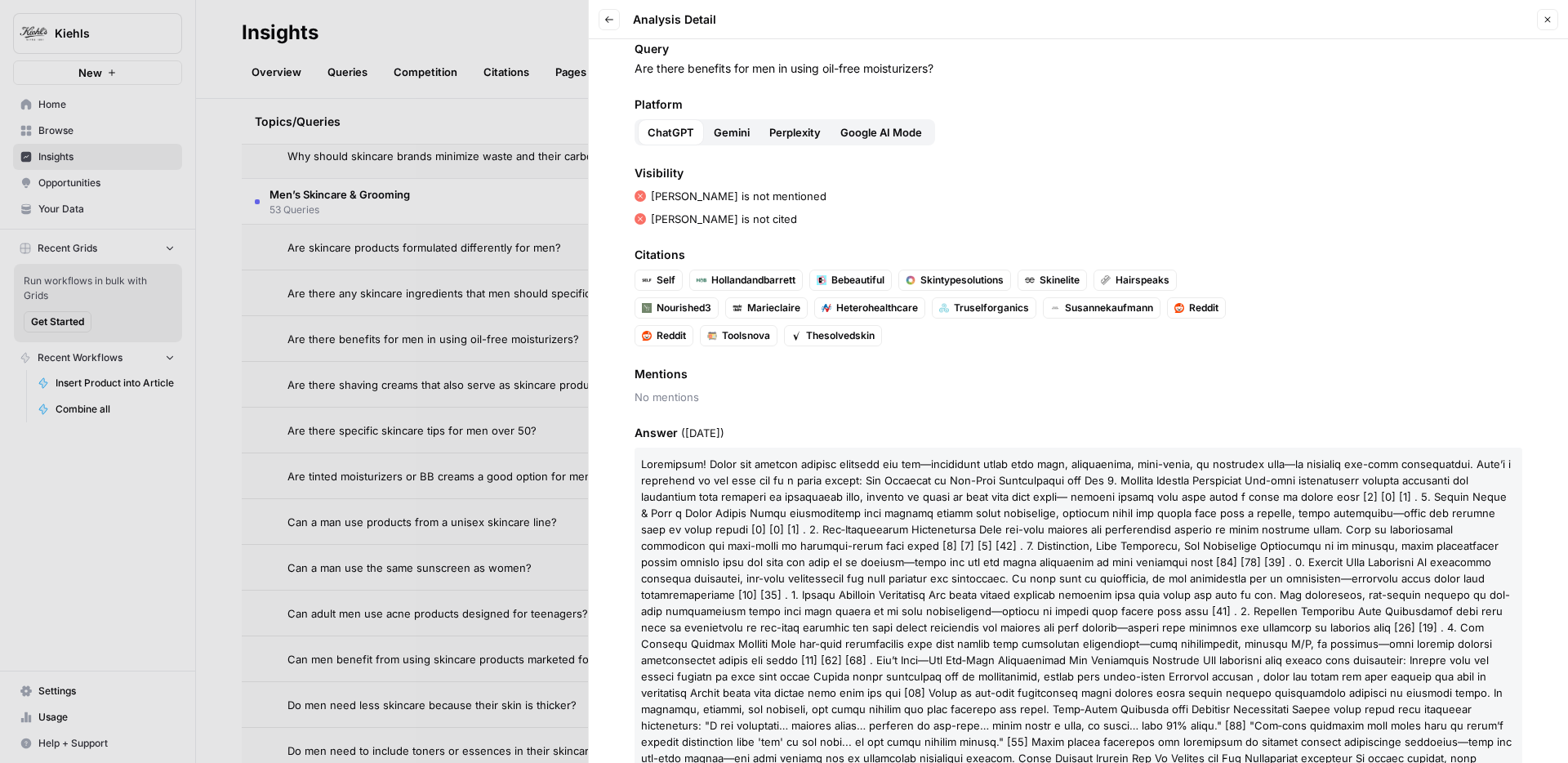
scroll to position [141, 0]
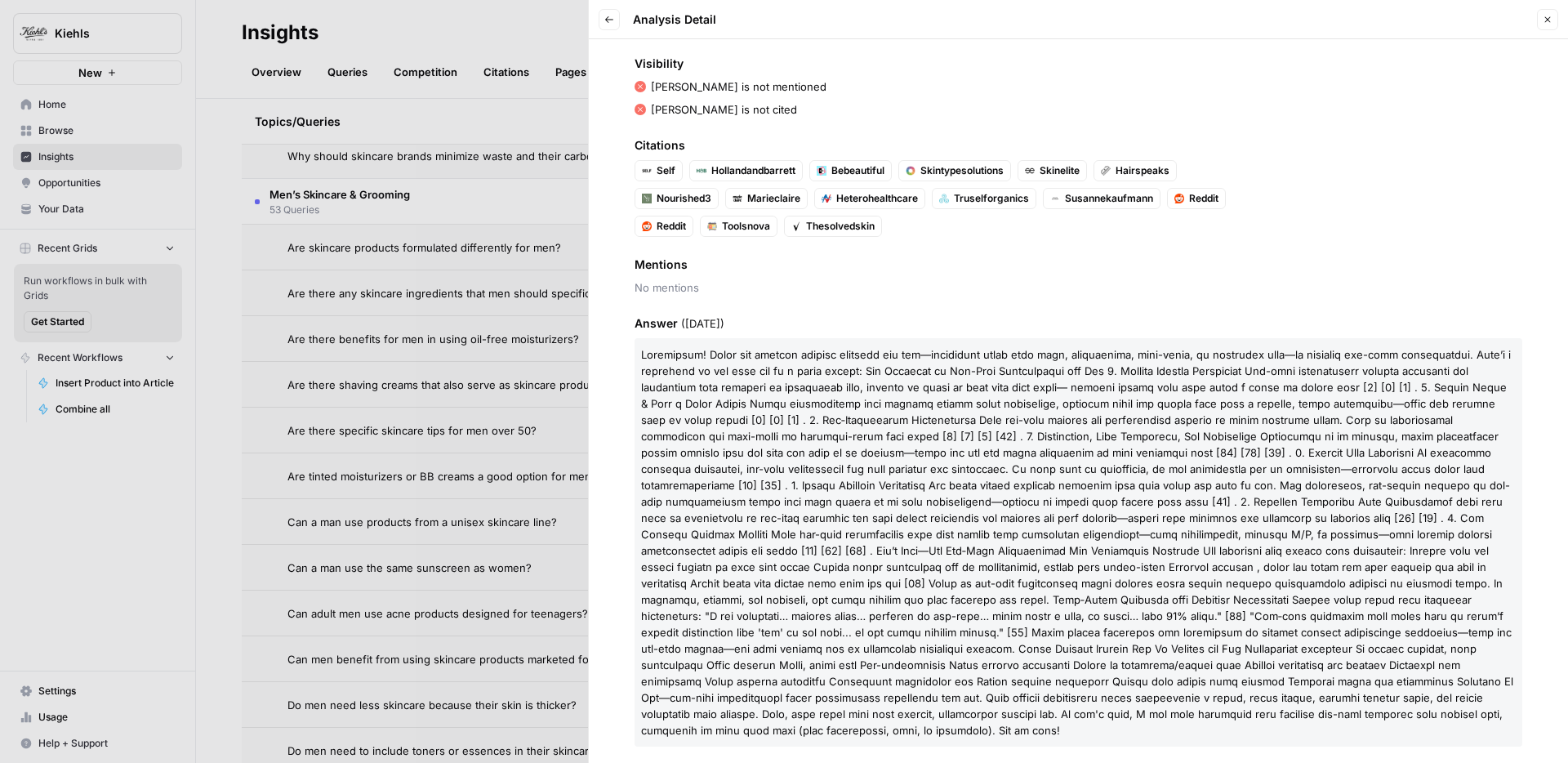
click at [744, 419] on span at bounding box center [1078, 542] width 872 height 389
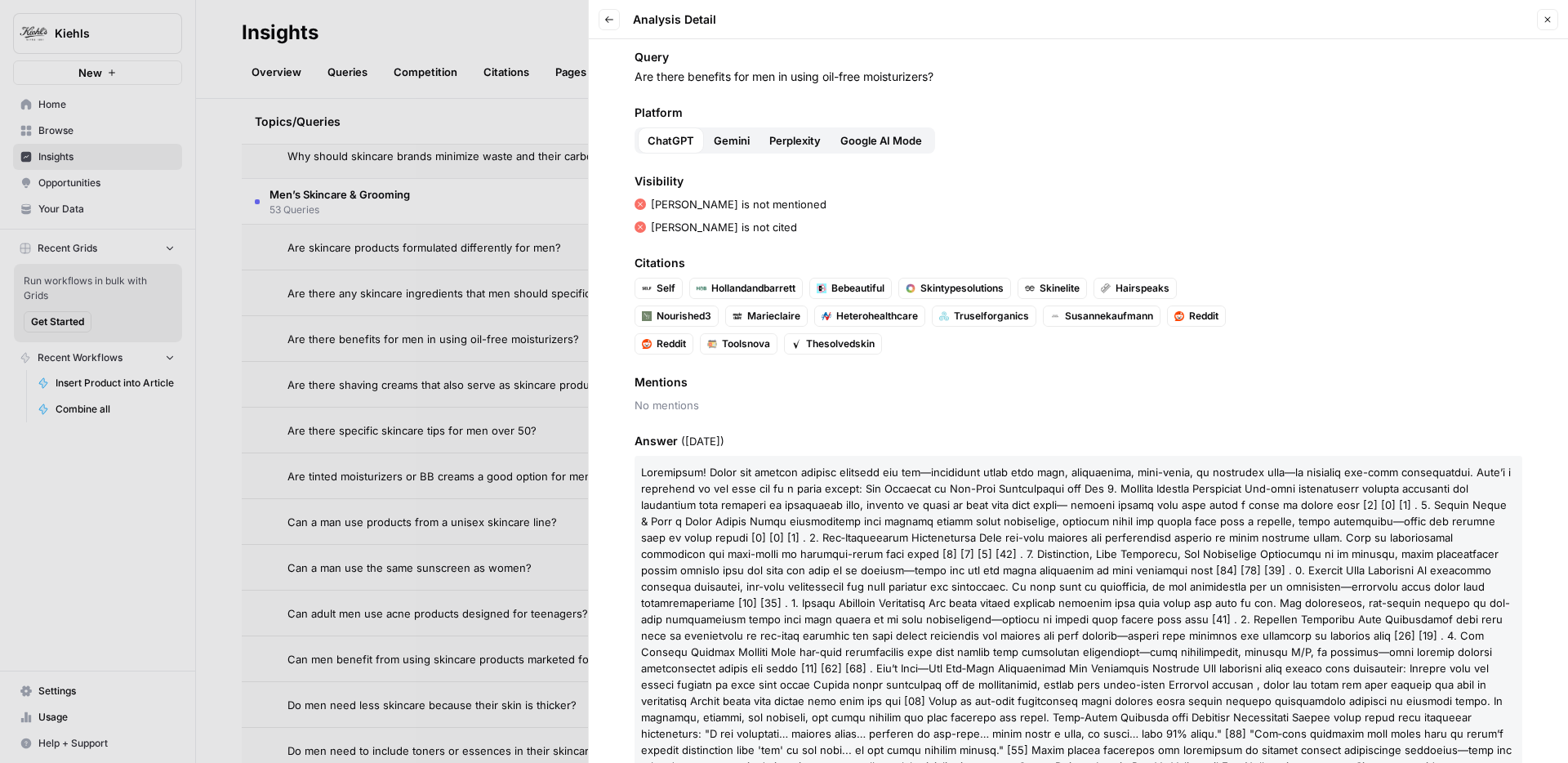
scroll to position [0, 0]
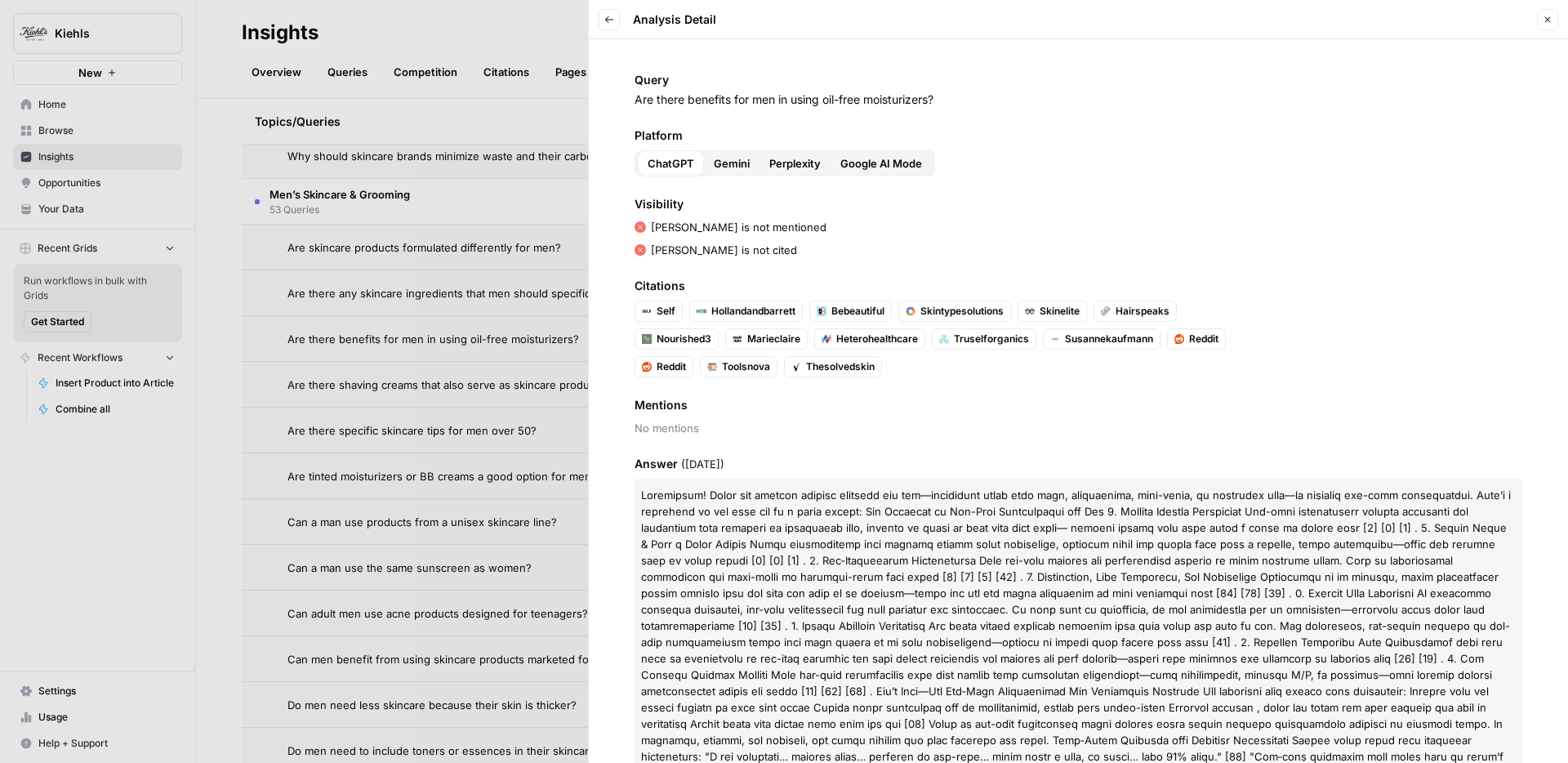
click at [661, 224] on p "Kiehl's is not mentioned" at bounding box center [739, 226] width 176 height 17
click at [894, 154] on button "Google AI Mode" at bounding box center [881, 163] width 101 height 26
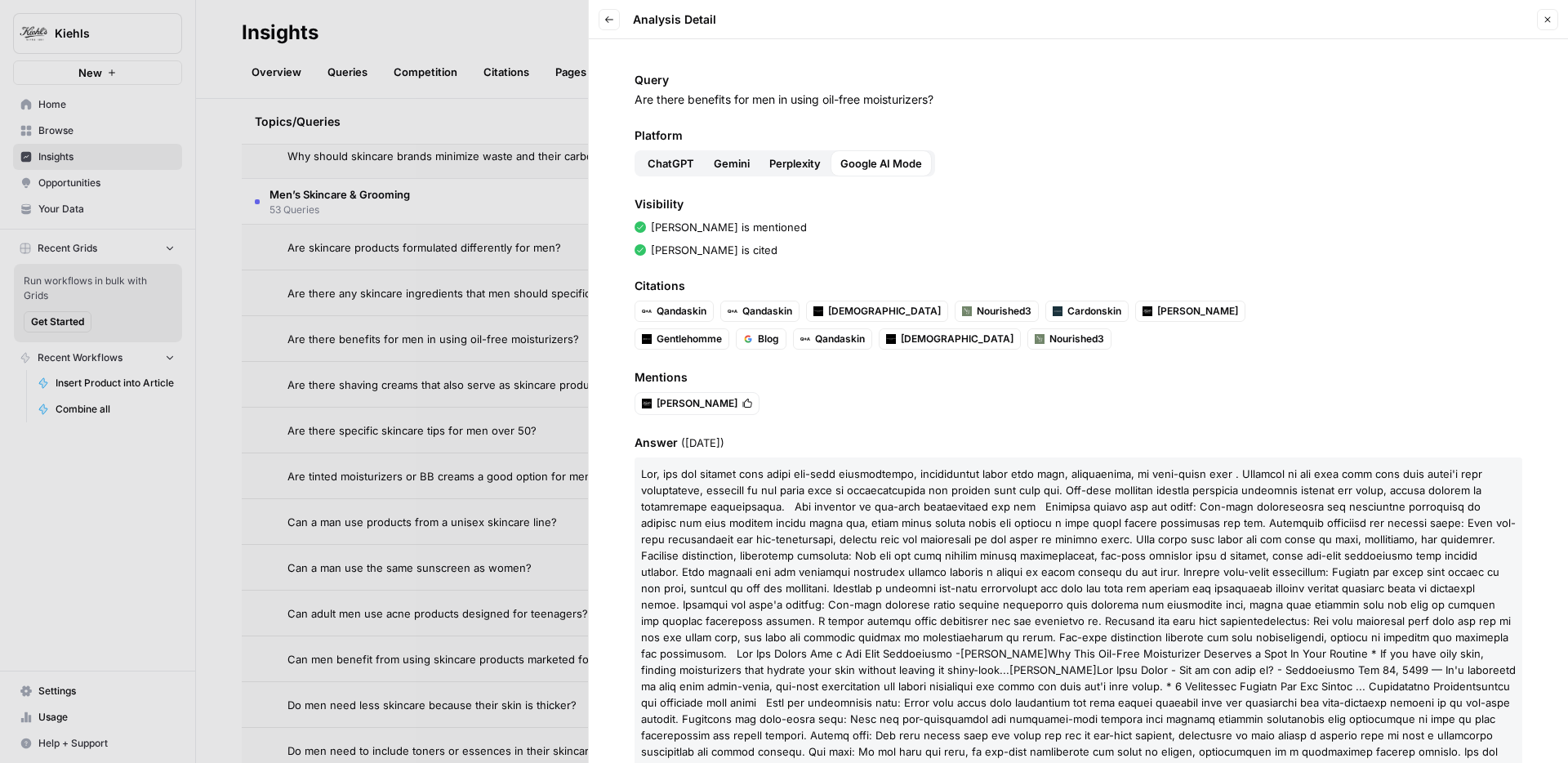
click at [618, 27] on button "Back" at bounding box center [609, 19] width 21 height 21
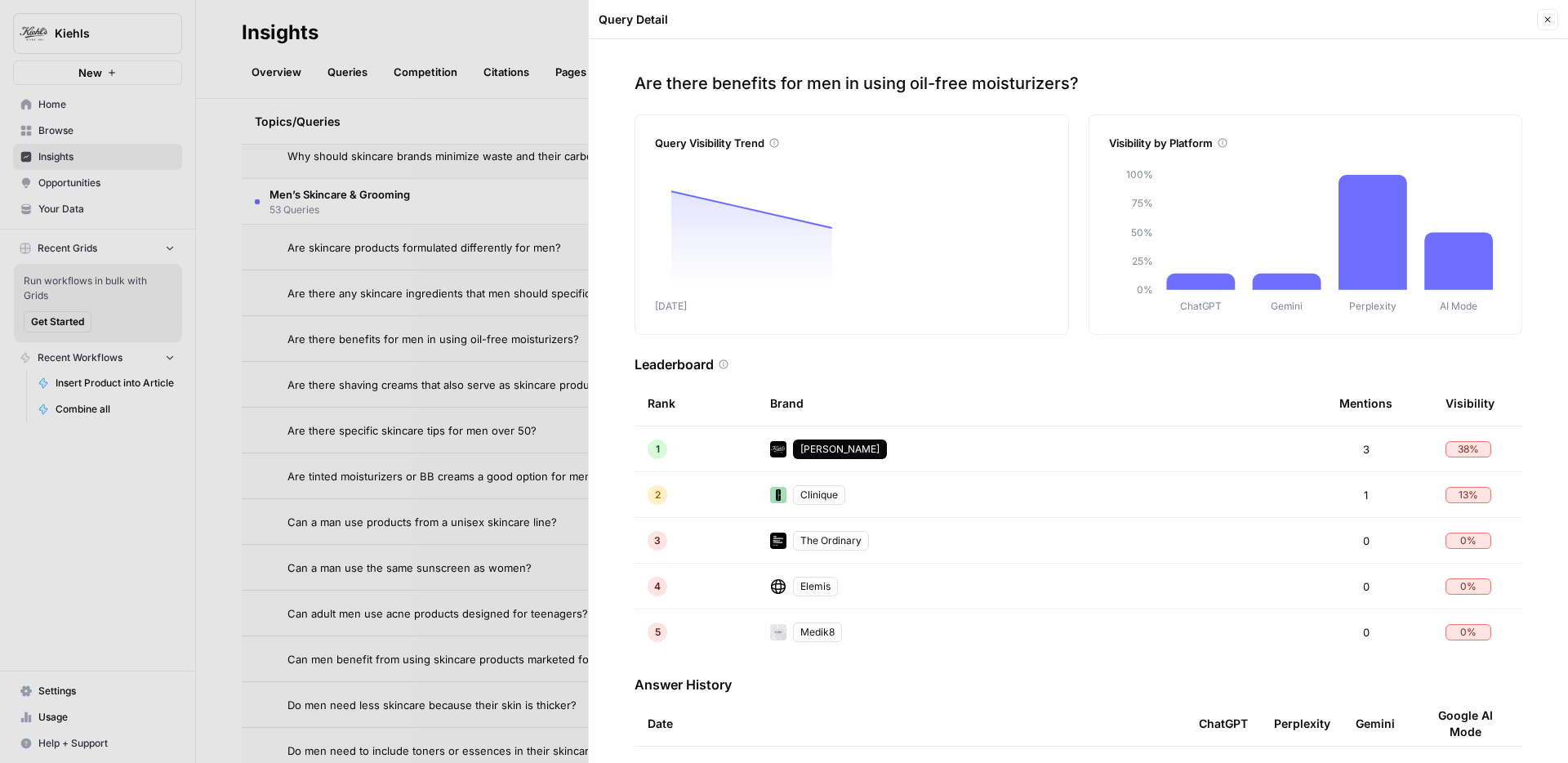
scroll to position [108, 0]
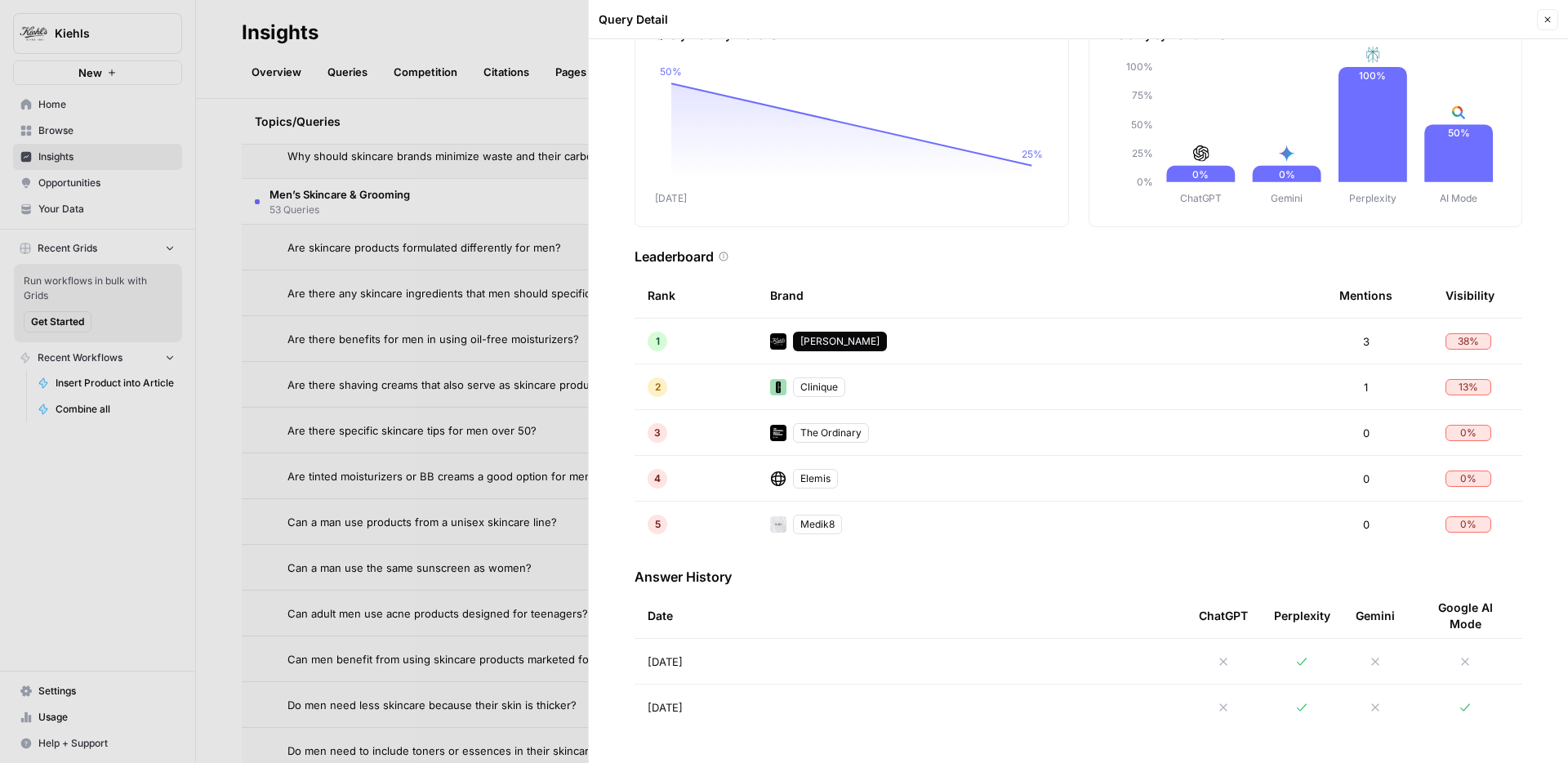
click at [1302, 664] on icon at bounding box center [1301, 662] width 13 height 13
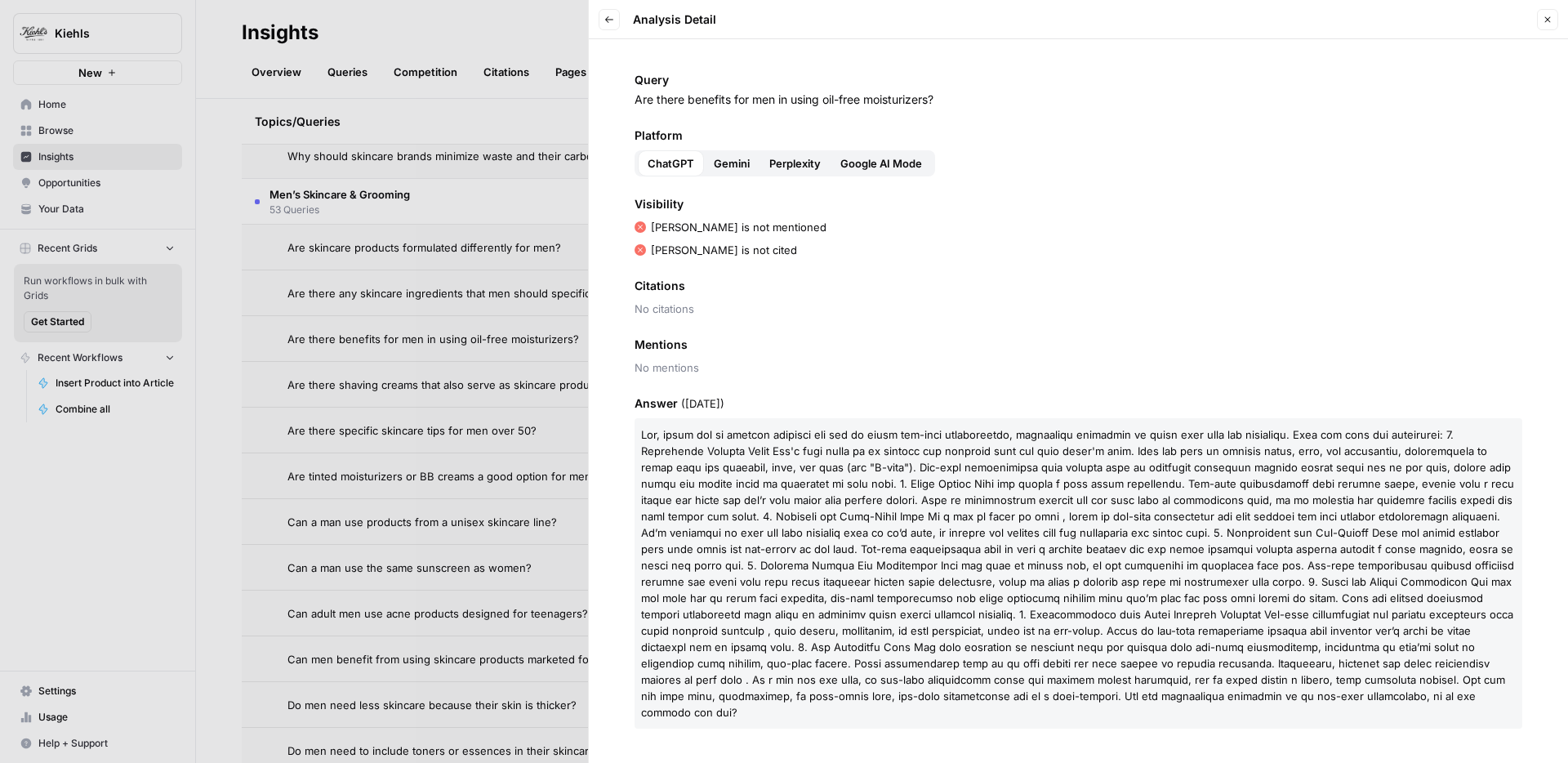
click at [609, 11] on button "Back" at bounding box center [609, 19] width 21 height 21
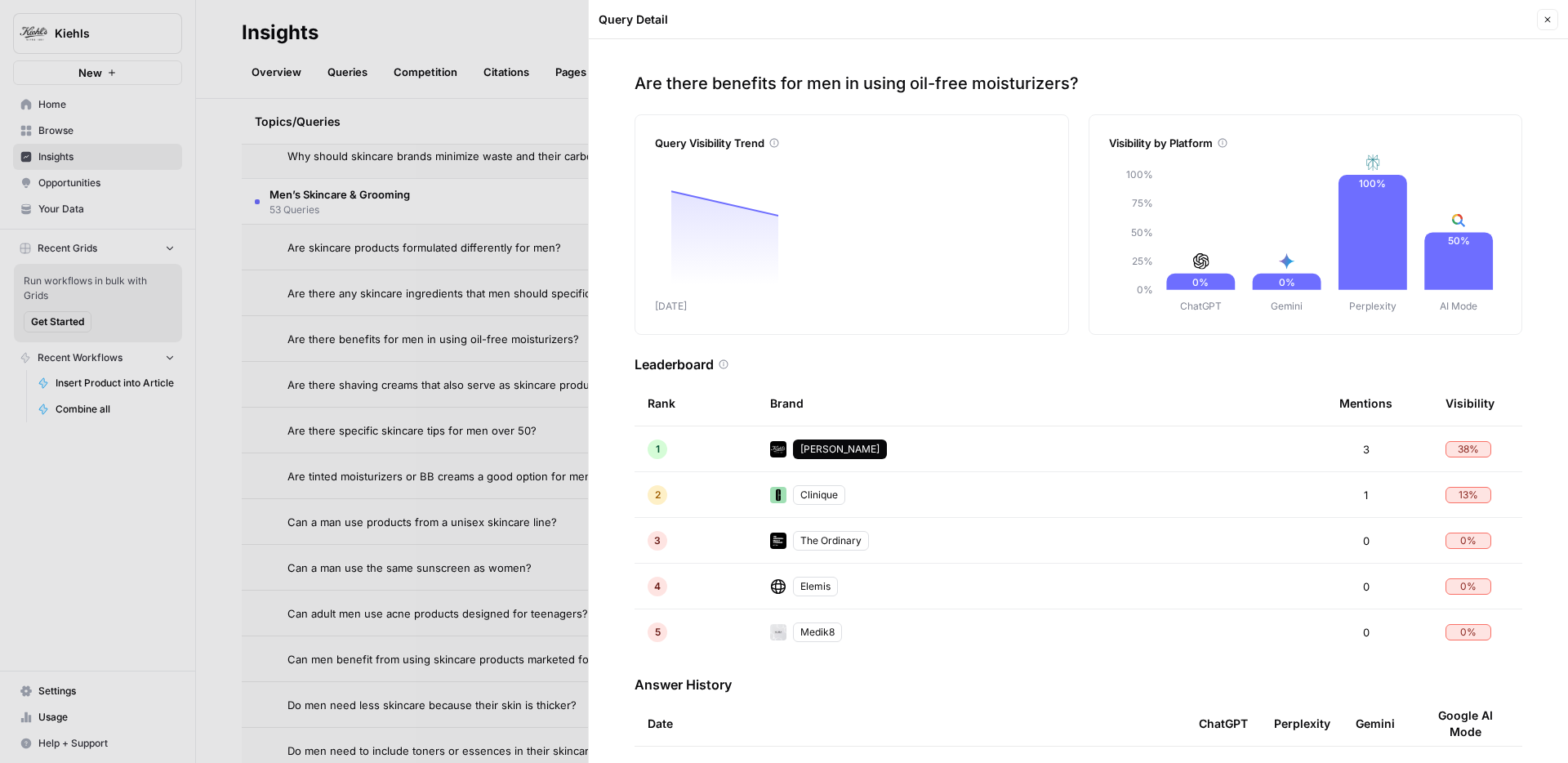
scroll to position [108, 0]
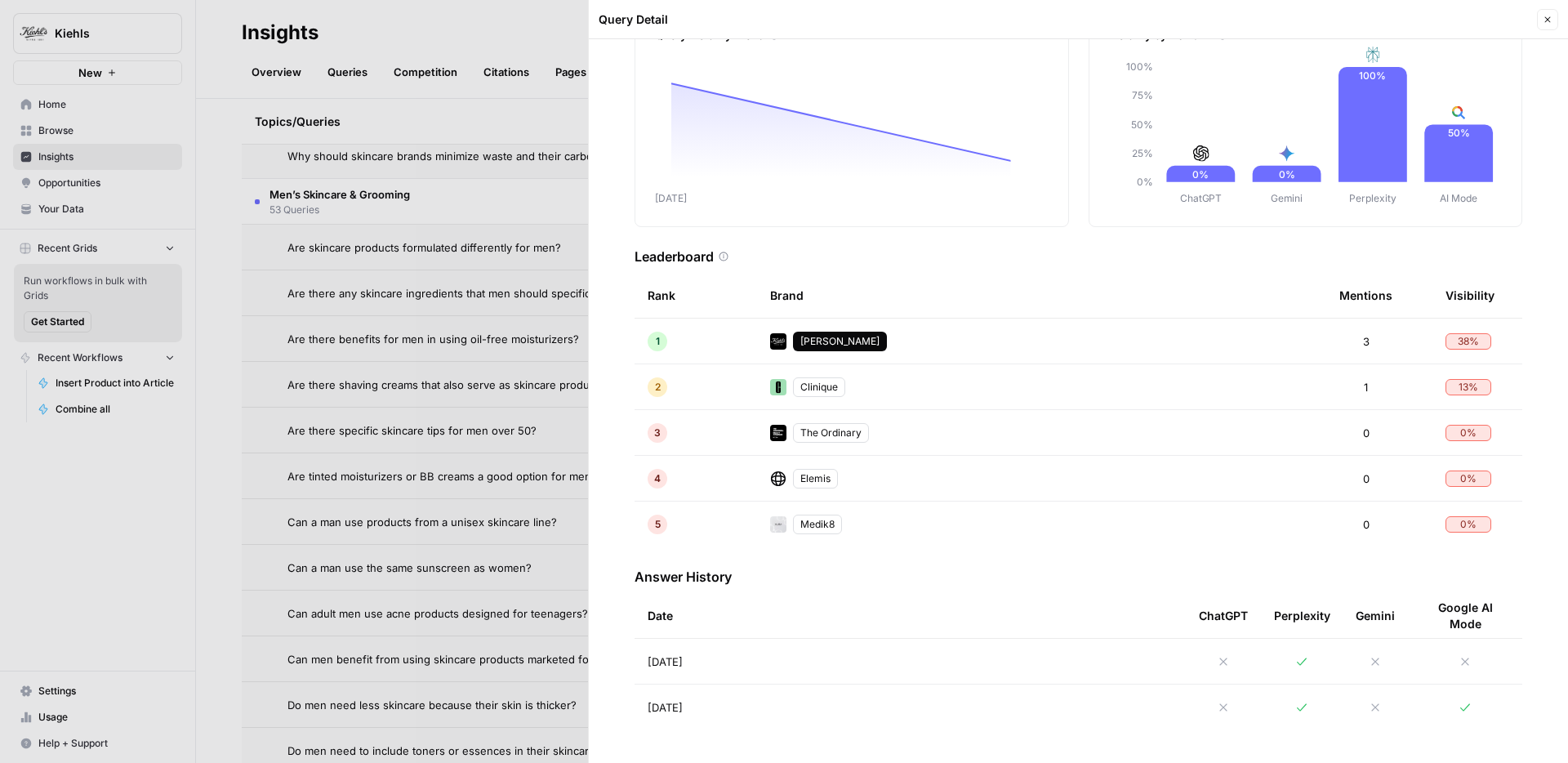
click at [719, 665] on td "Sep 3, 2025" at bounding box center [910, 661] width 552 height 45
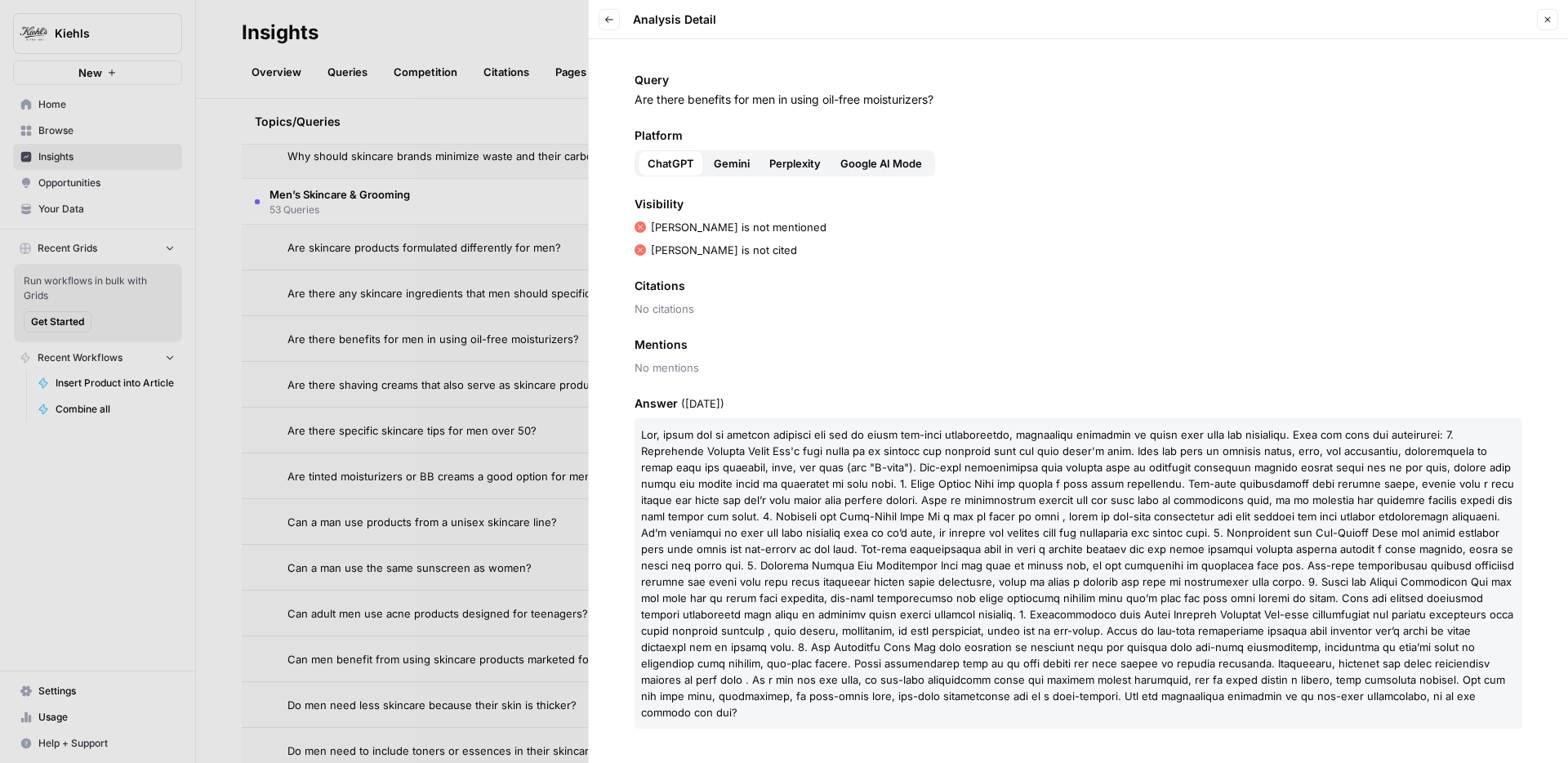
click at [794, 411] on span "Answer ( Sep 03, 2025 )" at bounding box center [1079, 403] width 888 height 17
click at [881, 154] on button "Google AI Mode" at bounding box center [881, 163] width 101 height 26
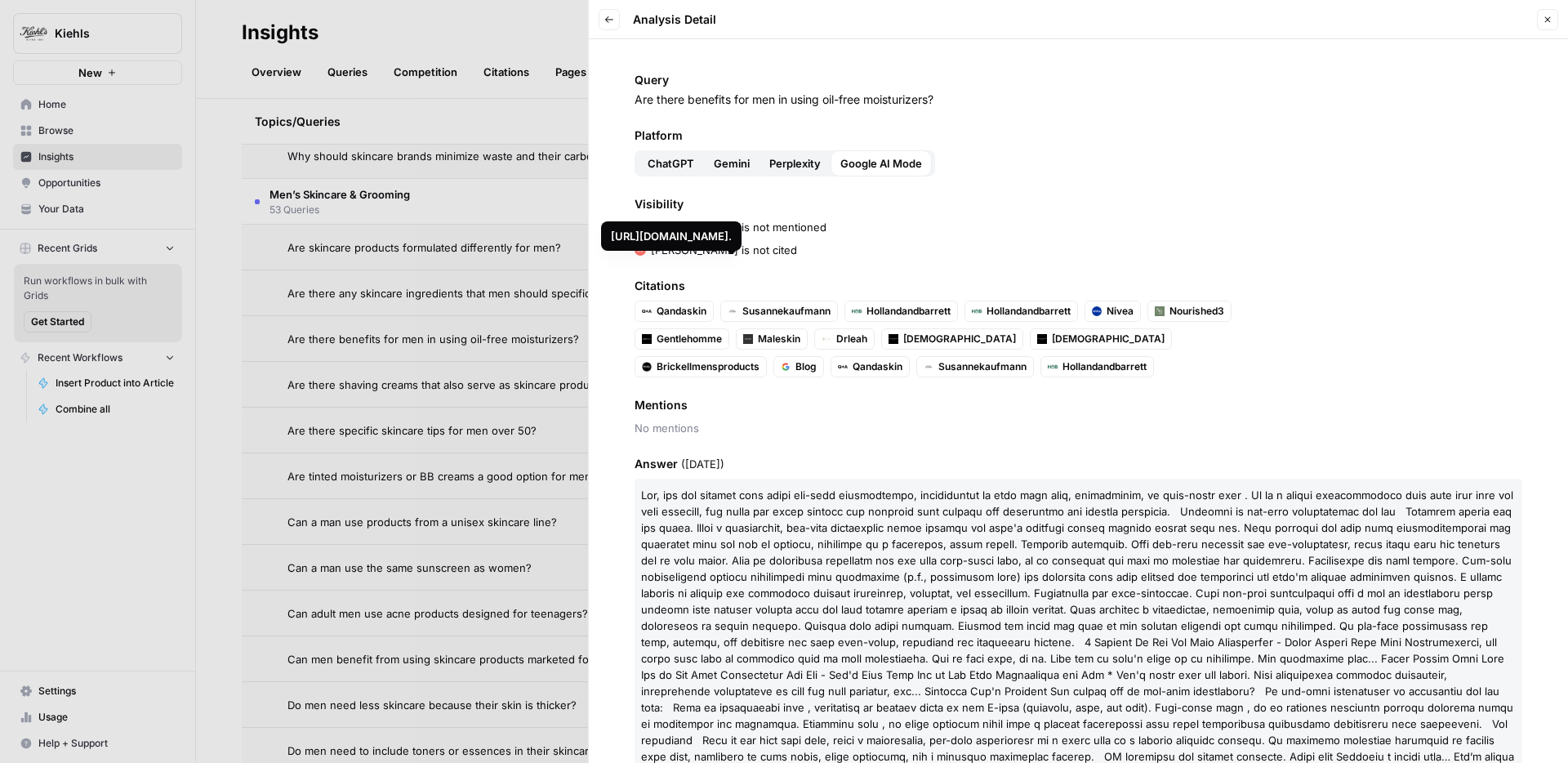
click at [804, 148] on div "Platform ChatGPT Gemini Perplexity Google AI Mode" at bounding box center [1079, 152] width 888 height 49
click at [794, 158] on span "Perplexity" at bounding box center [794, 163] width 52 height 17
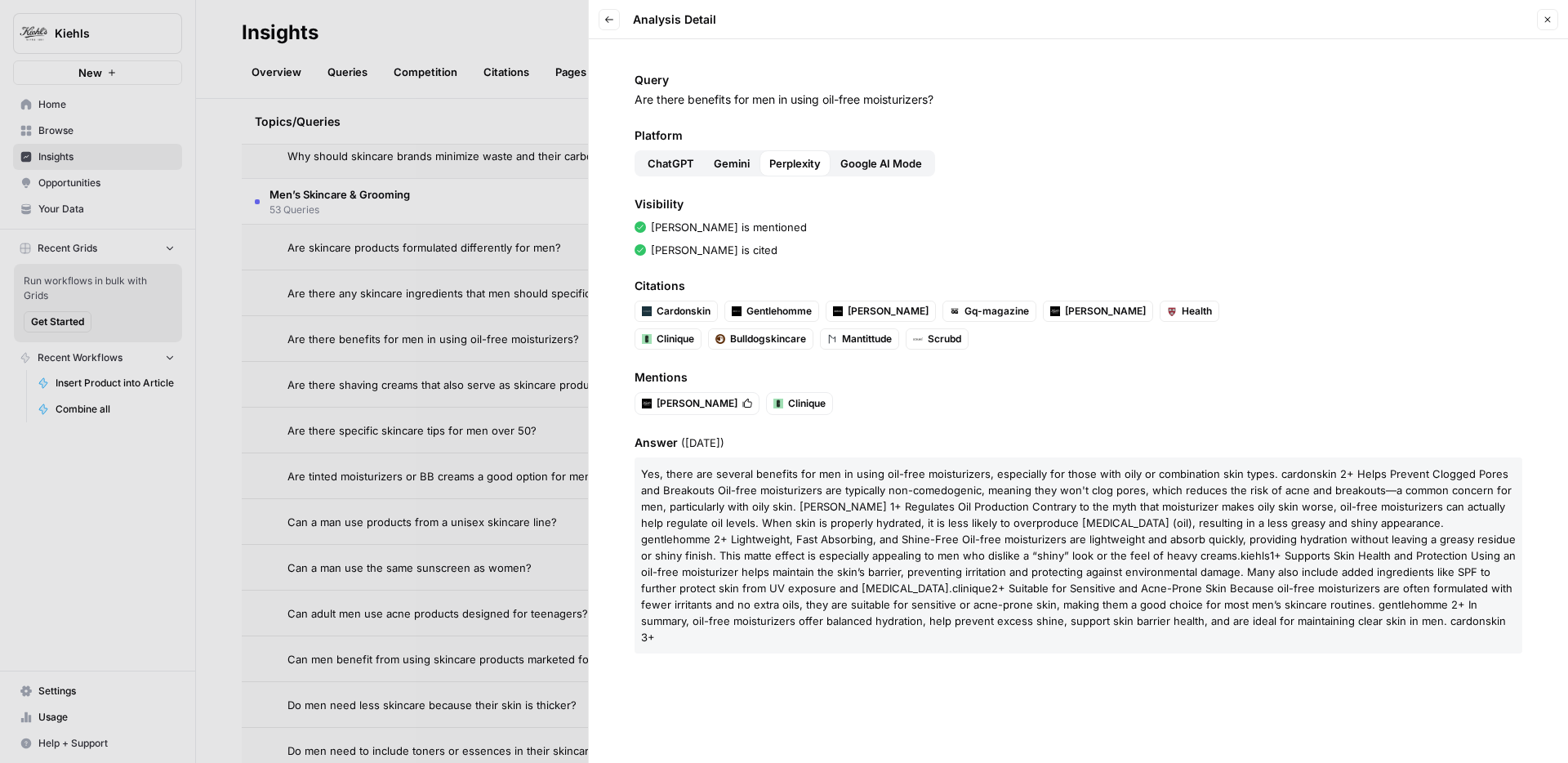
click at [742, 164] on span "Gemini" at bounding box center [732, 163] width 36 height 17
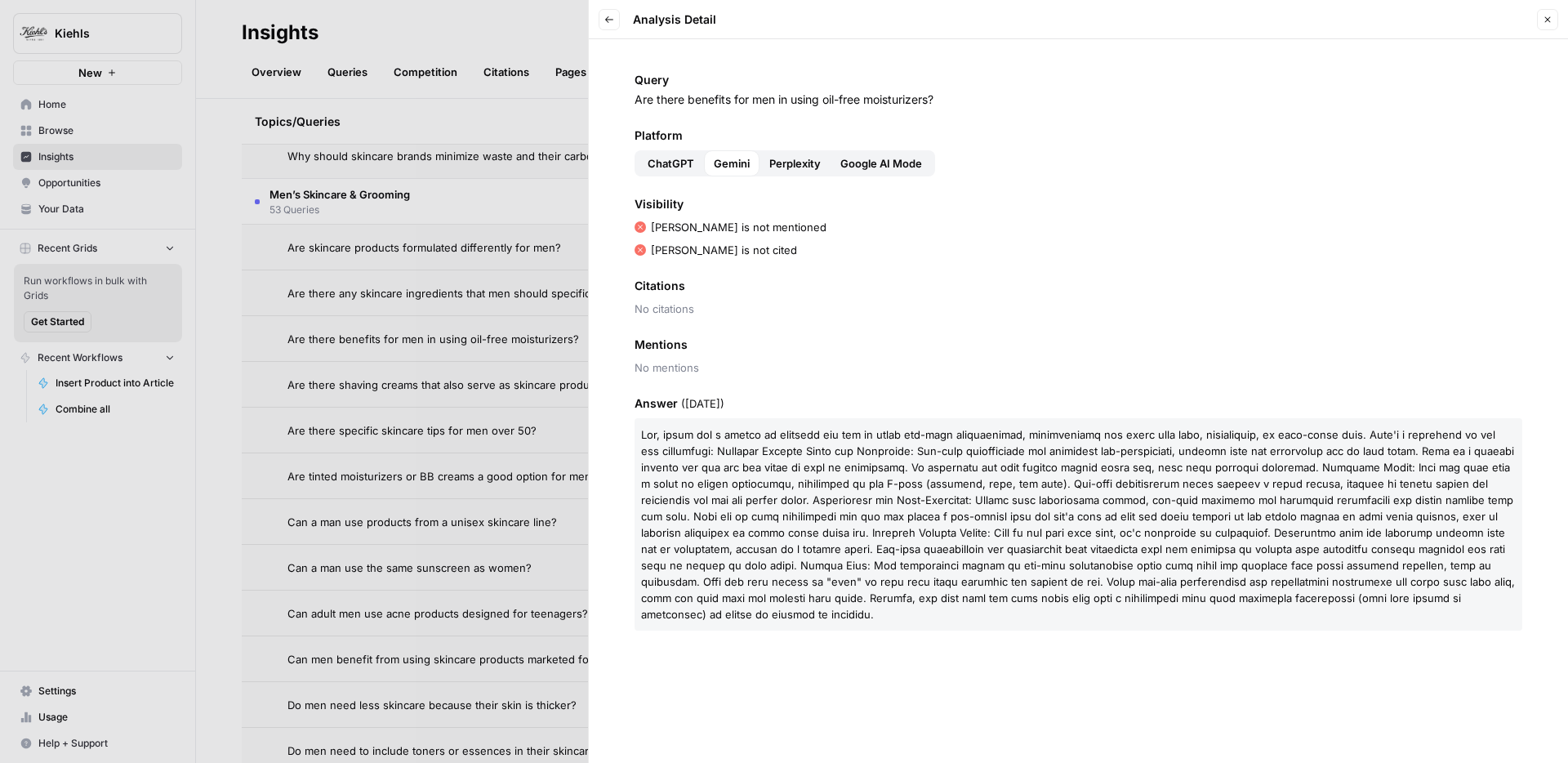
click at [621, 18] on div "Back Analysis Detail" at bounding box center [657, 19] width 118 height 21
click at [730, 455] on span at bounding box center [1079, 524] width 874 height 193
click at [484, 384] on div at bounding box center [784, 381] width 1568 height 763
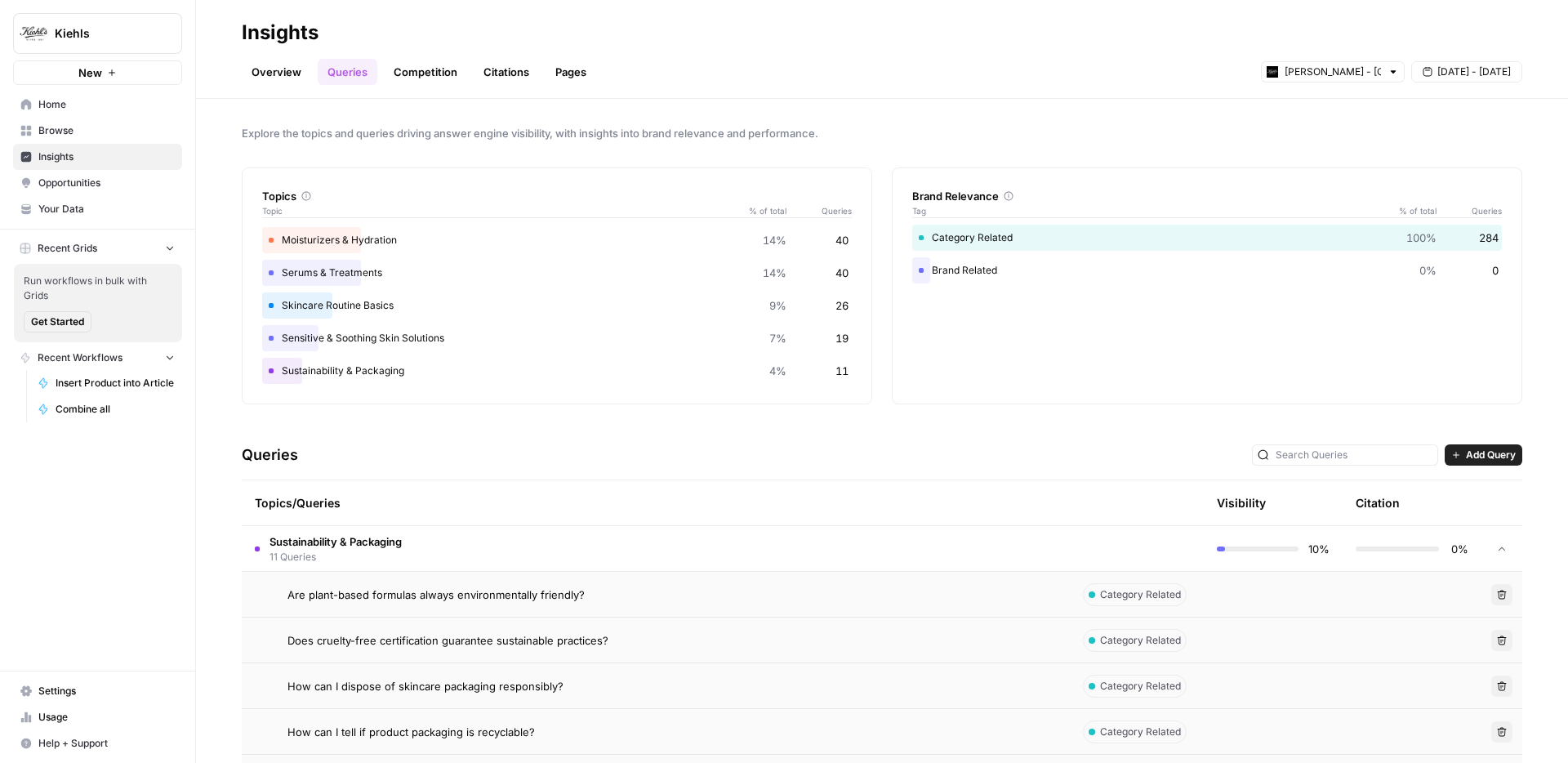
click at [286, 74] on link "Overview" at bounding box center [276, 72] width 69 height 26
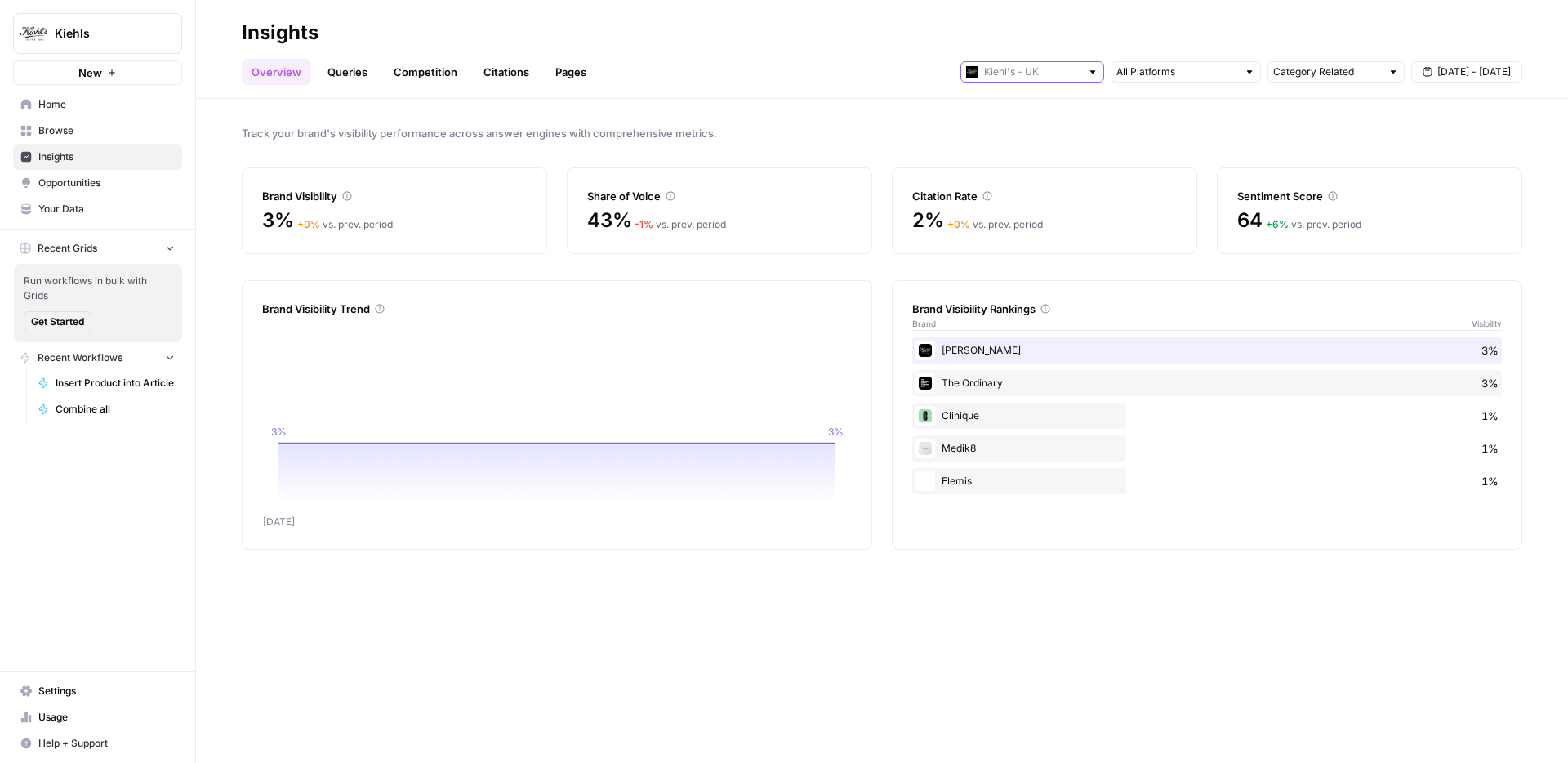
click at [1023, 73] on input "text" at bounding box center [1032, 72] width 96 height 17
click at [1003, 126] on span "Kiehl's - US" at bounding box center [1038, 130] width 92 height 17
type input "Kiehl's - US"
click at [1022, 69] on input "text" at bounding box center [1032, 72] width 96 height 17
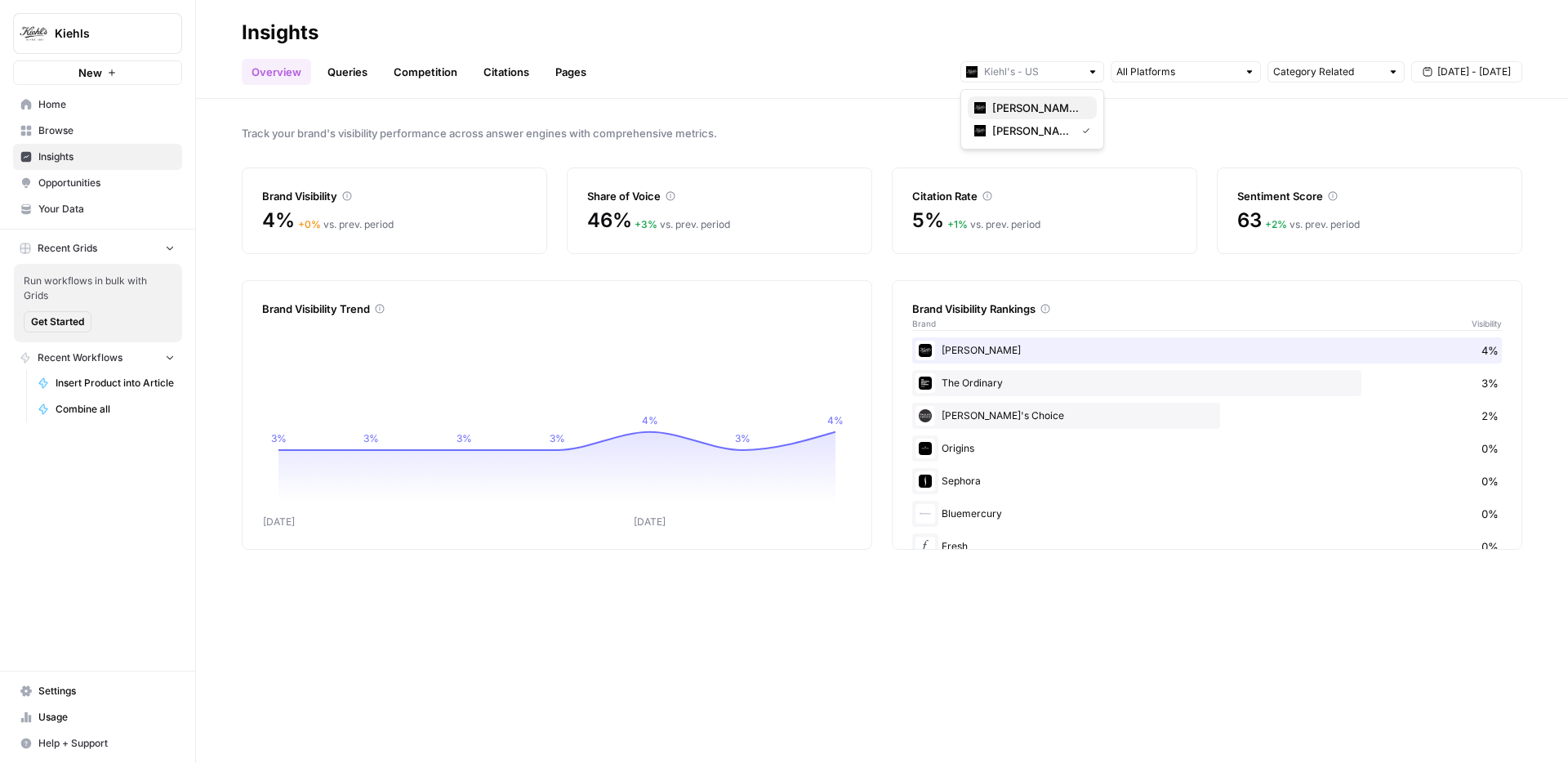
click at [1005, 107] on span "[PERSON_NAME] - [GEOGRAPHIC_DATA]" at bounding box center [1038, 108] width 92 height 17
type input "[PERSON_NAME] - [GEOGRAPHIC_DATA]"
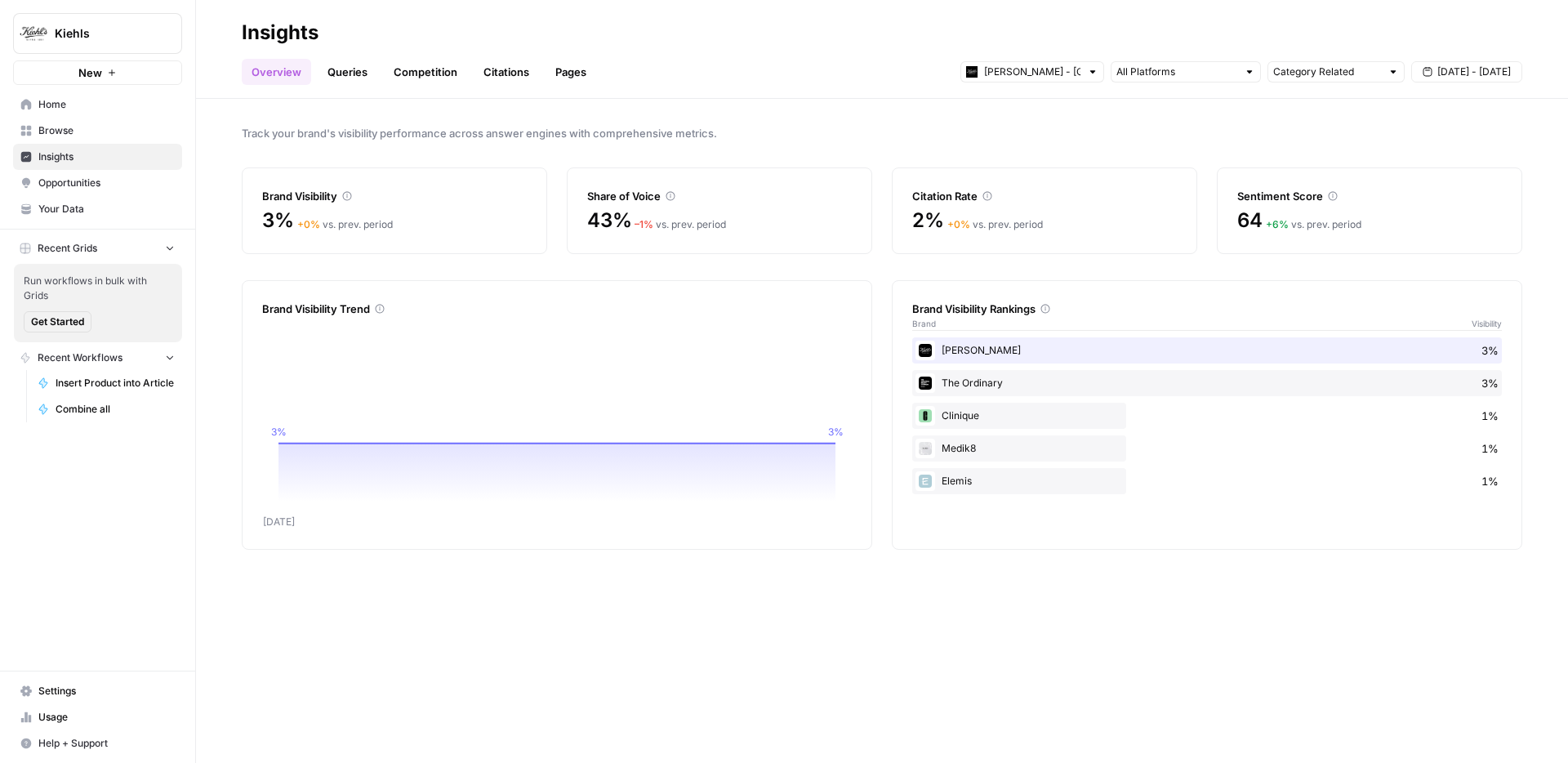
click at [813, 71] on div "Overview Queries Competition Citations Pages [PERSON_NAME] - [GEOGRAPHIC_DATA] …" at bounding box center [882, 65] width 1280 height 39
click at [284, 213] on span "3%" at bounding box center [278, 220] width 31 height 26
click at [268, 204] on div "Brand Visibility" at bounding box center [394, 196] width 265 height 17
click at [282, 195] on div "Brand Visibility" at bounding box center [394, 196] width 265 height 17
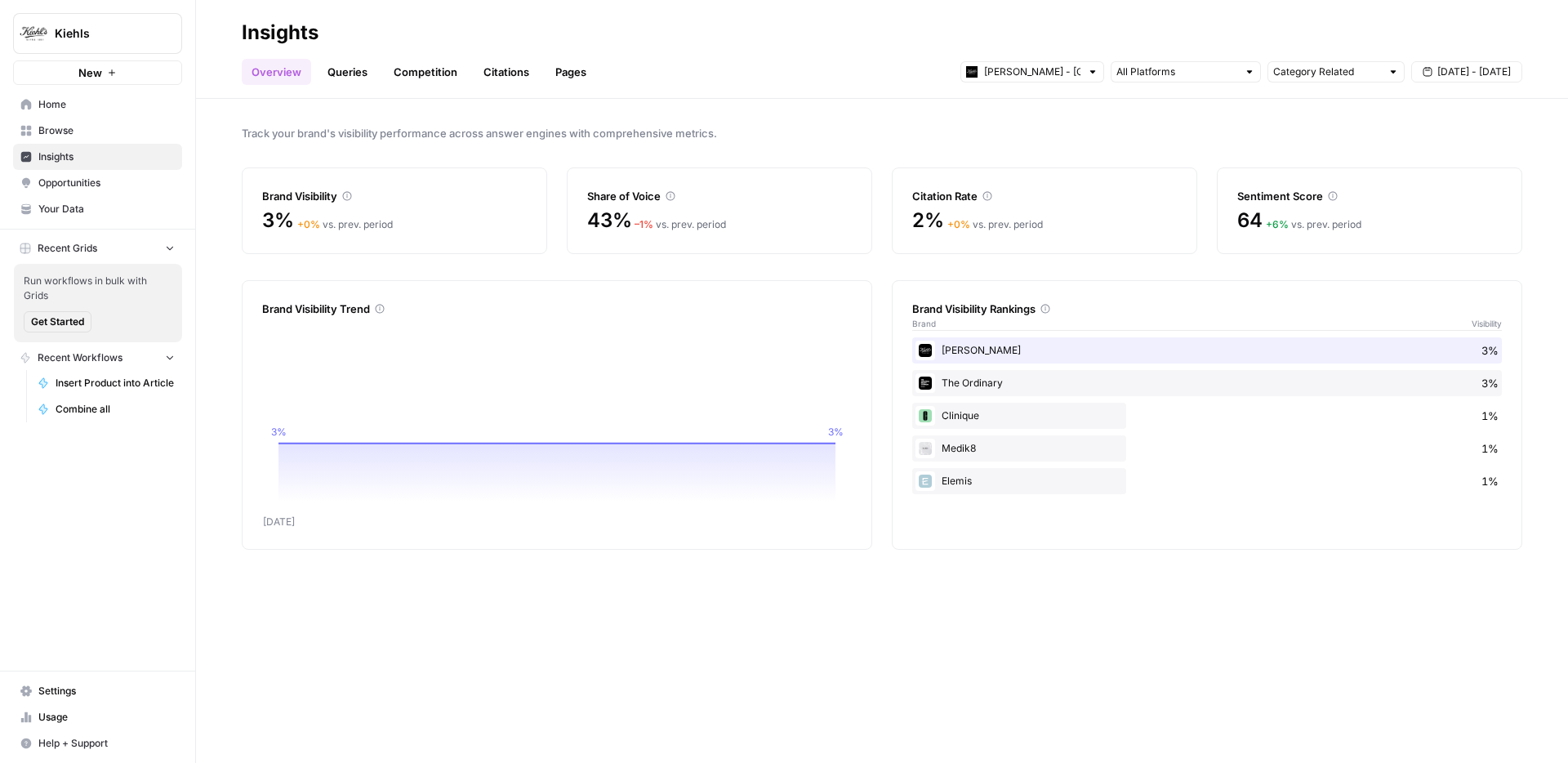
click at [282, 195] on div "Brand Visibility" at bounding box center [394, 196] width 265 height 17
click at [309, 189] on div "Brand Visibility" at bounding box center [394, 196] width 265 height 17
click at [288, 190] on div "Brand Visibility" at bounding box center [394, 196] width 265 height 17
click at [268, 191] on div "Brand Visibility" at bounding box center [394, 196] width 265 height 17
